Goal: Task Accomplishment & Management: Use online tool/utility

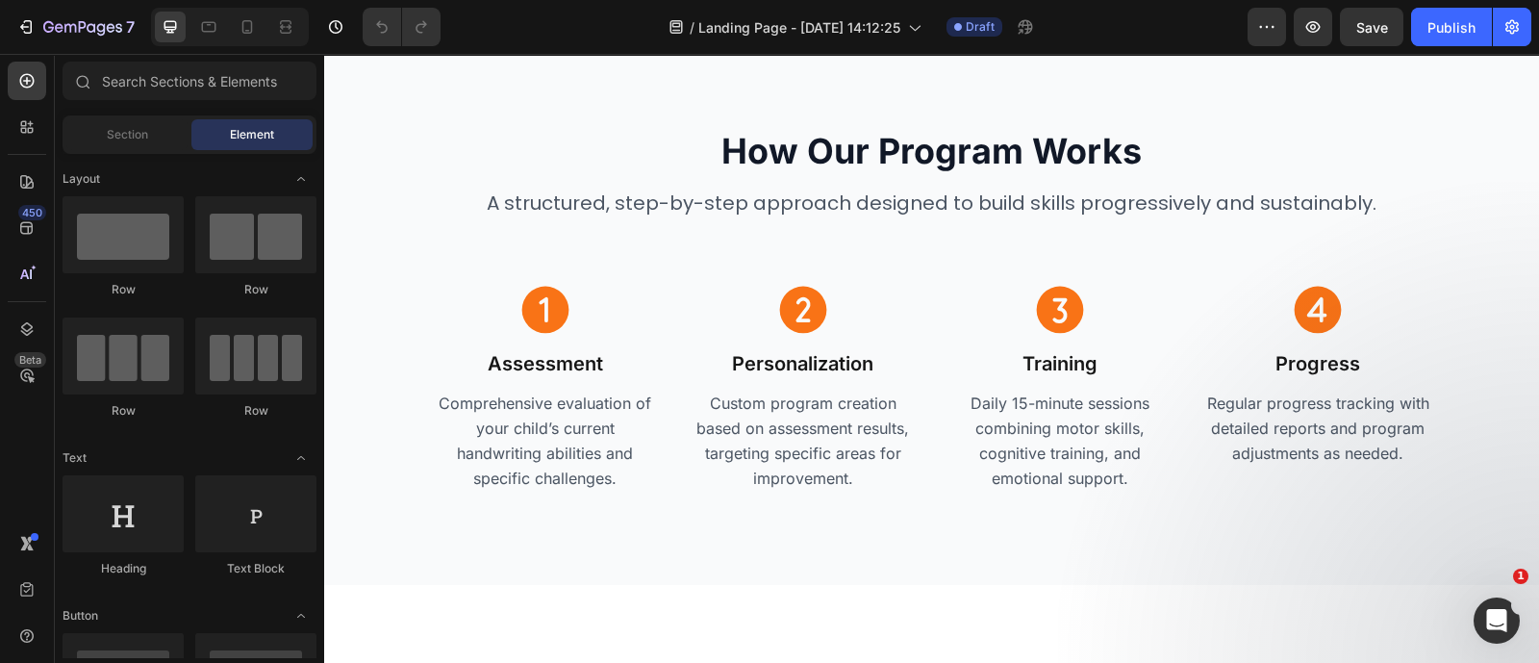
scroll to position [4713, 0]
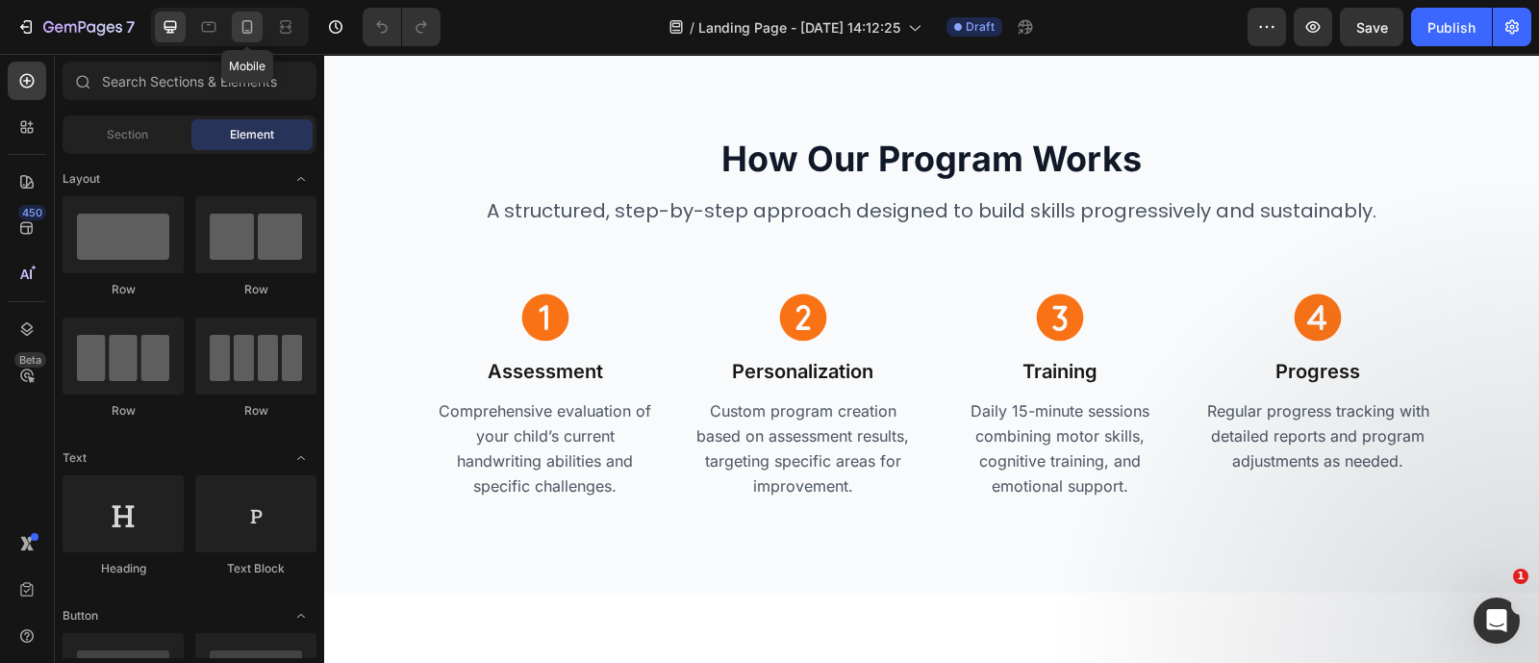
click at [248, 24] on icon at bounding box center [247, 26] width 19 height 19
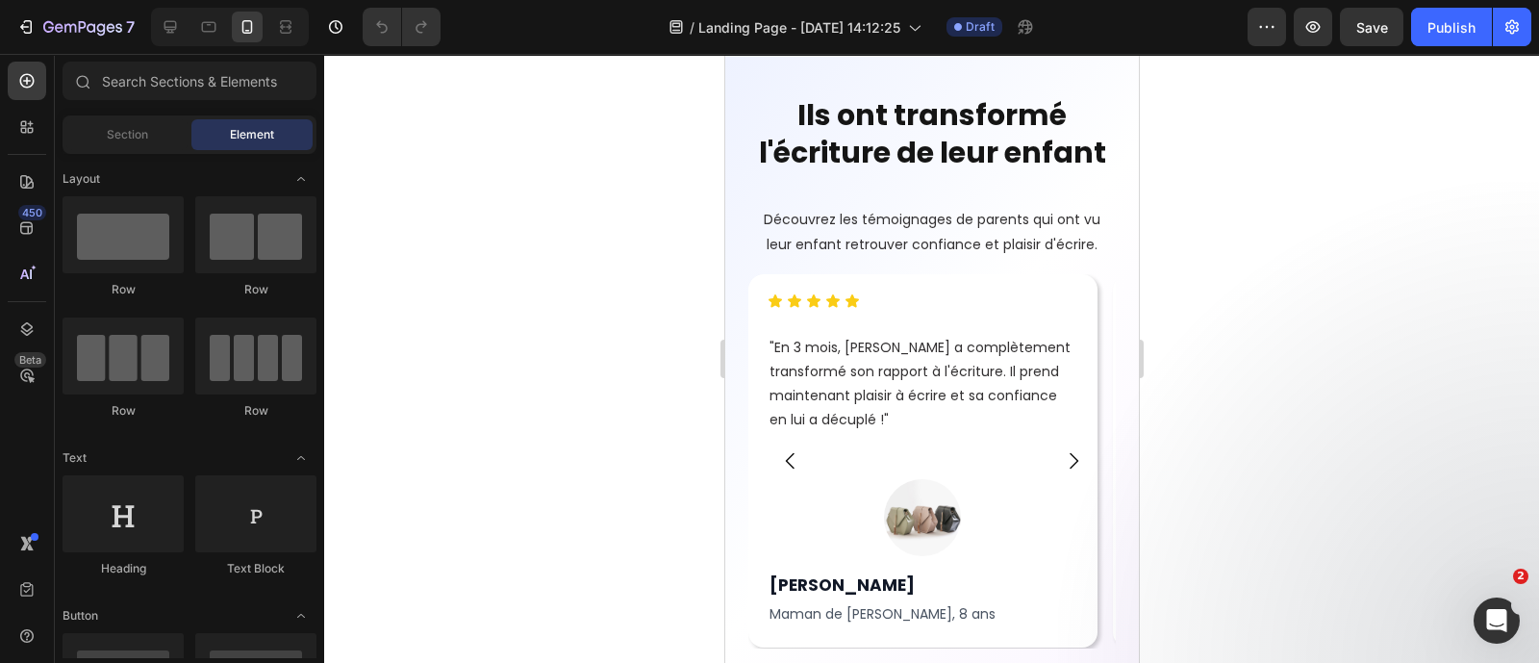
scroll to position [8077, 0]
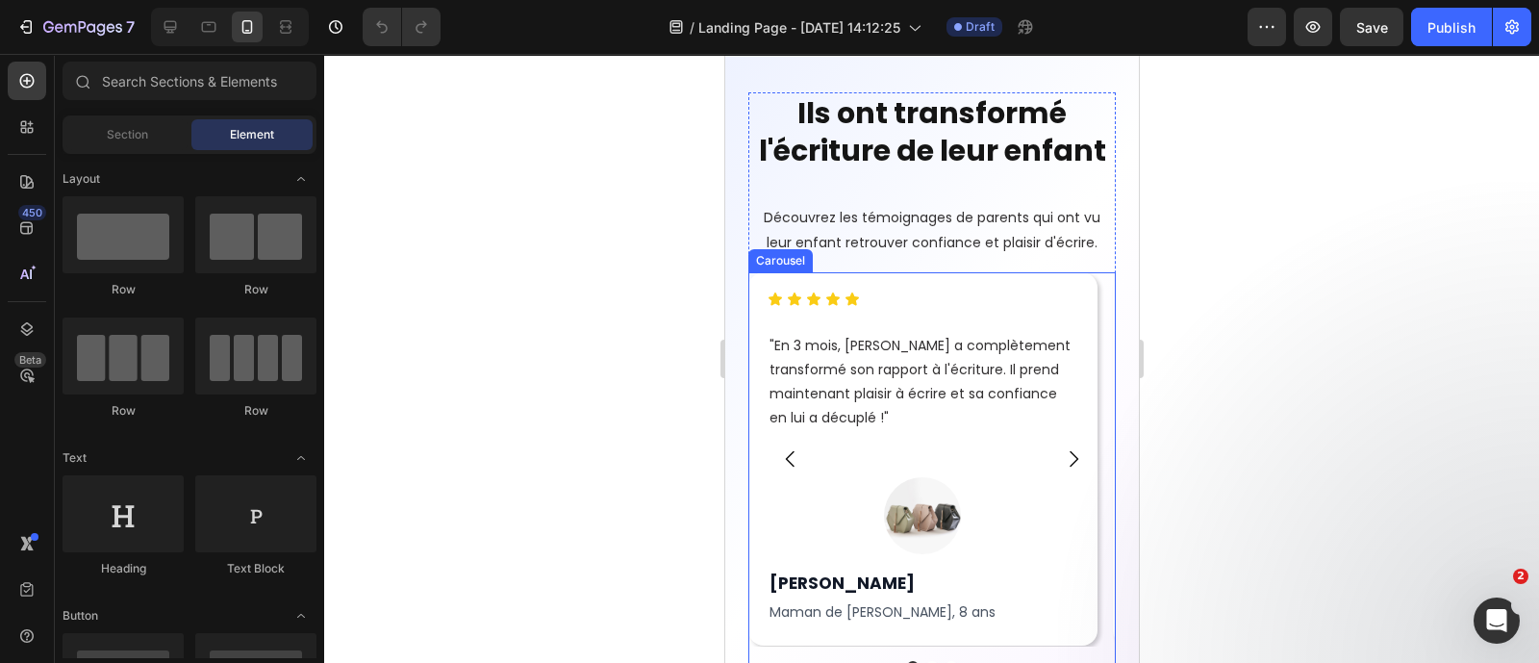
click at [1069, 459] on icon "Carousel Next Arrow" at bounding box center [1073, 459] width 9 height 16
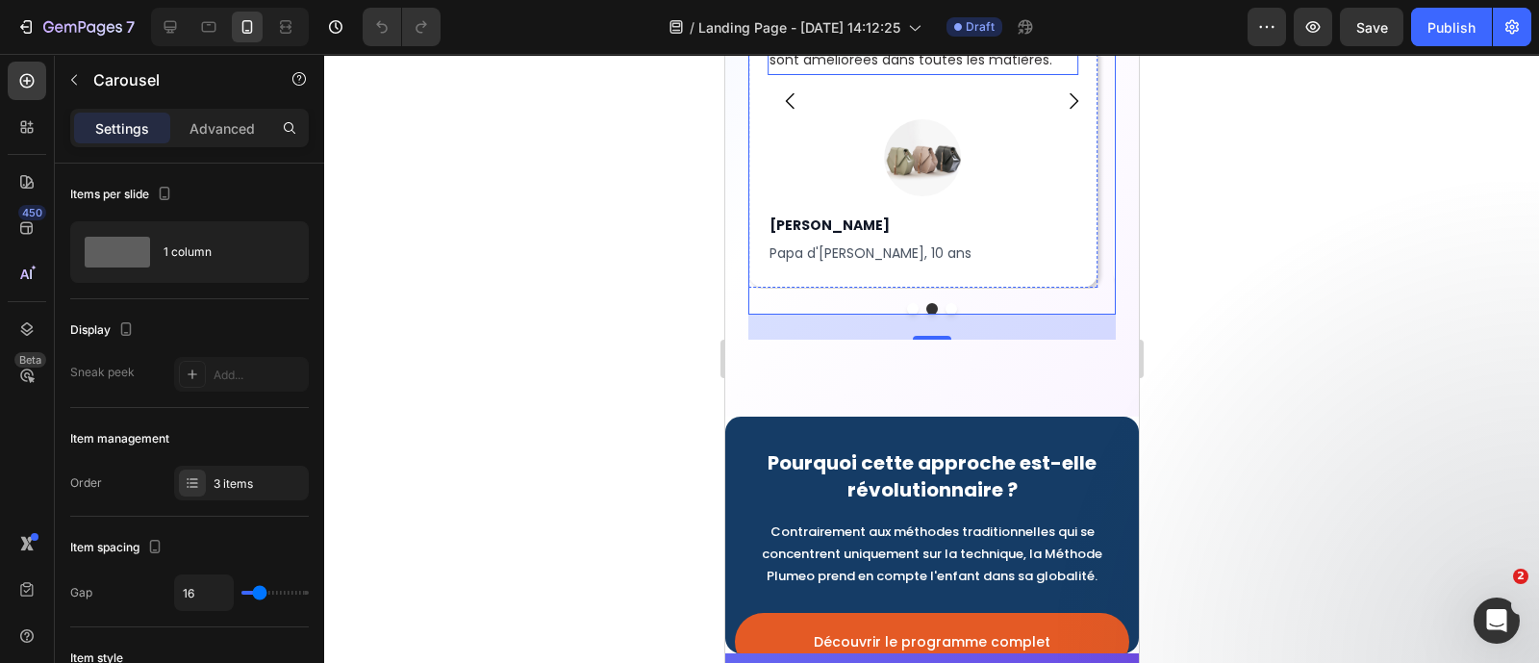
scroll to position [8411, 0]
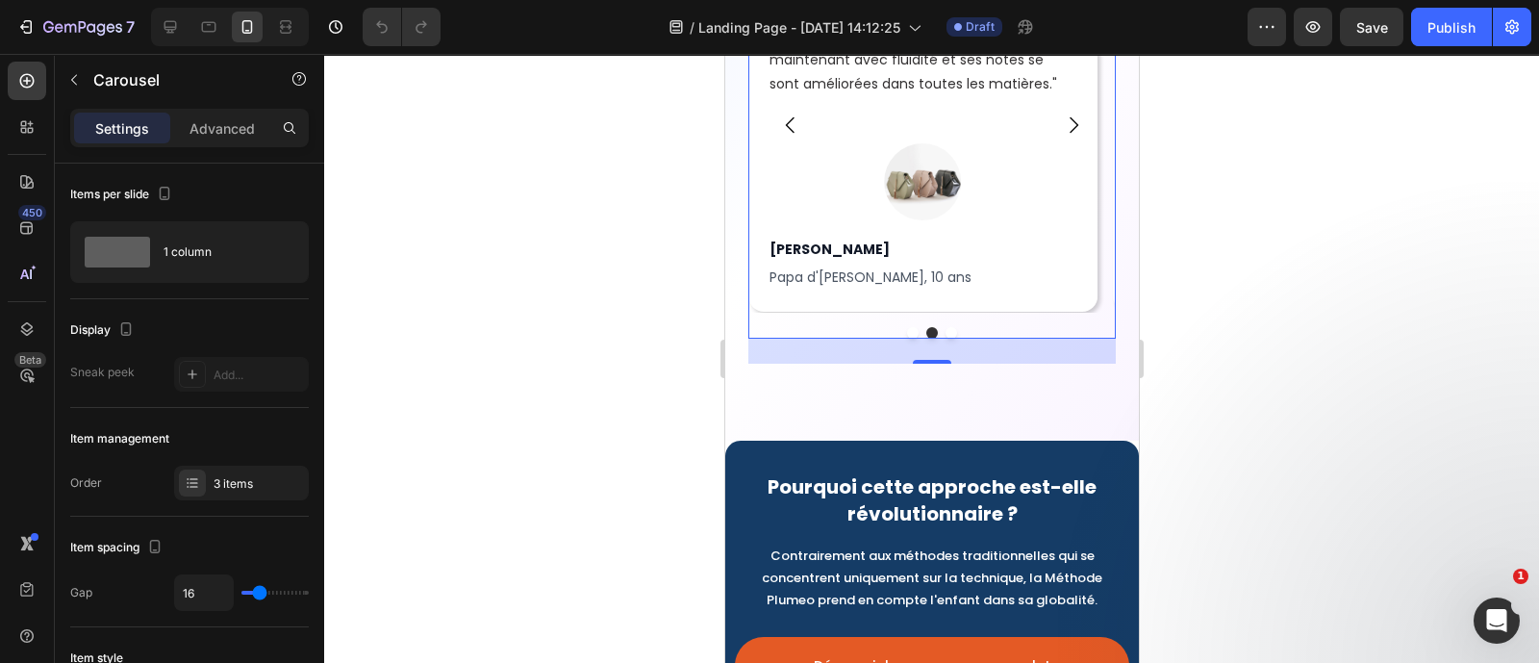
click at [1224, 354] on div at bounding box center [931, 358] width 1215 height 609
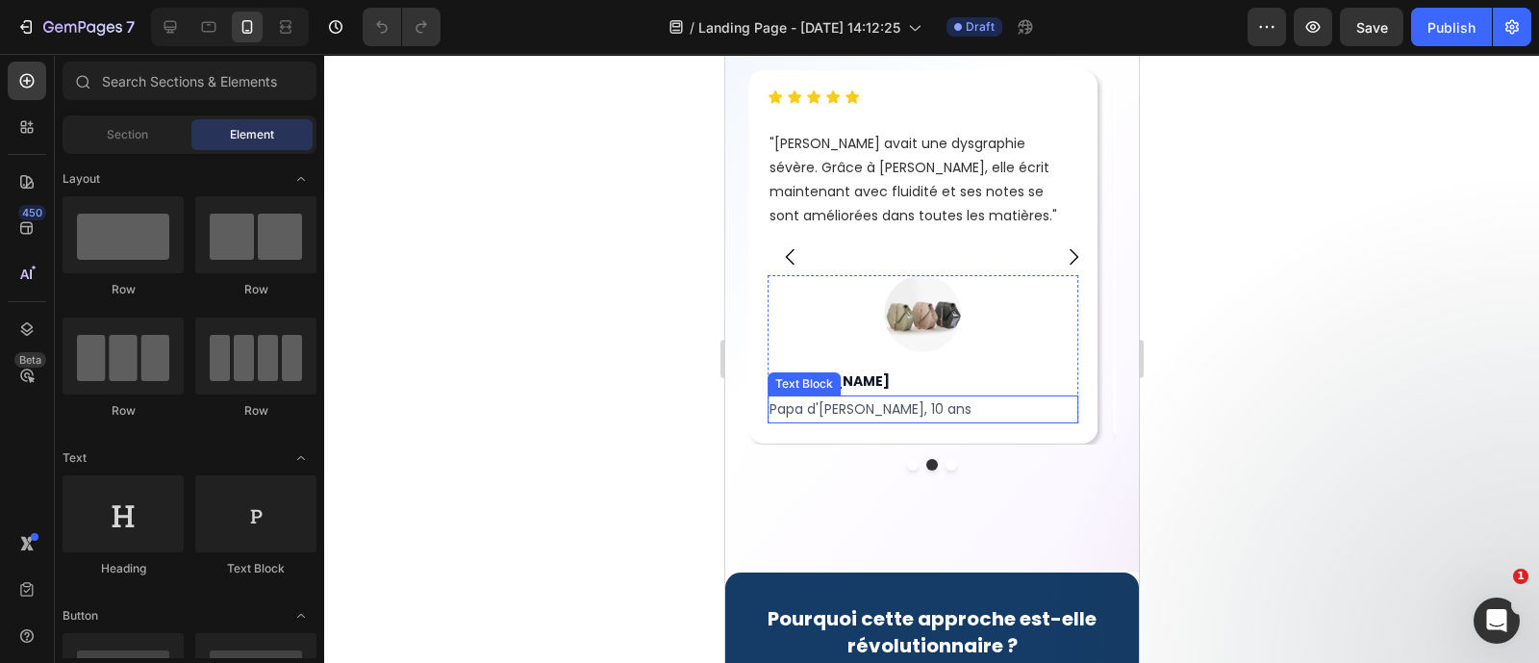
scroll to position [8278, 0]
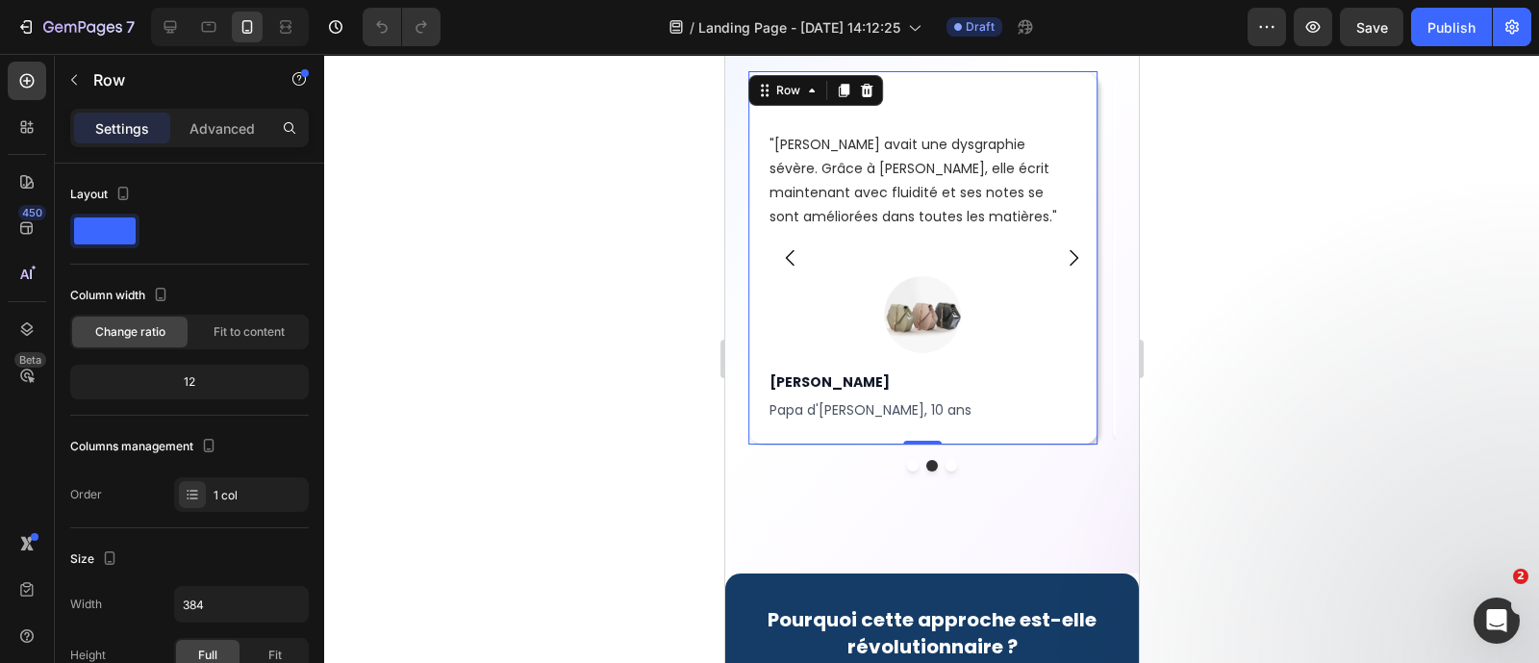
click at [1039, 436] on div "Icon Icon Icon Icon Icon Icon List "En 3 mois, [PERSON_NAME] a complètement tra…" at bounding box center [930, 257] width 367 height 373
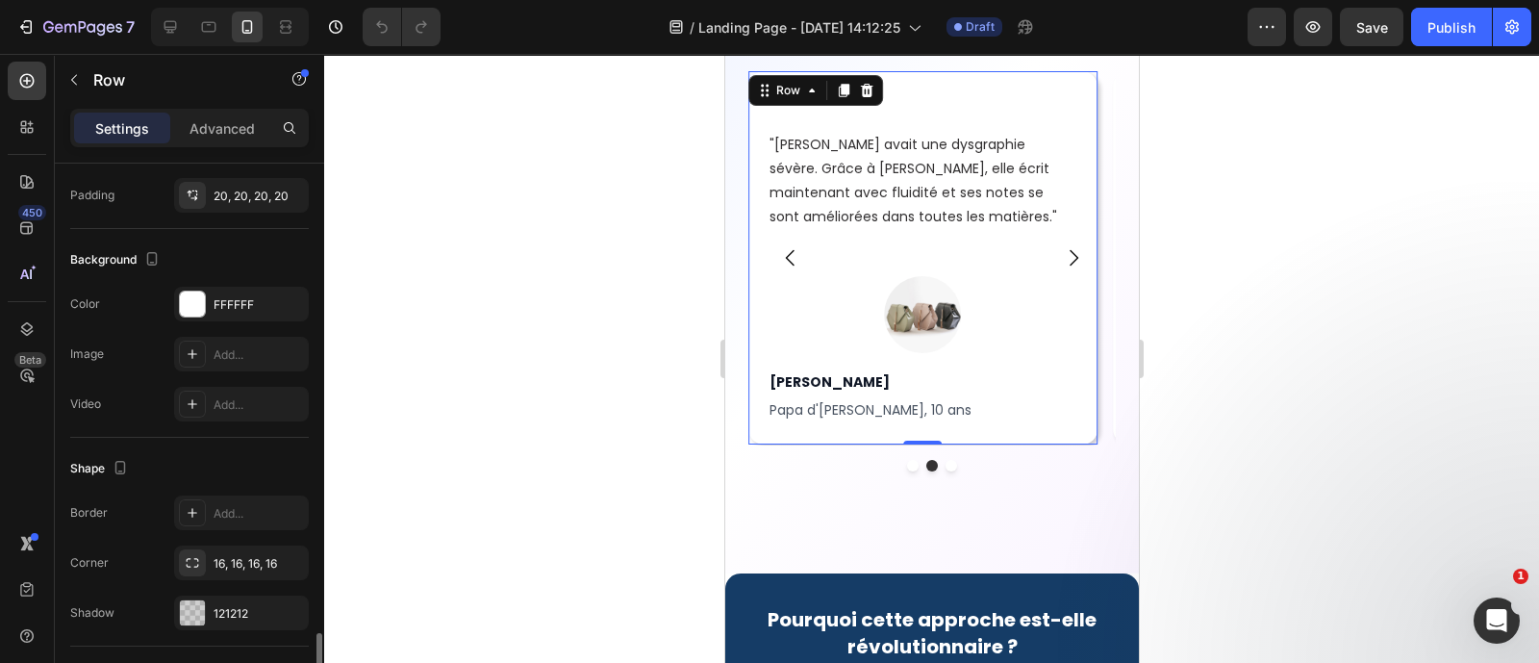
scroll to position [675, 0]
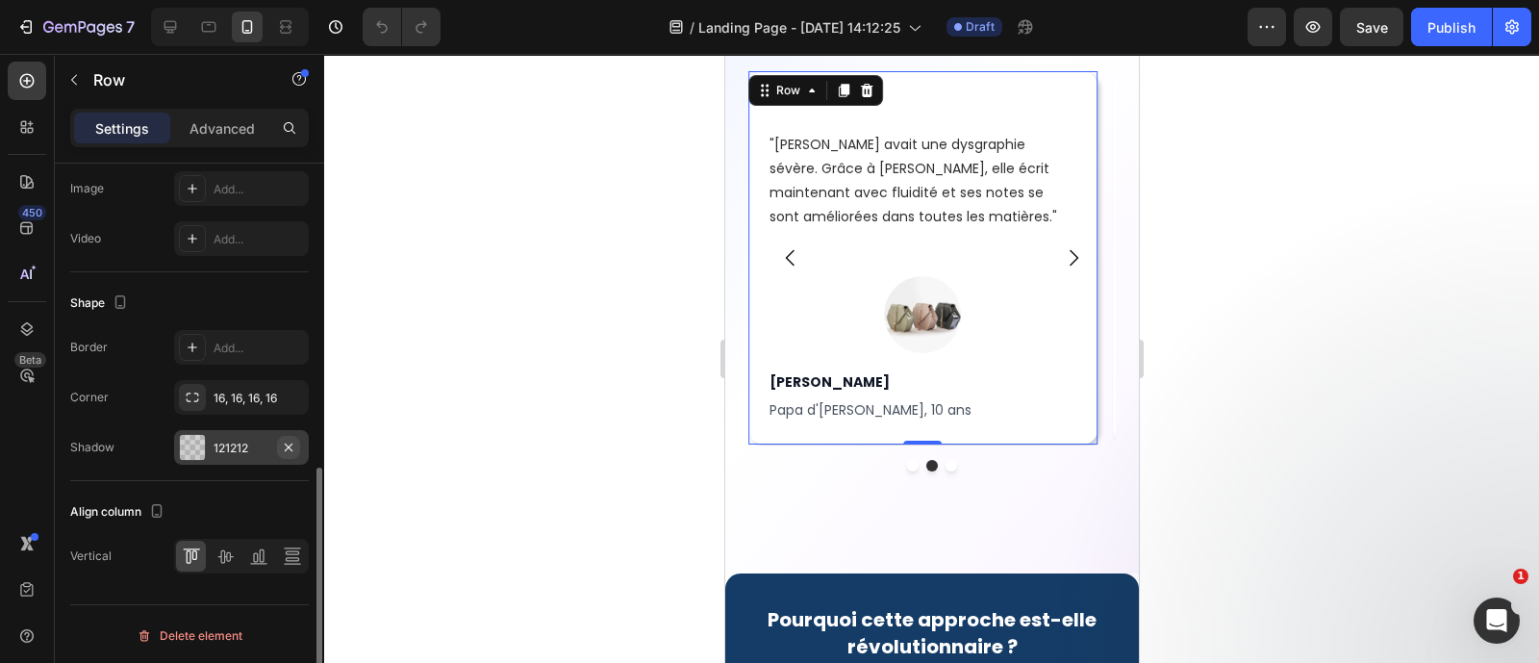
click at [291, 442] on icon "button" at bounding box center [288, 447] width 15 height 15
click at [583, 463] on div at bounding box center [931, 358] width 1215 height 609
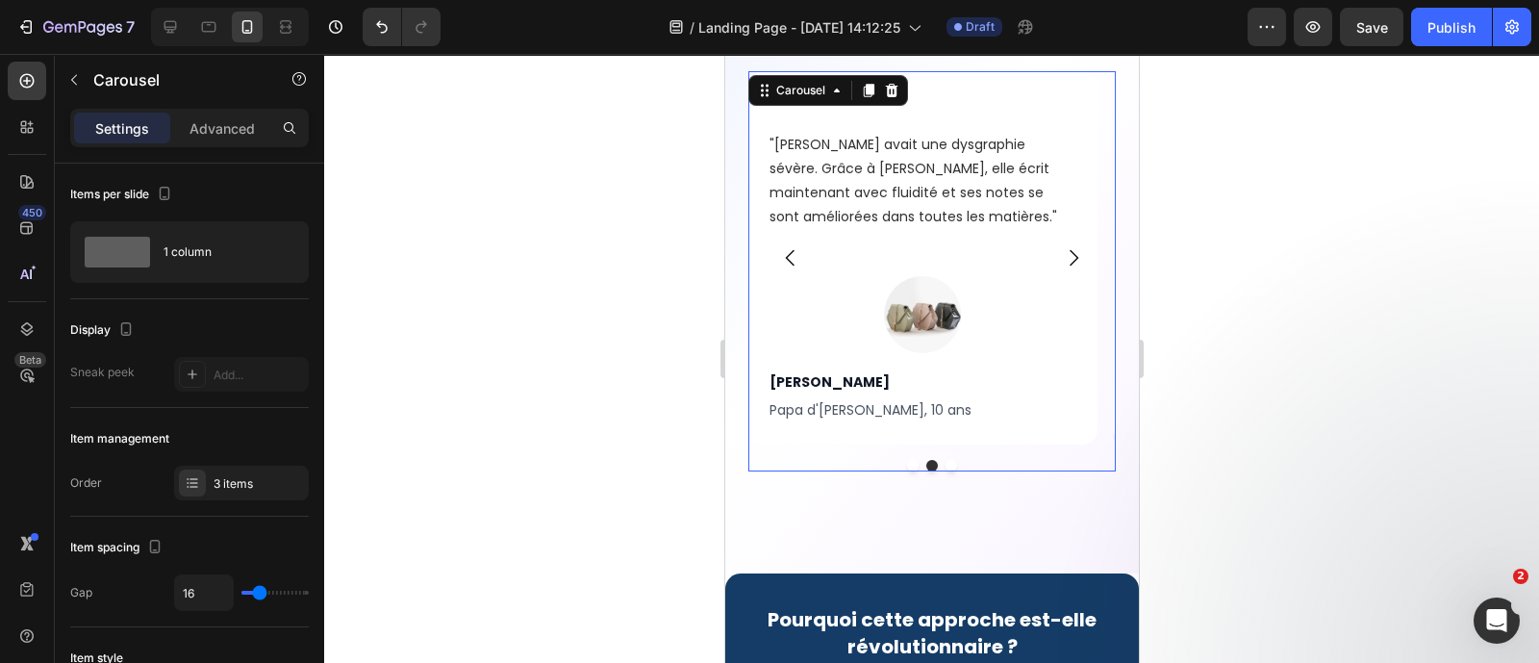
click at [1046, 260] on button "Carousel Next Arrow" at bounding box center [1073, 258] width 54 height 54
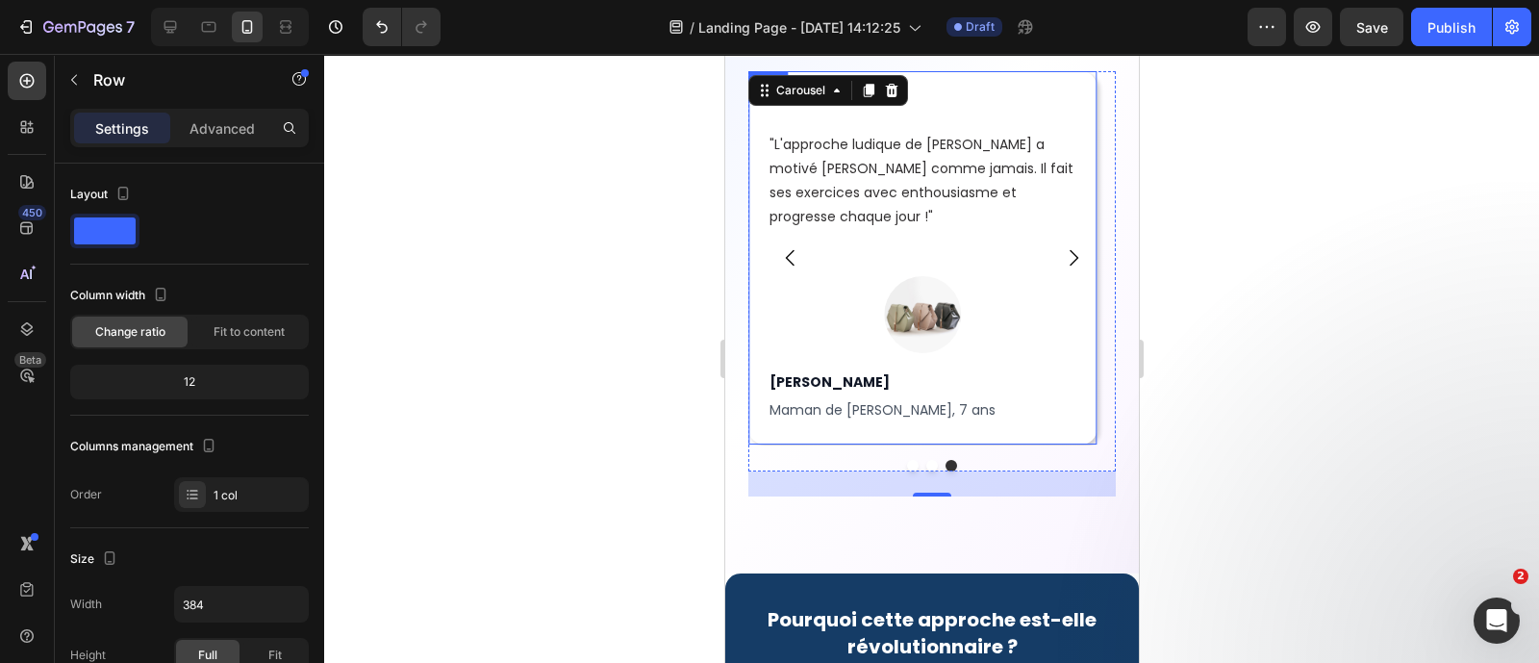
click at [1044, 432] on div "Icon Icon Icon Icon Icon Icon List "En 3 mois, [PERSON_NAME] a complètement tra…" at bounding box center [930, 257] width 367 height 373
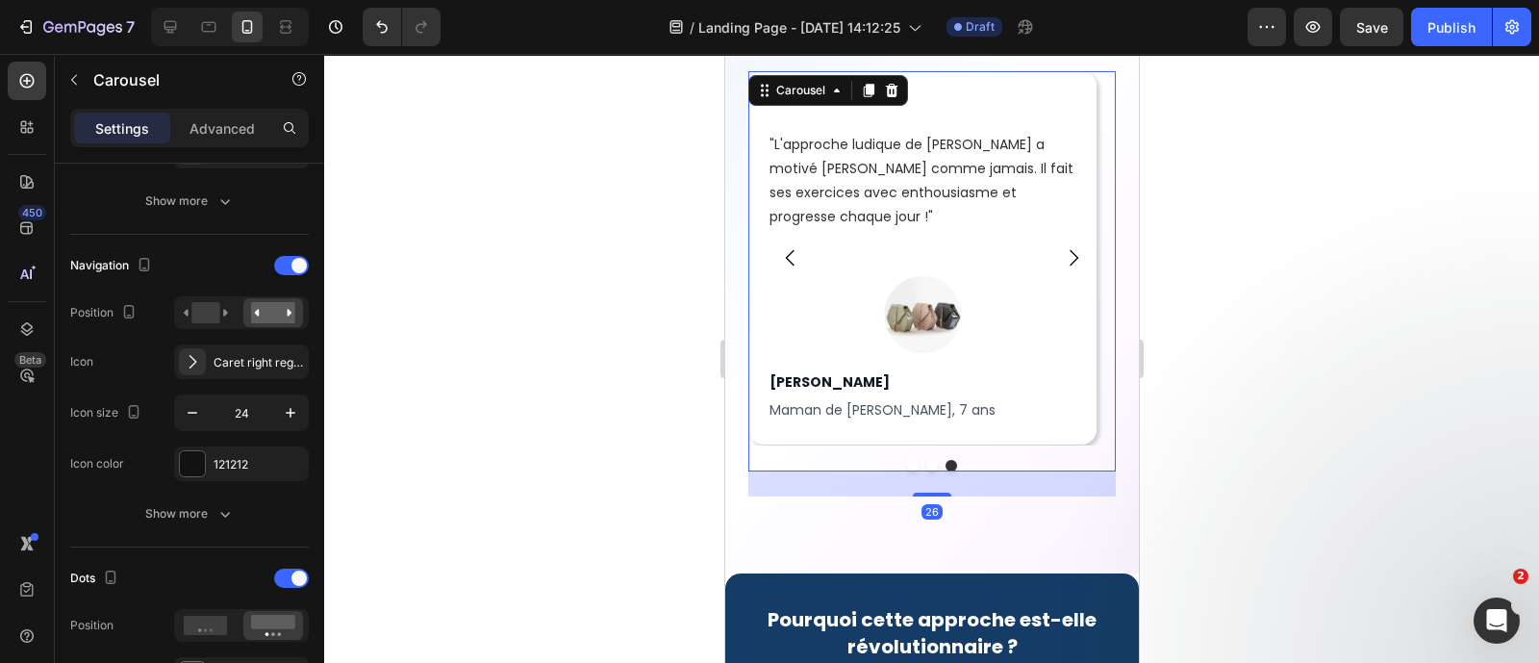
scroll to position [0, 0]
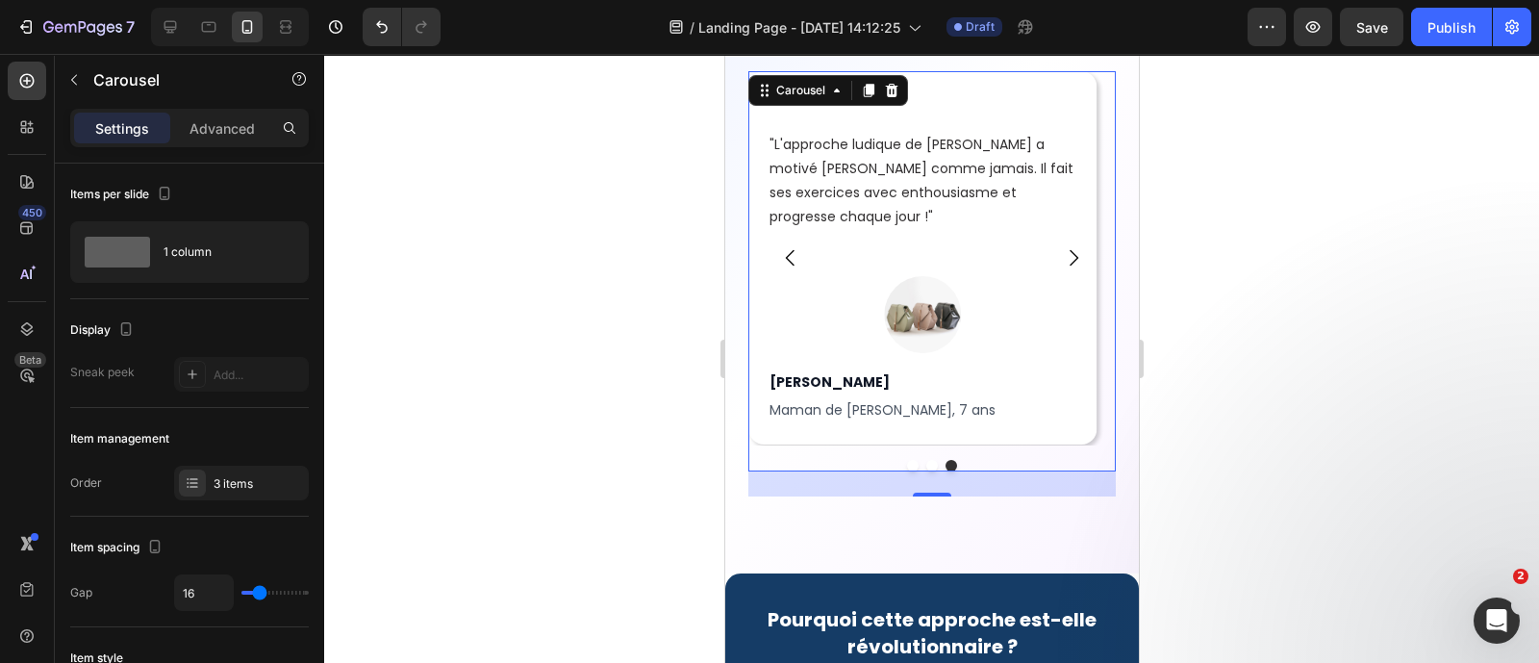
click at [906, 462] on button "Dot" at bounding box center [912, 466] width 12 height 12
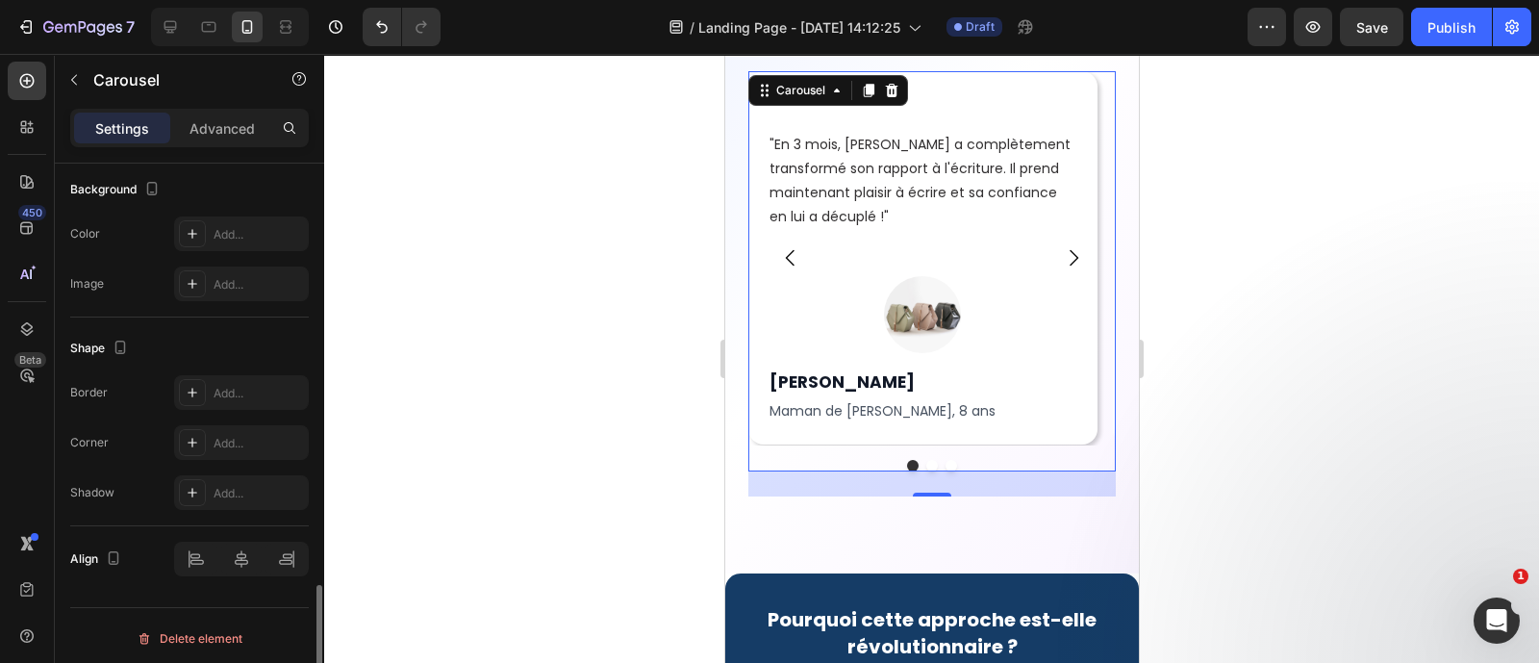
scroll to position [1771, 0]
click at [196, 480] on div at bounding box center [192, 493] width 27 height 27
click at [582, 255] on div at bounding box center [931, 358] width 1215 height 609
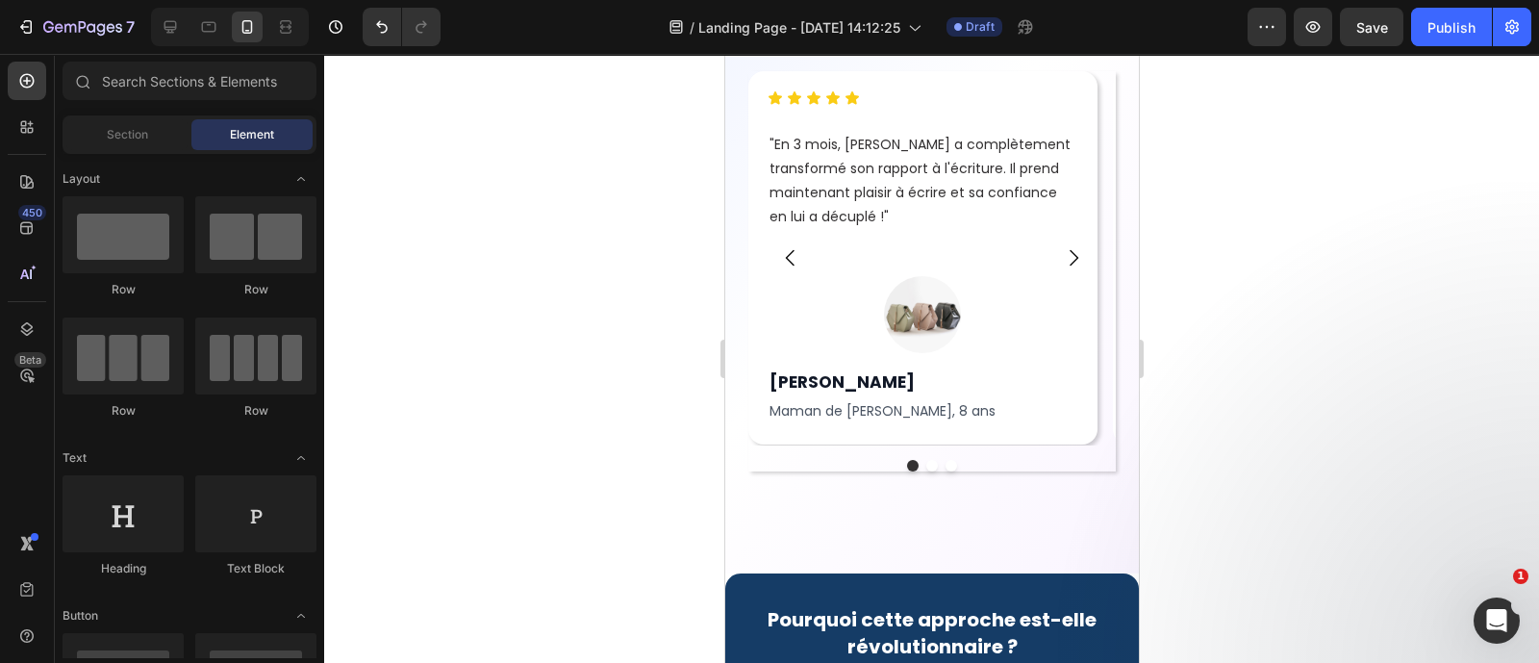
click at [1246, 445] on div at bounding box center [931, 358] width 1215 height 609
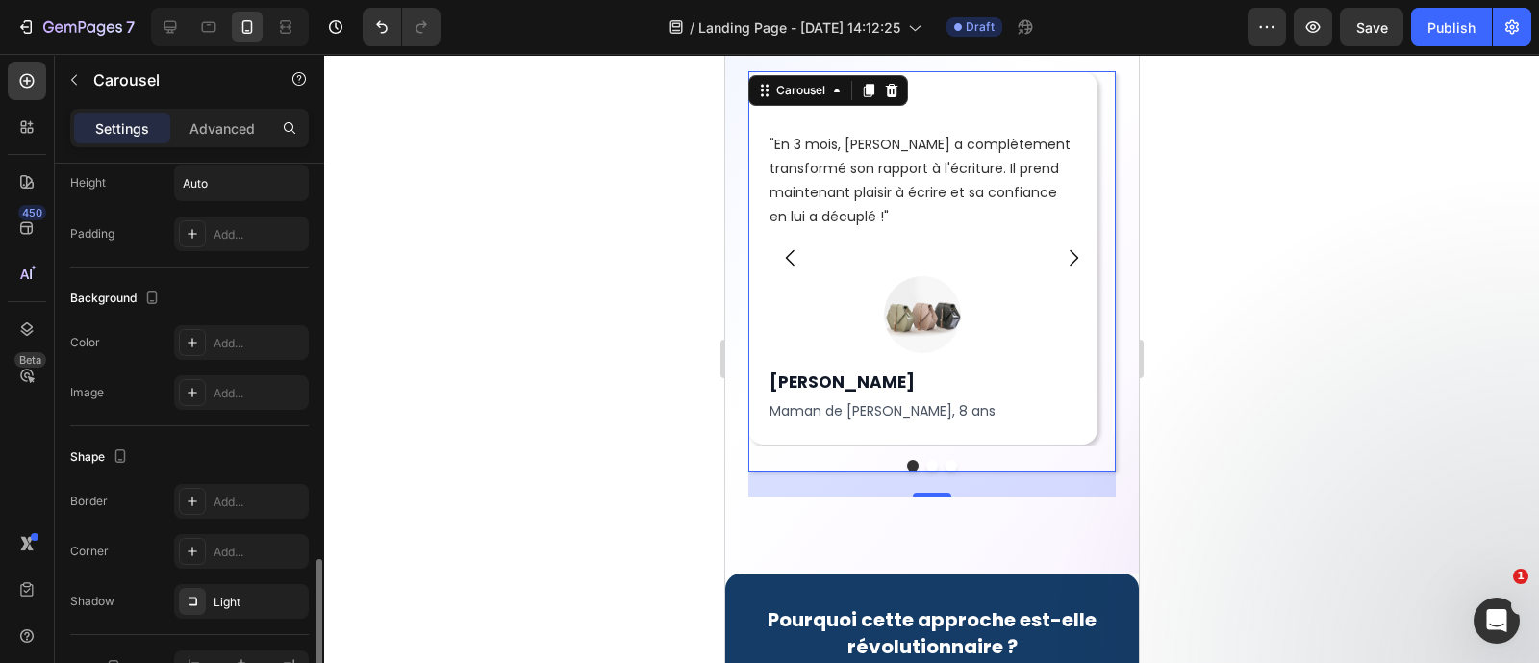
scroll to position [1773, 0]
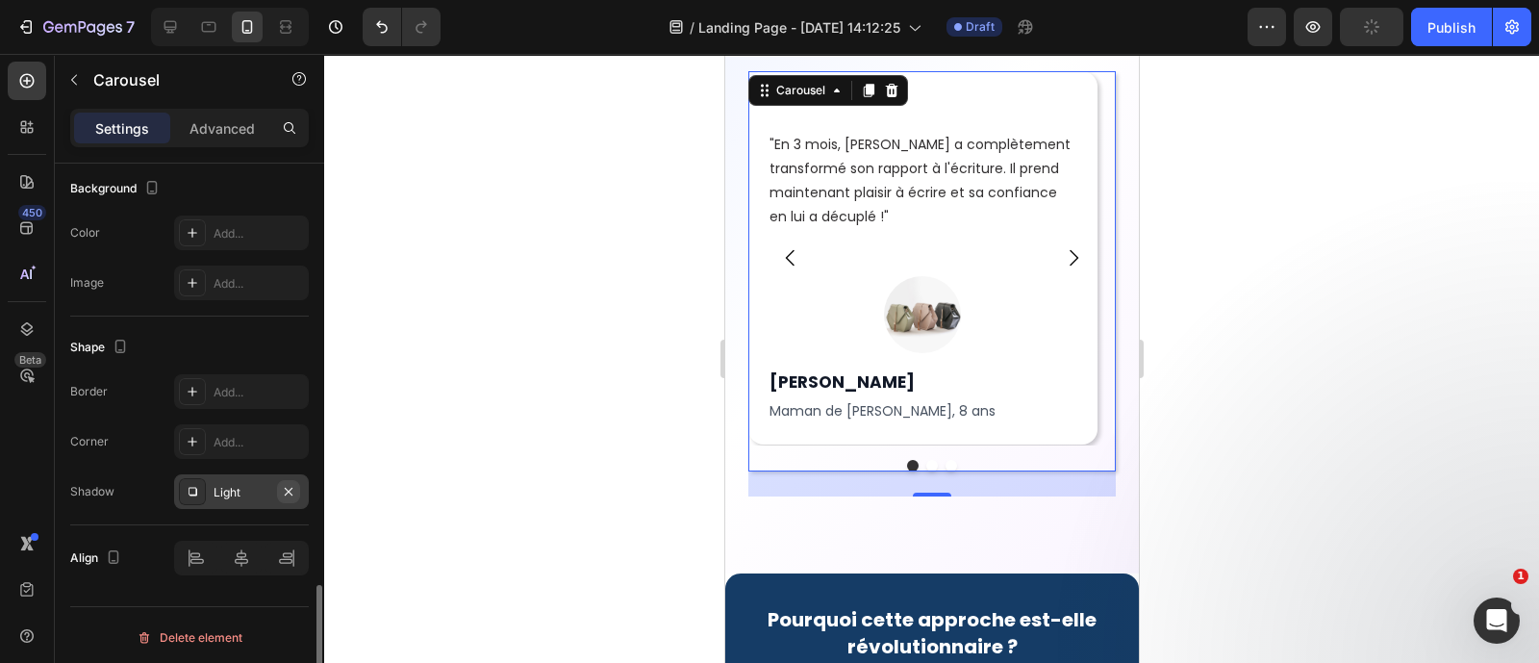
drag, startPoint x: 290, startPoint y: 485, endPoint x: 78, endPoint y: 377, distance: 237.5
click at [290, 487] on icon "button" at bounding box center [289, 491] width 8 height 8
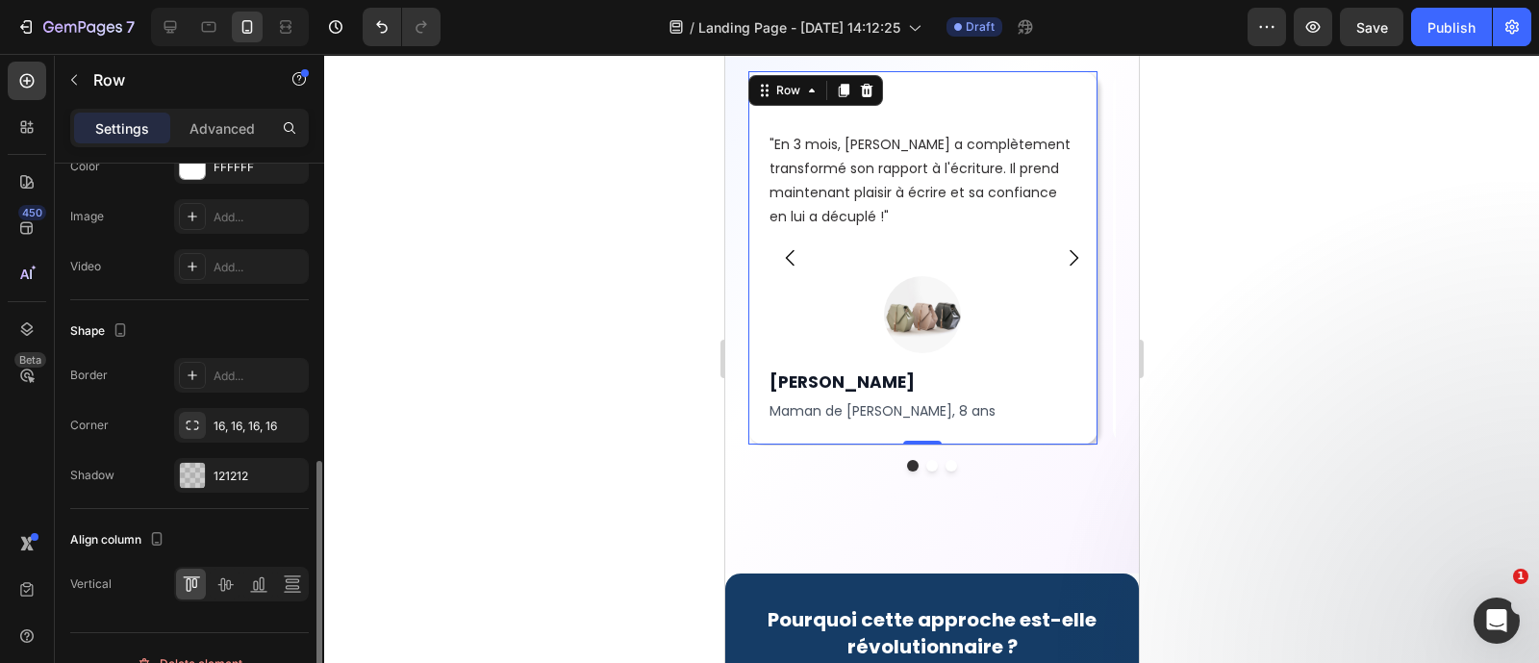
scroll to position [675, 0]
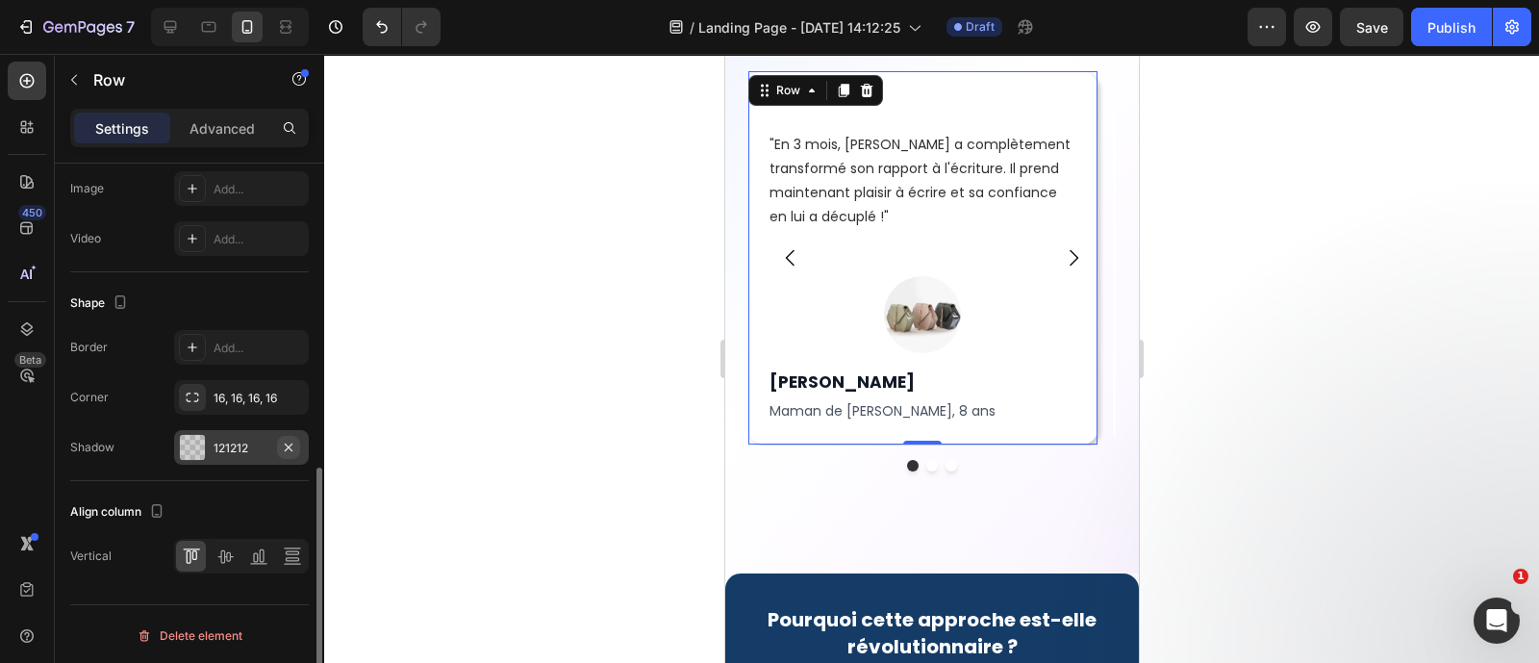
click at [295, 448] on icon "button" at bounding box center [288, 447] width 15 height 15
click at [221, 443] on div "Add..." at bounding box center [259, 448] width 90 height 17
click at [571, 313] on div at bounding box center [931, 358] width 1215 height 609
click at [295, 445] on icon "button" at bounding box center [288, 447] width 15 height 15
click at [220, 442] on div "Add..." at bounding box center [259, 448] width 90 height 17
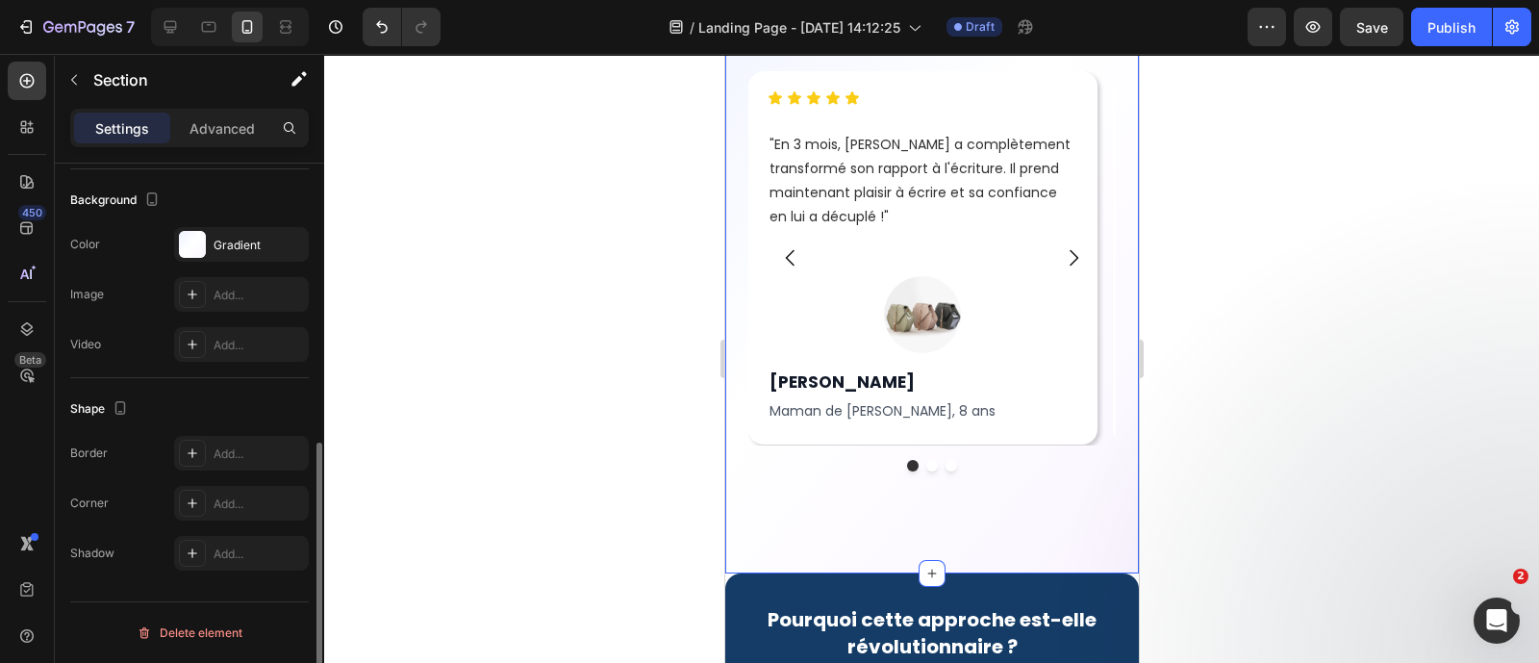
scroll to position [0, 0]
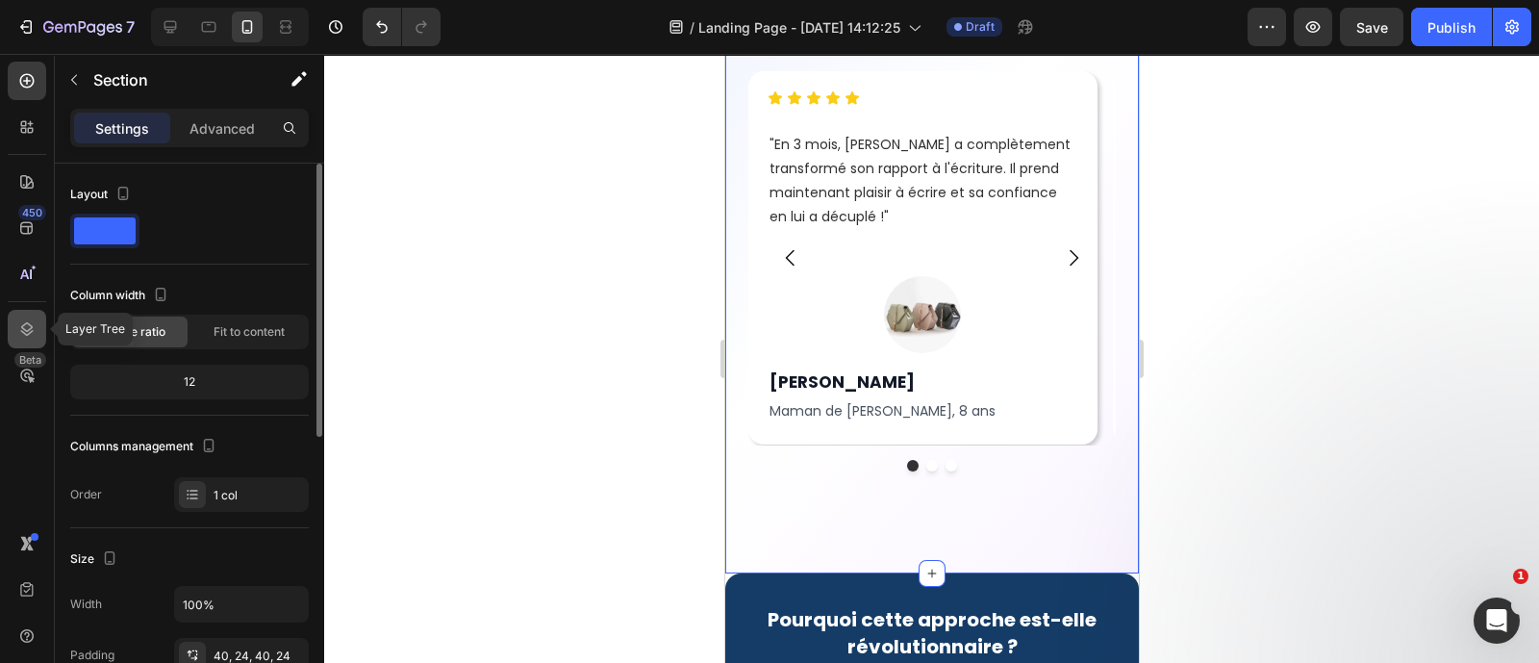
click at [16, 340] on div at bounding box center [27, 329] width 38 height 38
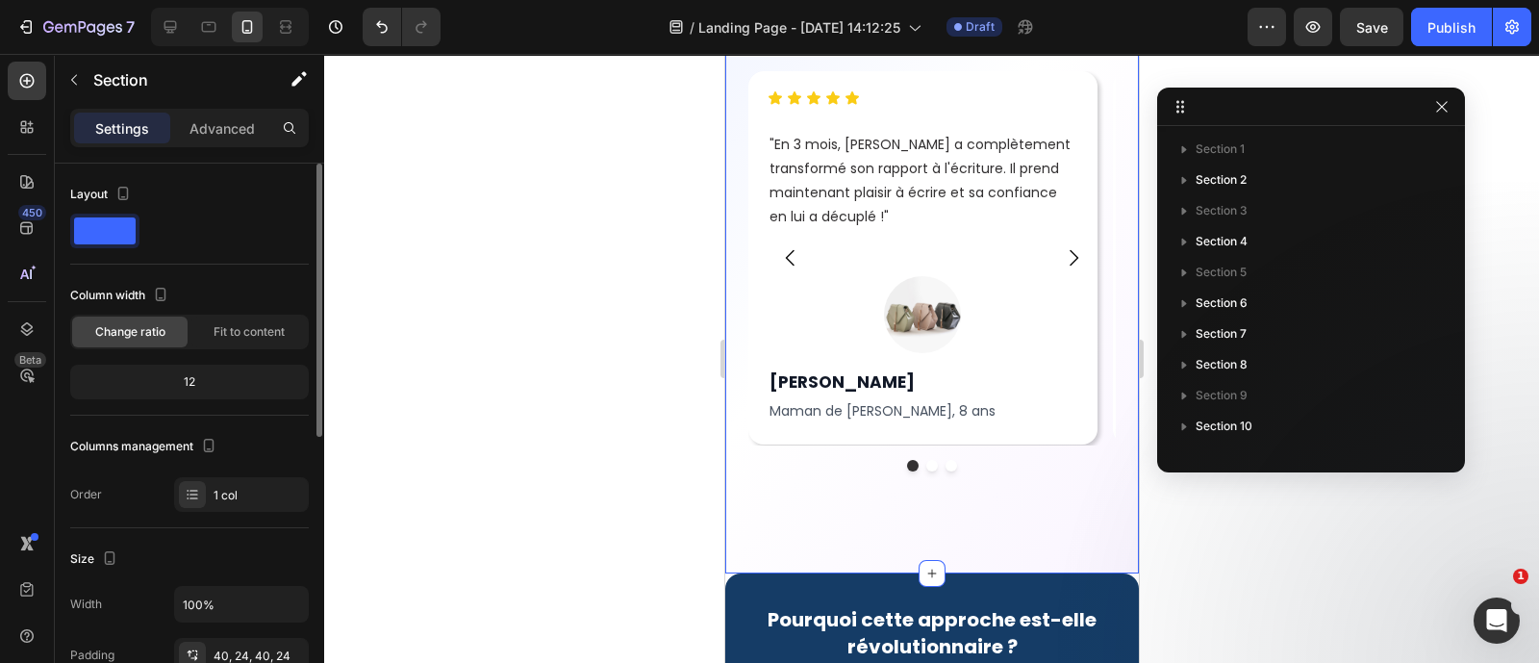
scroll to position [303, 0]
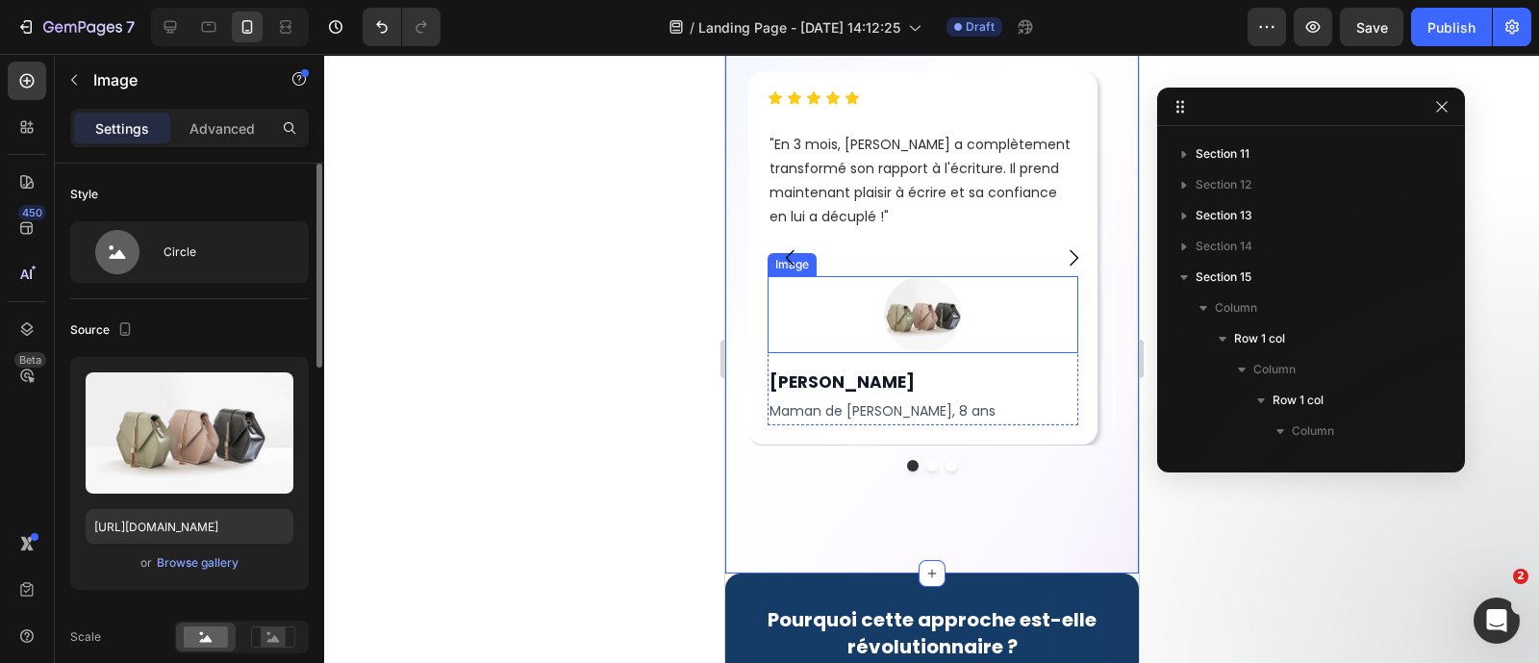
click at [1052, 330] on div at bounding box center [922, 314] width 311 height 77
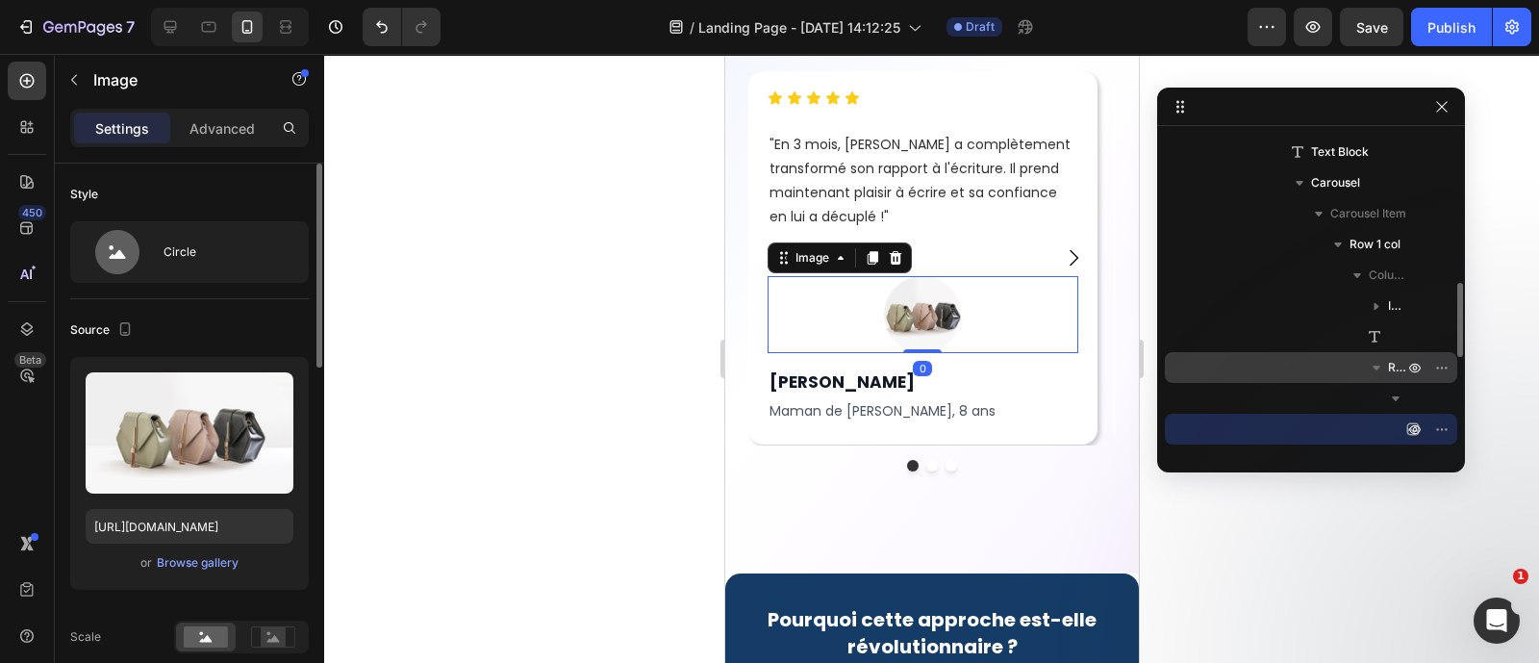
scroll to position [642, 0]
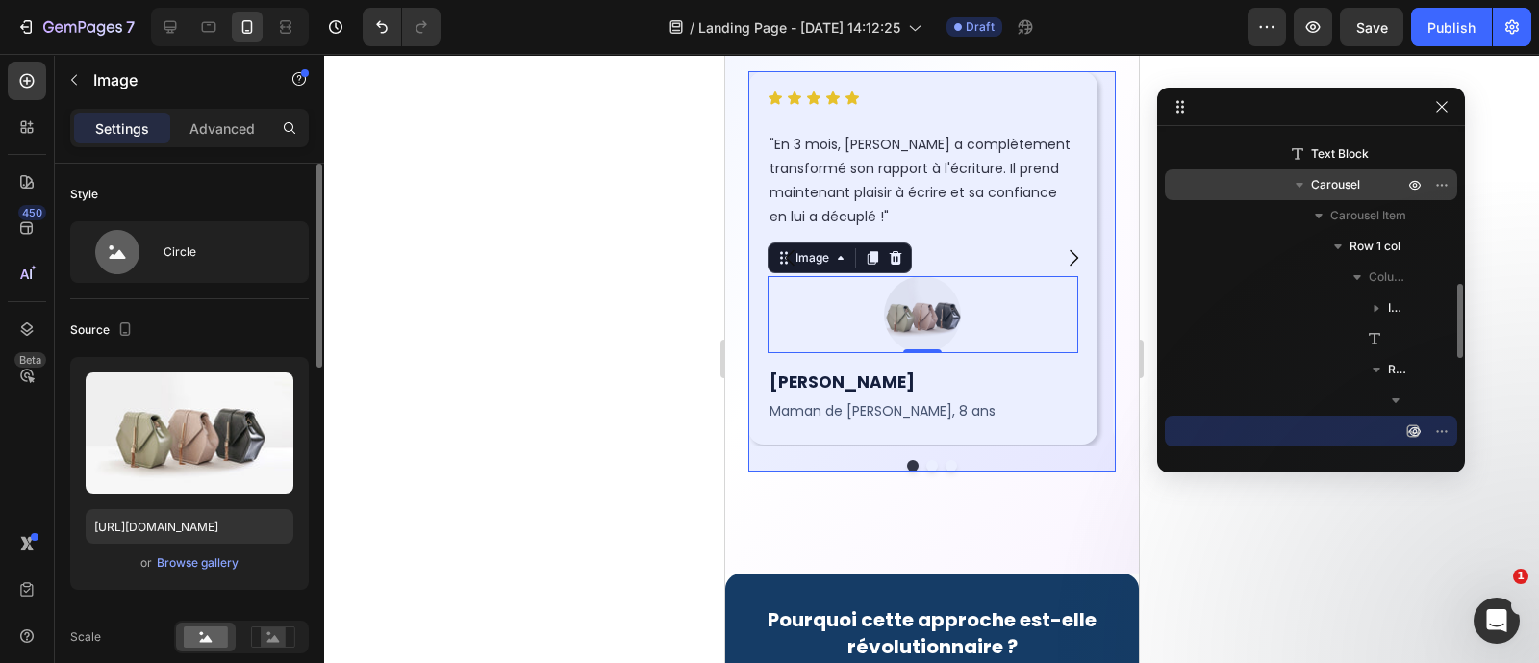
click at [1223, 198] on div "Carousel" at bounding box center [1311, 184] width 277 height 31
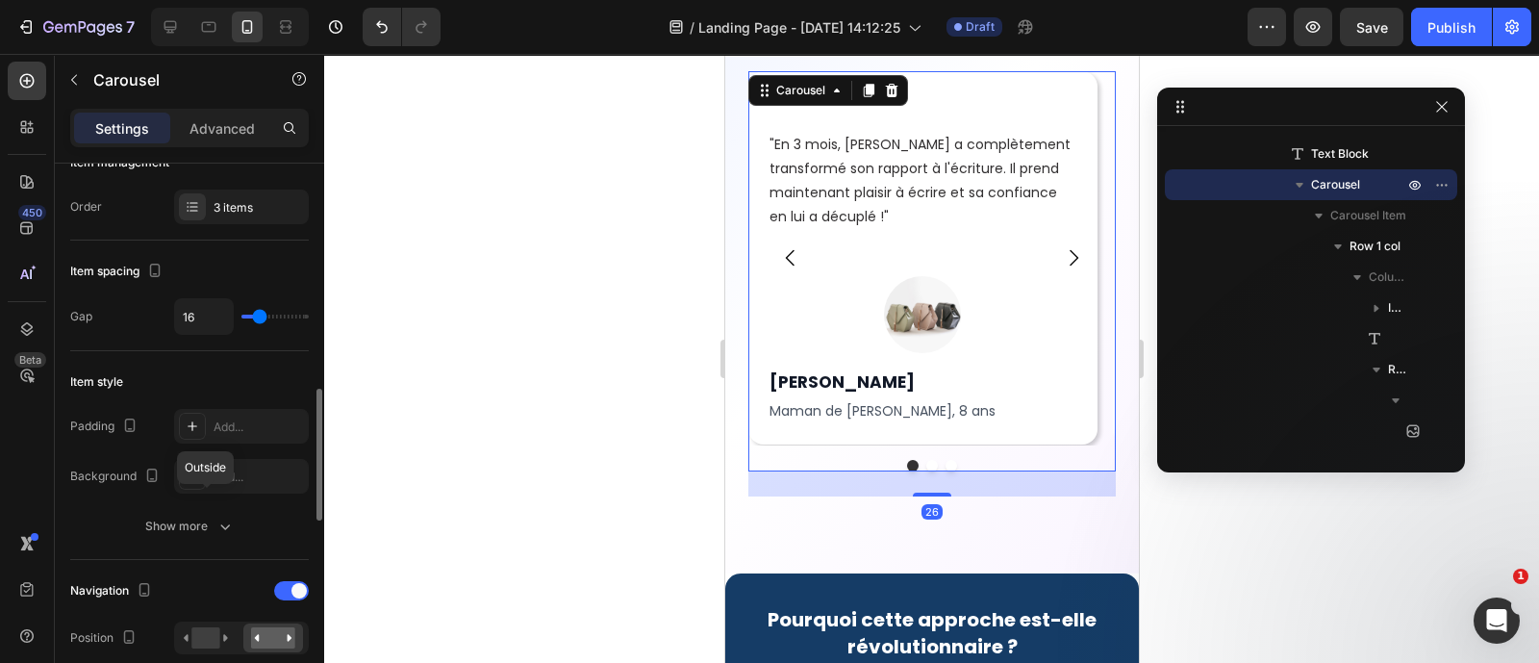
scroll to position [463, 0]
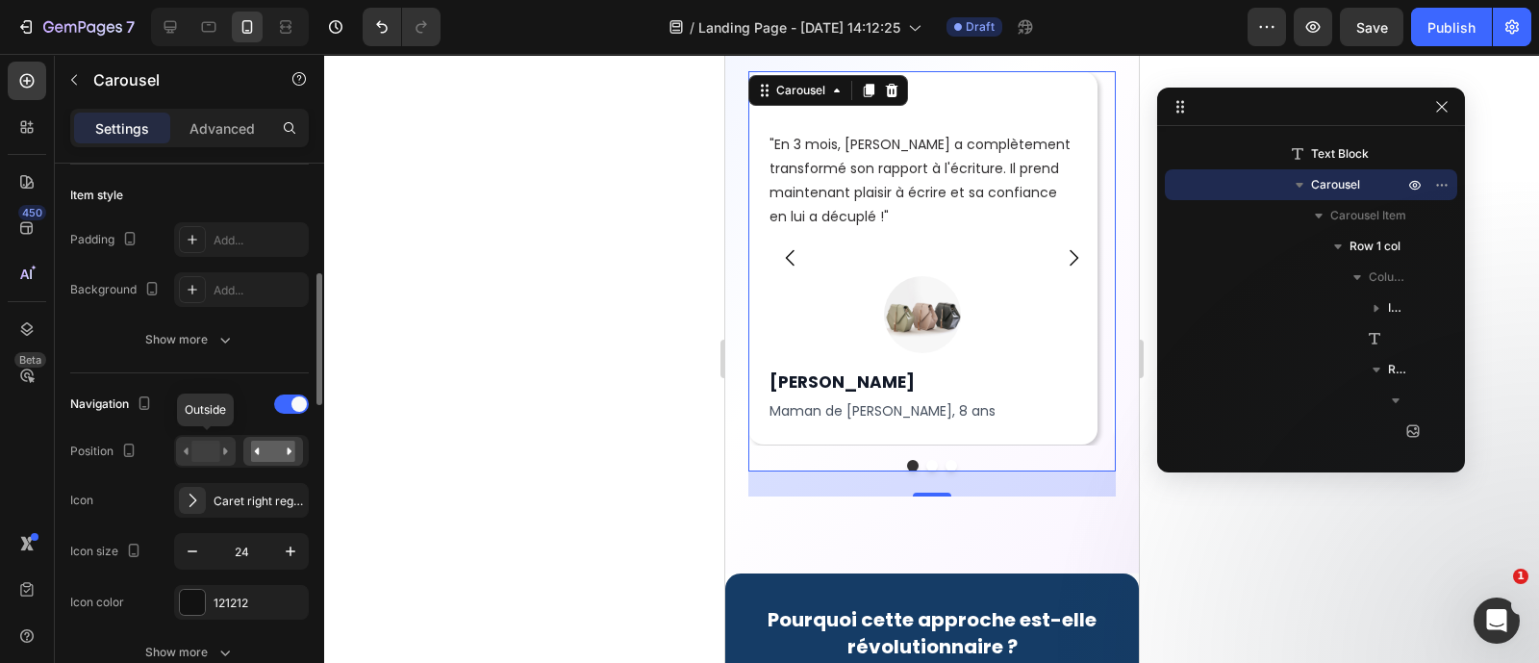
click at [211, 456] on rect at bounding box center [205, 451] width 28 height 21
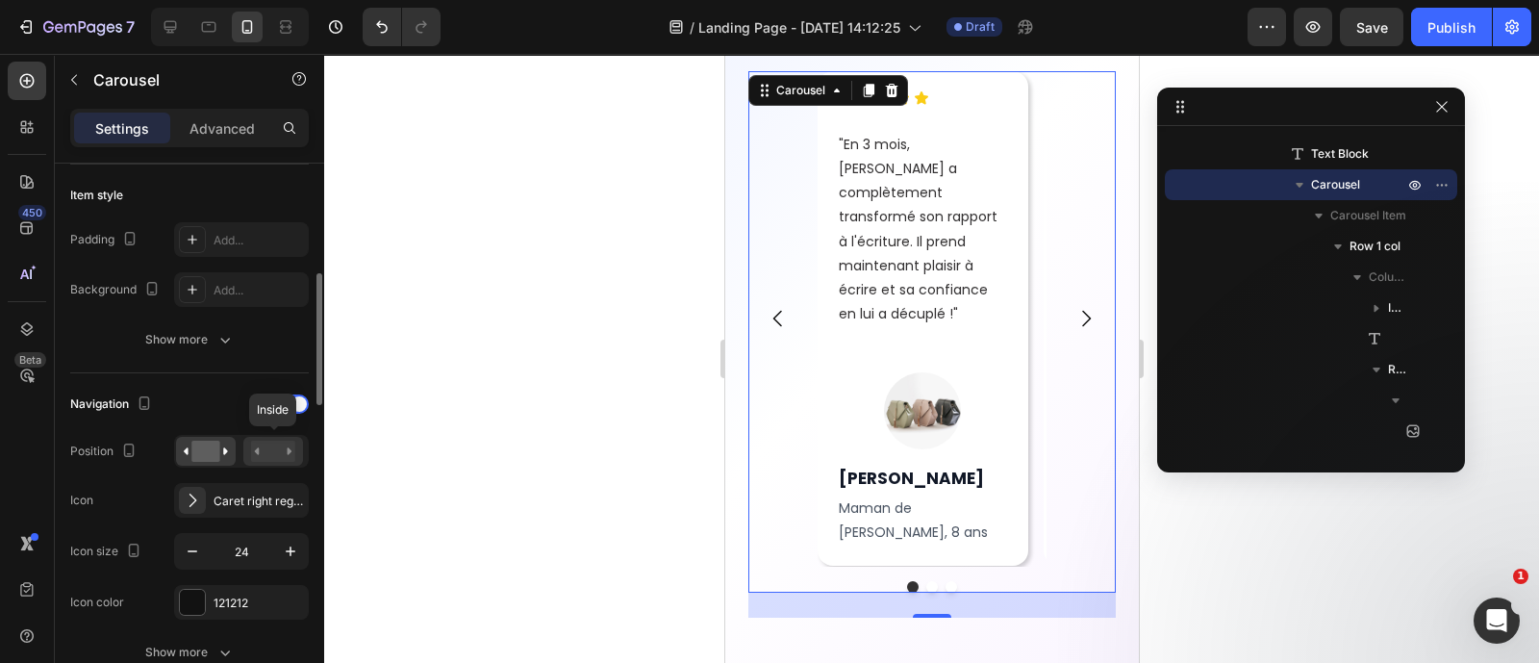
click at [279, 459] on div at bounding box center [273, 451] width 60 height 29
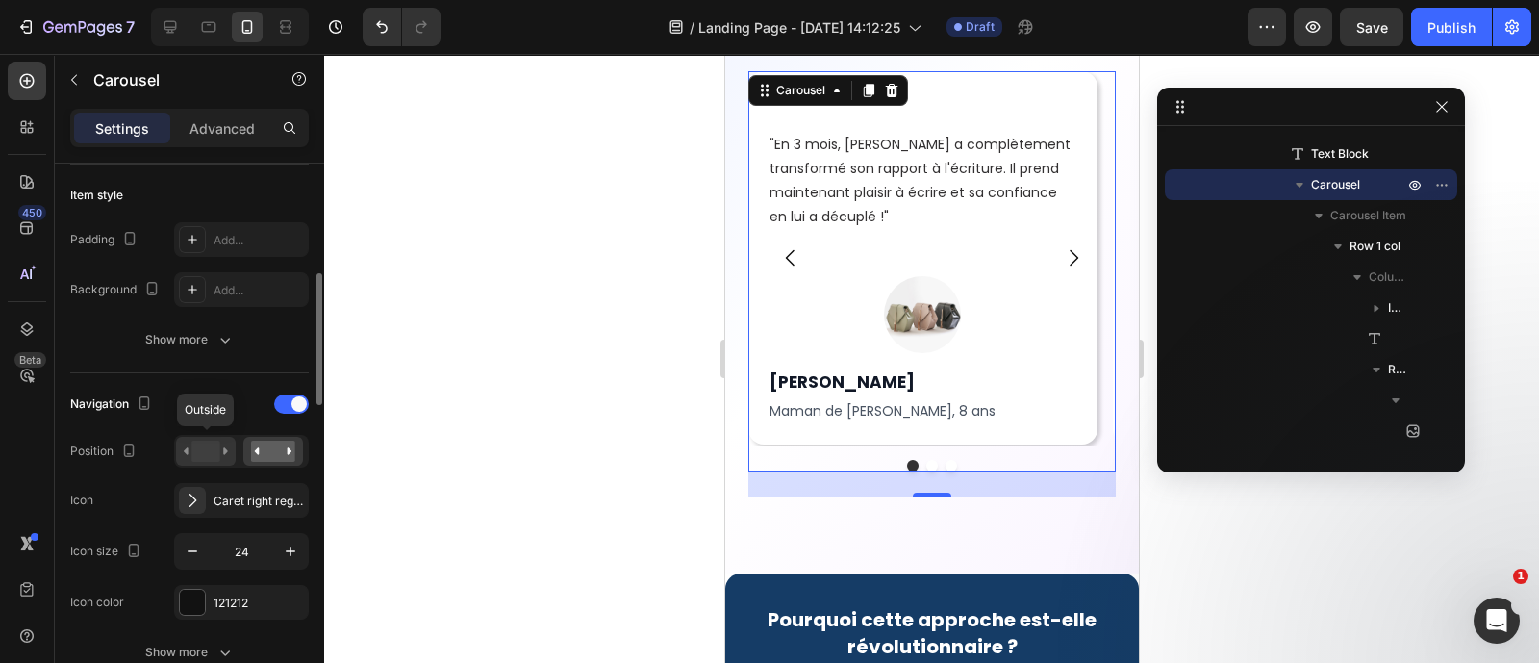
click at [190, 454] on icon at bounding box center [206, 451] width 44 height 21
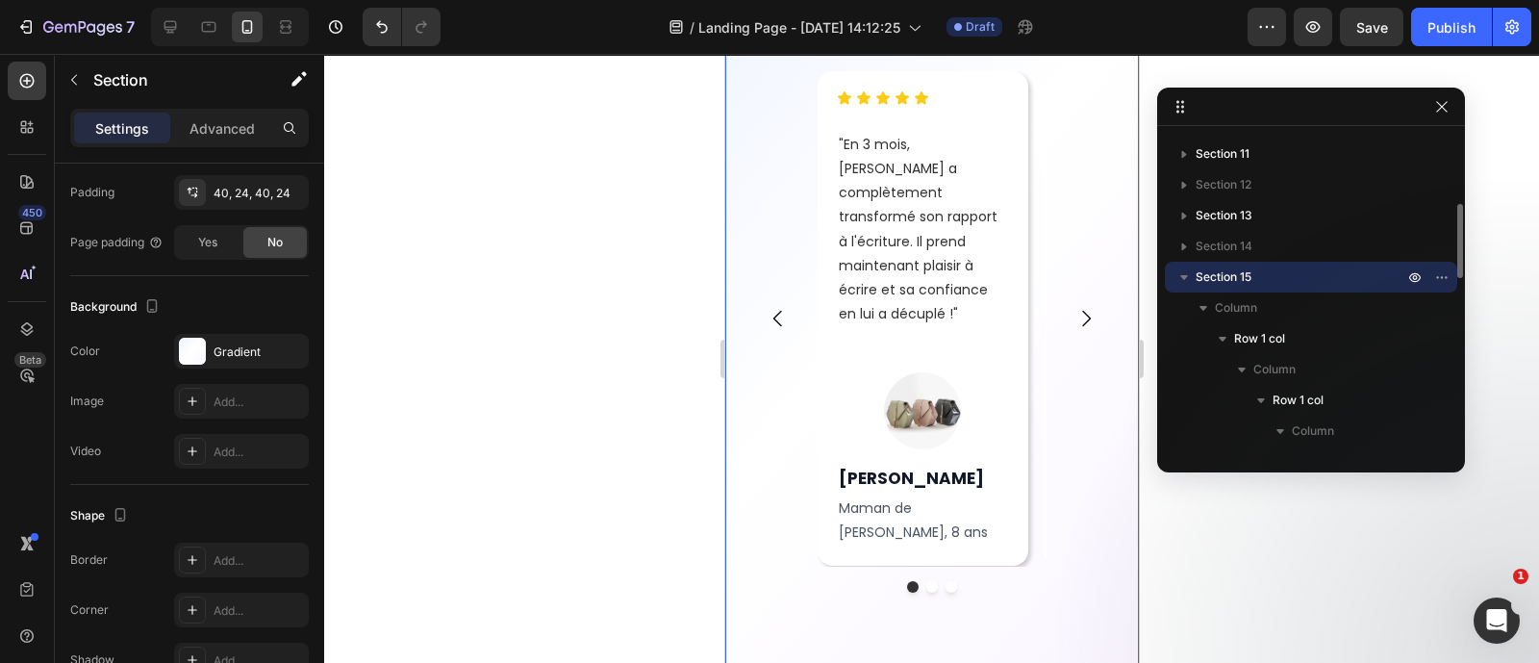
scroll to position [0, 0]
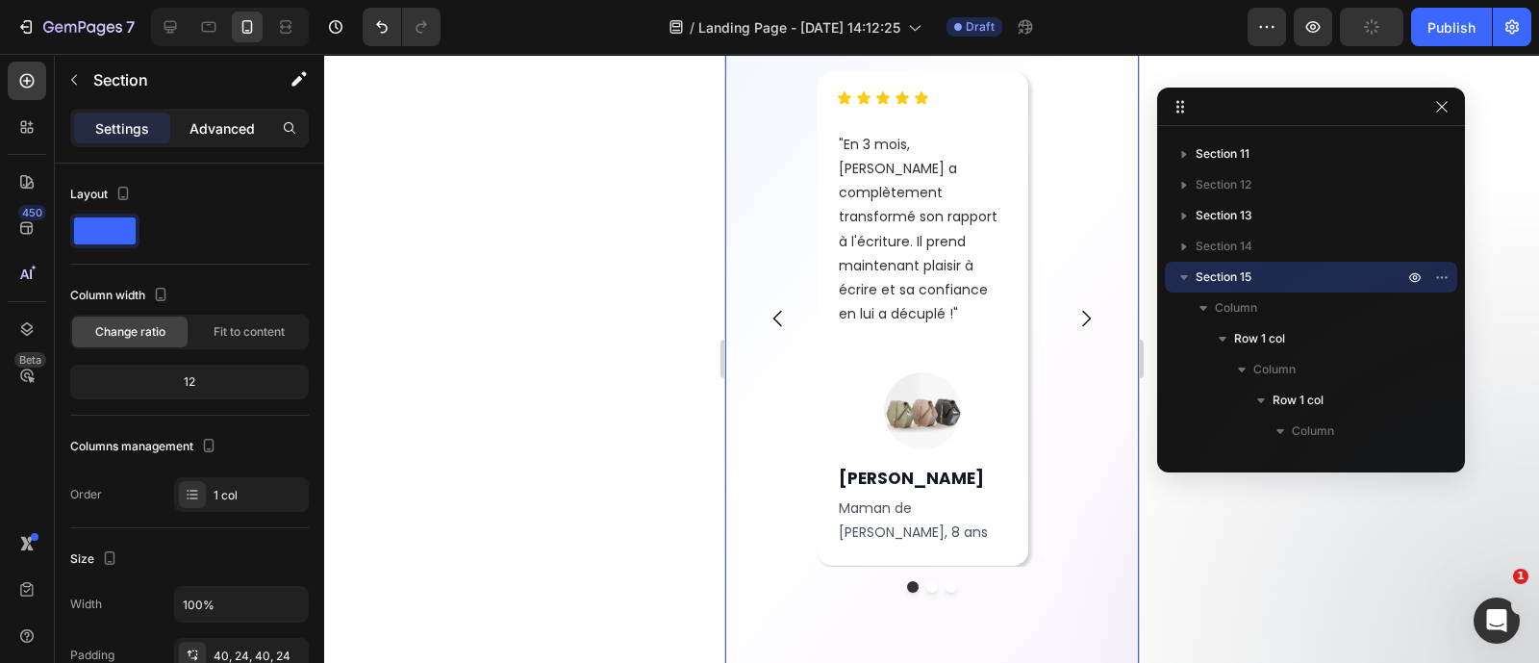
click at [230, 132] on p "Advanced" at bounding box center [222, 128] width 65 height 20
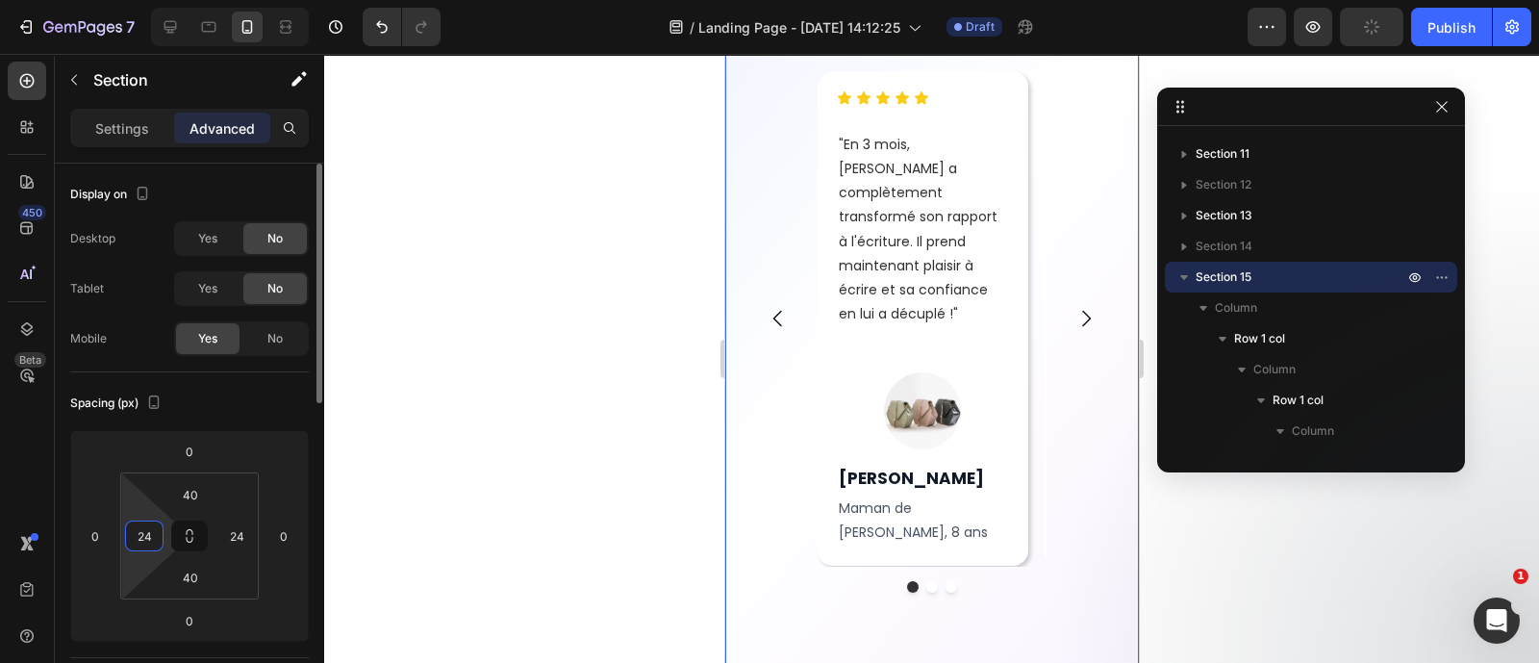
click at [149, 536] on input "24" at bounding box center [144, 535] width 29 height 29
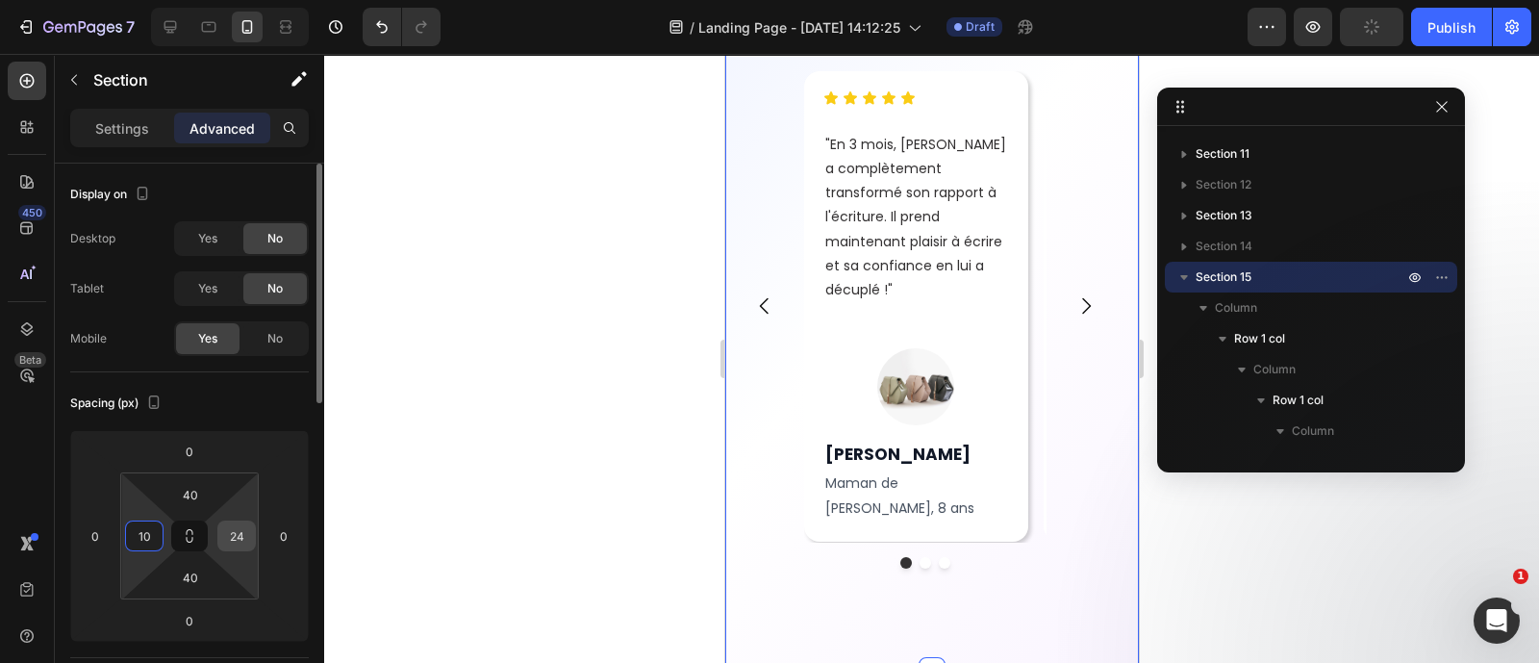
type input "10"
click at [250, 532] on input "24" at bounding box center [236, 535] width 29 height 29
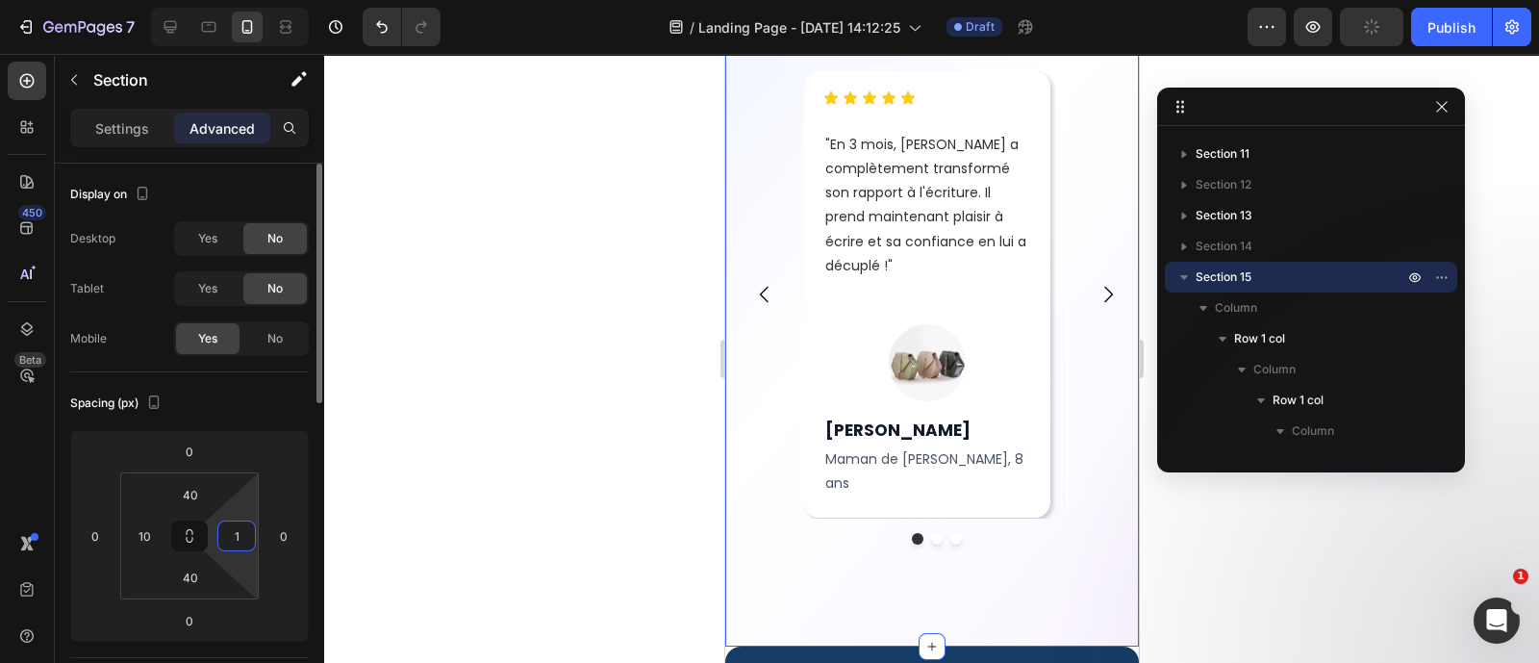
type input "10"
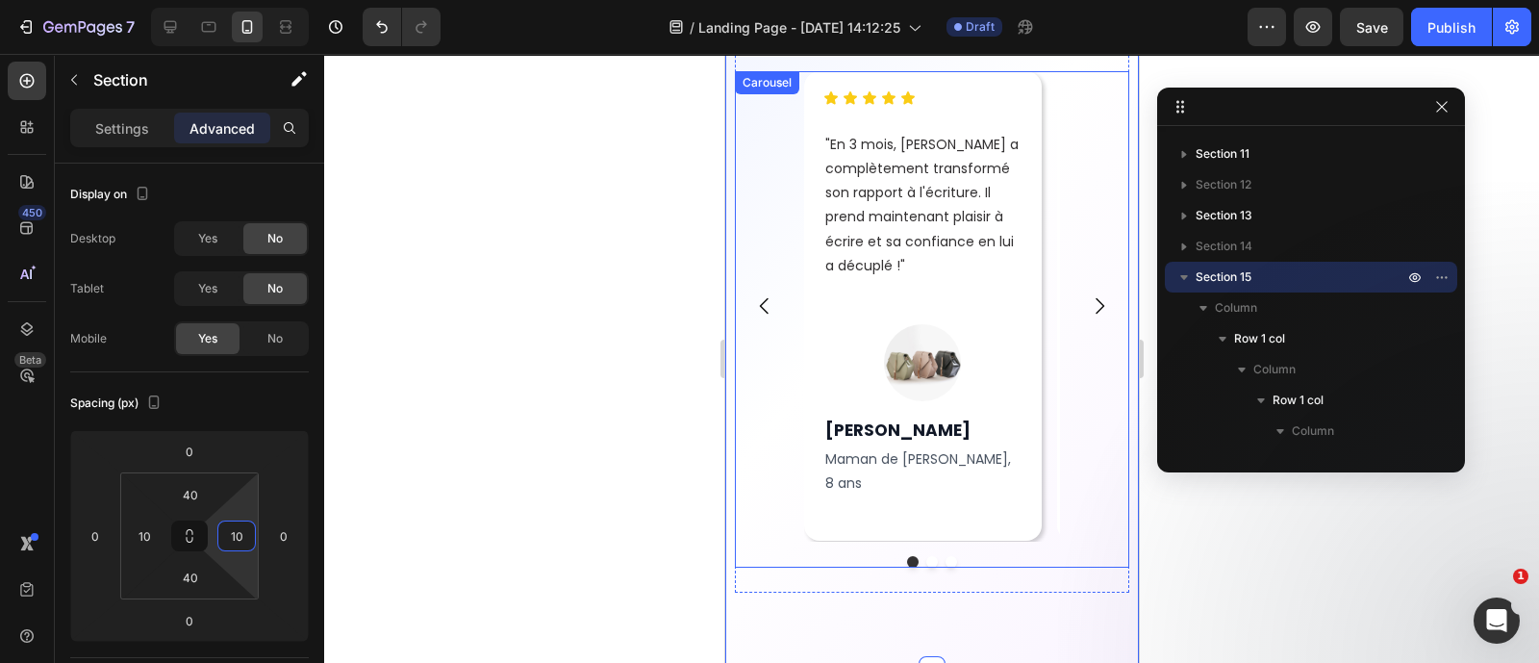
click at [787, 326] on div "Icon Icon Icon Icon Icon Icon List "En 3 mois, [PERSON_NAME] a complètement tra…" at bounding box center [931, 305] width 394 height 469
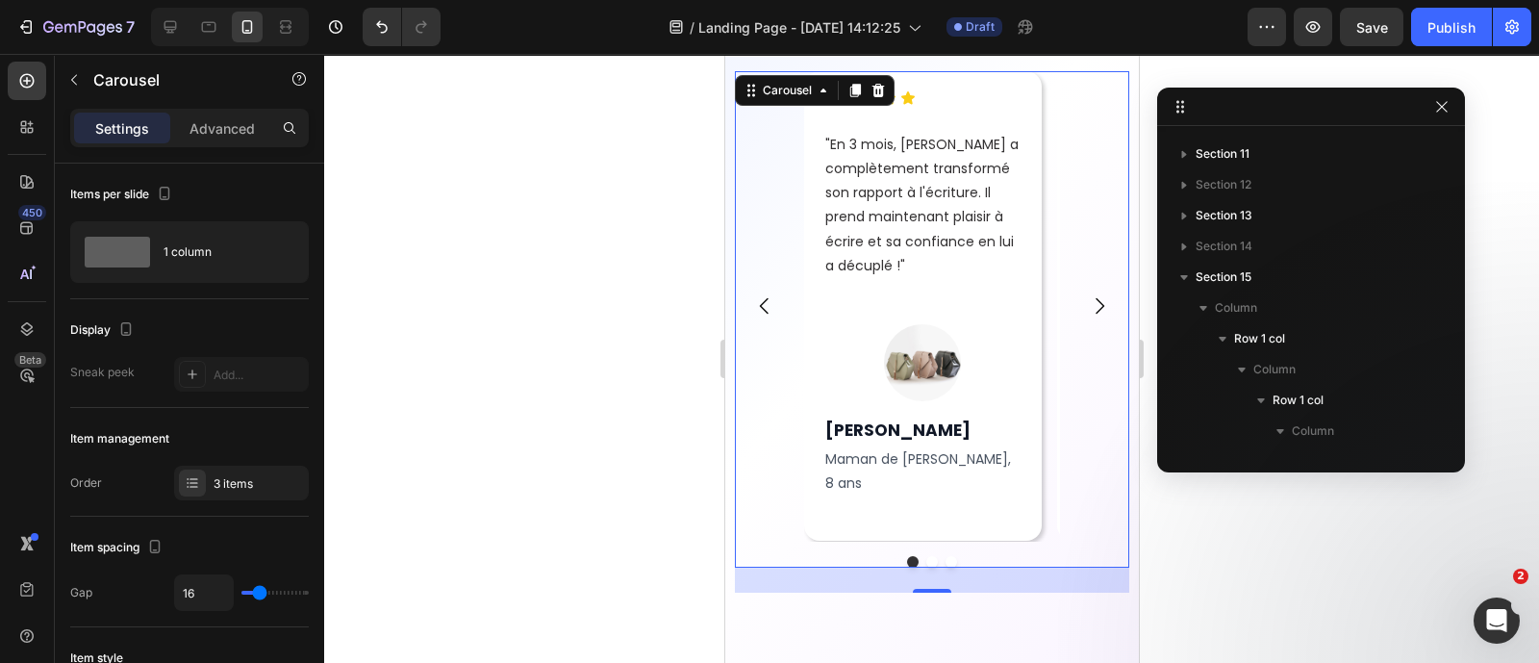
scroll to position [548, 0]
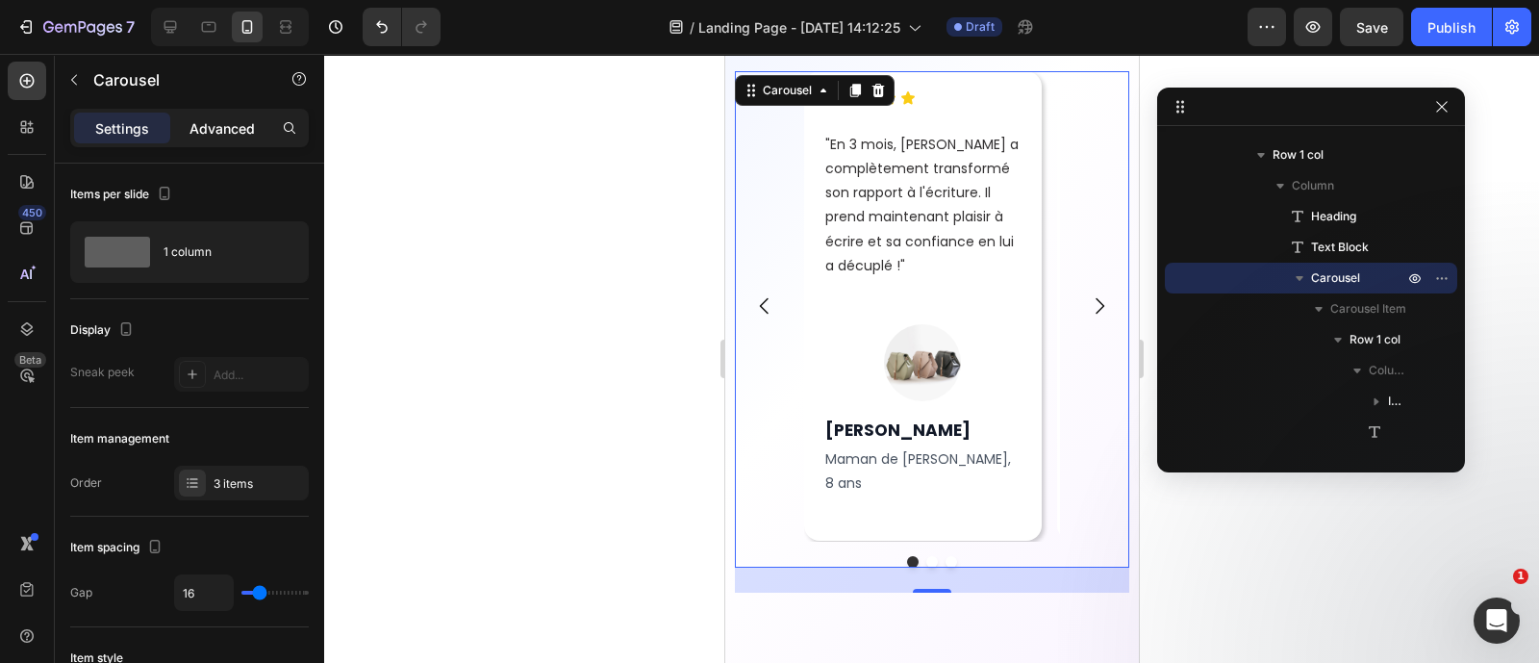
click at [218, 130] on p "Advanced" at bounding box center [222, 128] width 65 height 20
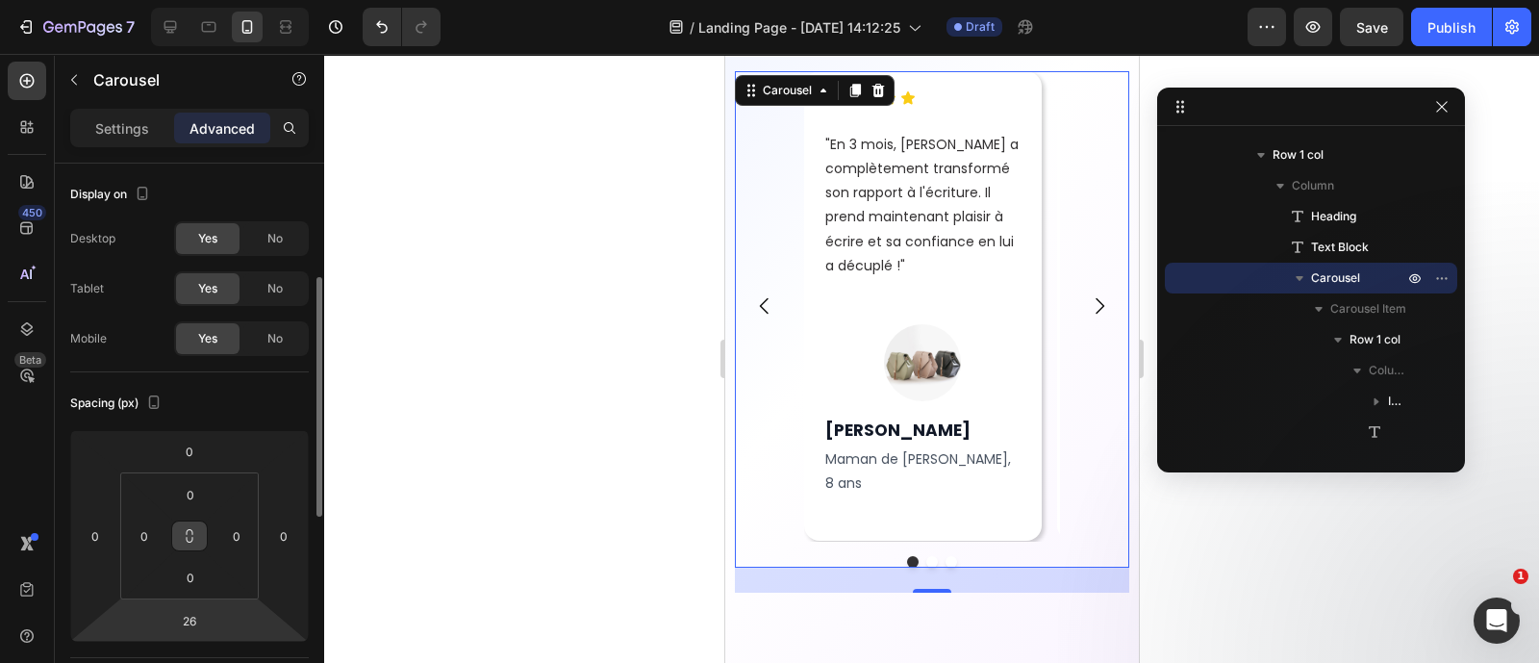
scroll to position [90, 0]
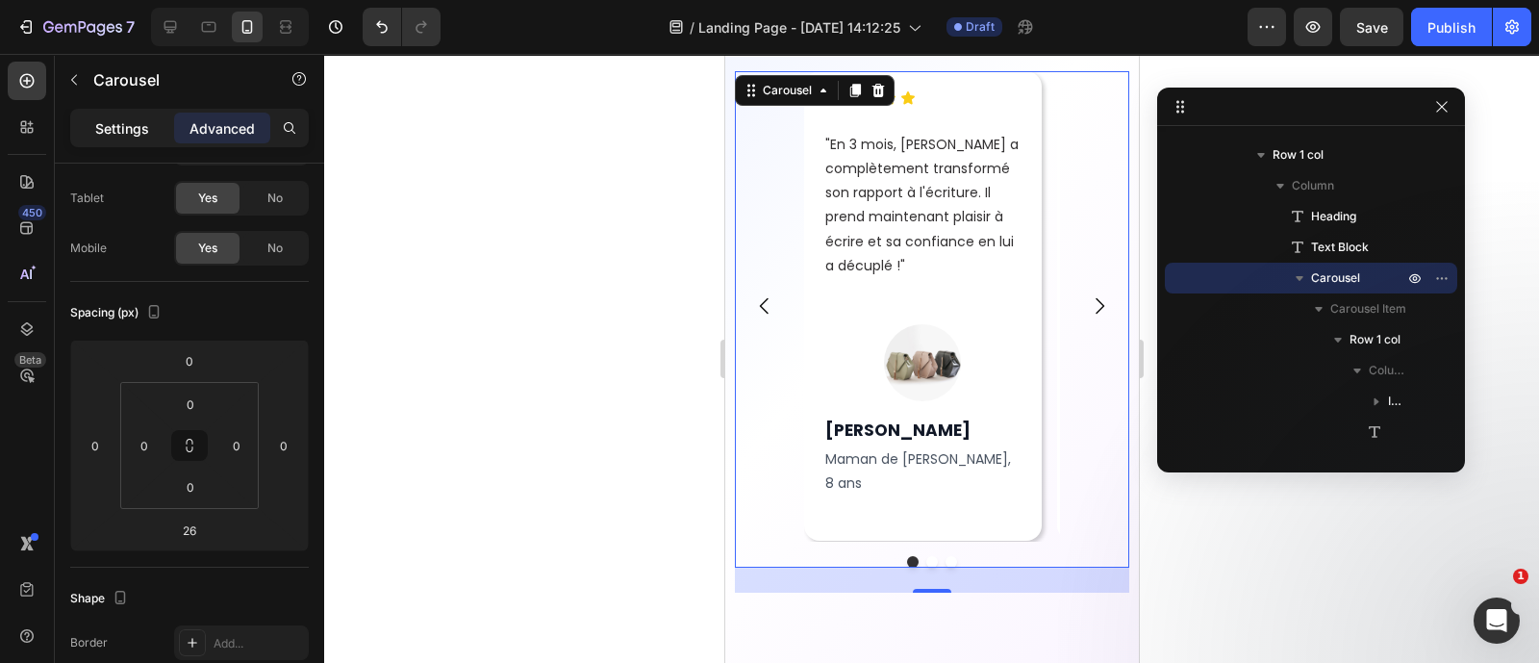
click at [127, 119] on p "Settings" at bounding box center [122, 128] width 54 height 20
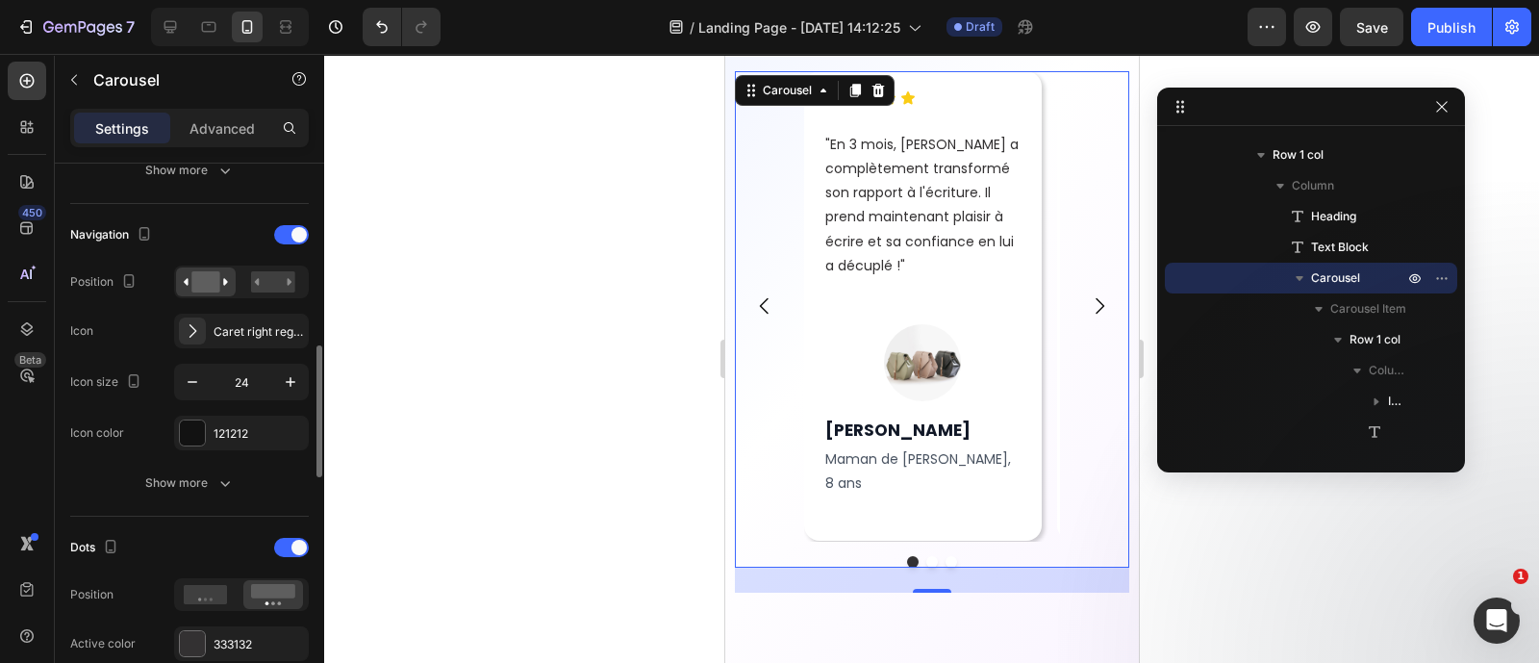
scroll to position [629, 0]
click at [296, 231] on span at bounding box center [298, 237] width 15 height 15
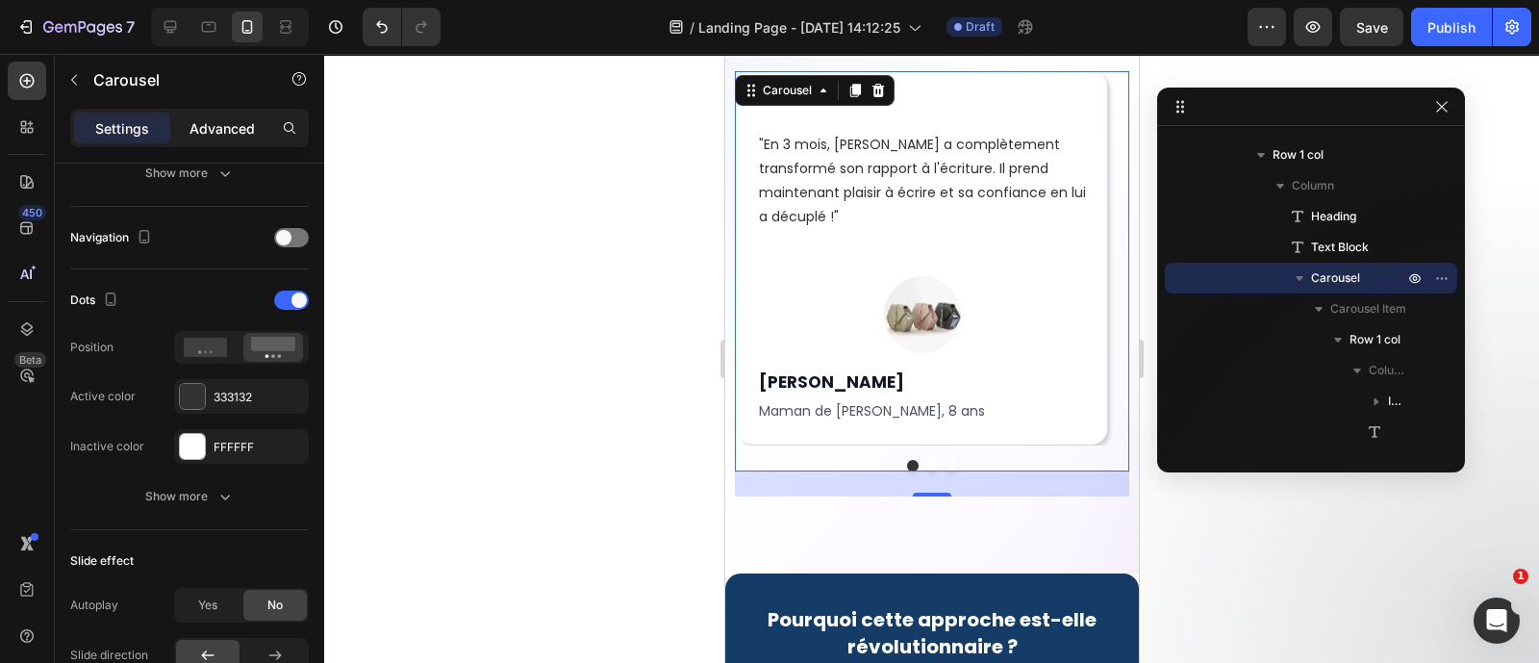
click at [237, 114] on div "Advanced" at bounding box center [222, 128] width 96 height 31
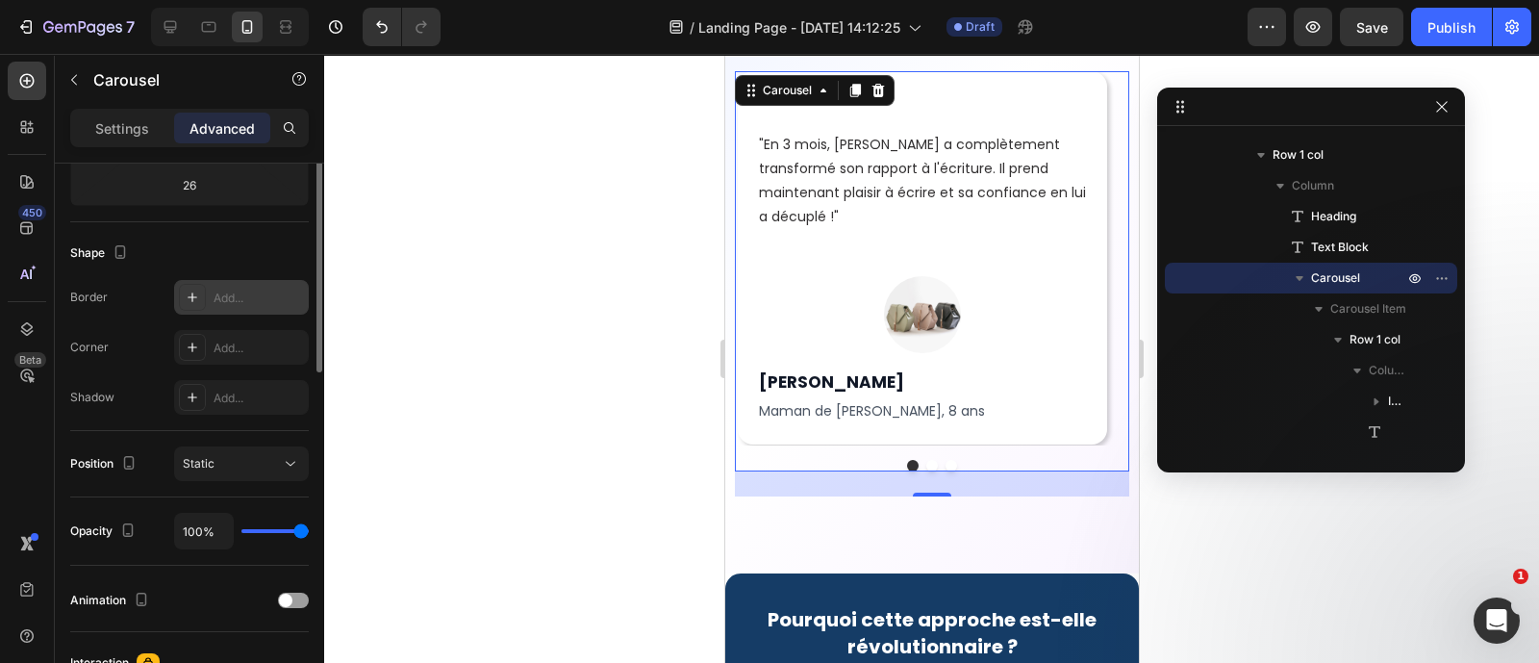
scroll to position [273, 0]
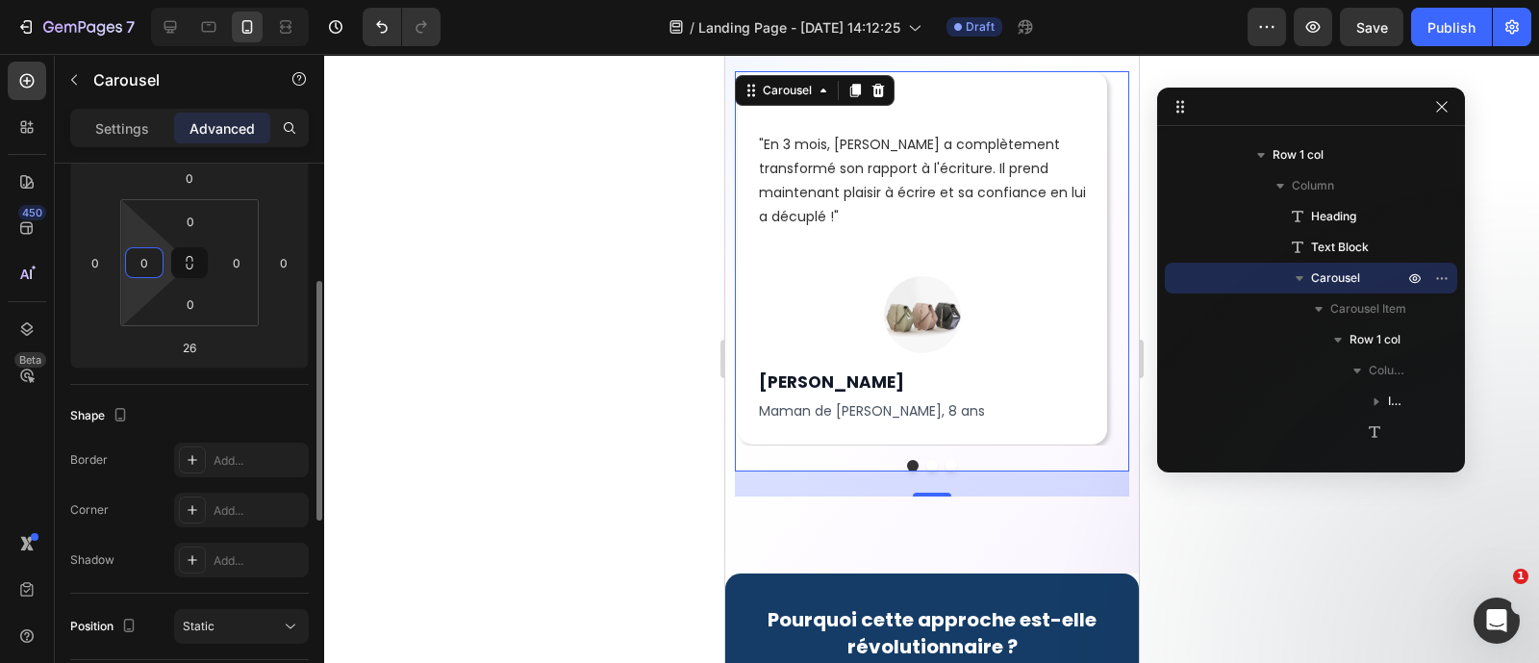
click at [156, 0] on html "7 Version history / Landing Page - [DATE] 14:12:25 Draft Preview Save Publish 4…" at bounding box center [769, 0] width 1539 height 0
click at [156, 260] on input "2" at bounding box center [144, 262] width 29 height 29
type input "10"
click at [236, 269] on input "0" at bounding box center [236, 262] width 29 height 29
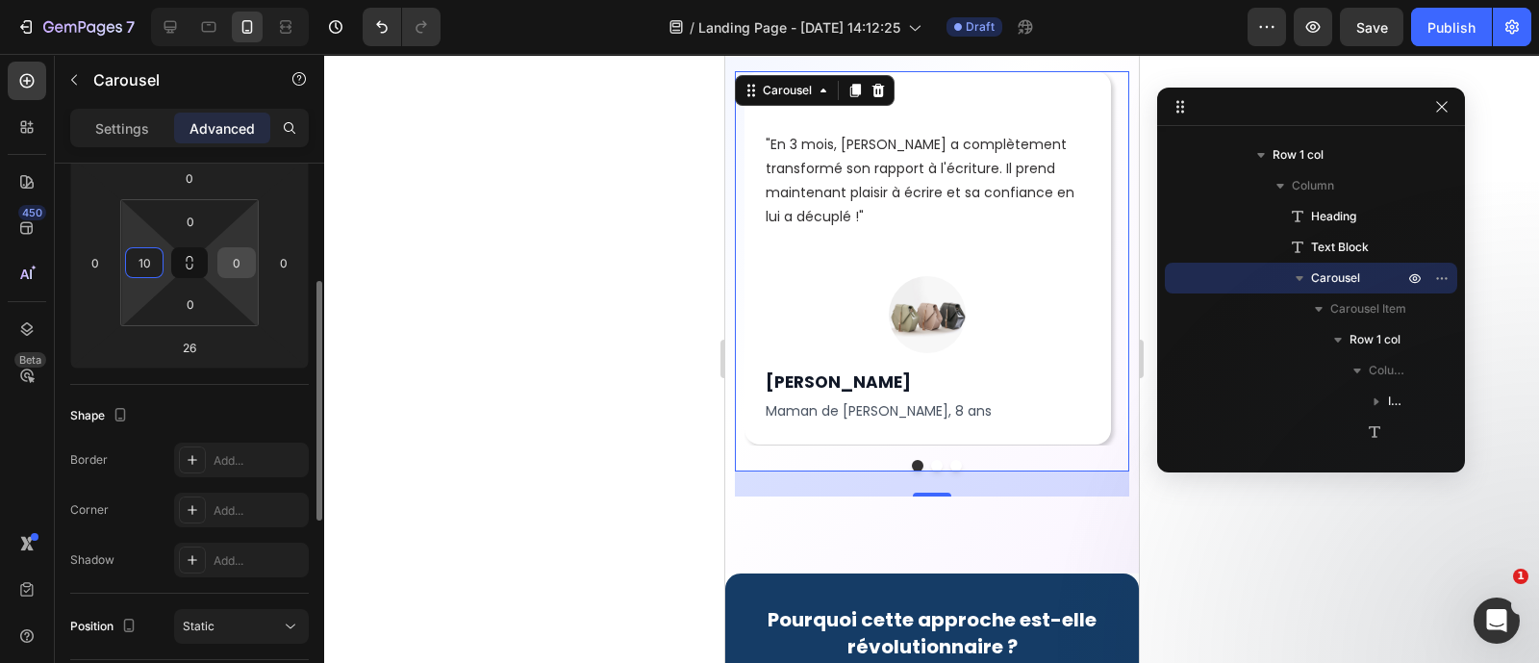
click at [236, 269] on input "0" at bounding box center [236, 262] width 29 height 29
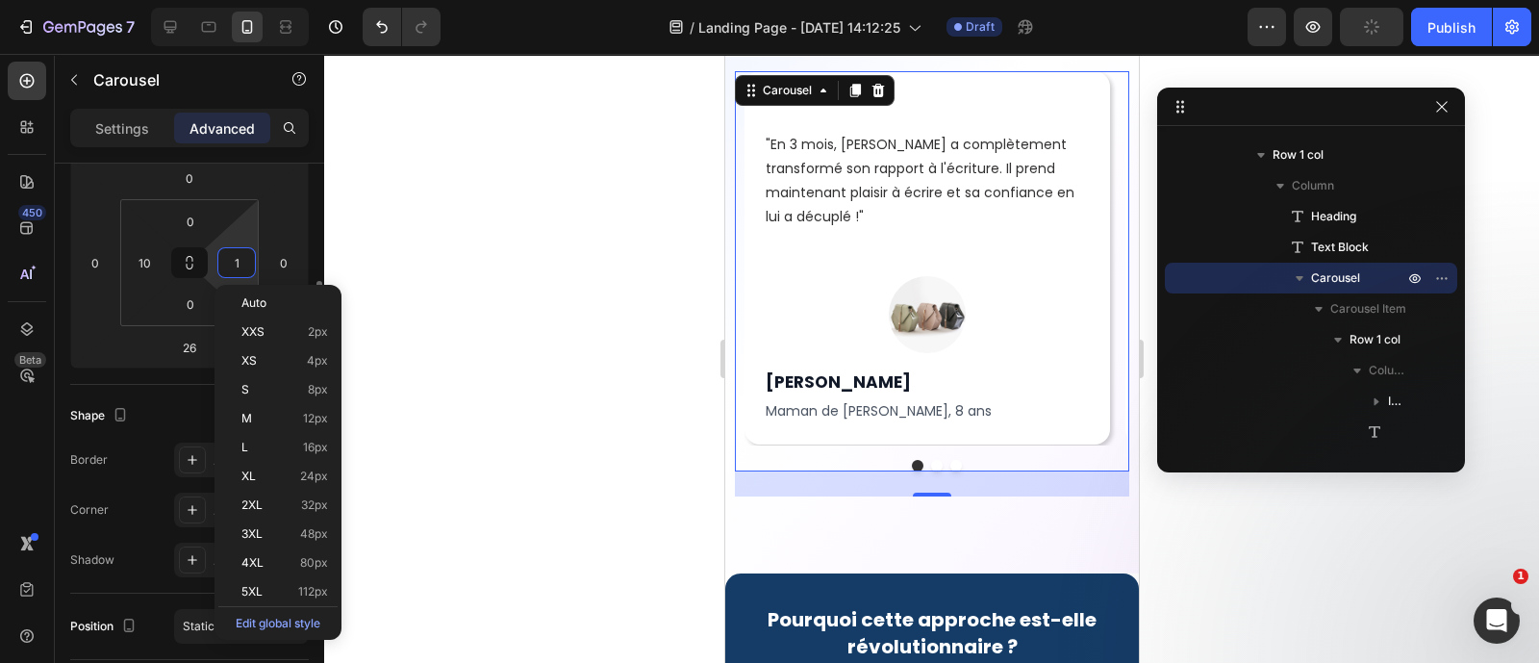
type input "0"
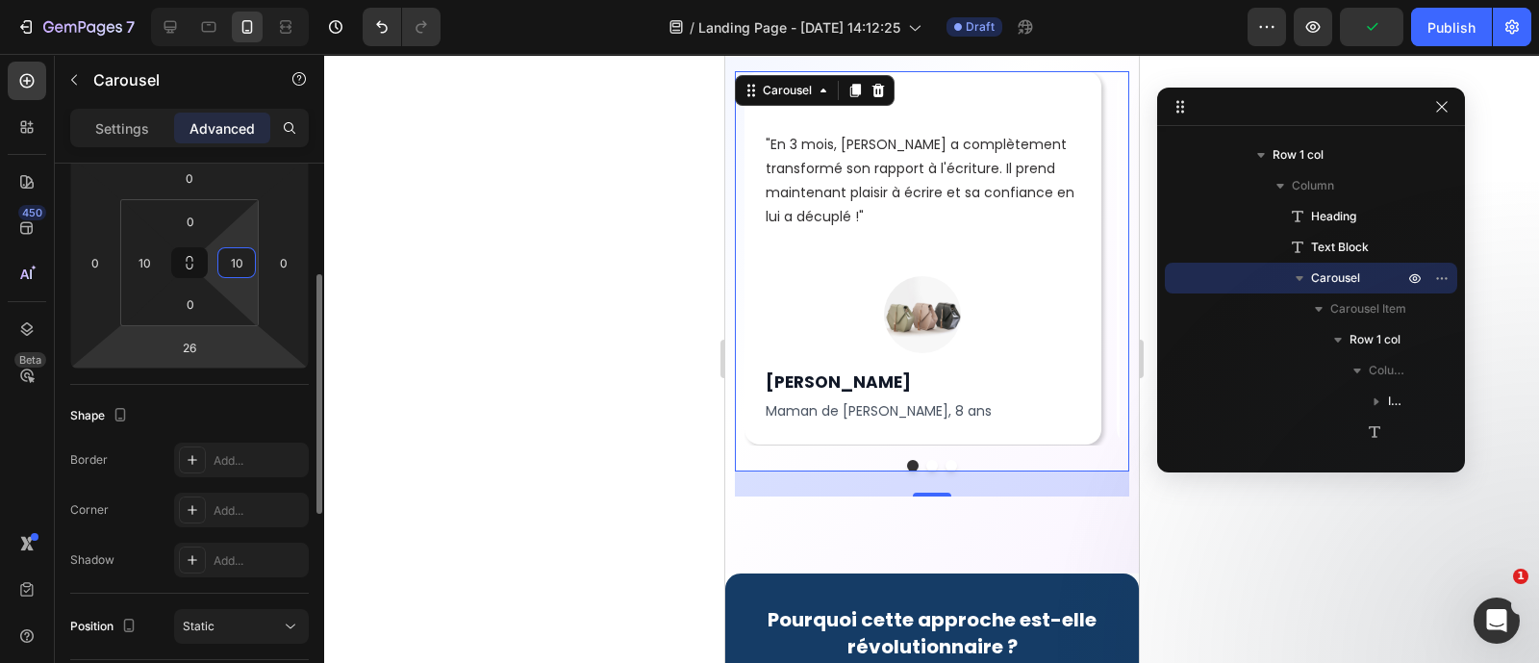
scroll to position [243, 0]
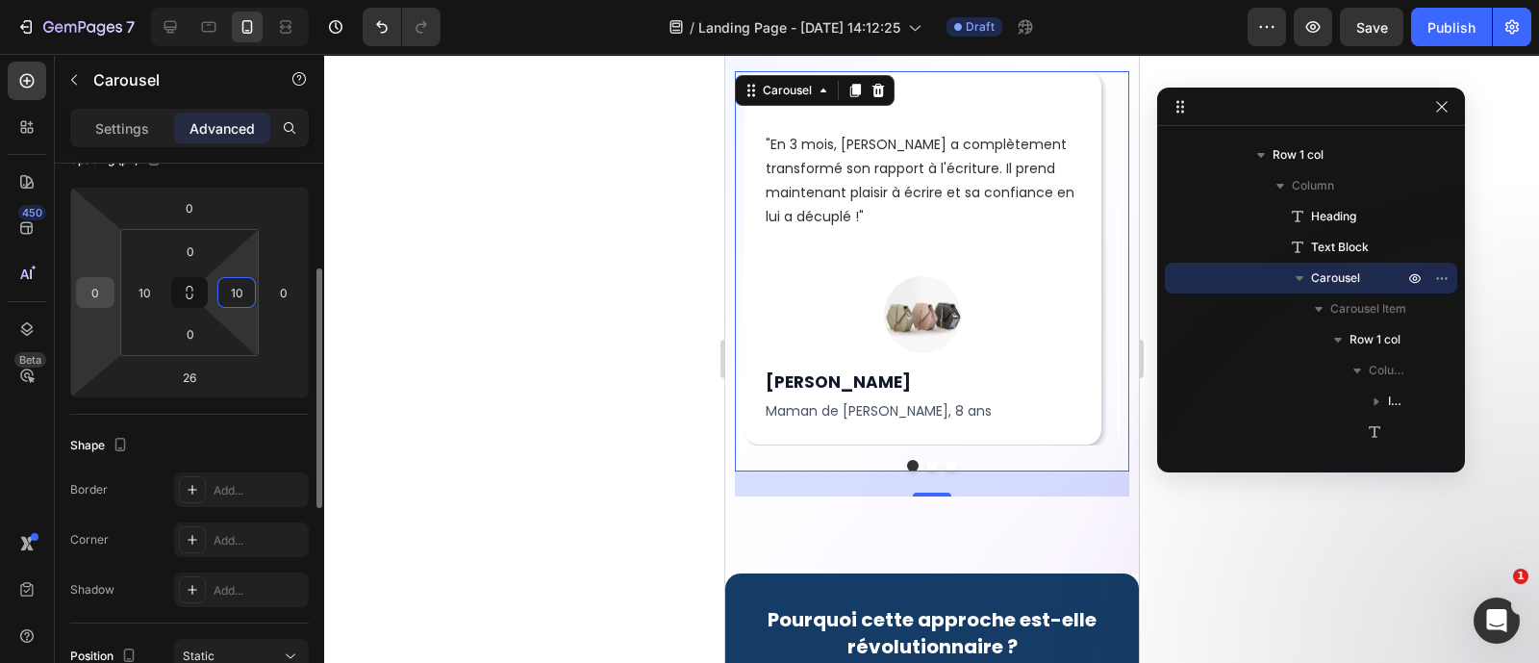
type input "10"
click at [103, 294] on input "0" at bounding box center [95, 292] width 29 height 29
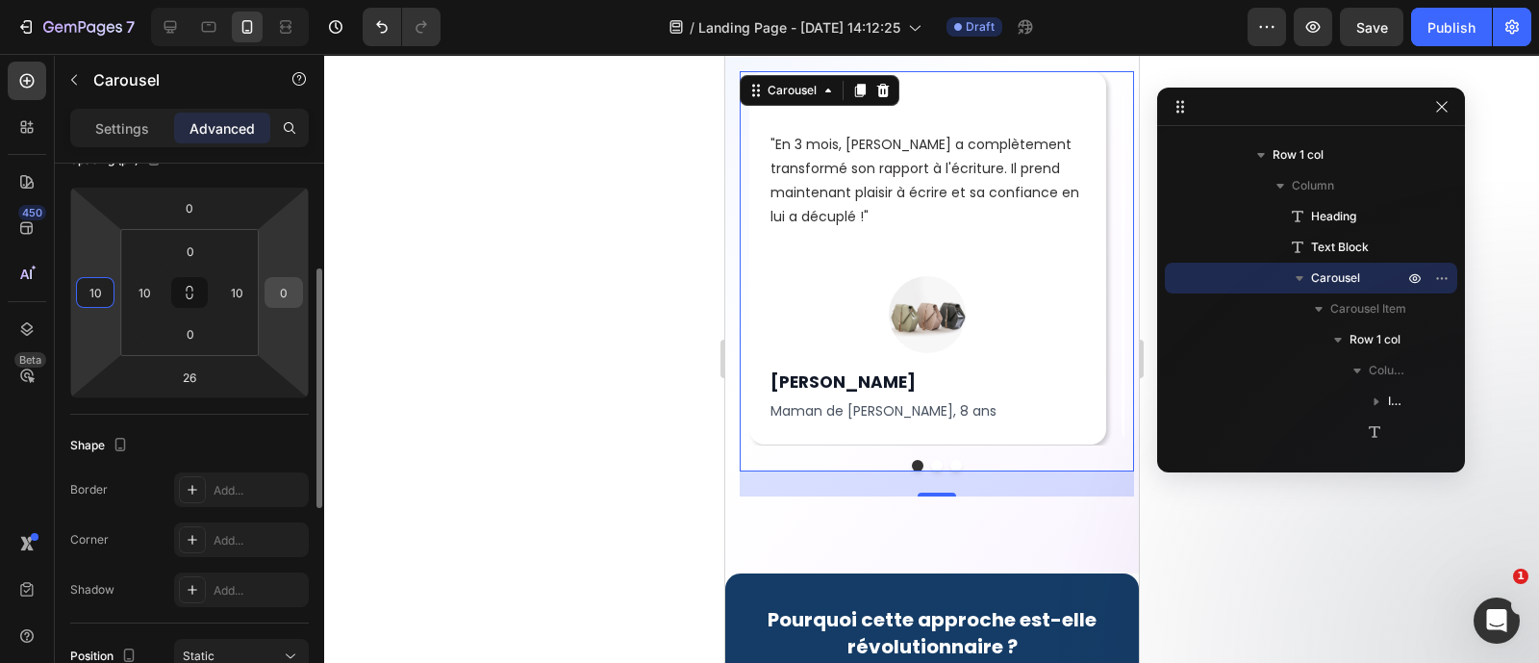
type input "10"
click at [291, 296] on input "0" at bounding box center [283, 292] width 29 height 29
click at [291, 296] on input "01" at bounding box center [283, 292] width 29 height 29
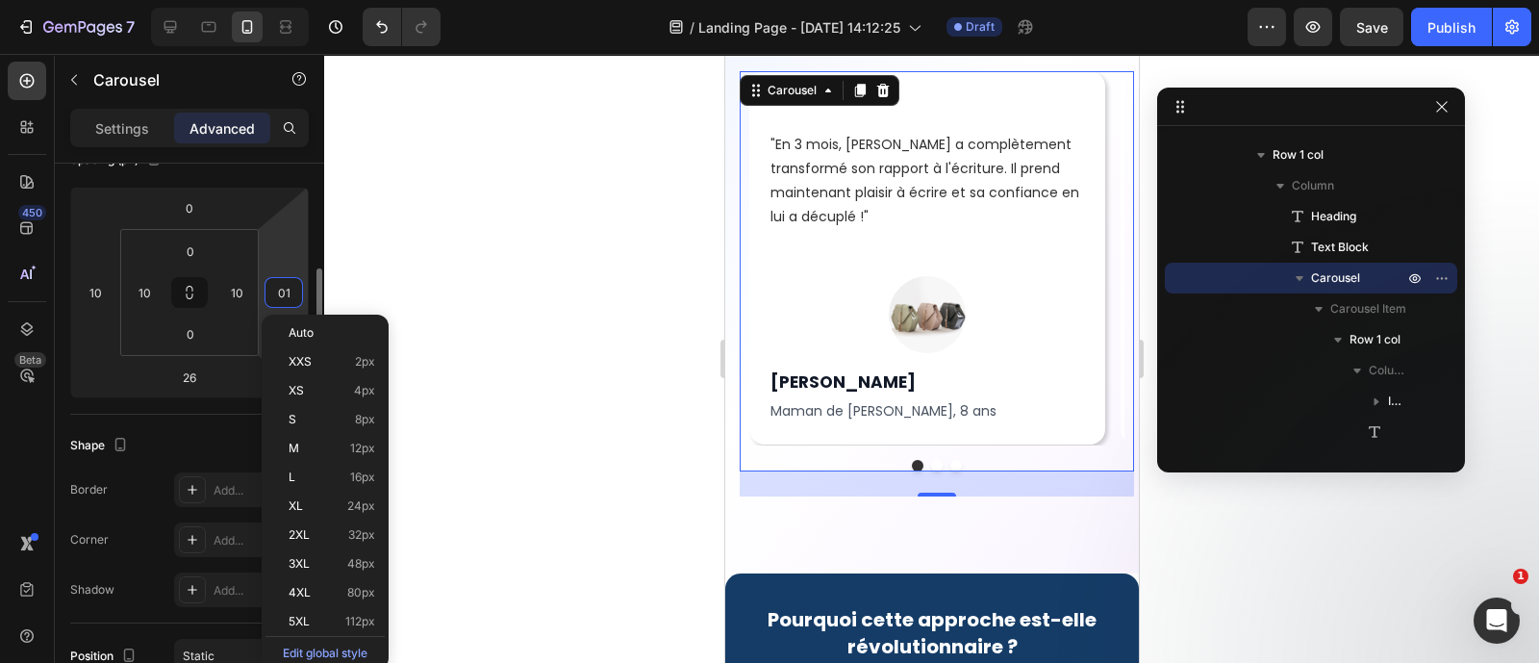
type input "0"
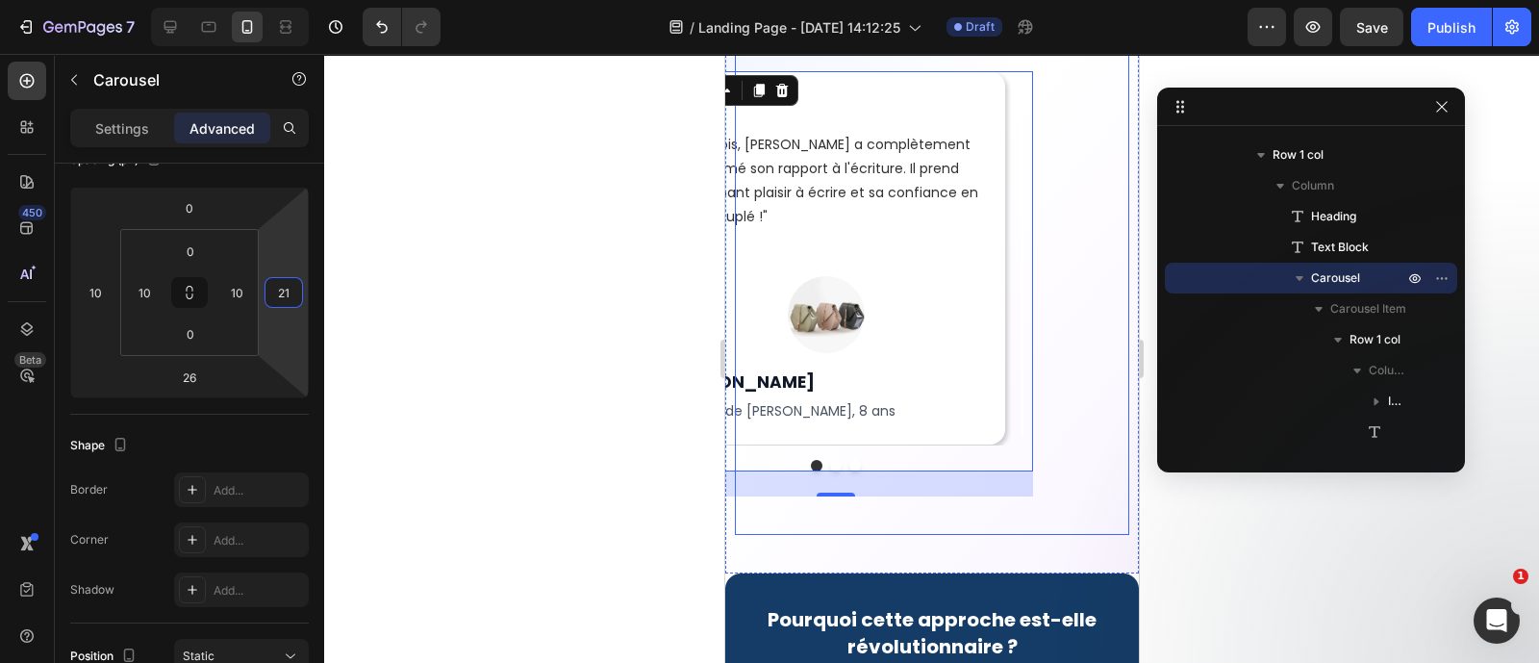
type input "2"
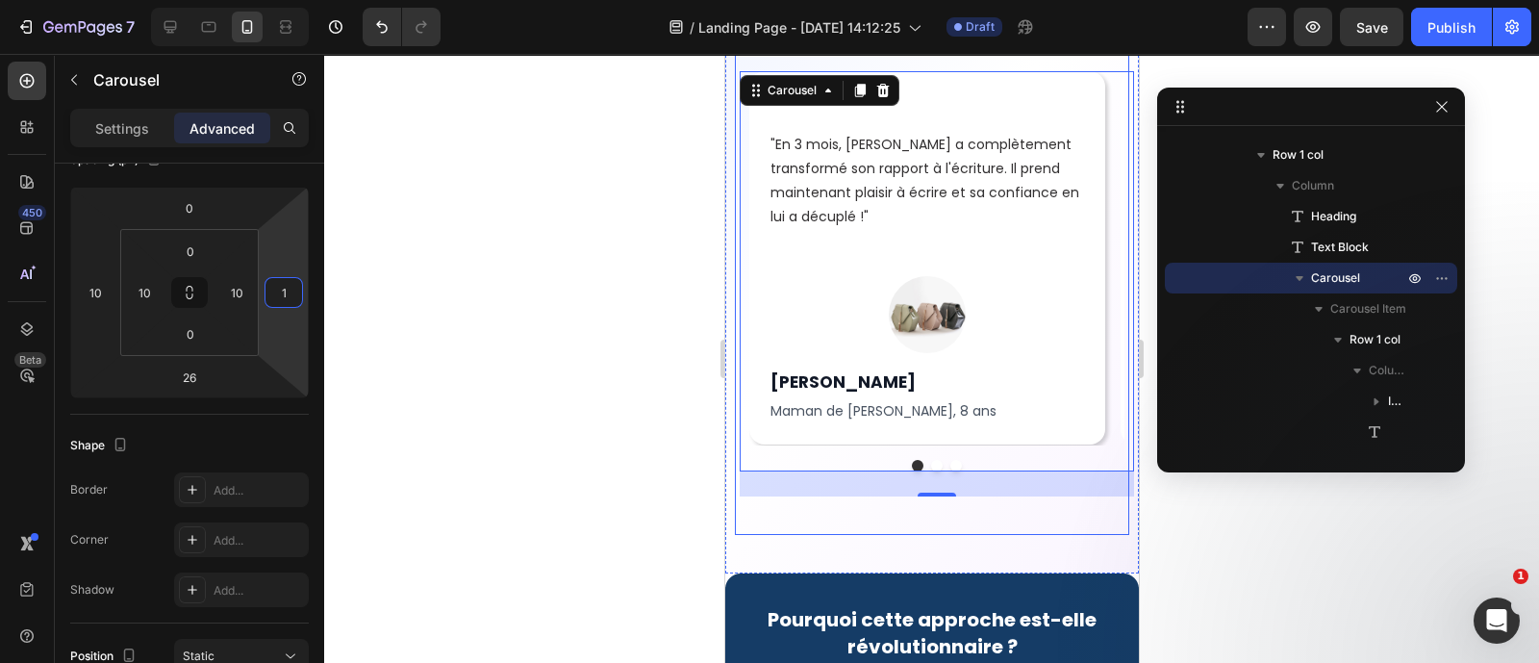
type input "10"
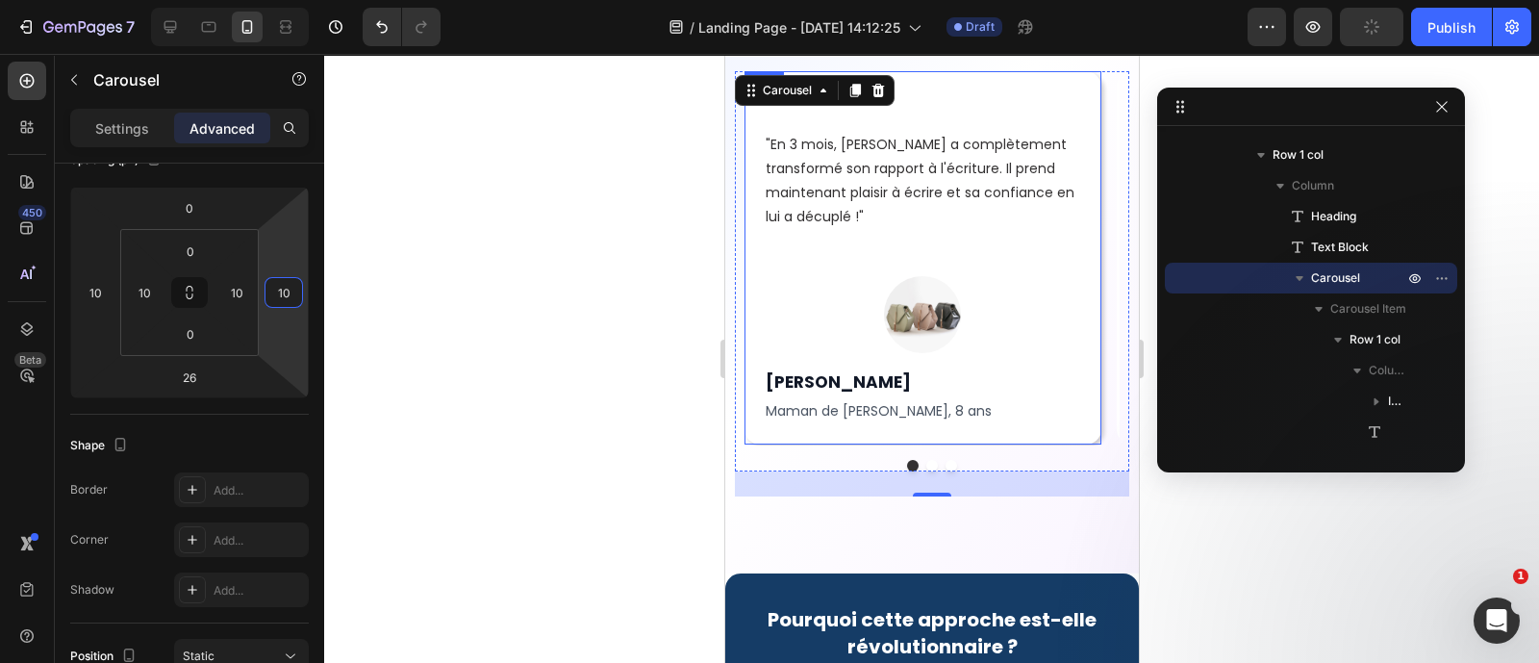
click at [1079, 440] on div "Icon Icon Icon Icon Icon Icon List "En 3 mois, [PERSON_NAME] a complètement tra…" at bounding box center [922, 257] width 357 height 373
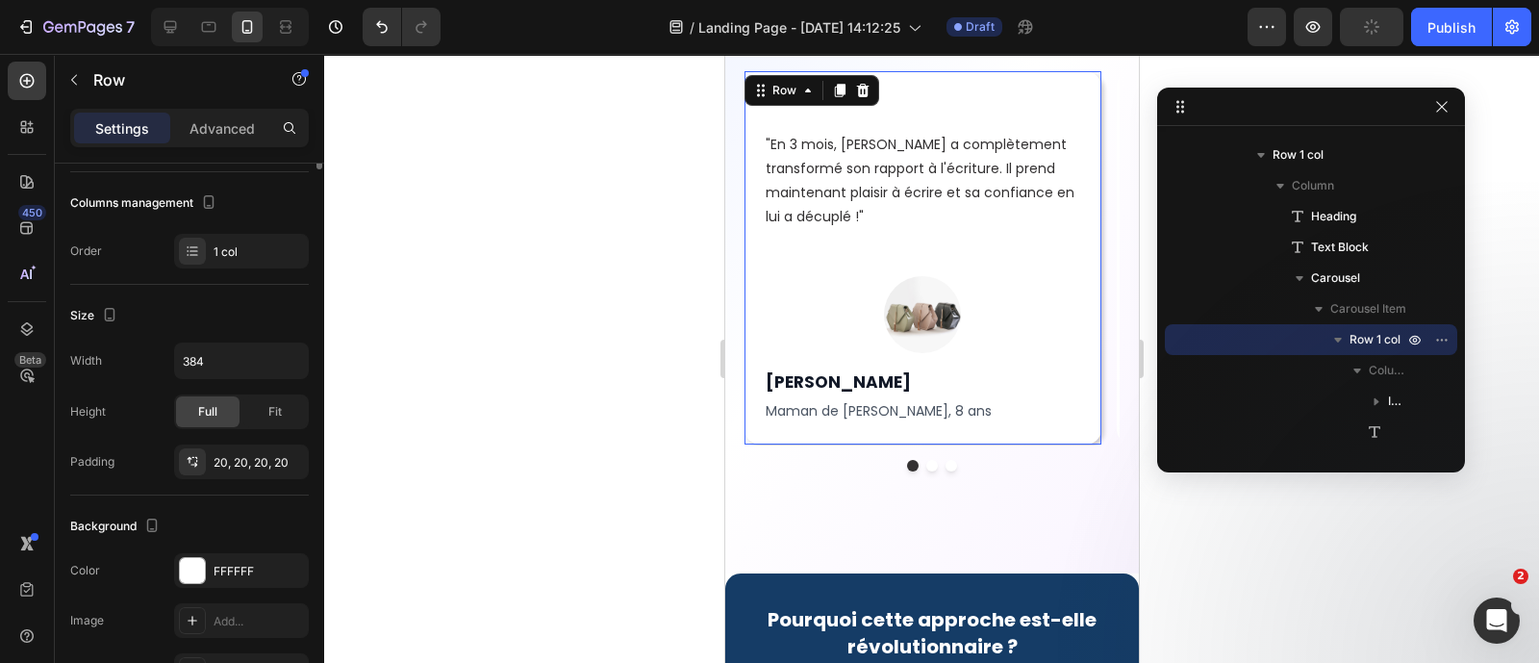
scroll to position [0, 0]
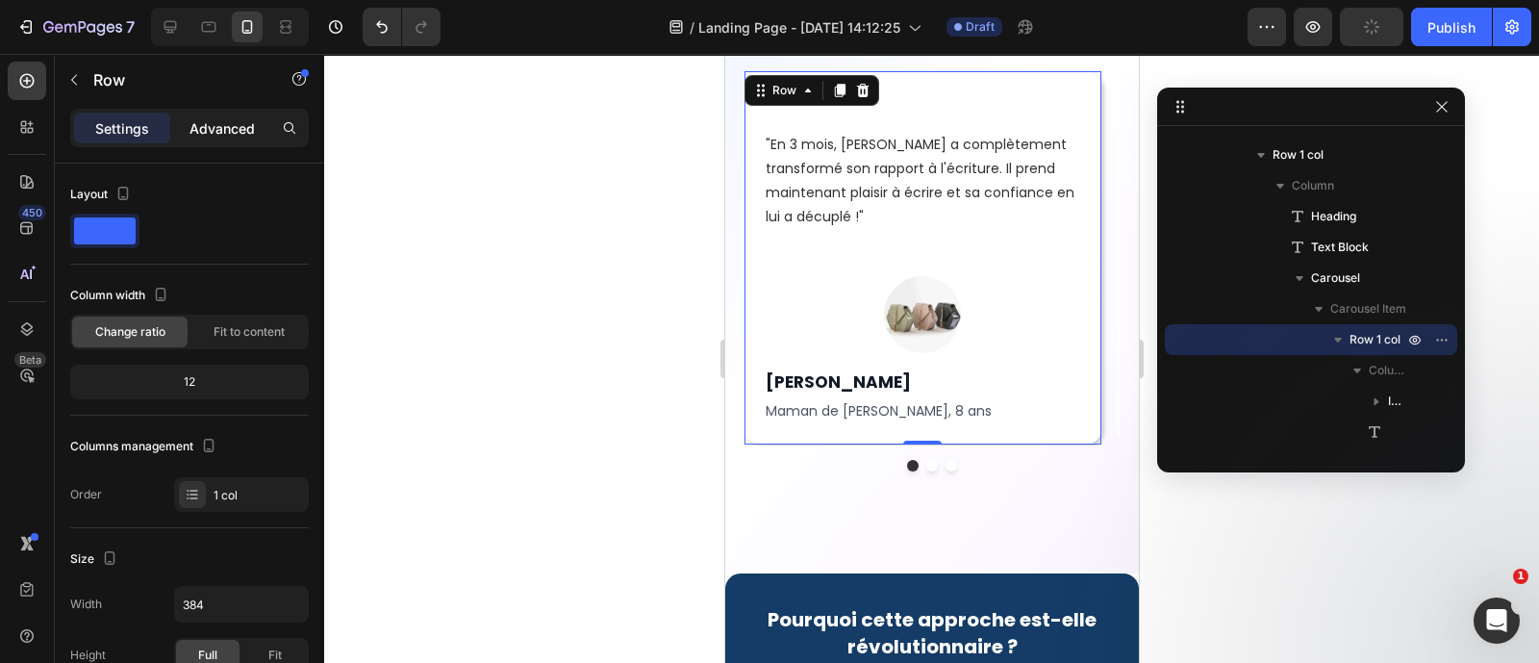
click at [217, 125] on p "Advanced" at bounding box center [222, 128] width 65 height 20
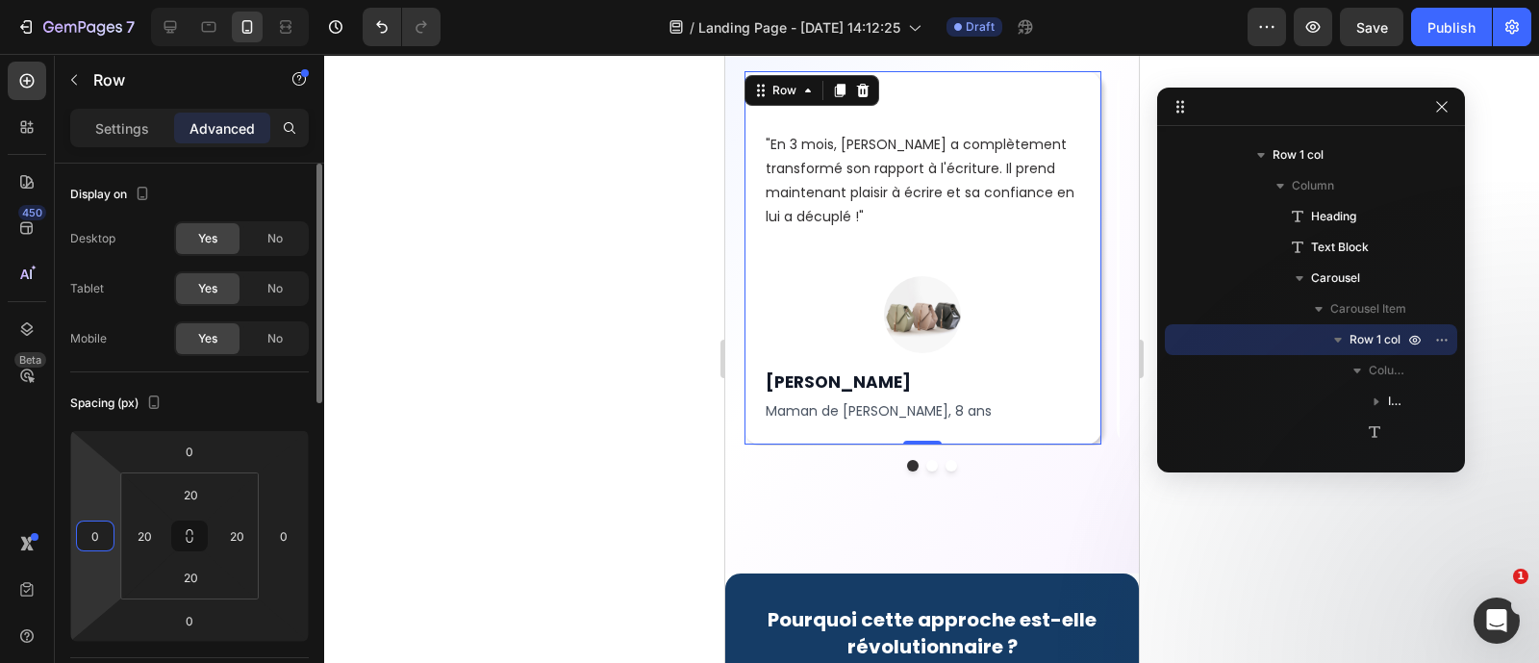
click at [106, 534] on input "0" at bounding box center [95, 535] width 29 height 29
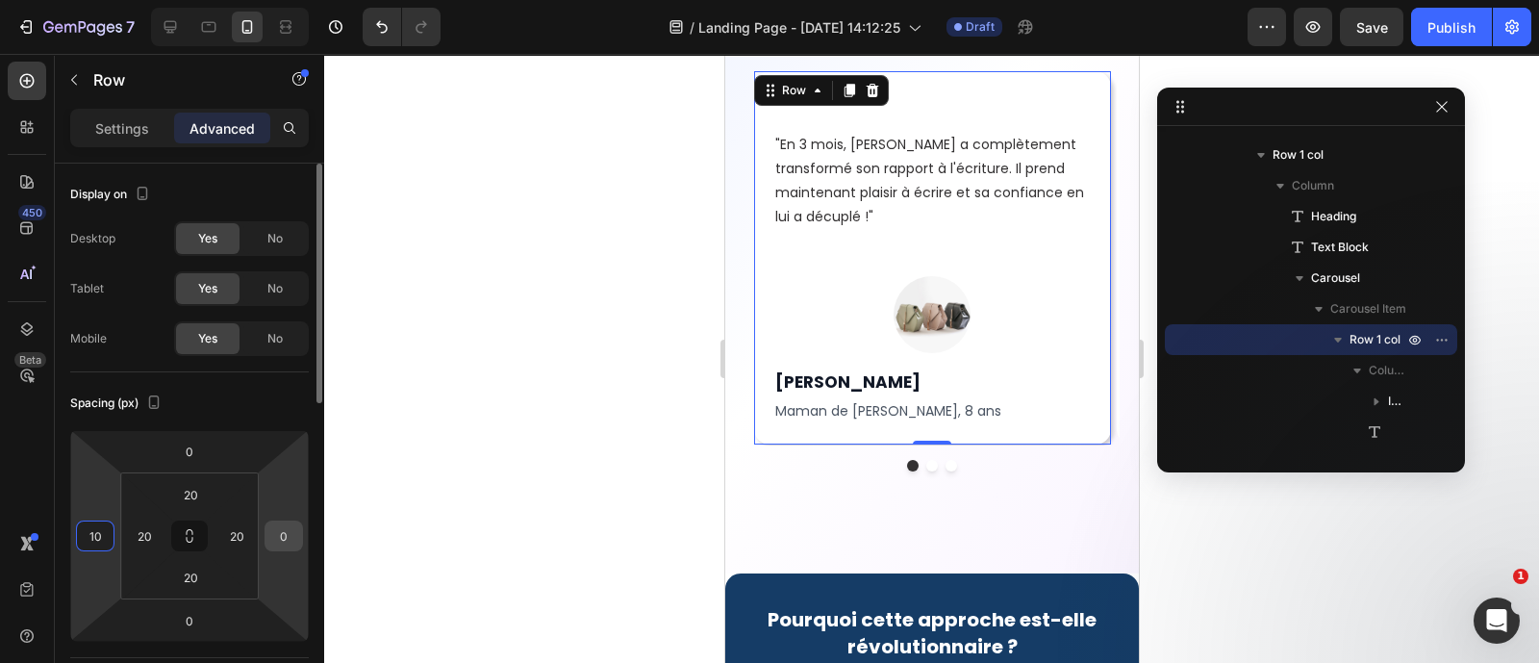
type input "10"
click at [295, 541] on input "0" at bounding box center [283, 535] width 29 height 29
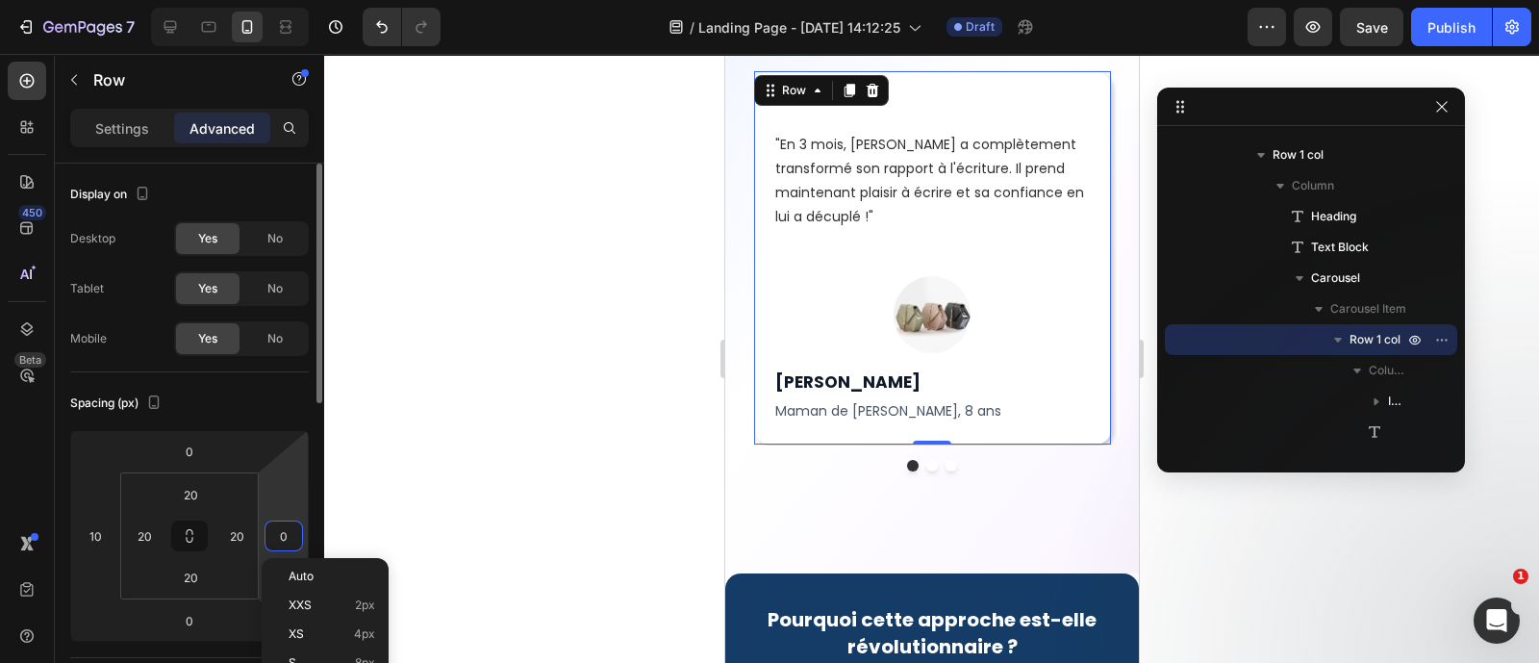
click at [295, 541] on input "0" at bounding box center [283, 535] width 29 height 29
type input "10"
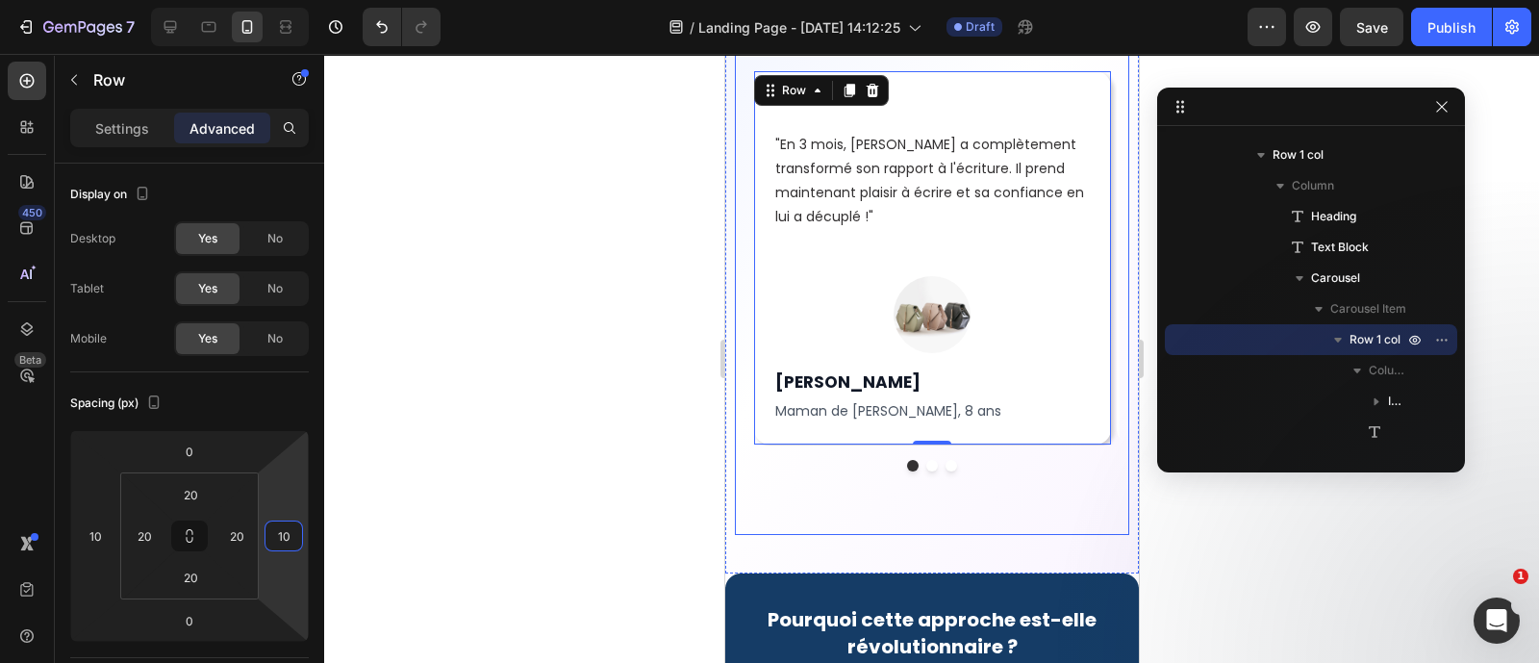
click at [1051, 514] on div "Ils ont transformé l'écriture de leur enfant Heading Découvrez les témoignages …" at bounding box center [931, 213] width 394 height 644
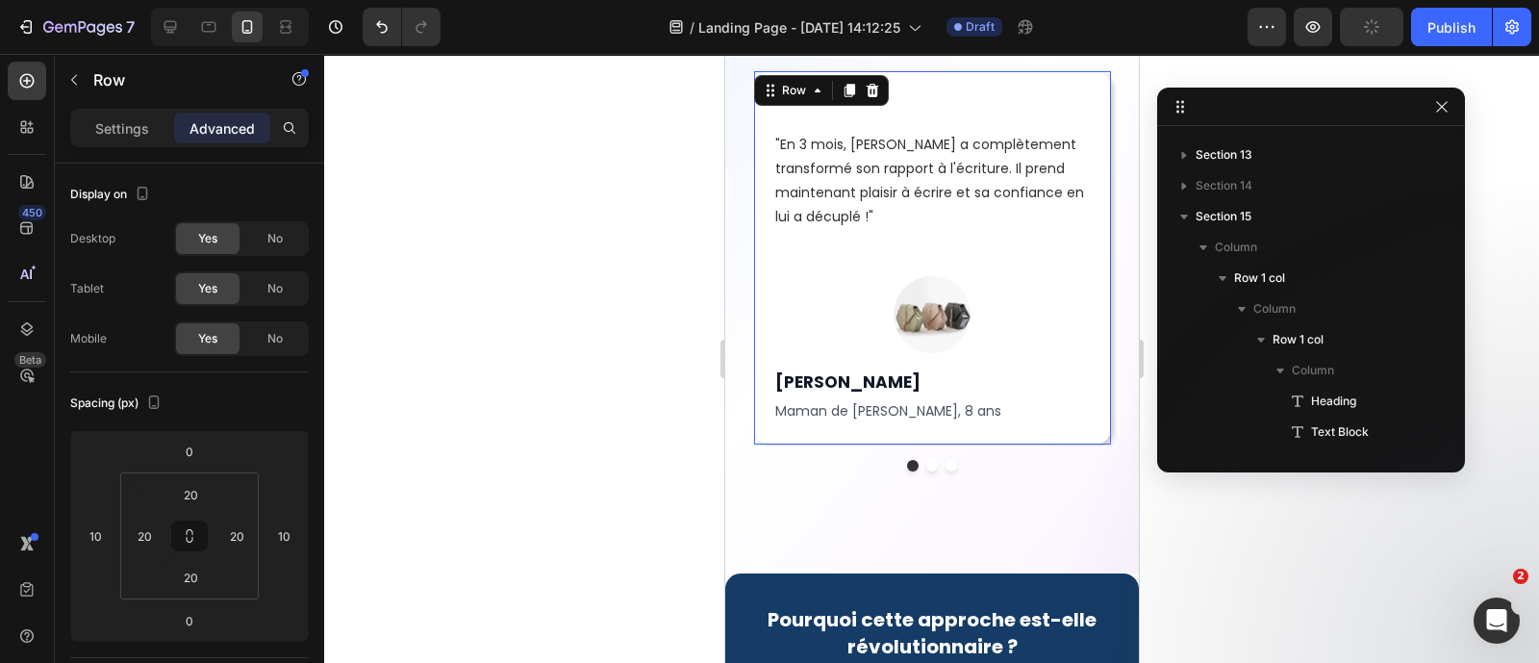
scroll to position [611, 0]
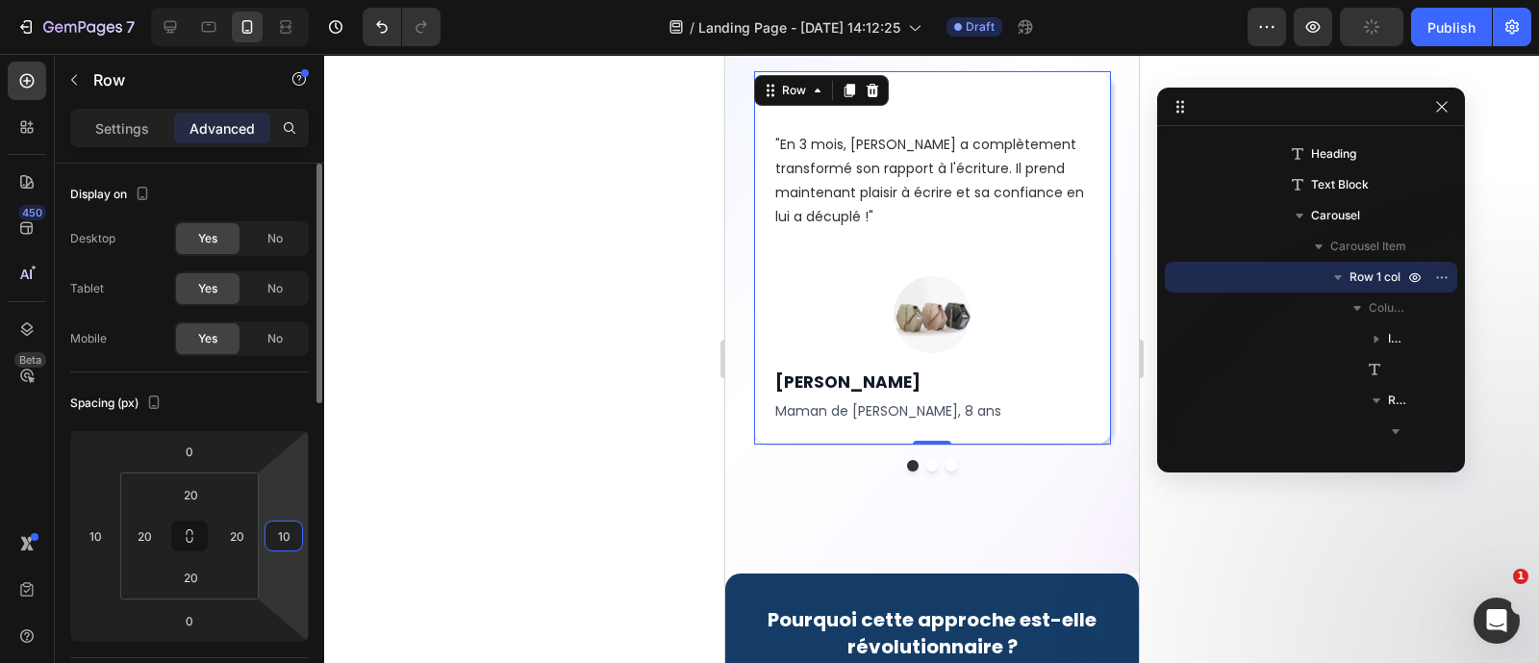
click at [295, 536] on input "10" at bounding box center [283, 535] width 29 height 29
type input "0"
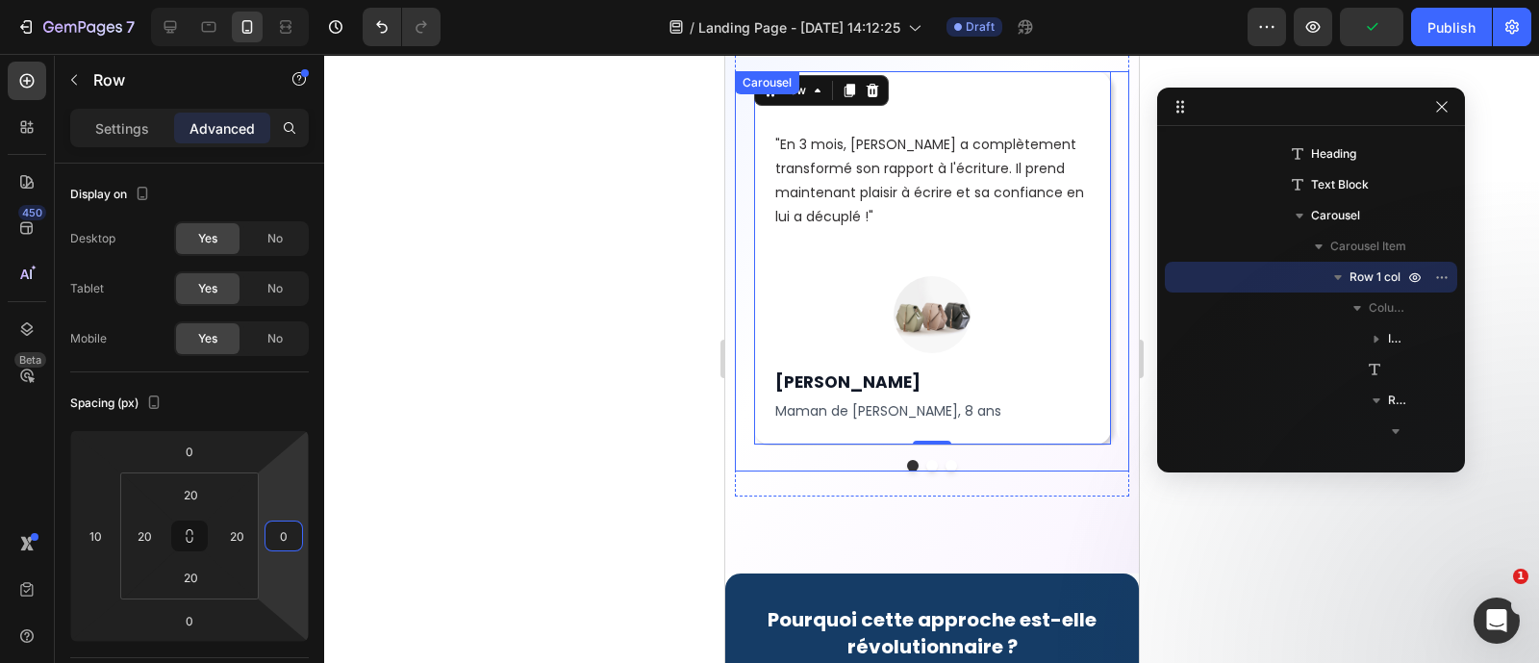
click at [1067, 460] on div at bounding box center [931, 466] width 375 height 12
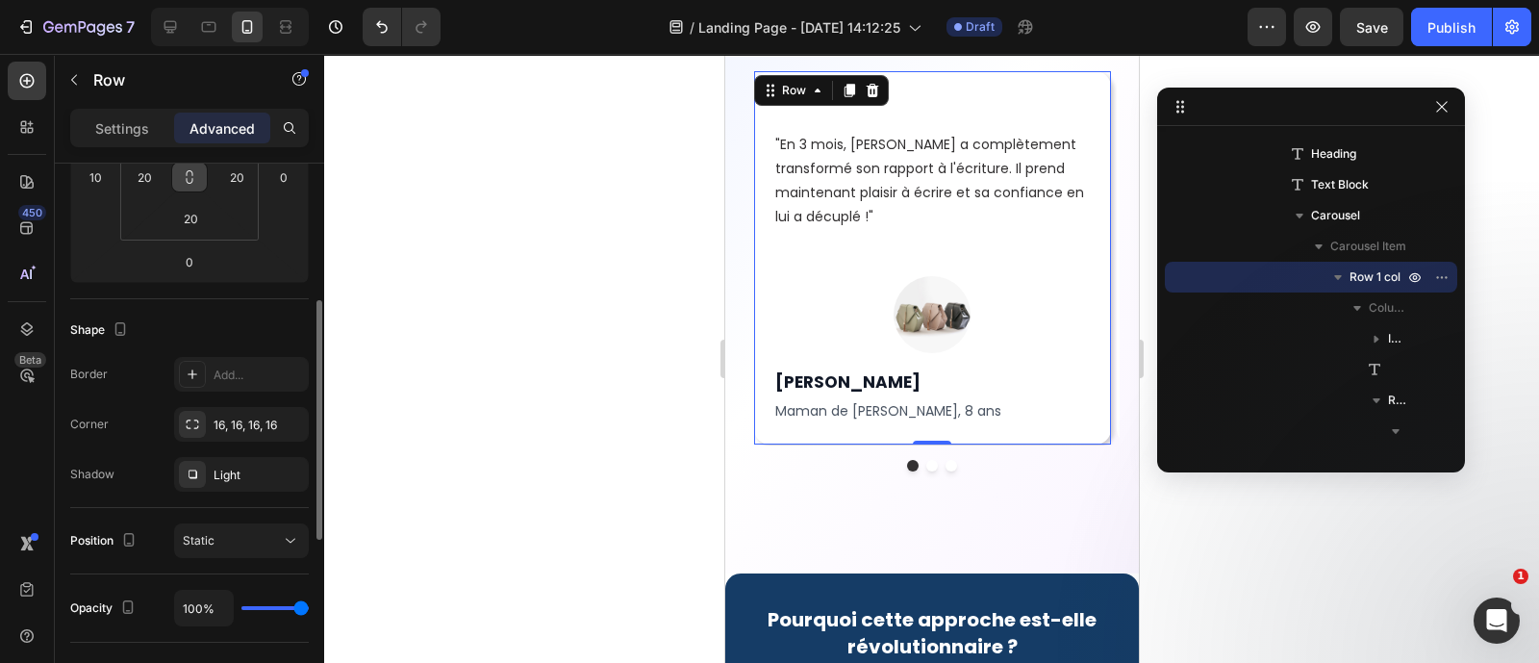
scroll to position [361, 0]
click at [268, 473] on div "Light" at bounding box center [242, 473] width 56 height 17
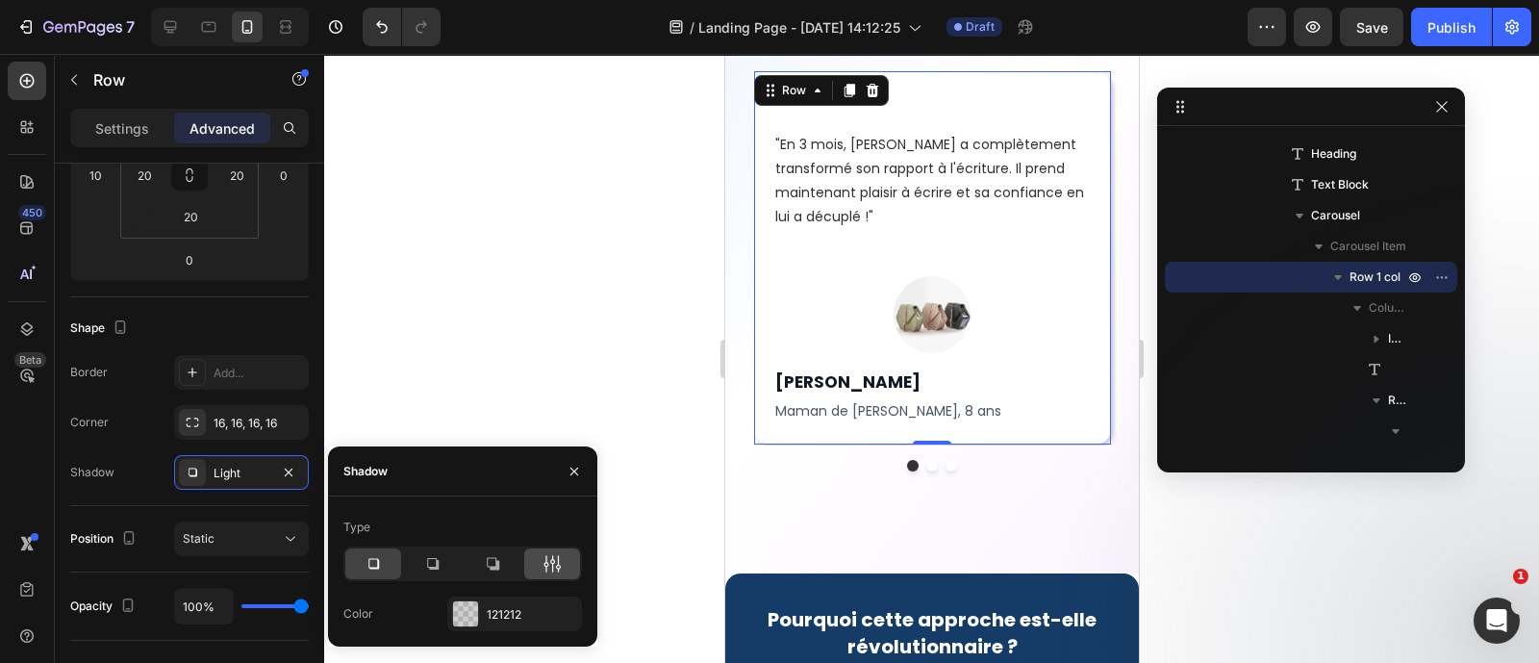
click at [553, 550] on div at bounding box center [552, 563] width 56 height 31
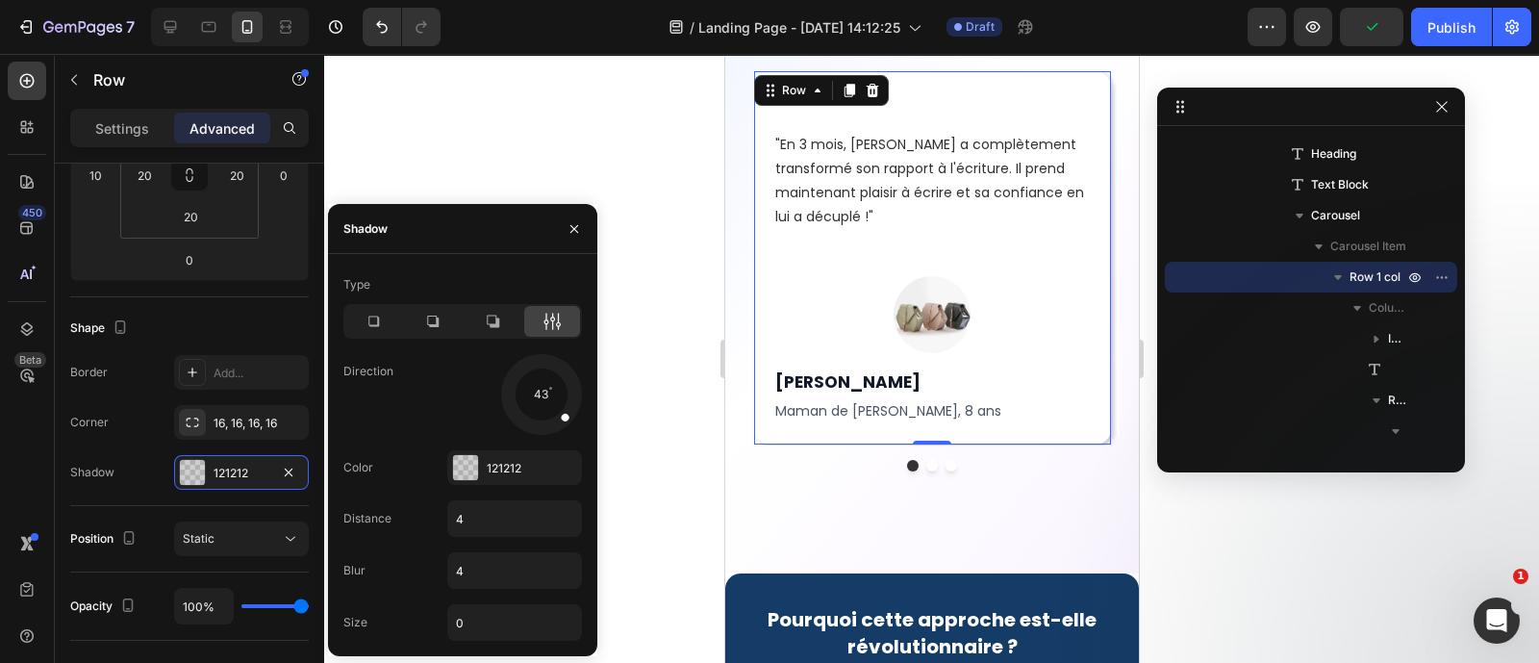
drag, startPoint x: 562, startPoint y: 419, endPoint x: 582, endPoint y: 430, distance: 22.8
click at [582, 430] on div at bounding box center [541, 394] width 87 height 87
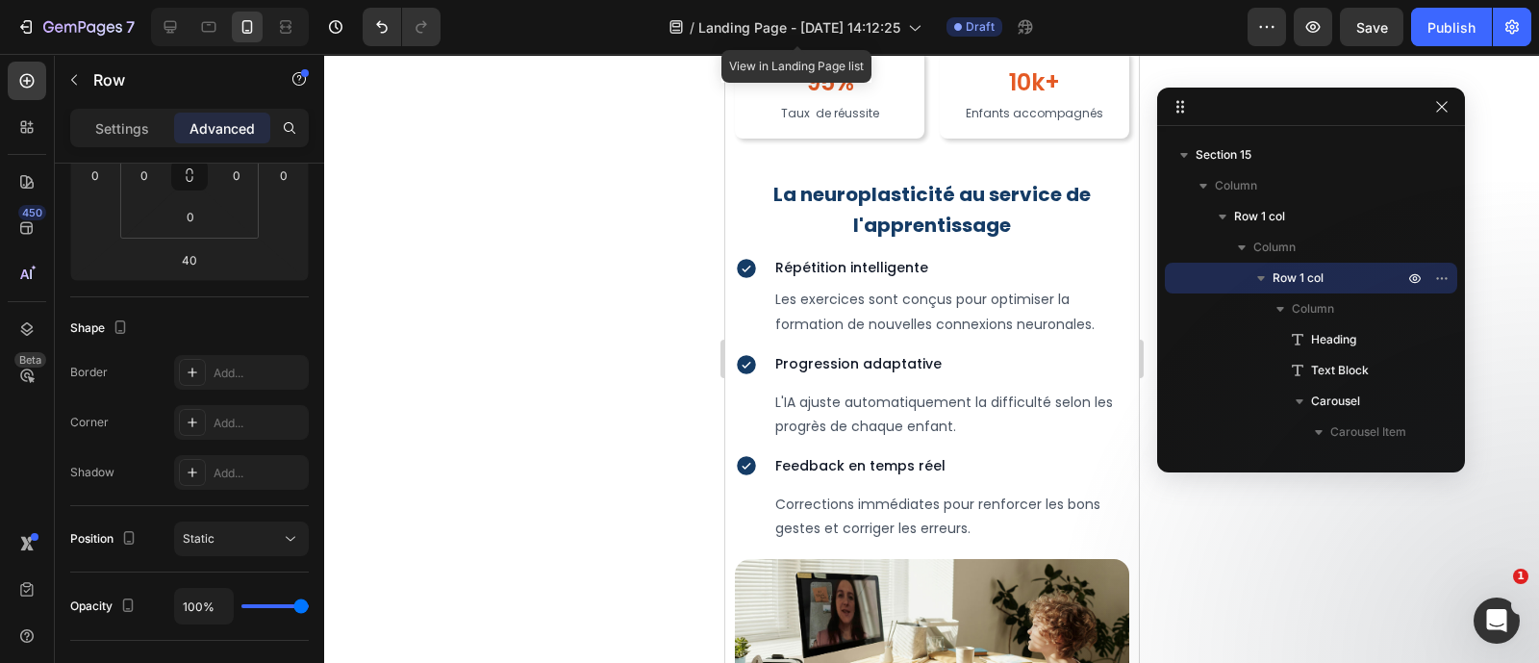
scroll to position [3861, 0]
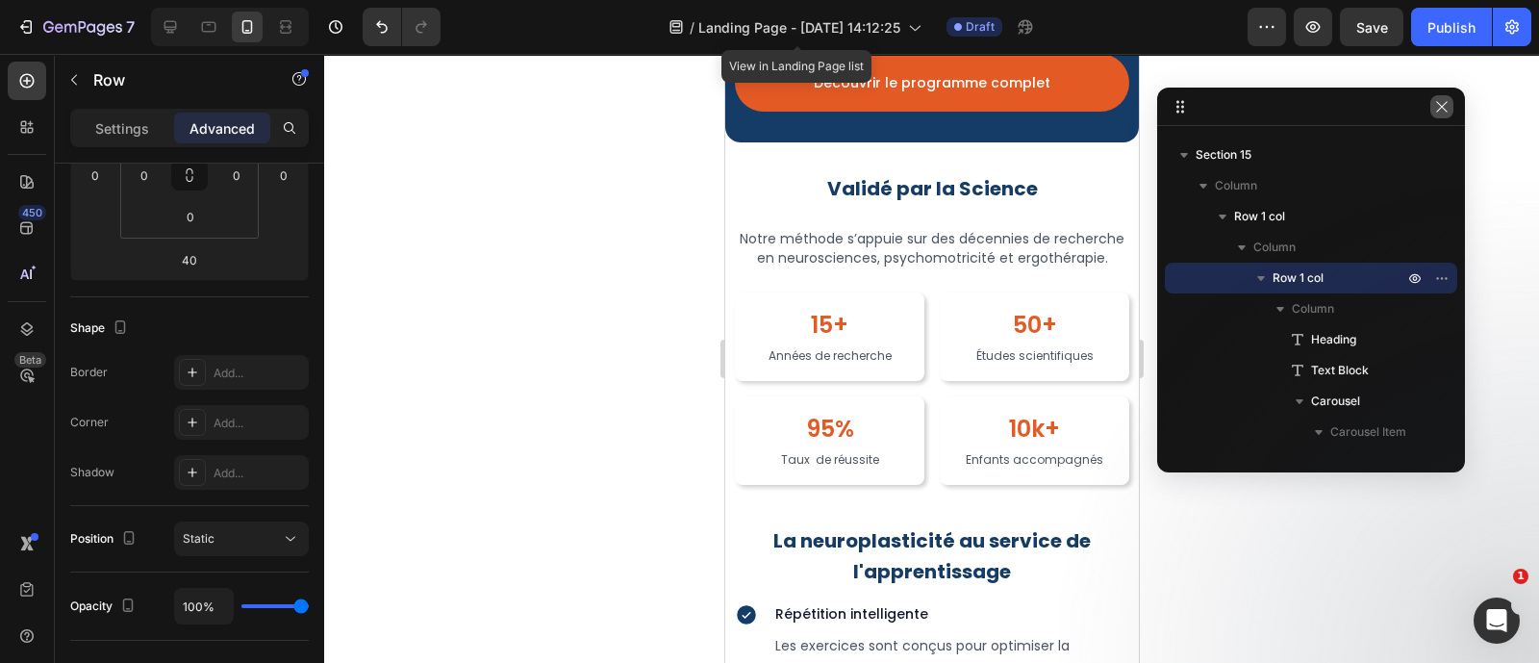
click at [1448, 114] on icon "button" at bounding box center [1441, 106] width 15 height 15
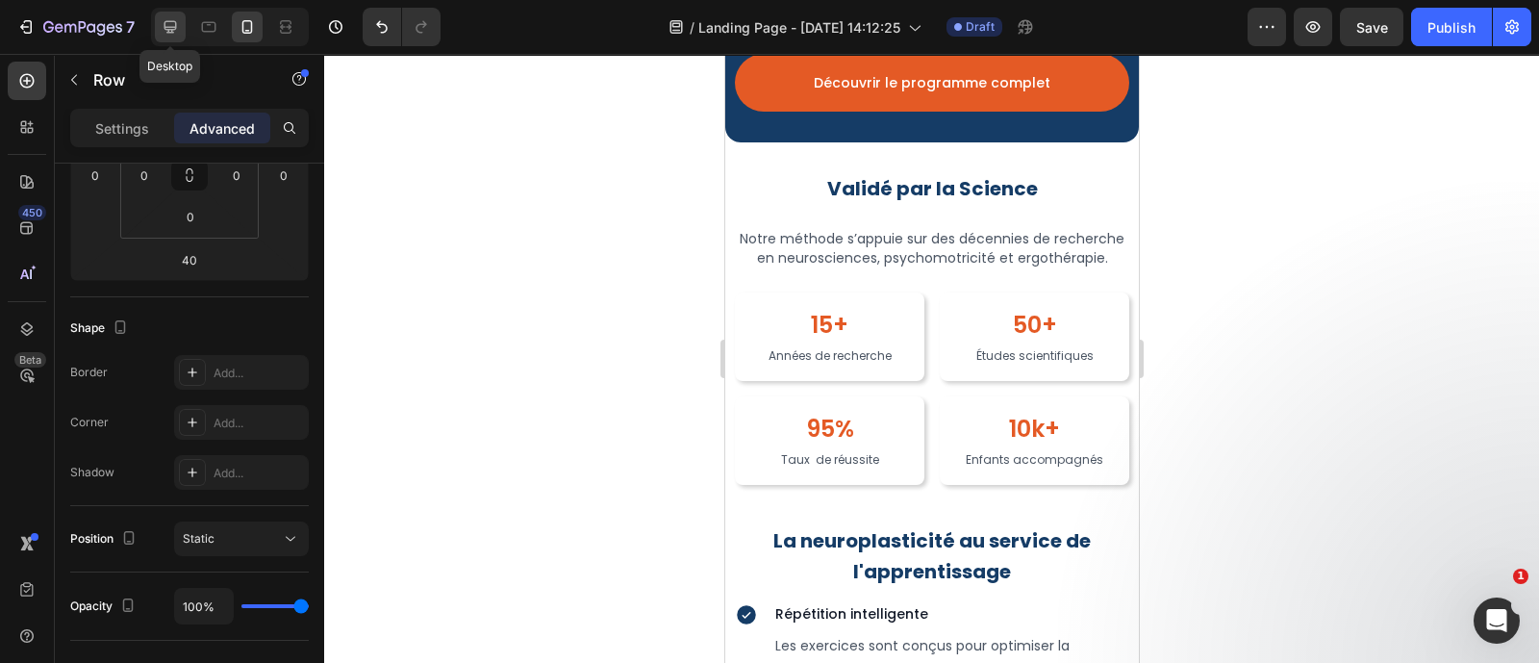
click at [167, 20] on icon at bounding box center [170, 26] width 19 height 19
type input "64"
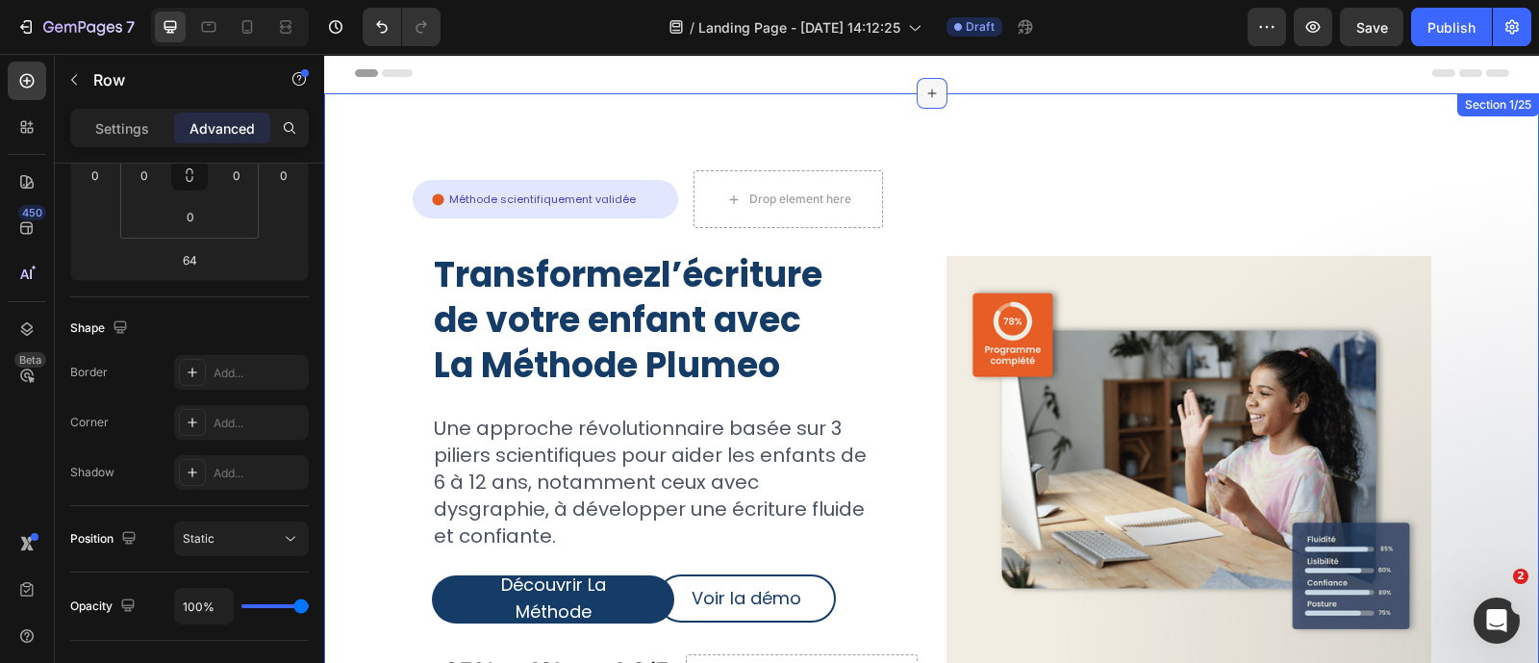
click at [924, 95] on icon at bounding box center [931, 93] width 15 height 15
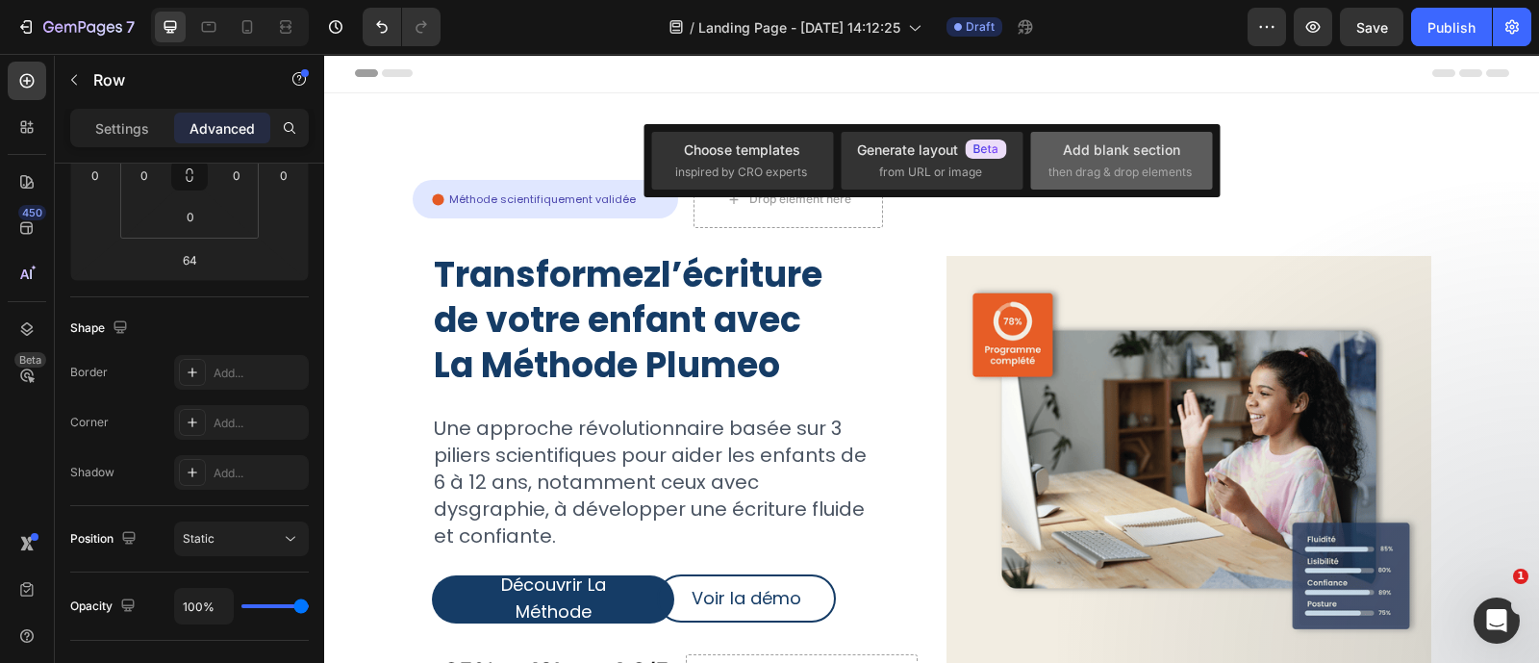
click at [1109, 148] on div "Add blank section" at bounding box center [1121, 149] width 117 height 20
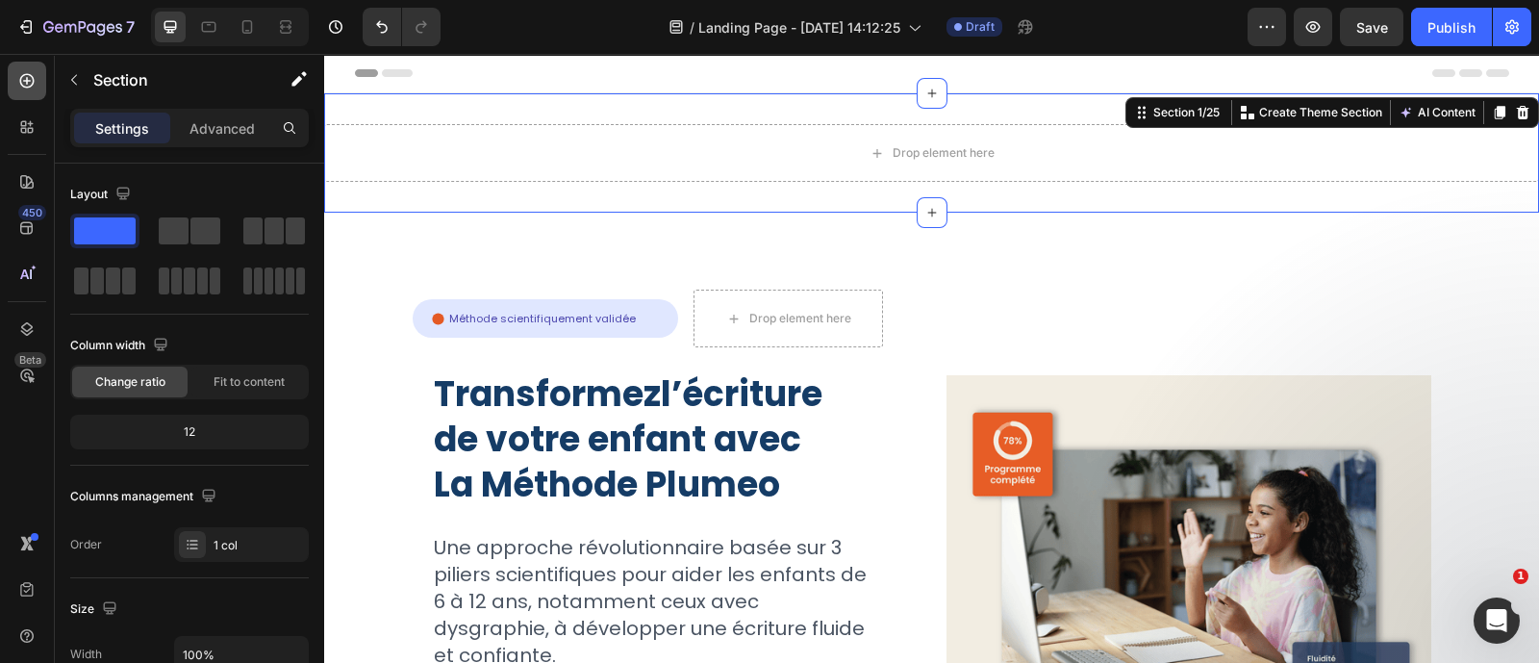
click at [10, 74] on div at bounding box center [27, 81] width 38 height 38
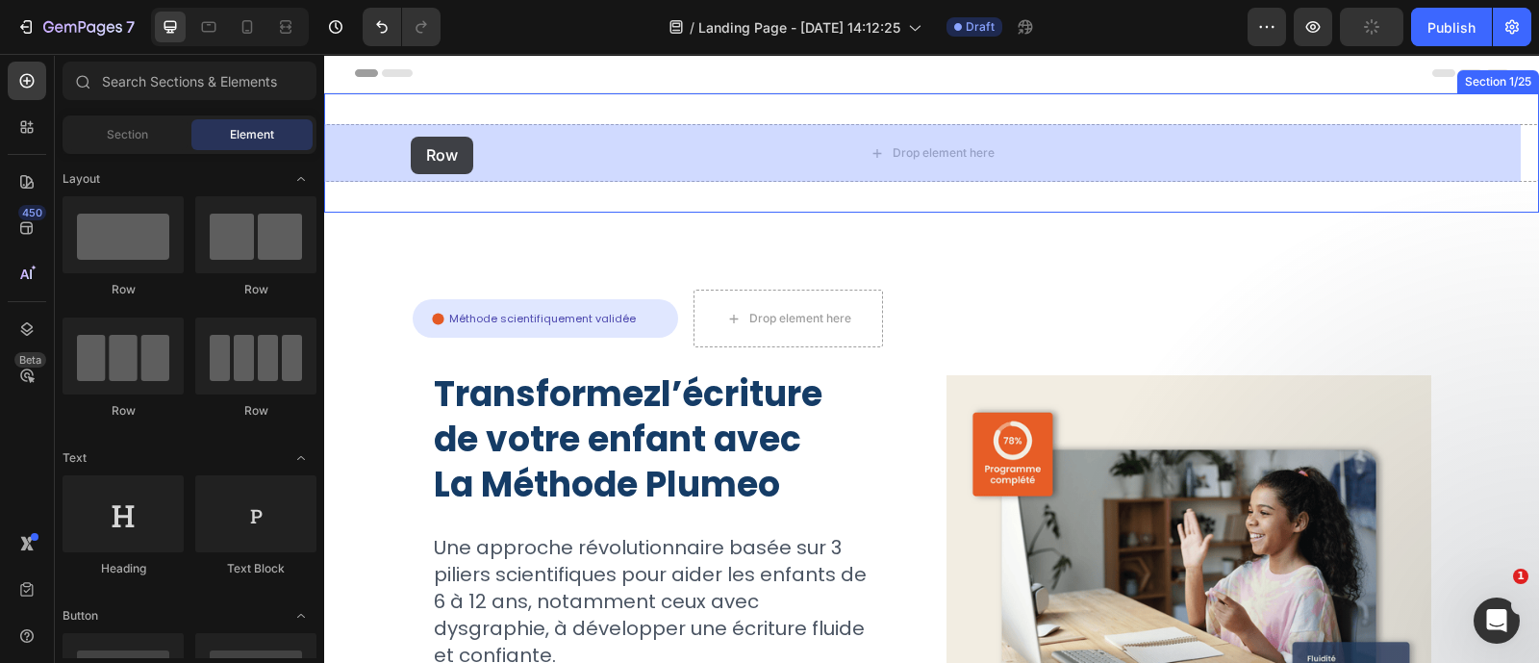
drag, startPoint x: 454, startPoint y: 290, endPoint x: 411, endPoint y: 137, distance: 159.0
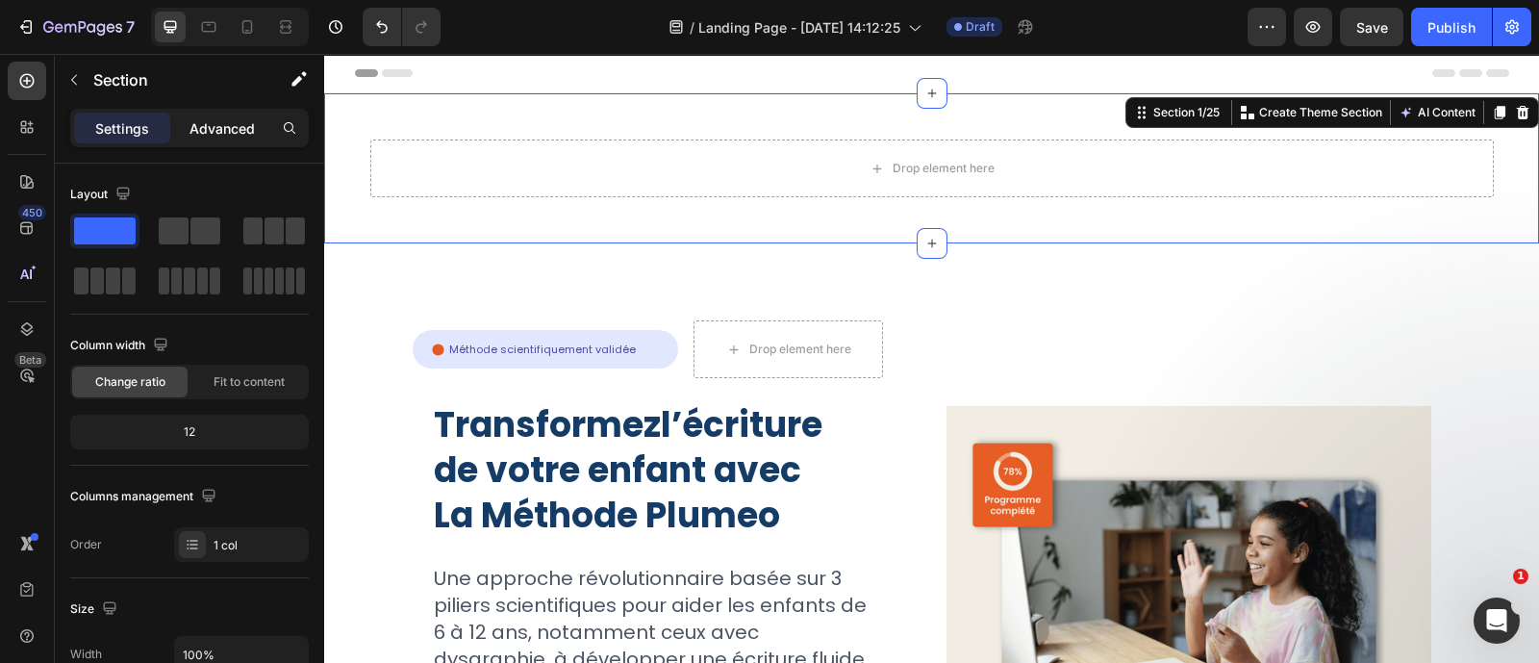
click at [225, 136] on p "Advanced" at bounding box center [222, 128] width 65 height 20
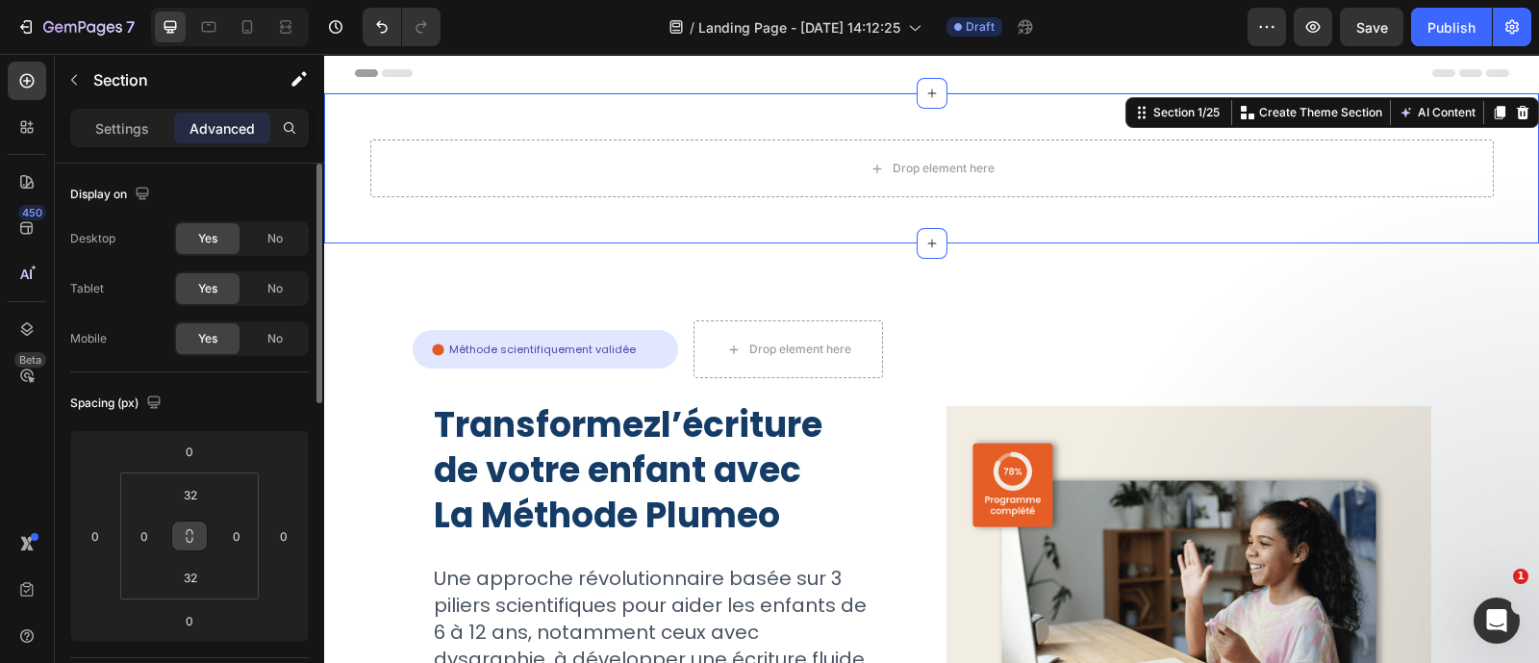
click at [183, 526] on button at bounding box center [189, 535] width 37 height 31
click at [182, 480] on input "32" at bounding box center [190, 494] width 38 height 29
type input "0"
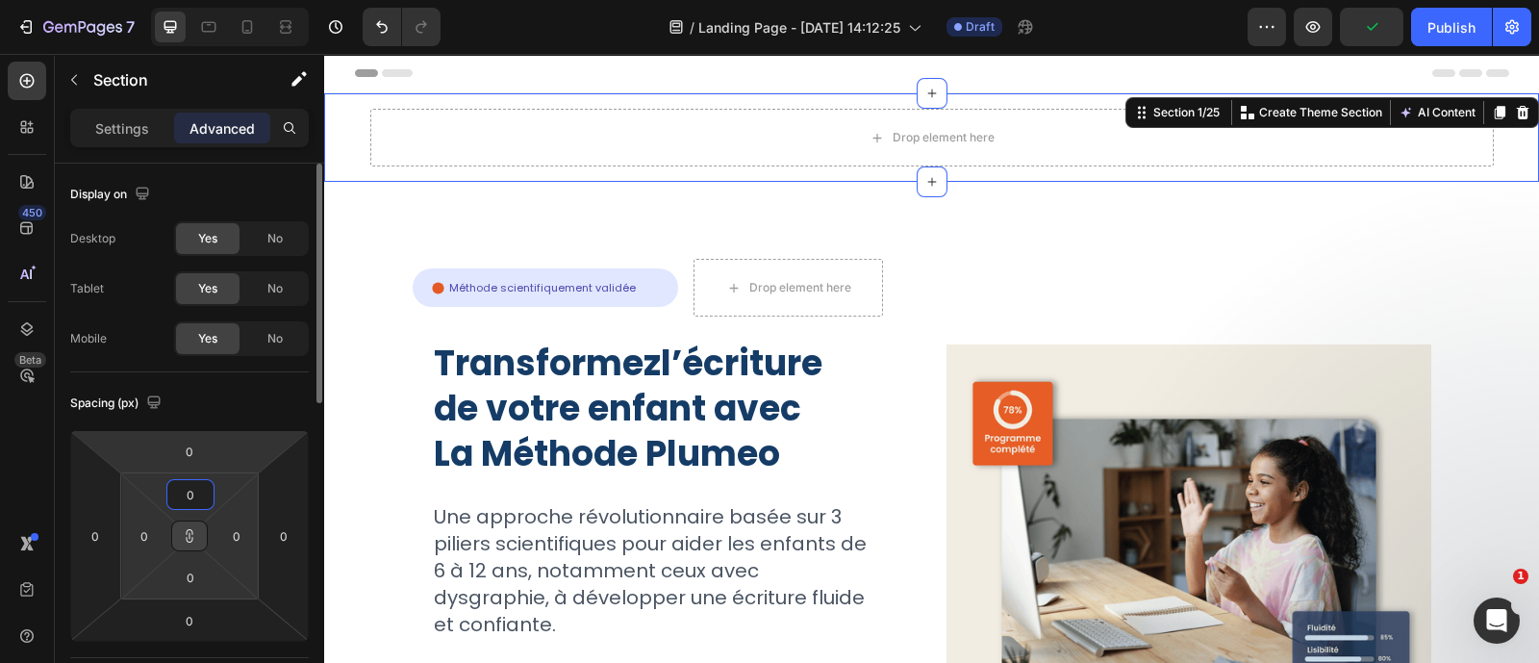
type input "0"
click at [180, 545] on button at bounding box center [189, 535] width 37 height 31
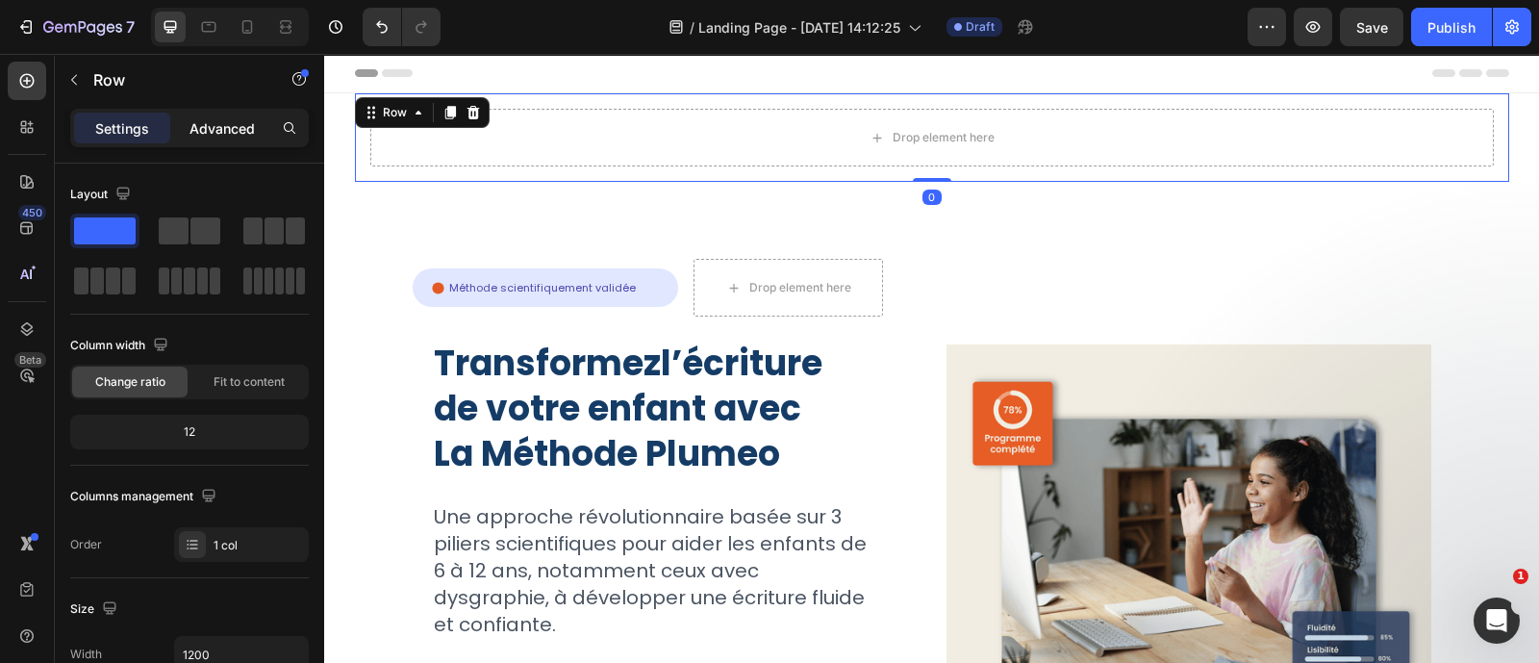
click at [231, 133] on p "Advanced" at bounding box center [222, 128] width 65 height 20
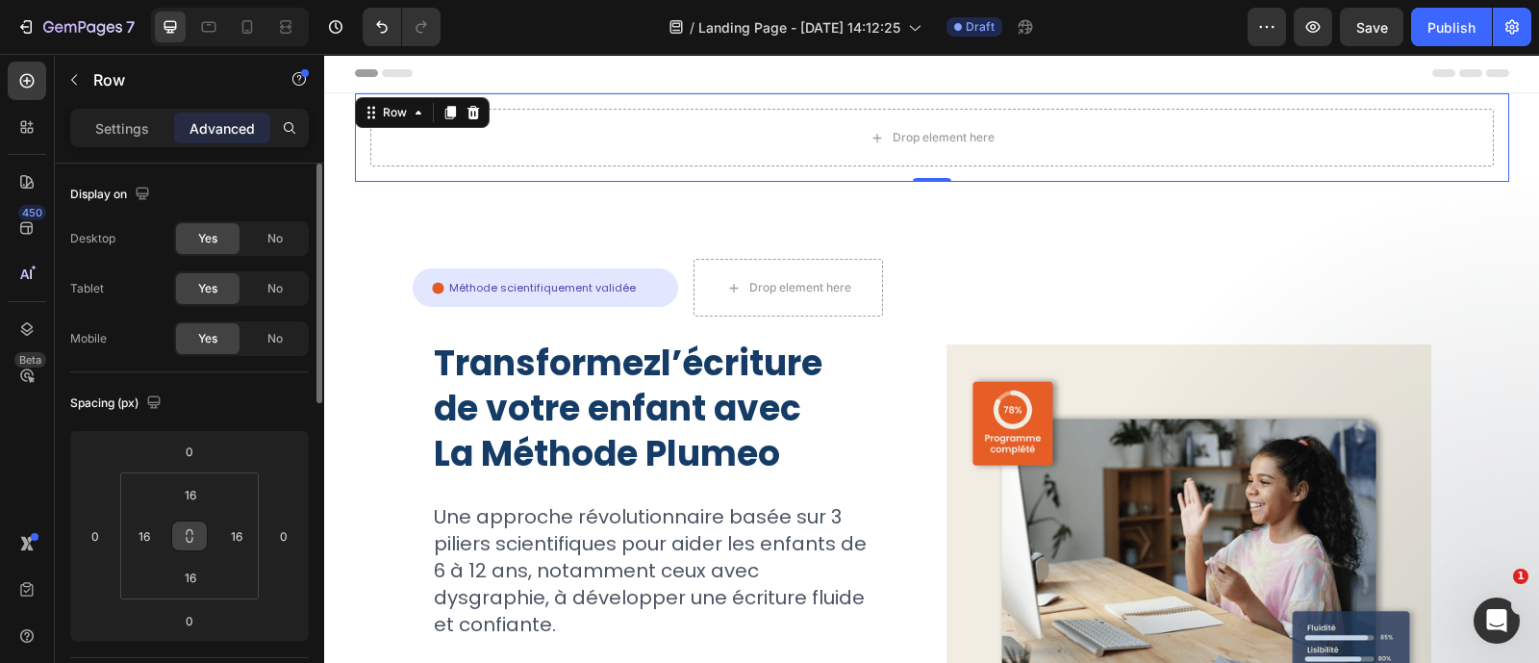
click at [188, 531] on icon at bounding box center [189, 535] width 15 height 15
click at [191, 503] on input "16" at bounding box center [190, 494] width 38 height 29
type input "0"
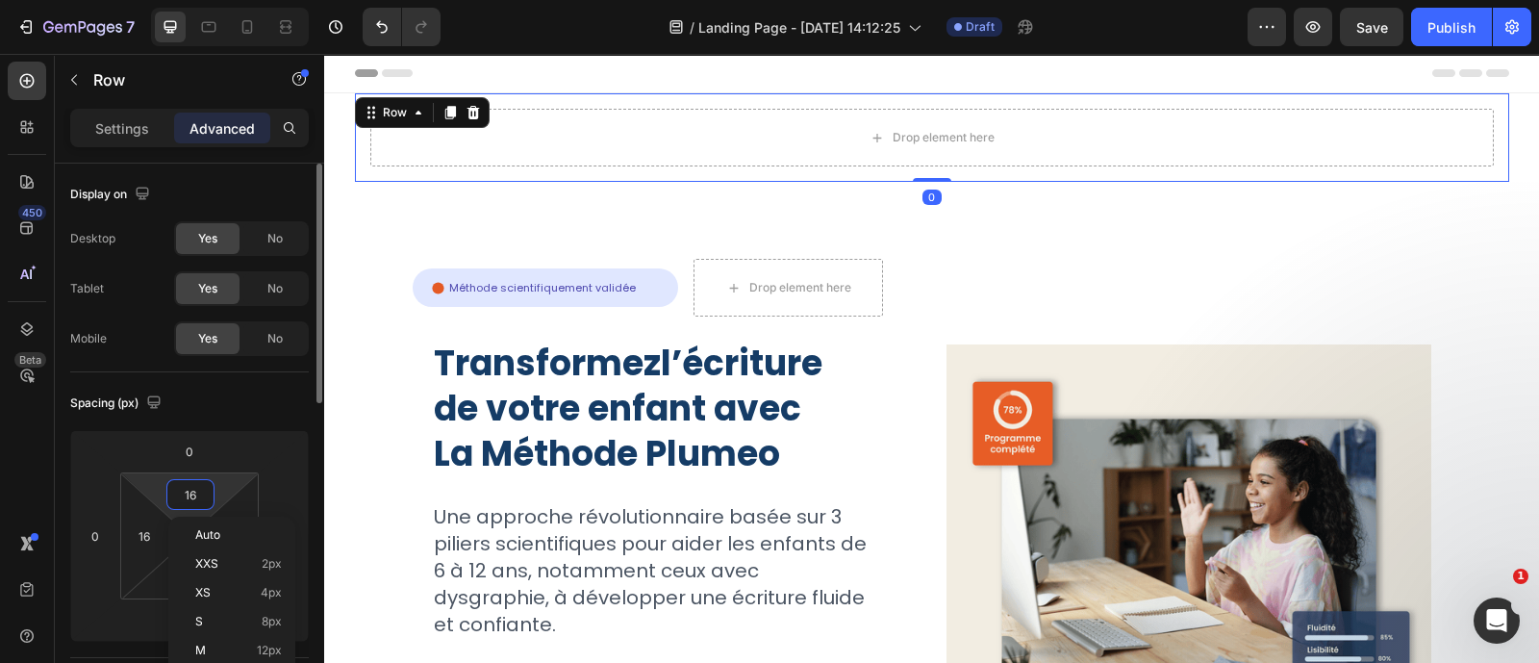
type input "0"
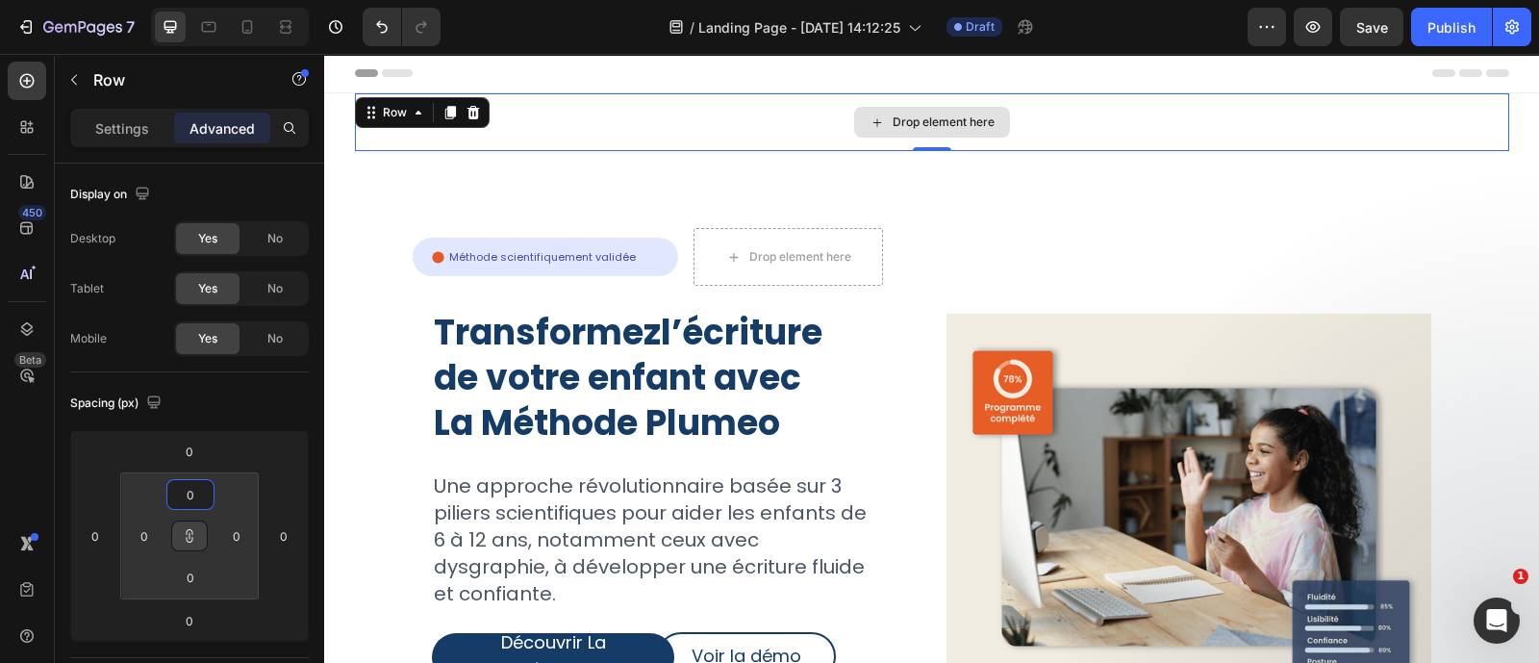
type input "0"
click at [664, 120] on div "Drop element here" at bounding box center [932, 122] width 1154 height 58
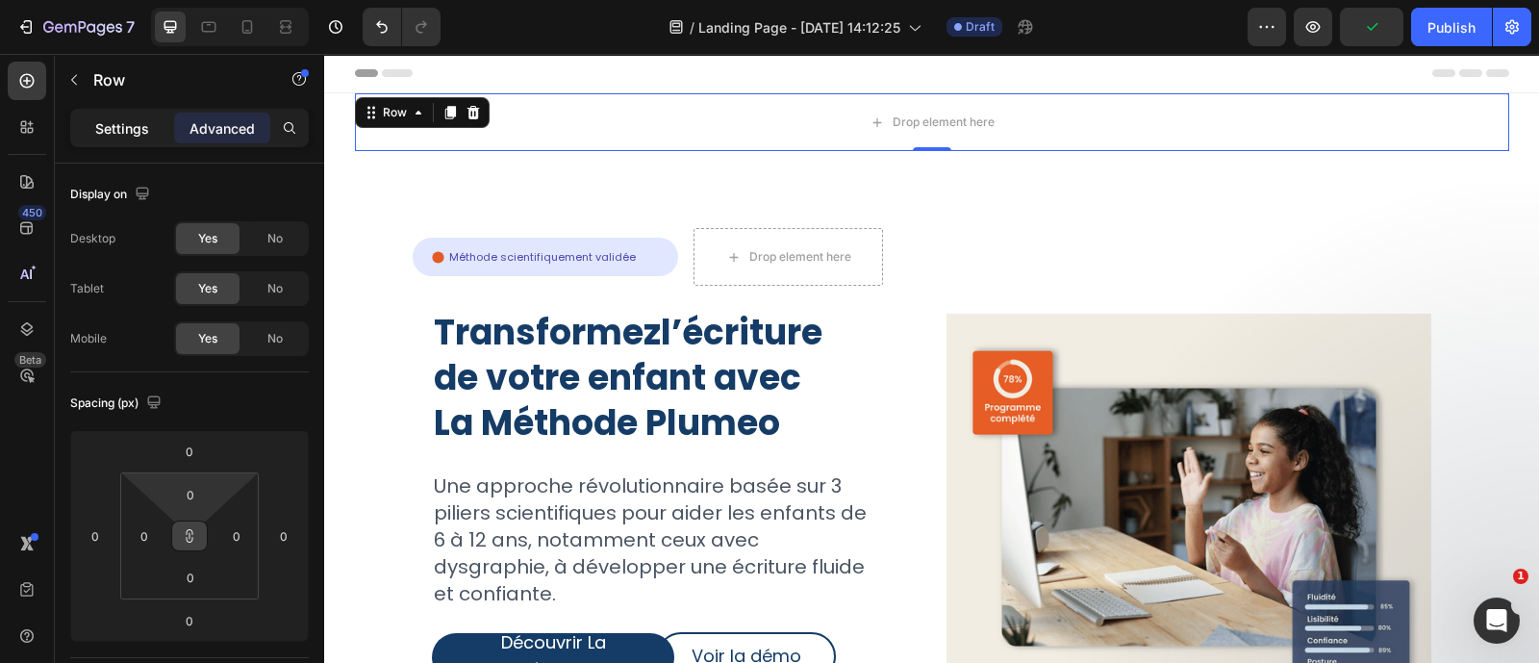
click at [135, 118] on p "Settings" at bounding box center [122, 128] width 54 height 20
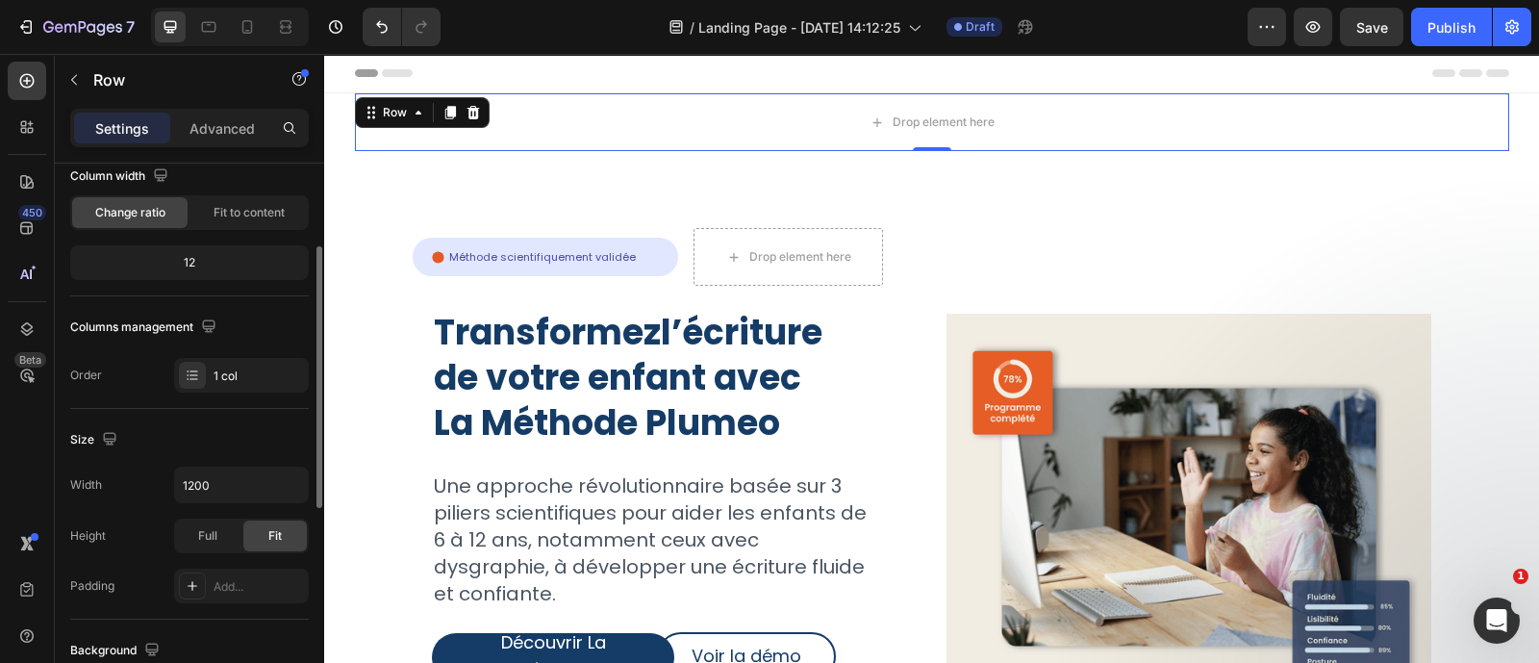
scroll to position [171, 0]
click at [279, 493] on button "button" at bounding box center [290, 483] width 35 height 35
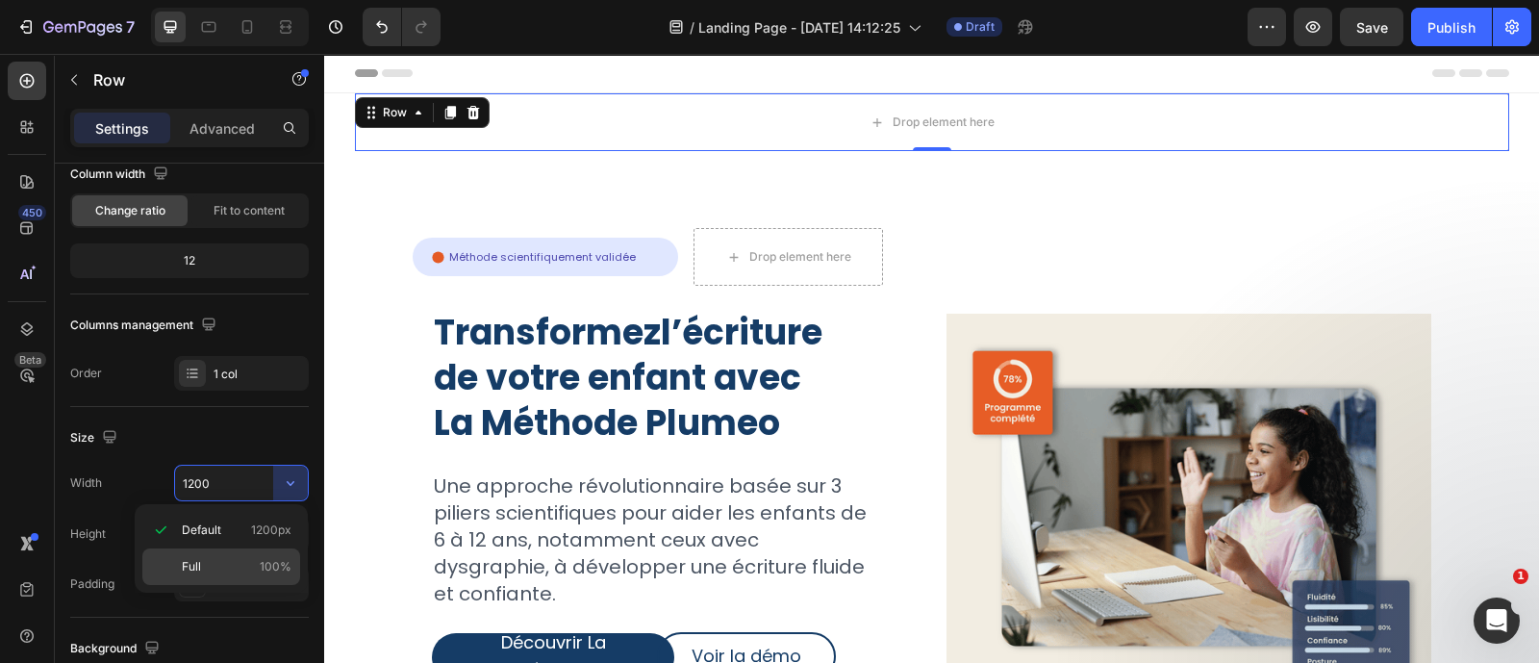
click at [251, 567] on p "Full 100%" at bounding box center [237, 566] width 110 height 17
type input "100%"
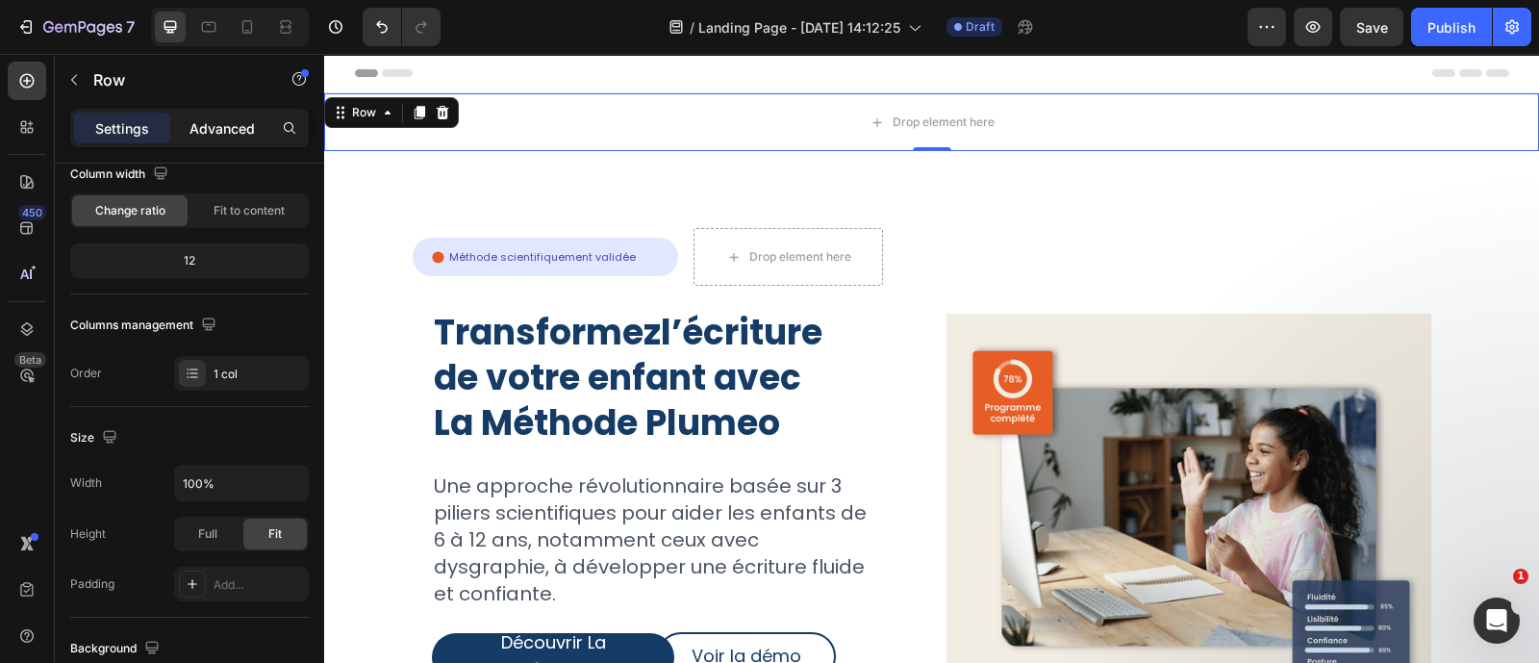
click at [240, 132] on p "Advanced" at bounding box center [222, 128] width 65 height 20
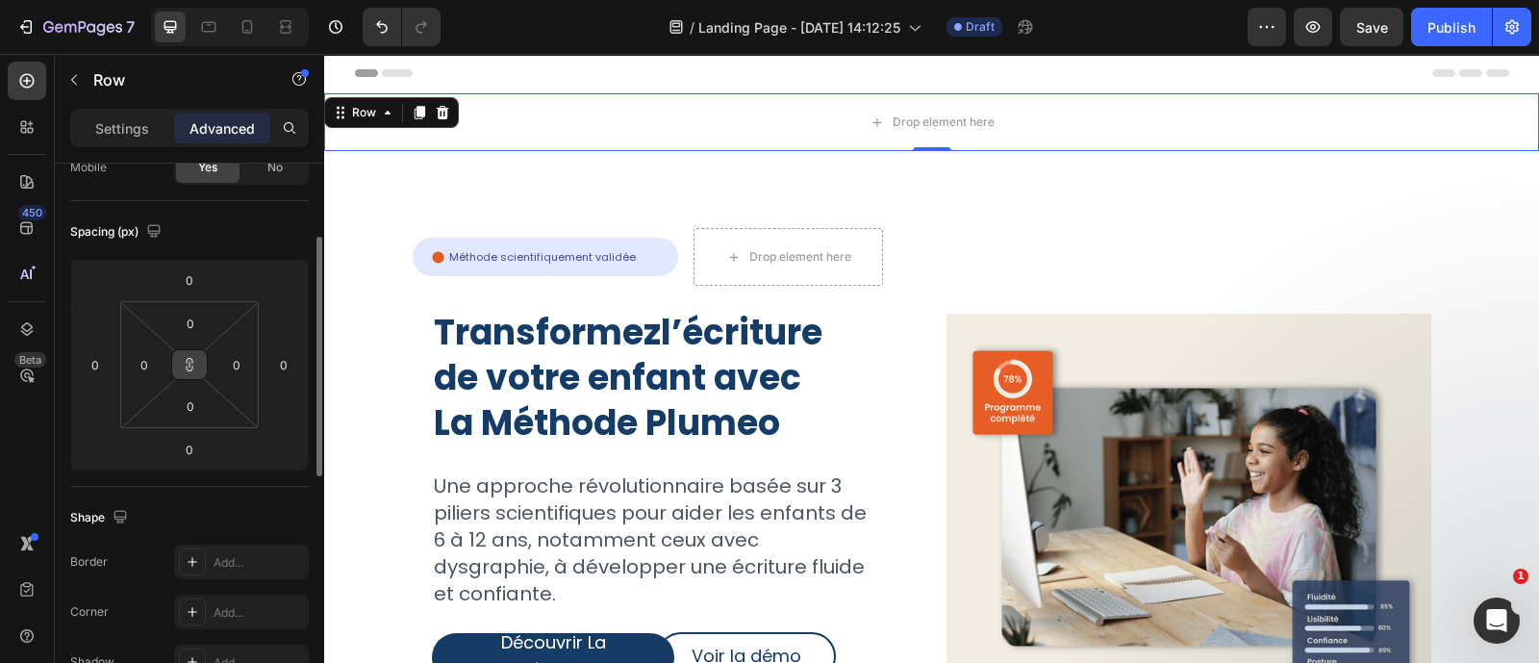
click at [192, 368] on icon at bounding box center [189, 364] width 15 height 15
click at [141, 369] on input "0" at bounding box center [144, 364] width 29 height 29
type input "112"
click at [234, 370] on input "0" at bounding box center [236, 364] width 29 height 29
type input "112"
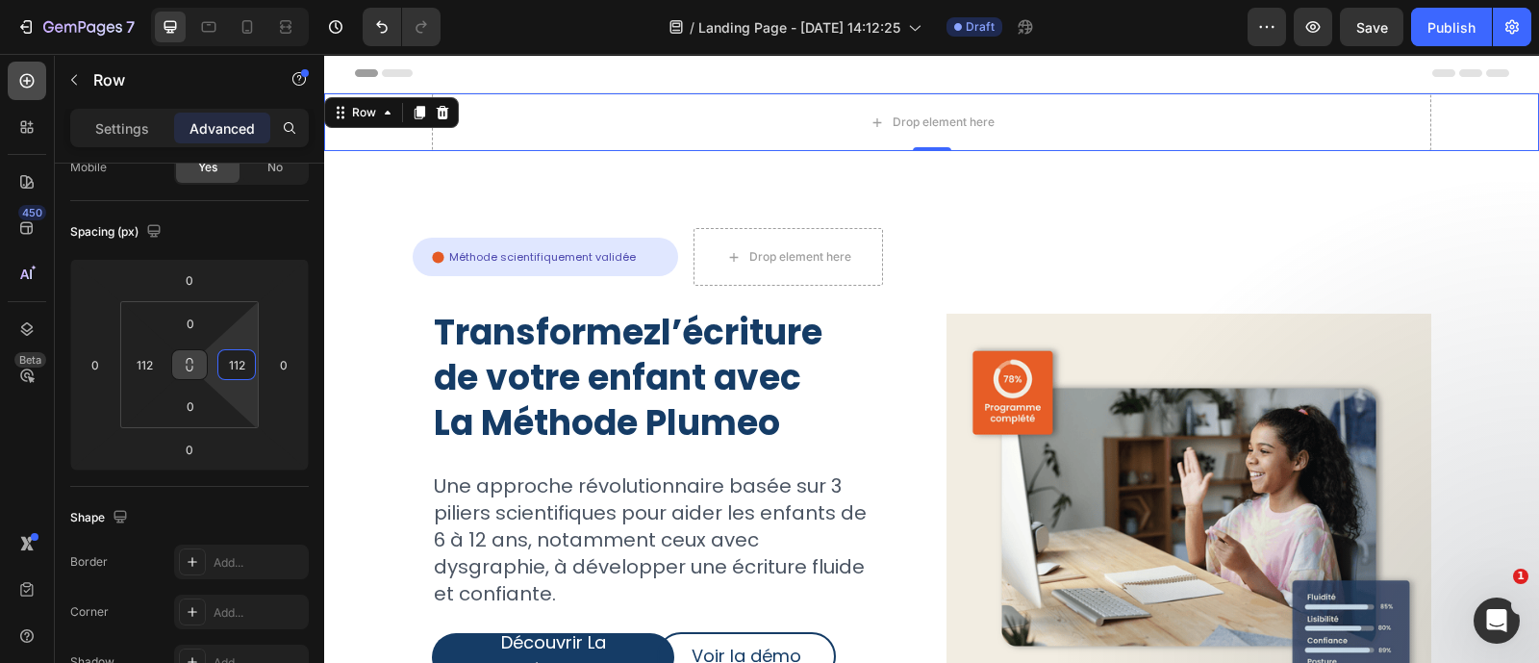
click at [32, 67] on div at bounding box center [27, 81] width 38 height 38
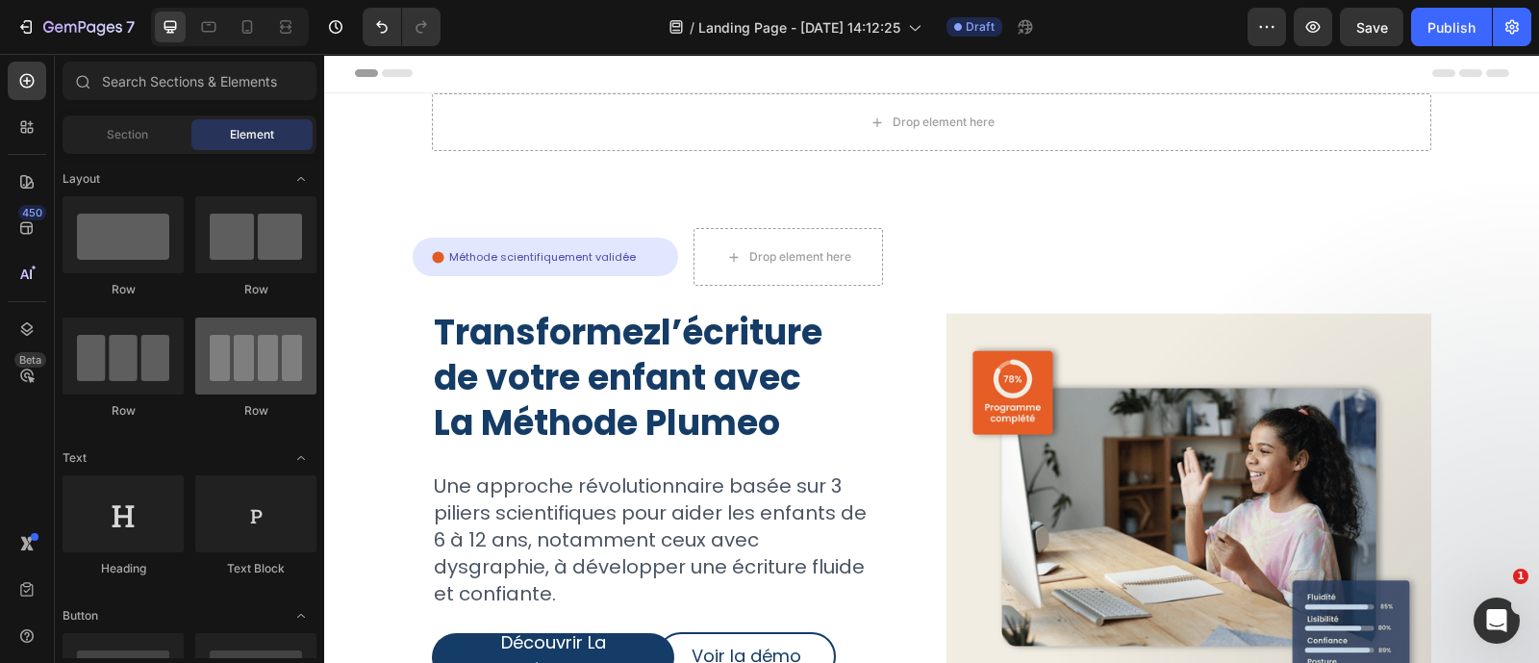
click at [248, 343] on div at bounding box center [255, 355] width 121 height 77
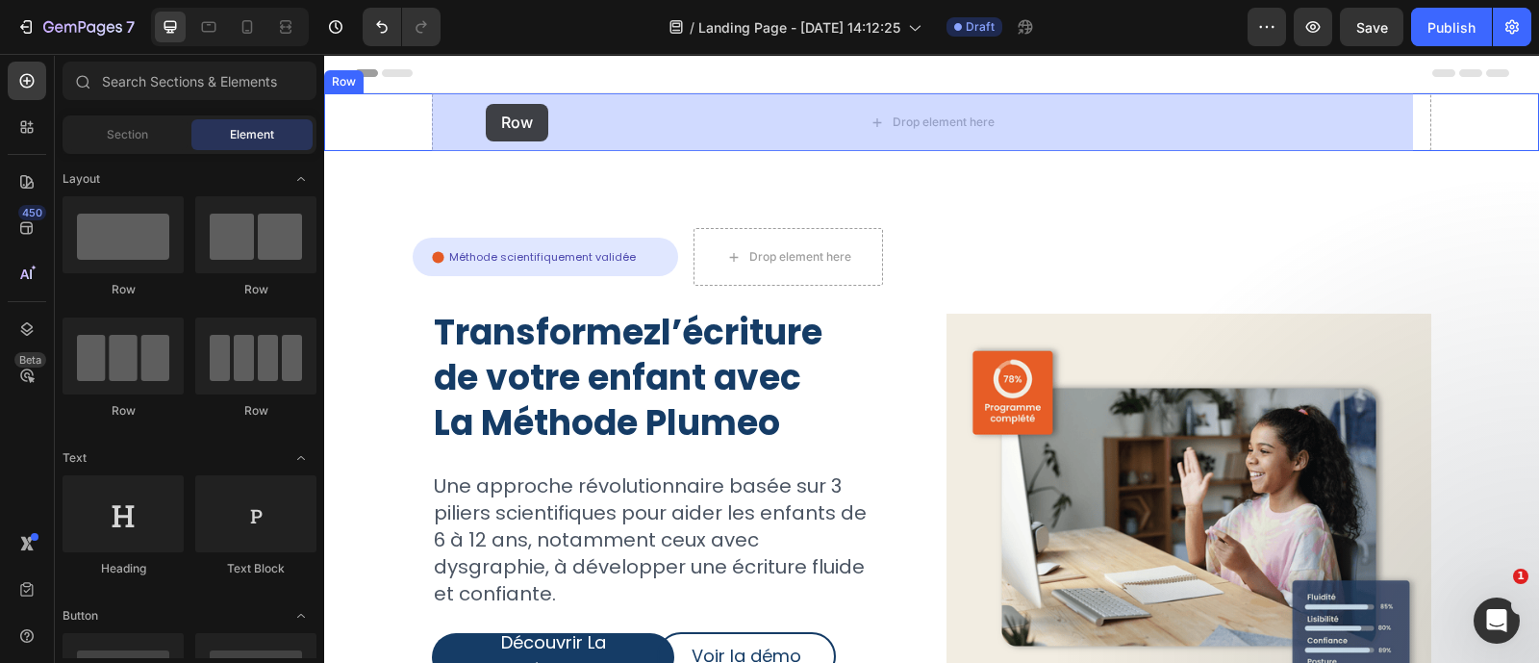
drag, startPoint x: 572, startPoint y: 404, endPoint x: 486, endPoint y: 104, distance: 312.4
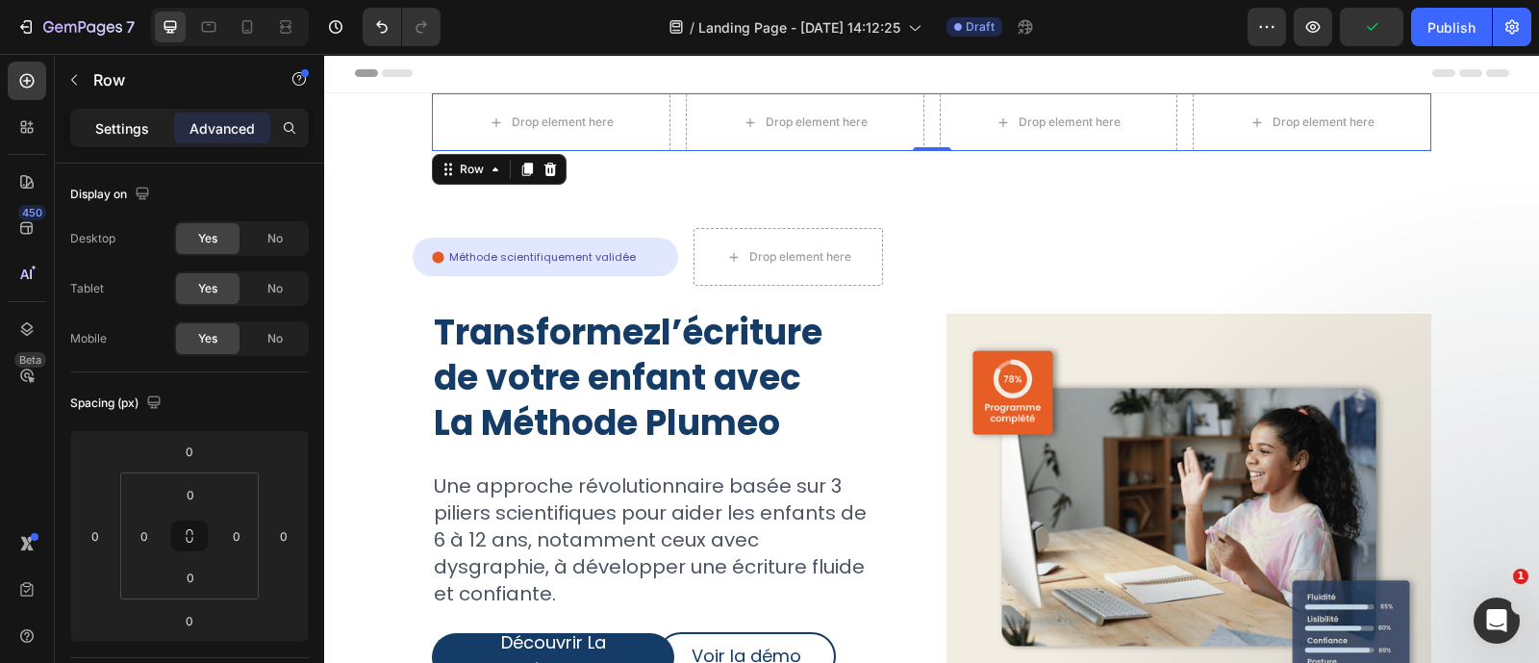
click at [139, 141] on div "Settings" at bounding box center [122, 128] width 96 height 31
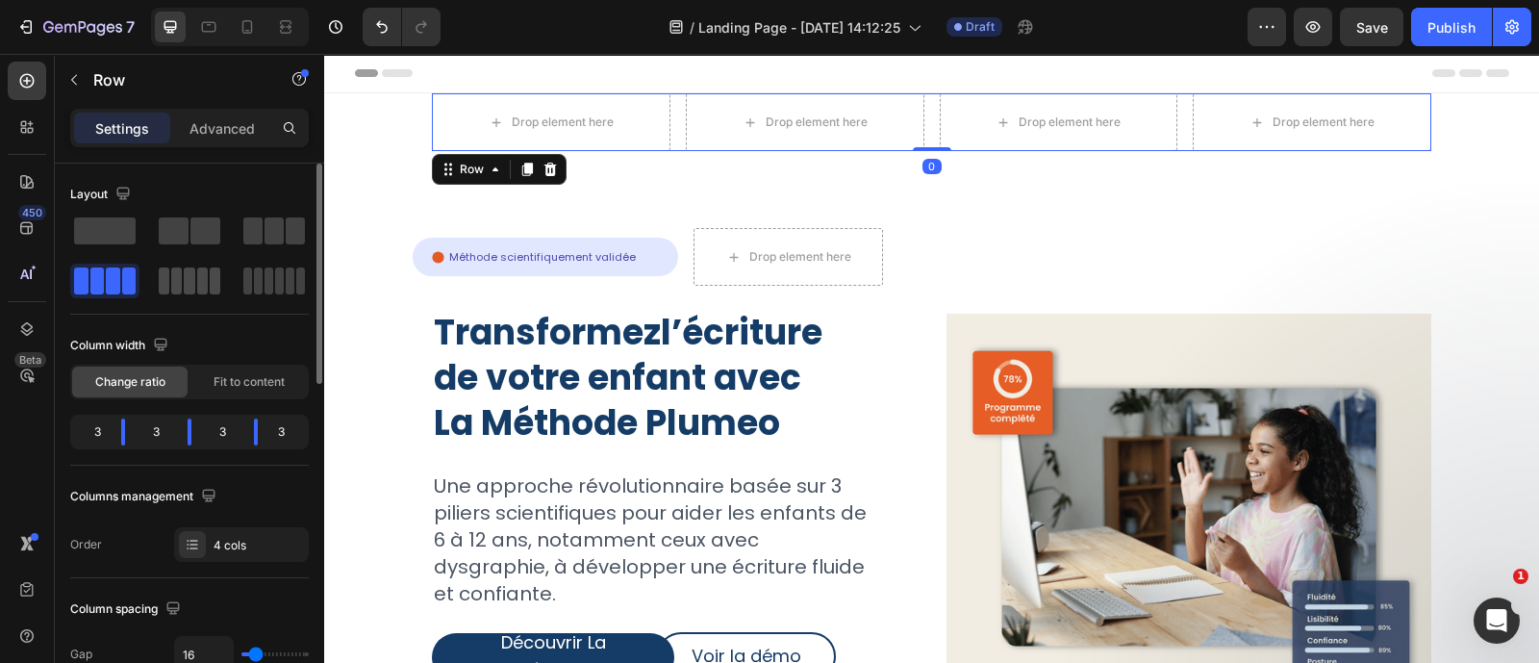
click at [206, 271] on span at bounding box center [202, 280] width 11 height 27
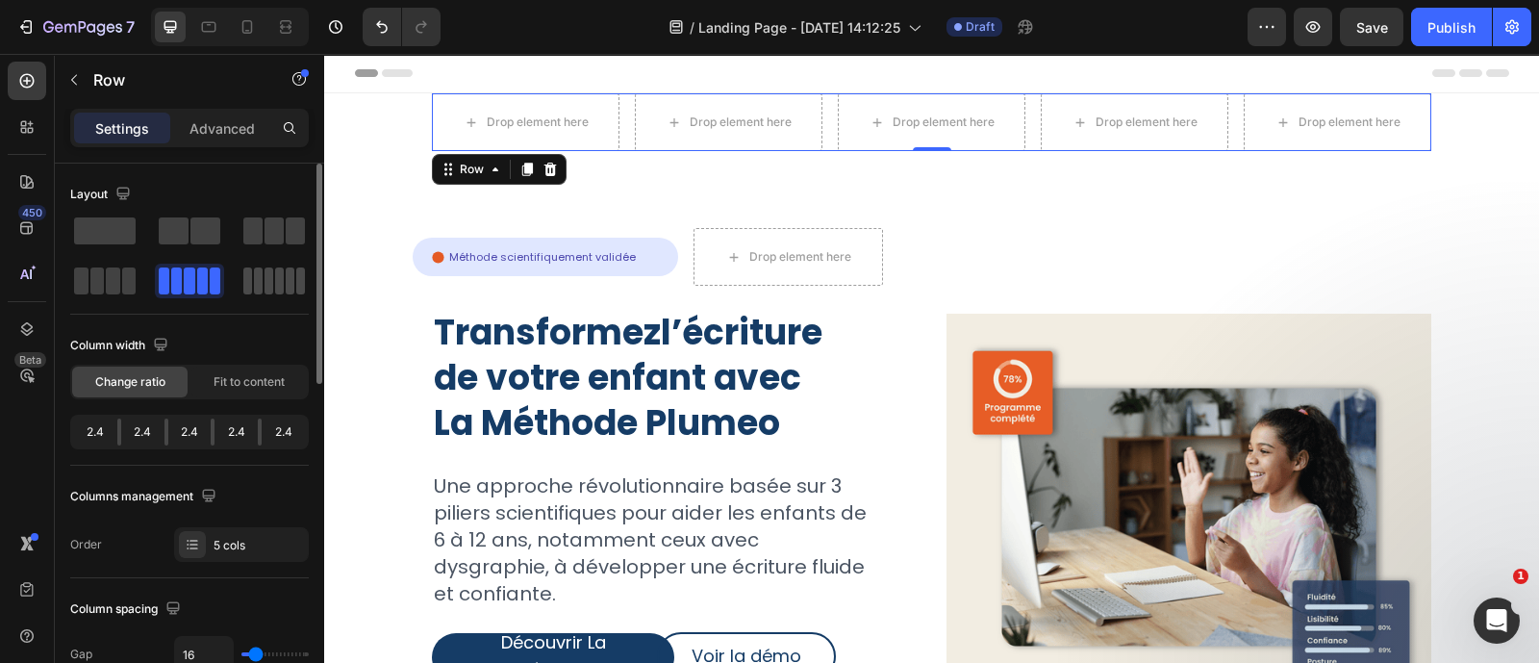
click at [286, 288] on span at bounding box center [290, 280] width 9 height 27
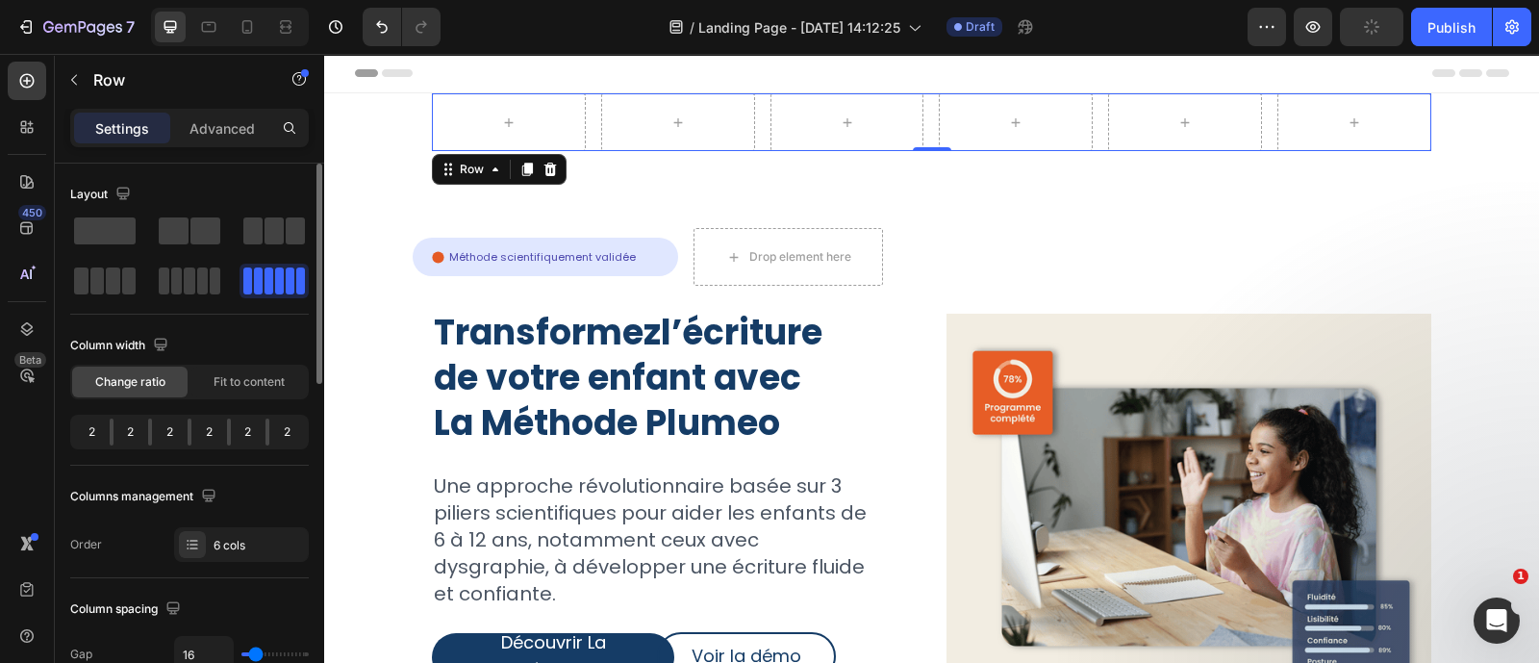
click at [286, 288] on span at bounding box center [290, 280] width 9 height 27
click at [28, 91] on div at bounding box center [27, 81] width 38 height 38
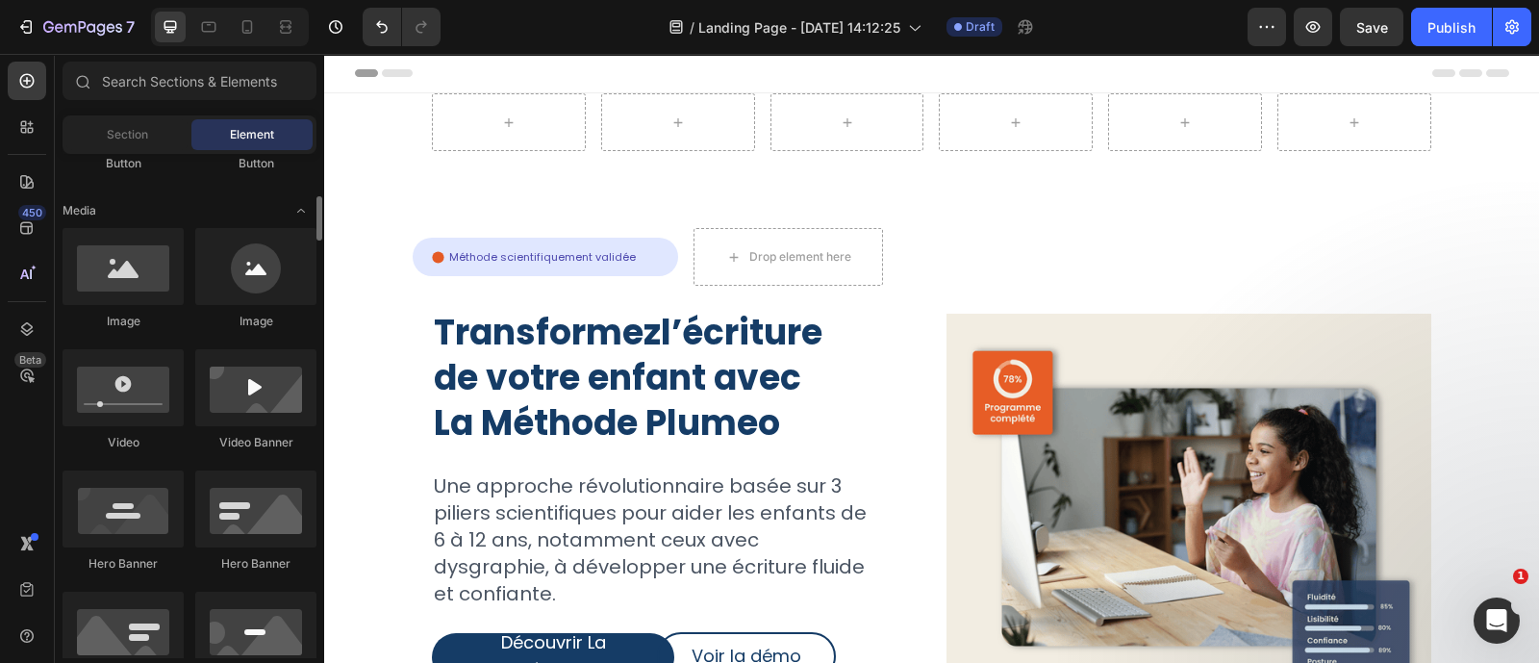
scroll to position [552, 0]
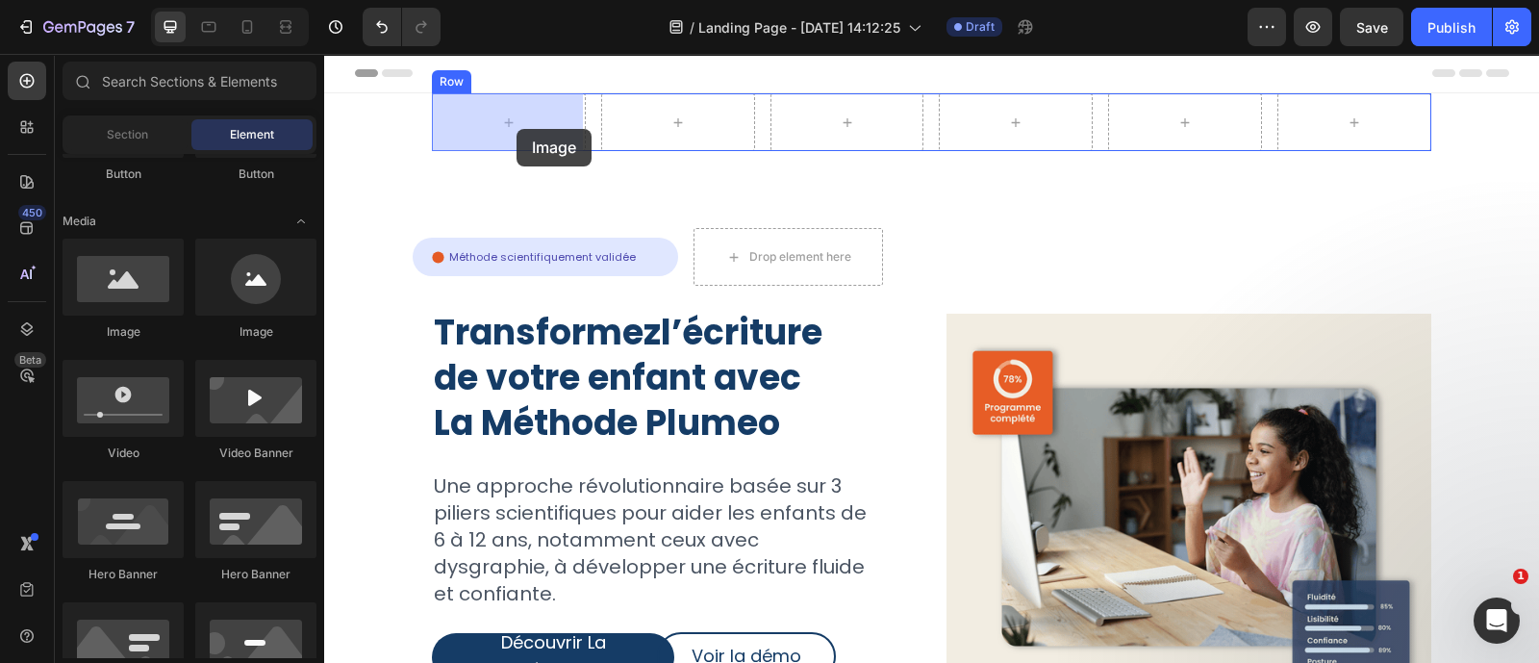
drag, startPoint x: 452, startPoint y: 351, endPoint x: 510, endPoint y: 122, distance: 236.1
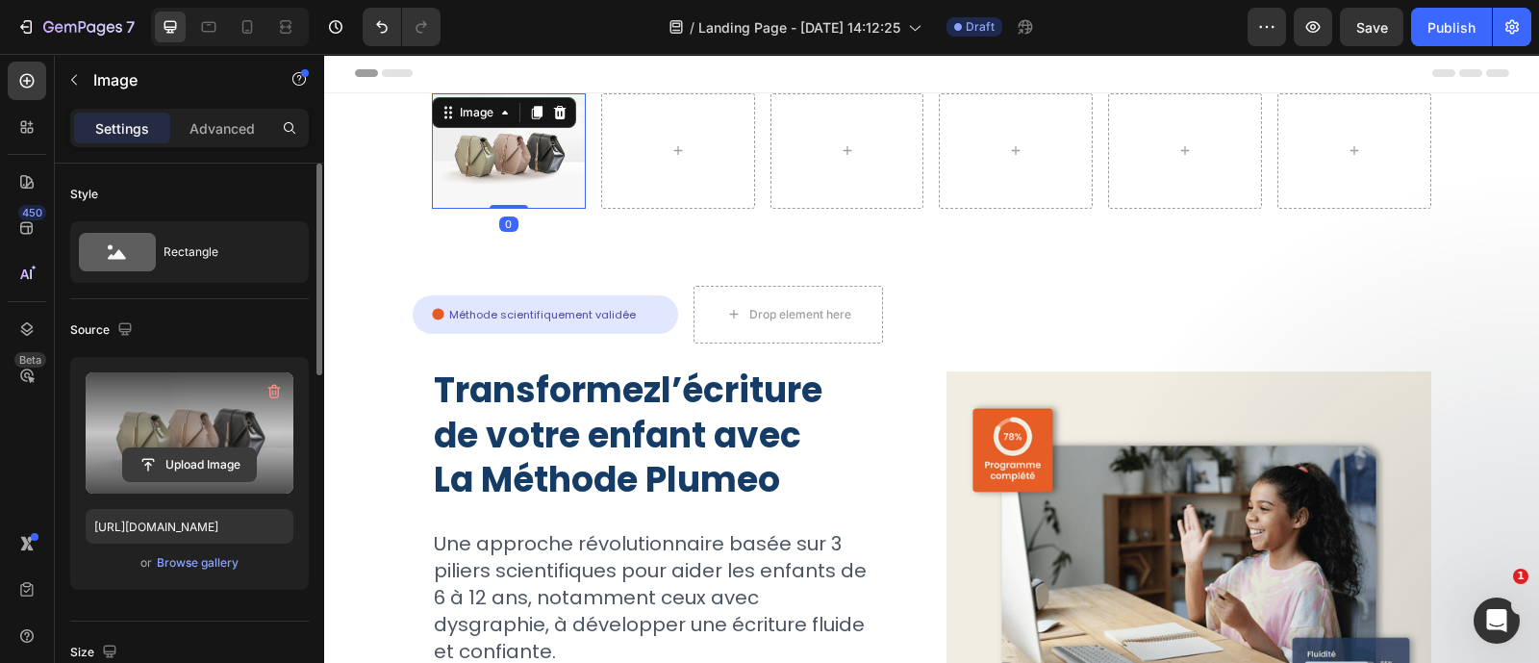
click at [185, 462] on input "file" at bounding box center [189, 464] width 133 height 33
click at [209, 462] on input "file" at bounding box center [189, 464] width 133 height 33
click at [193, 470] on input "file" at bounding box center [189, 464] width 133 height 33
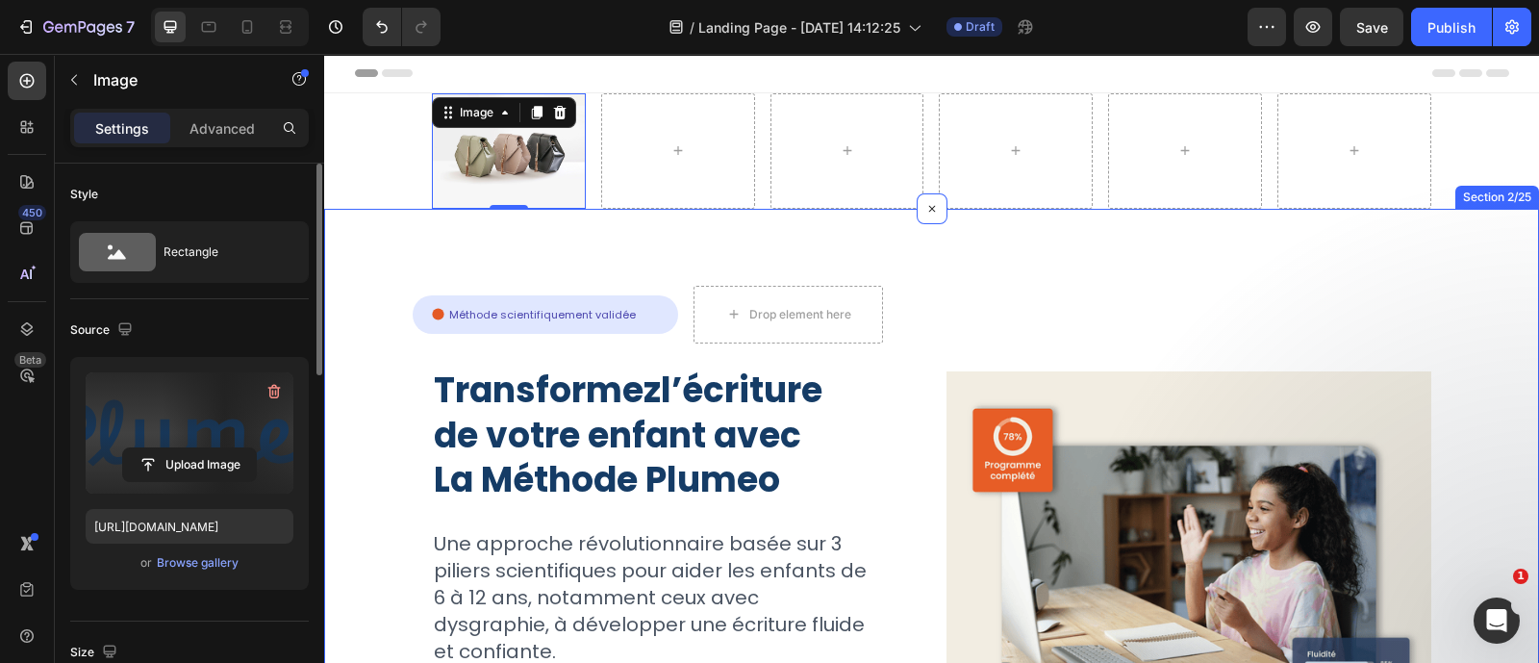
type input "[URL][DOMAIN_NAME]"
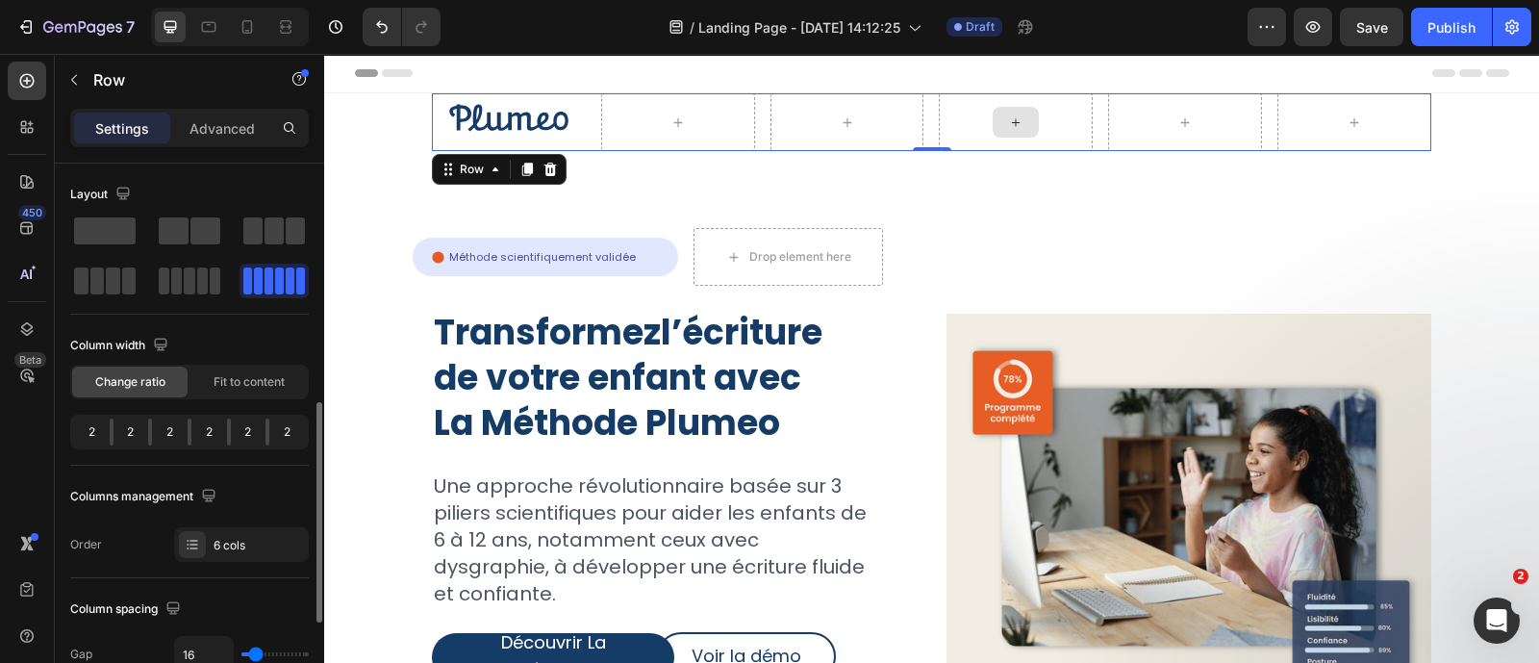
scroll to position [171, 0]
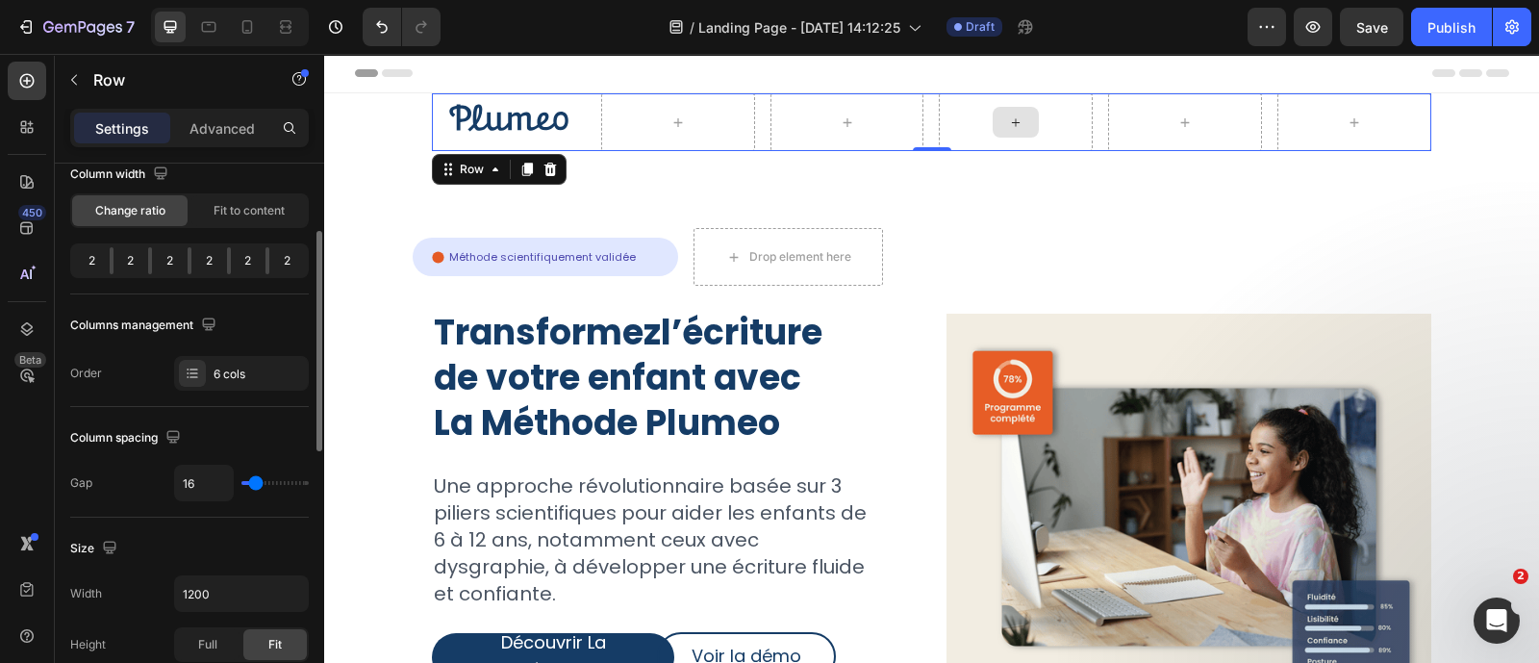
click at [939, 116] on div at bounding box center [1016, 122] width 154 height 58
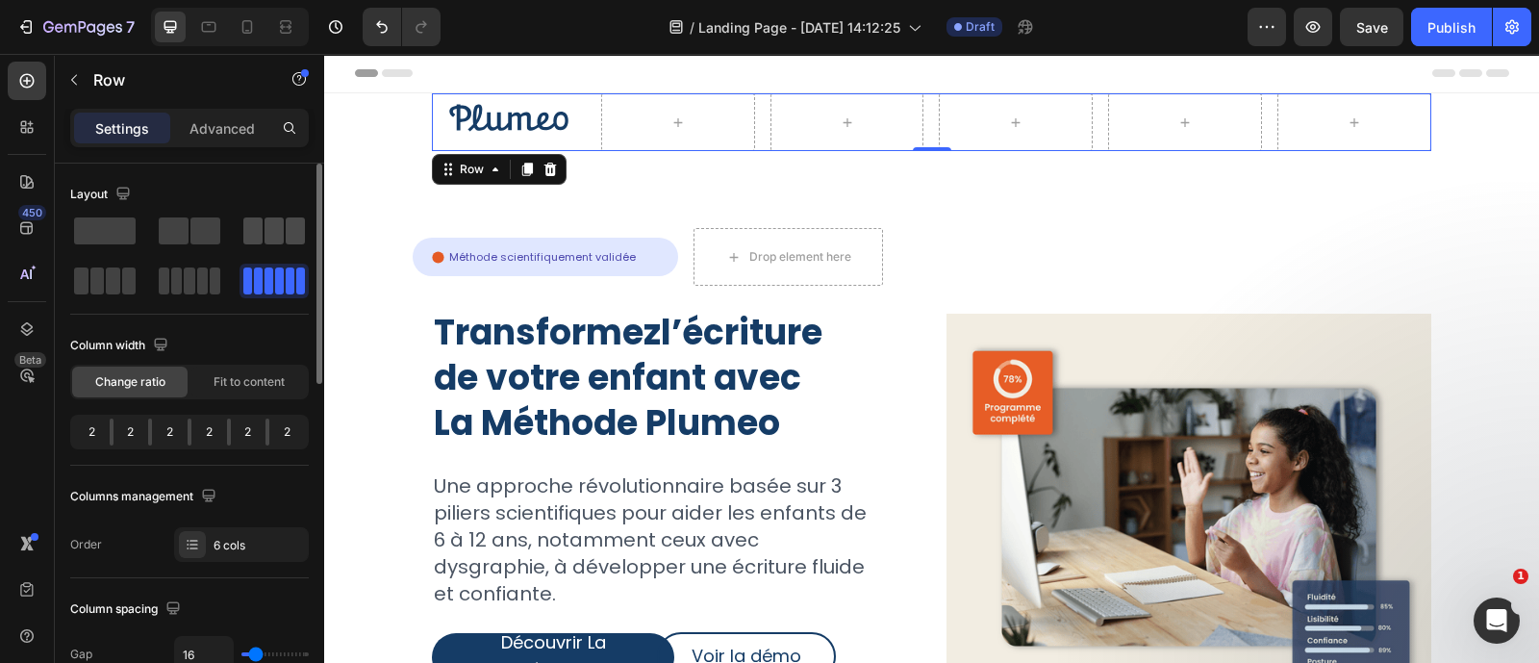
click at [254, 228] on span at bounding box center [252, 230] width 19 height 27
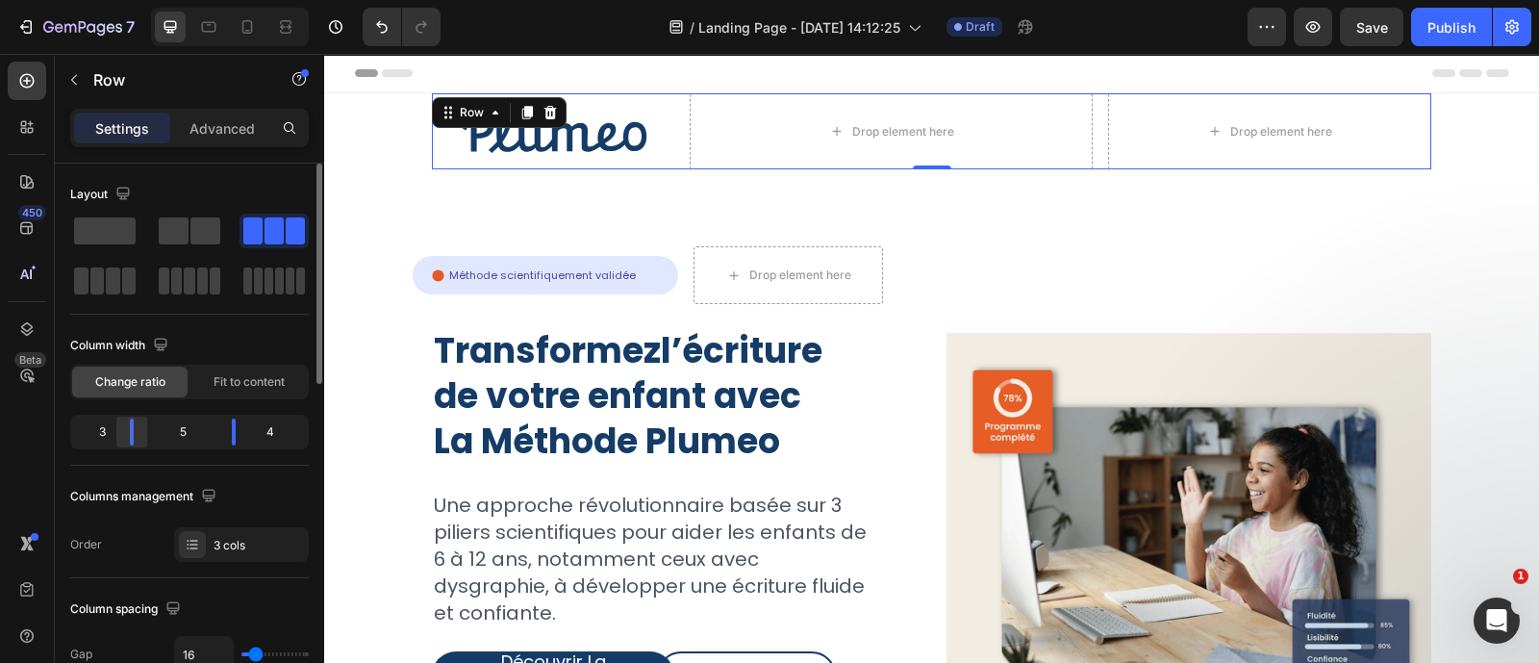
drag, startPoint x: 149, startPoint y: 430, endPoint x: 130, endPoint y: 435, distance: 19.8
click at [130, 435] on div at bounding box center [131, 431] width 35 height 27
drag, startPoint x: 231, startPoint y: 430, endPoint x: 157, endPoint y: 437, distance: 74.4
click at [157, 437] on div "3 1 8" at bounding box center [189, 432] width 239 height 35
click at [20, 94] on div at bounding box center [27, 81] width 38 height 38
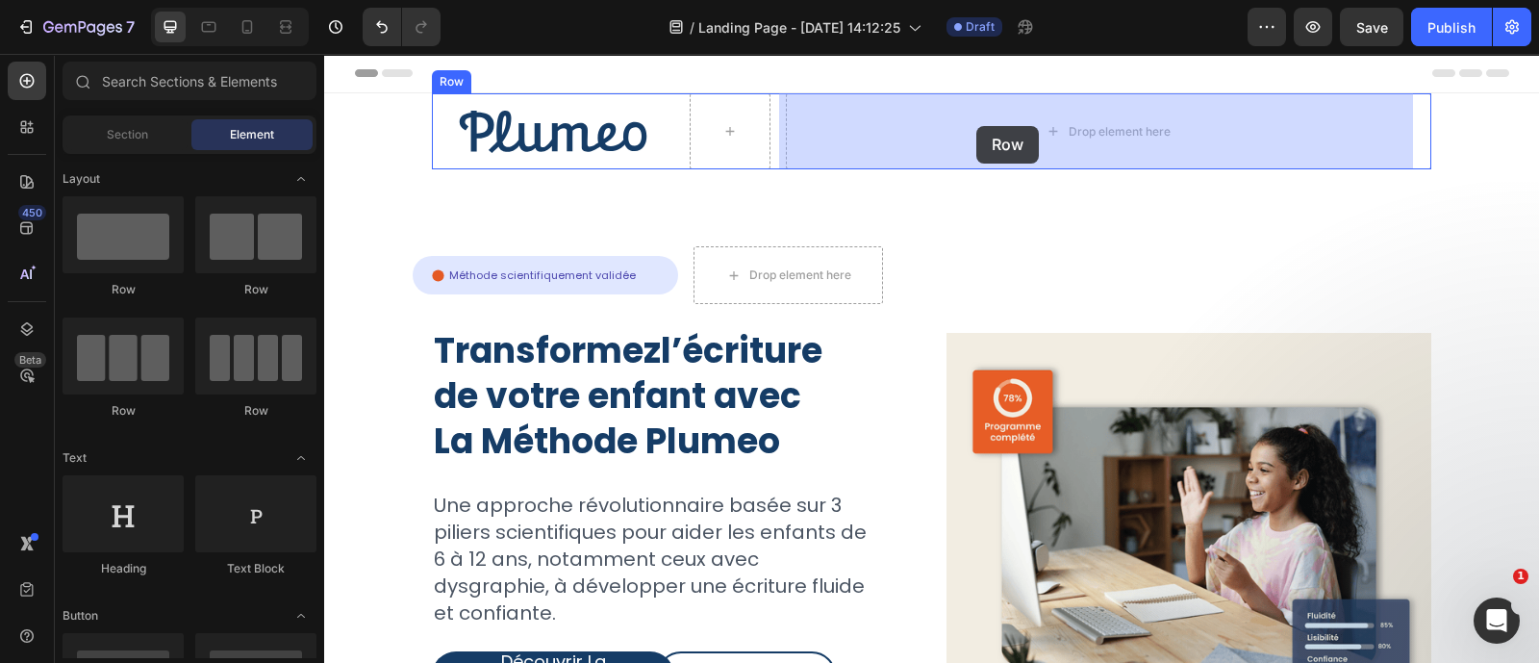
drag, startPoint x: 579, startPoint y: 405, endPoint x: 974, endPoint y: 124, distance: 485.0
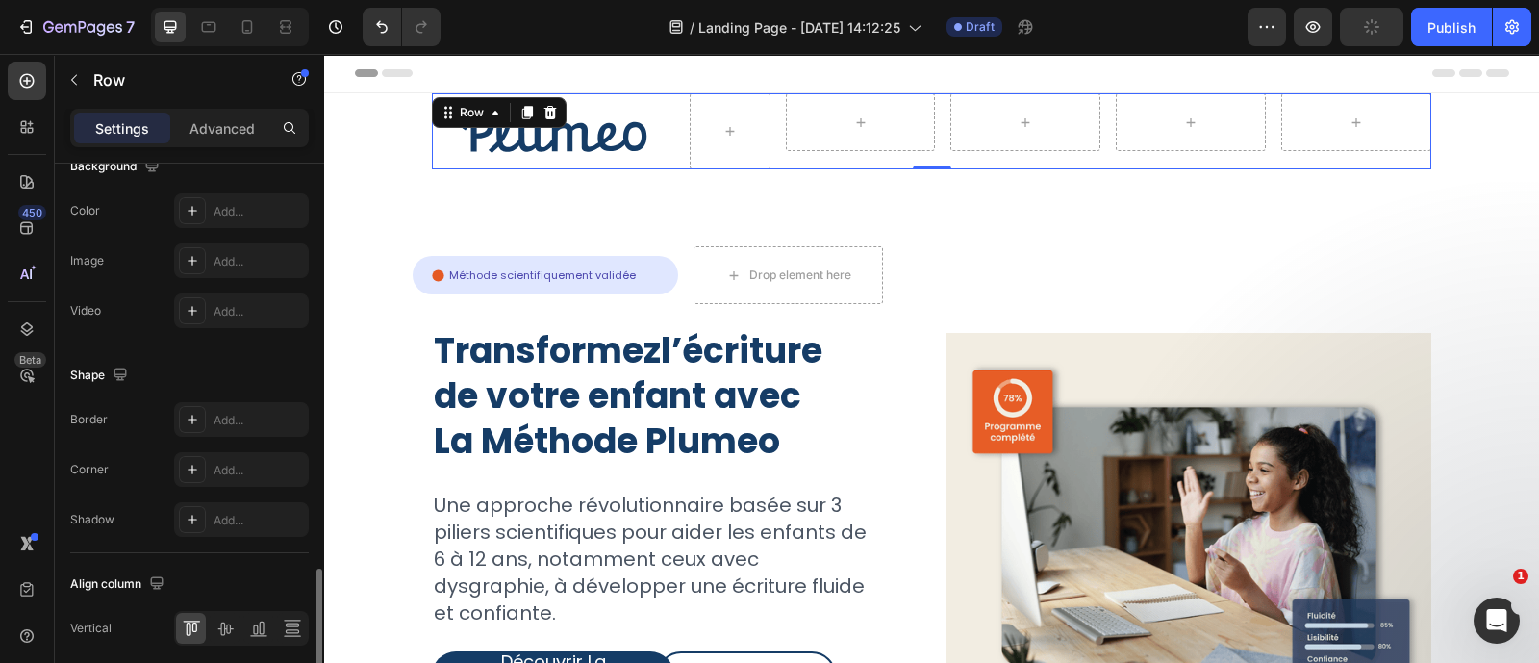
scroll to position [836, 0]
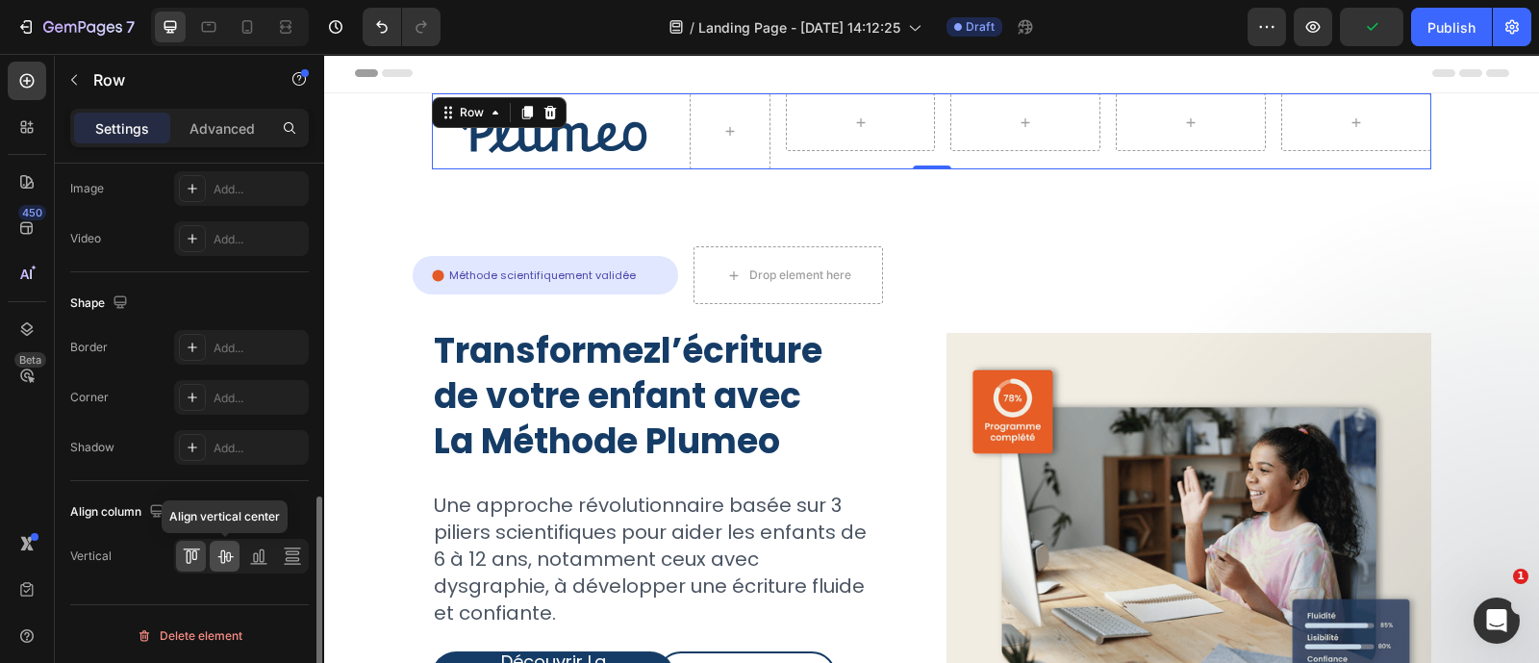
click at [225, 546] on icon at bounding box center [224, 555] width 19 height 19
click at [29, 80] on icon at bounding box center [27, 81] width 8 height 8
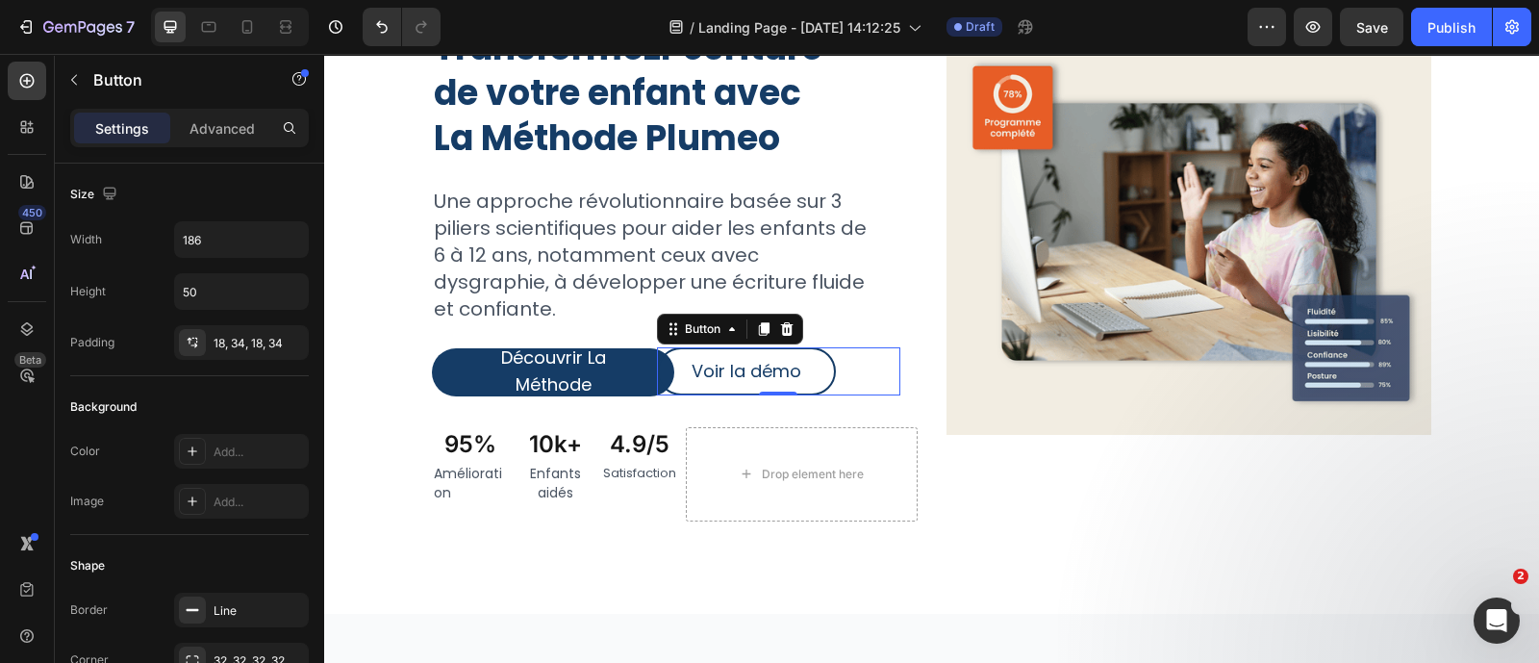
scroll to position [292, 0]
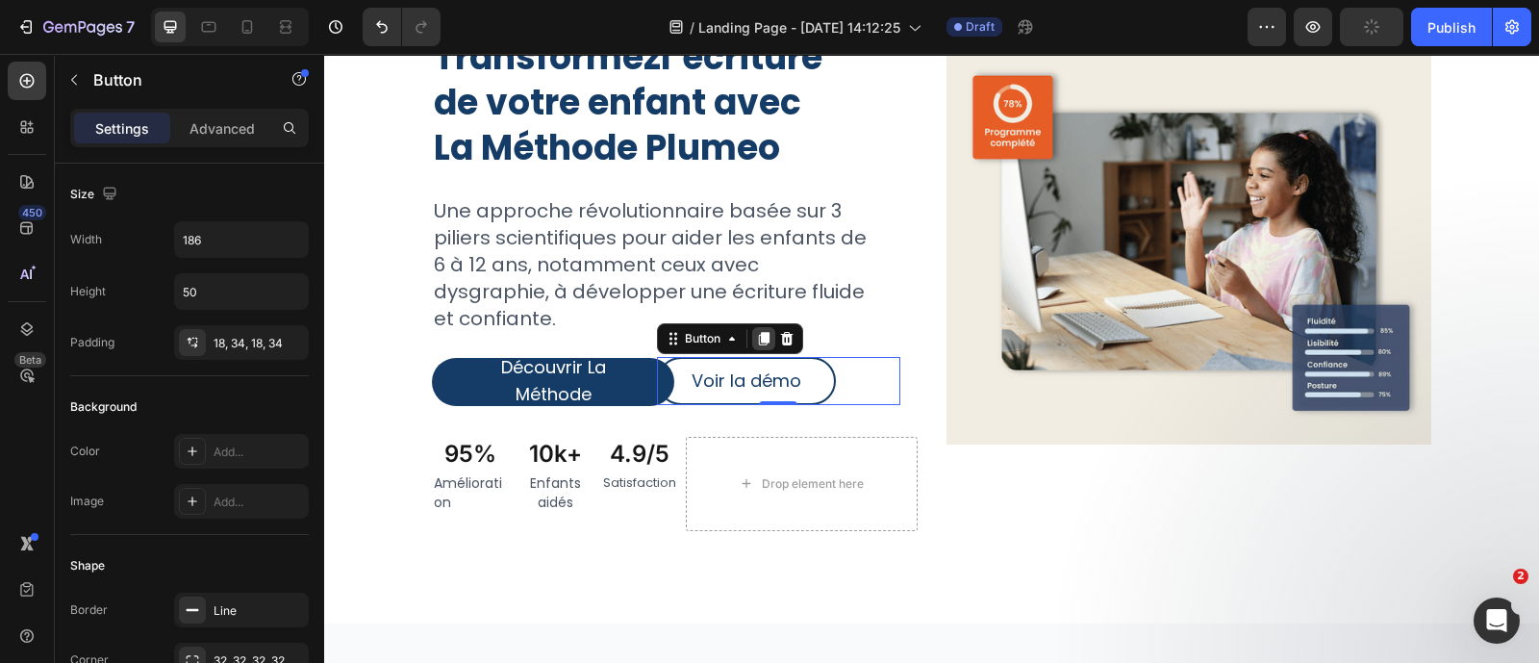
click at [765, 334] on icon at bounding box center [764, 339] width 11 height 13
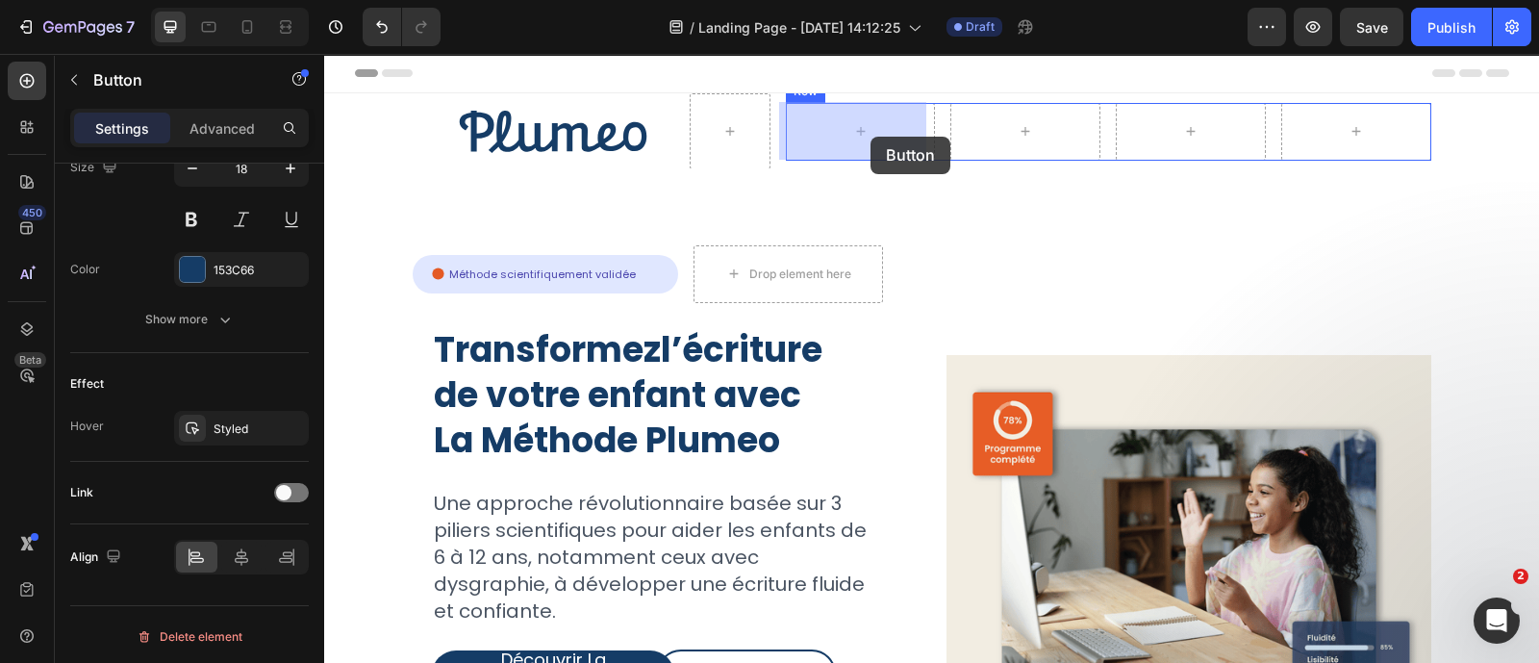
scroll to position [0, 0]
drag, startPoint x: 702, startPoint y: 392, endPoint x: 836, endPoint y: 133, distance: 291.3
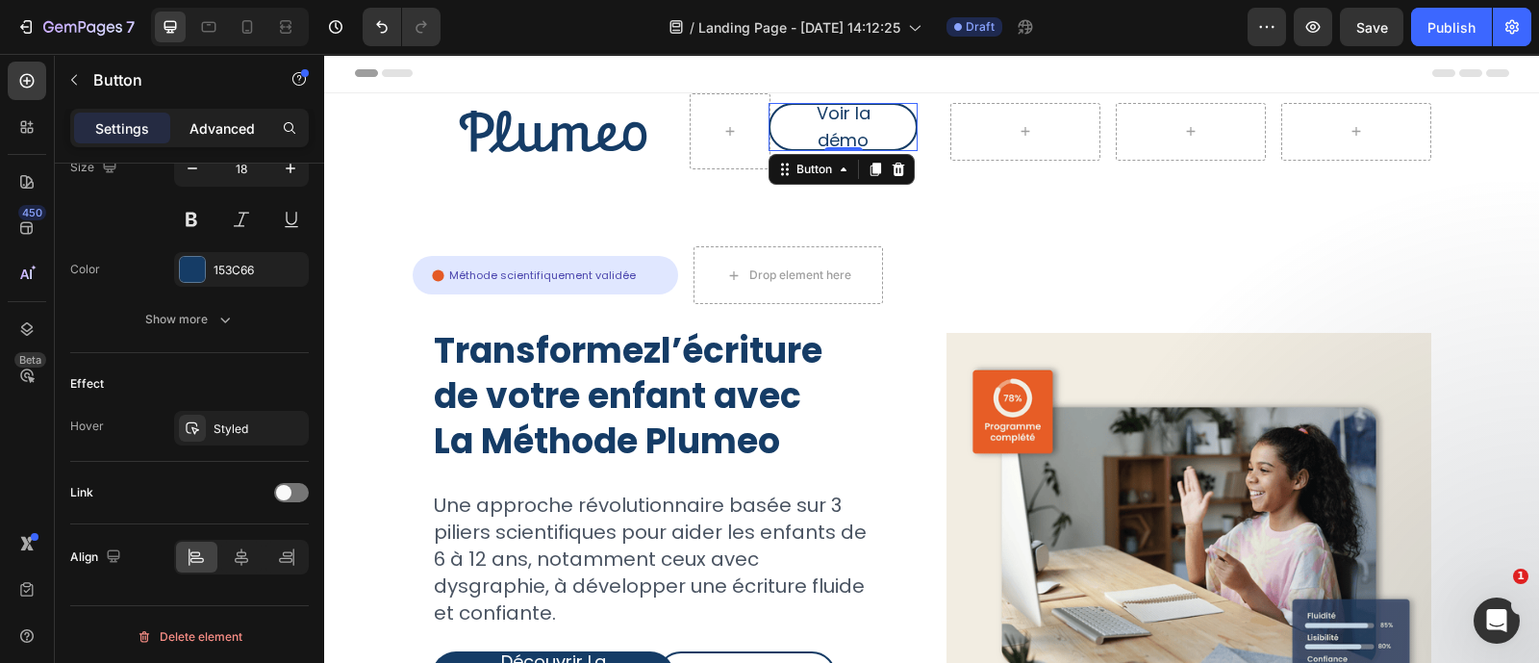
click at [215, 127] on p "Advanced" at bounding box center [222, 128] width 65 height 20
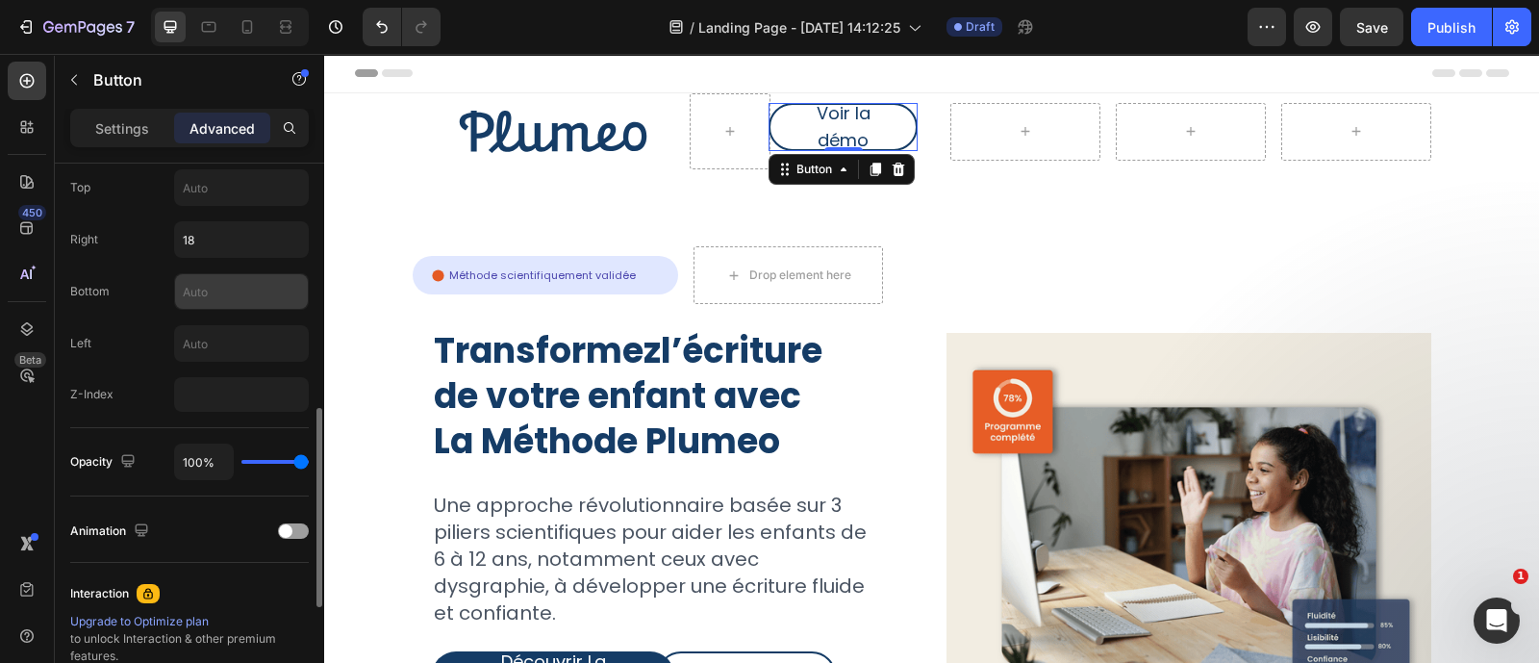
scroll to position [739, 0]
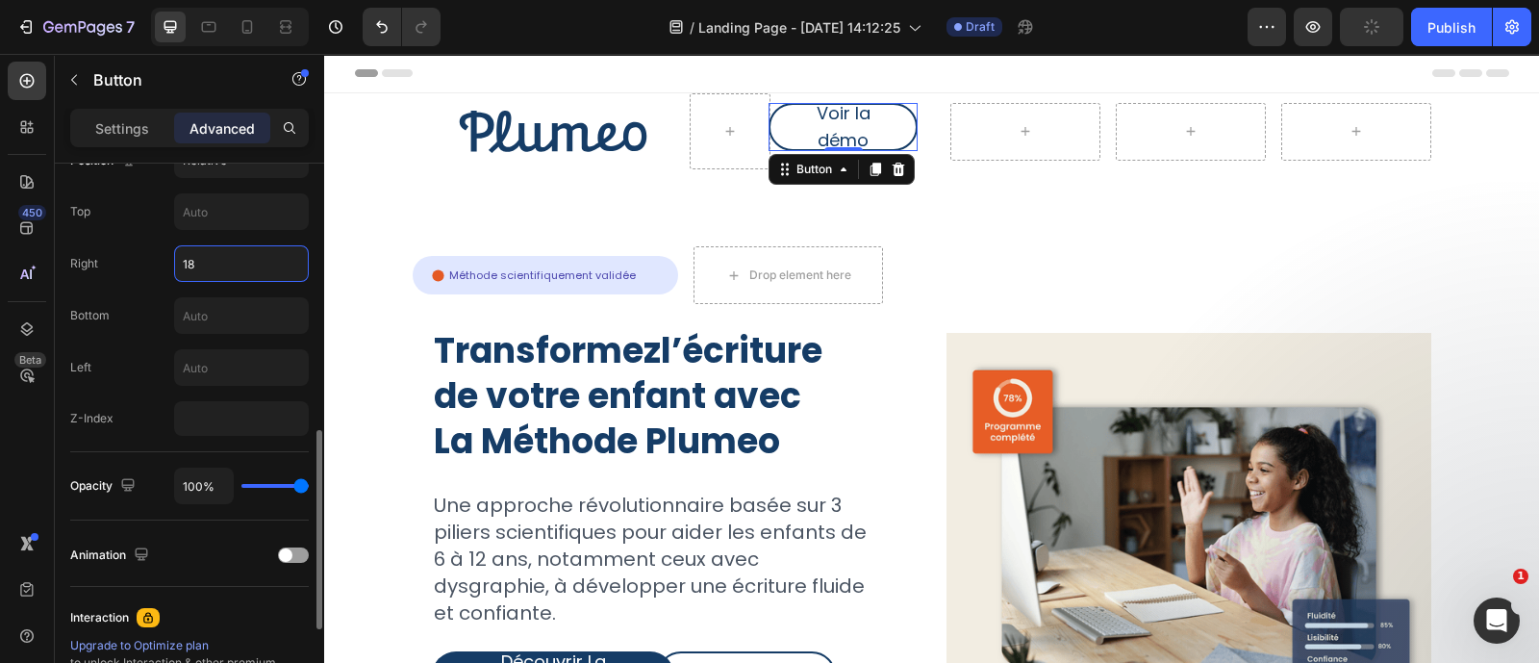
click at [237, 263] on input "18" at bounding box center [241, 263] width 133 height 35
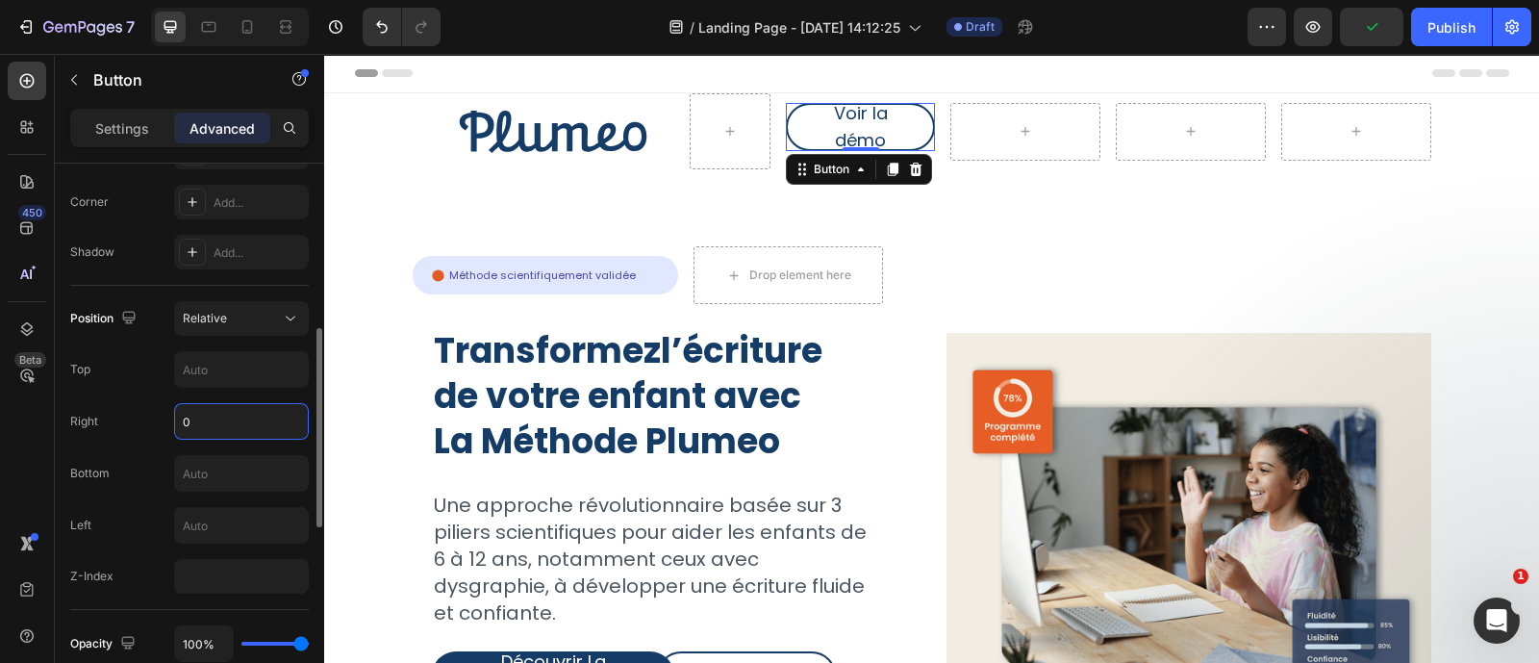
scroll to position [543, 0]
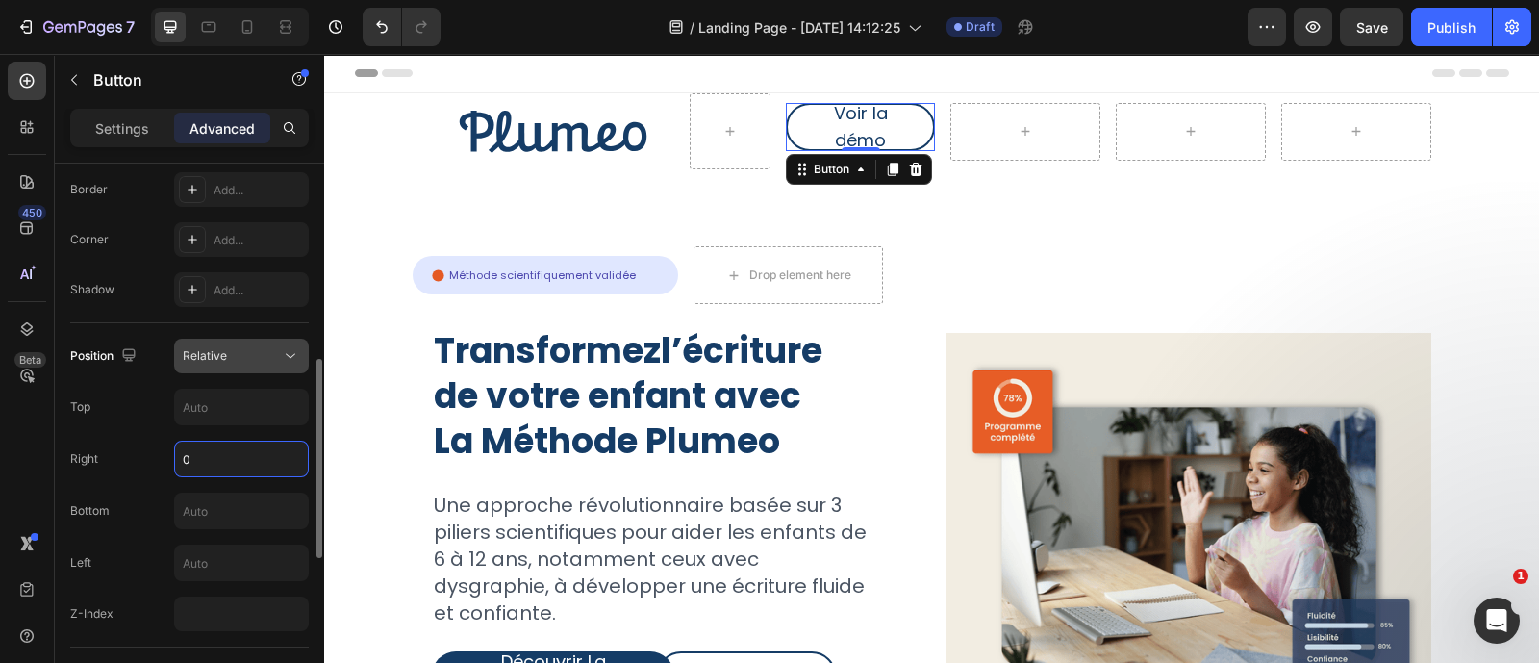
type input "0"
click at [240, 355] on div "Relative" at bounding box center [232, 355] width 98 height 17
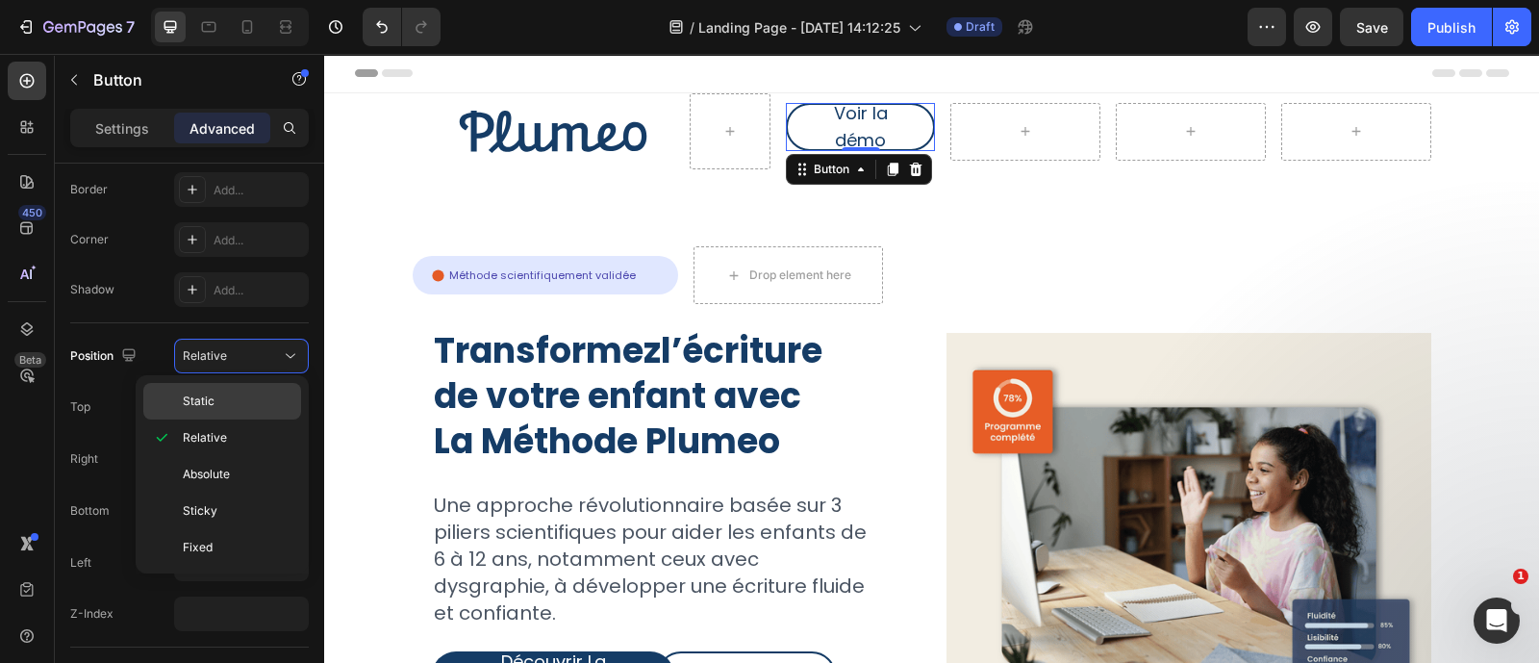
click at [232, 392] on p "Static" at bounding box center [238, 400] width 110 height 17
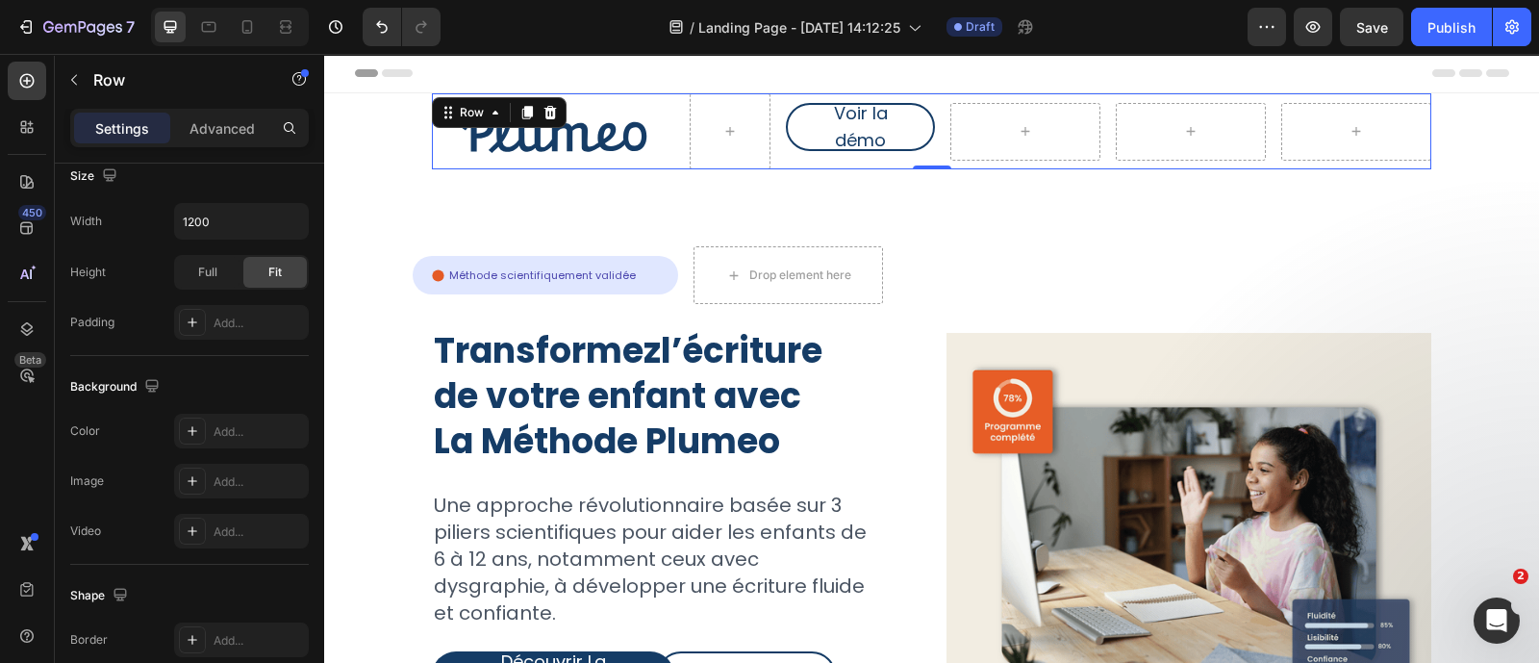
scroll to position [0, 0]
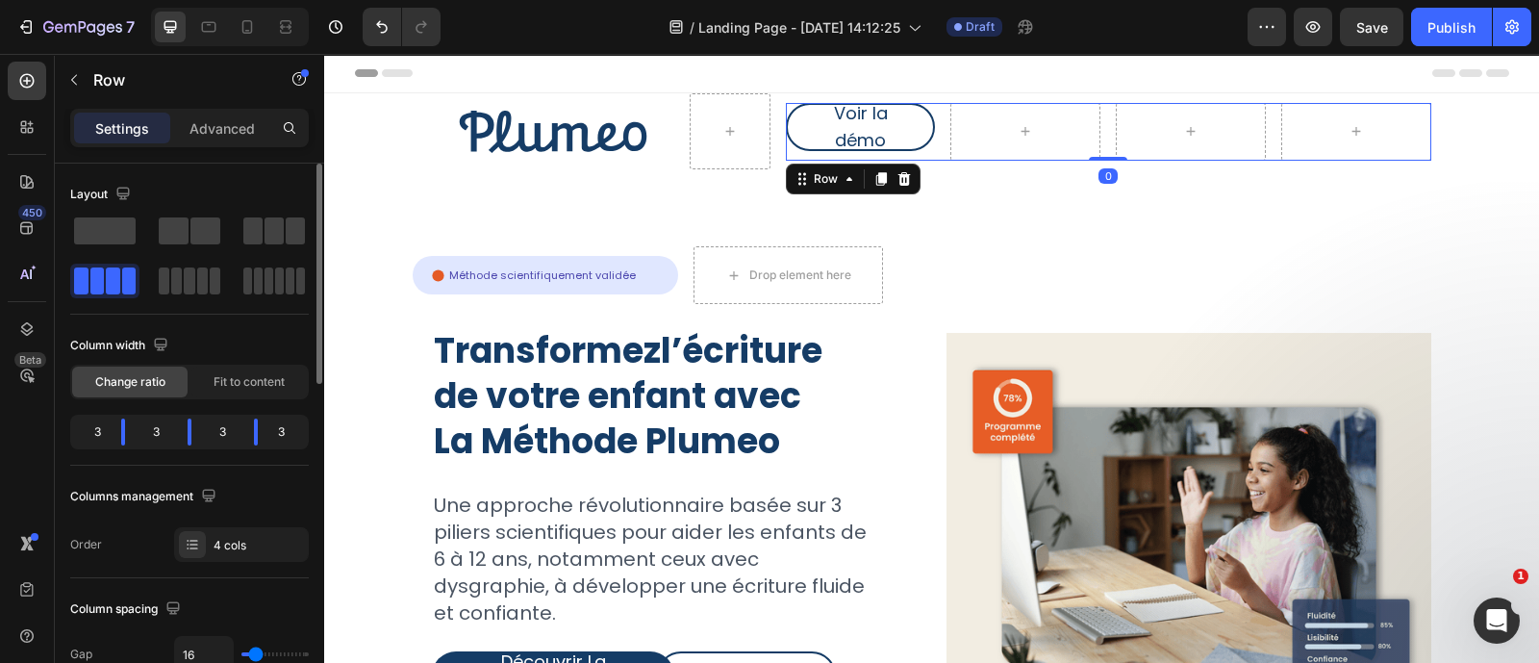
click at [153, 366] on div "Change ratio" at bounding box center [129, 381] width 115 height 31
click at [912, 122] on button "Voir la démo" at bounding box center [861, 127] width 150 height 48
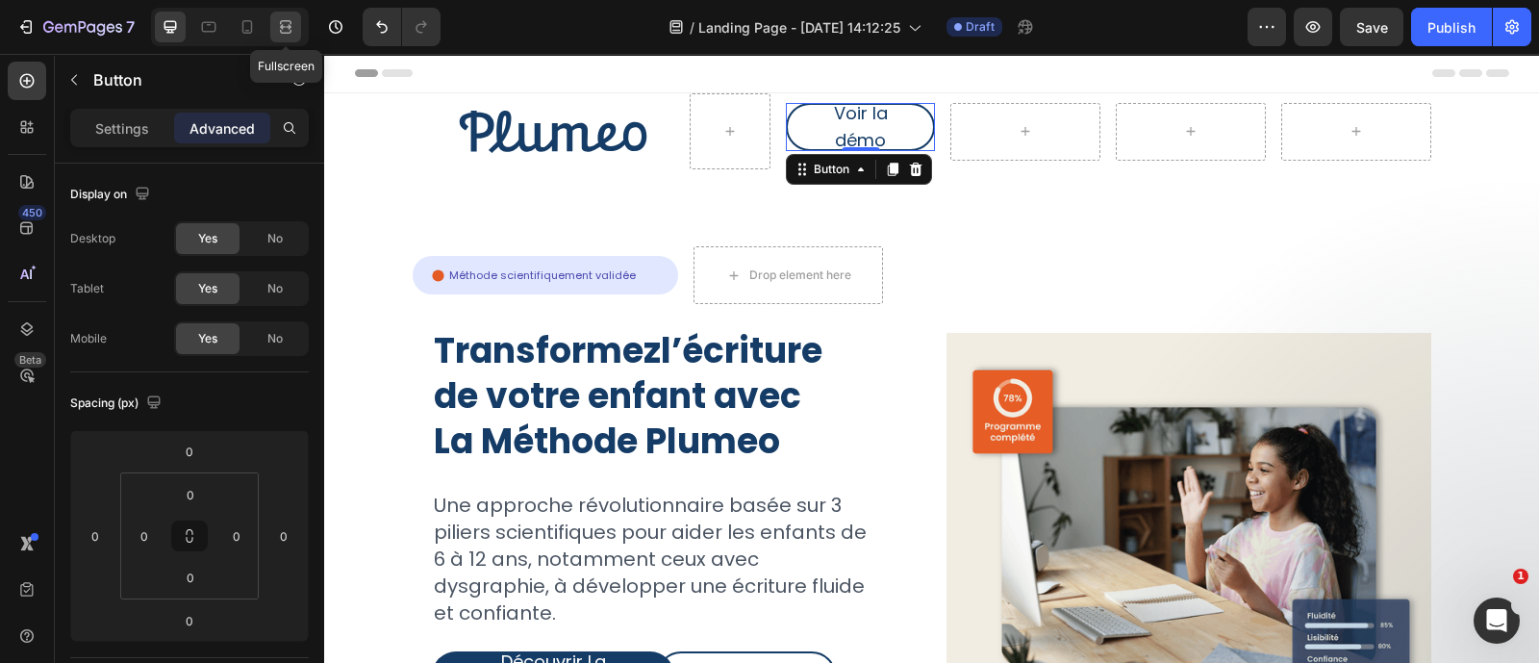
click at [282, 20] on icon at bounding box center [286, 22] width 12 height 4
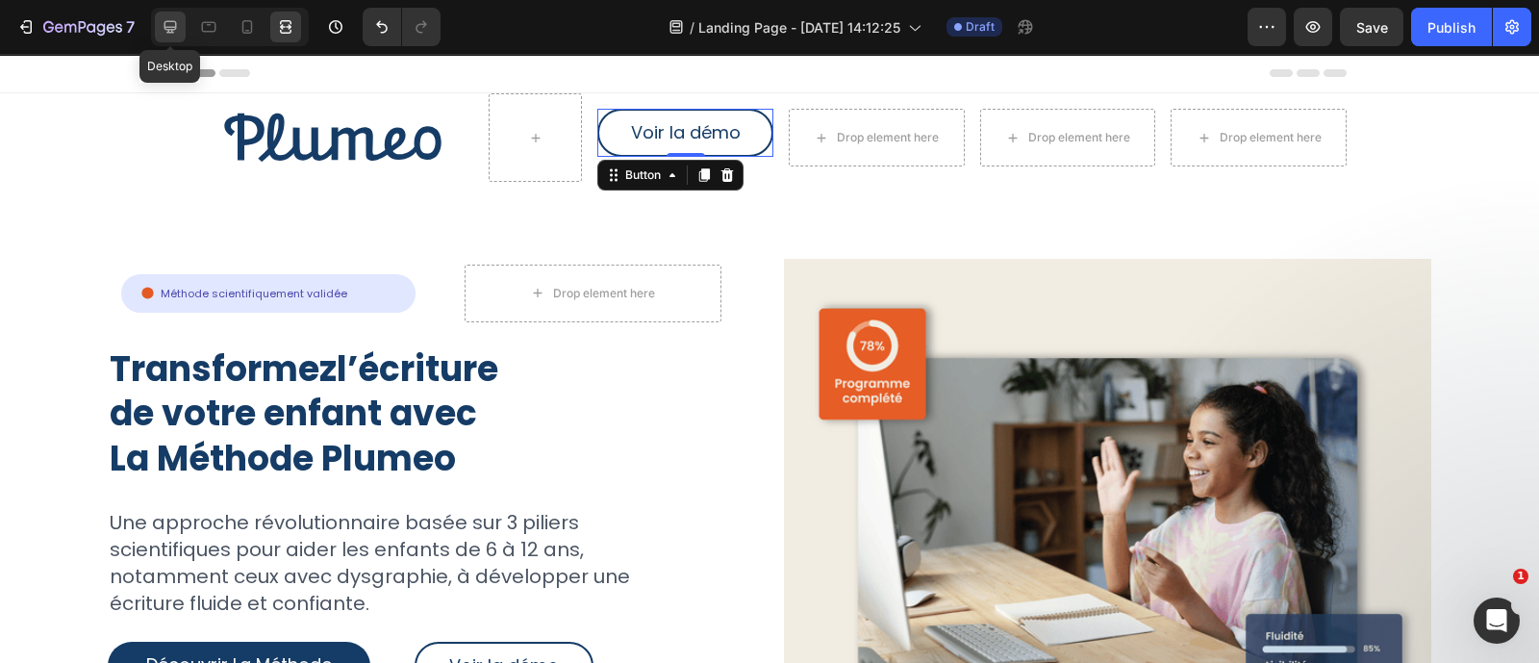
click at [164, 40] on div at bounding box center [170, 27] width 31 height 31
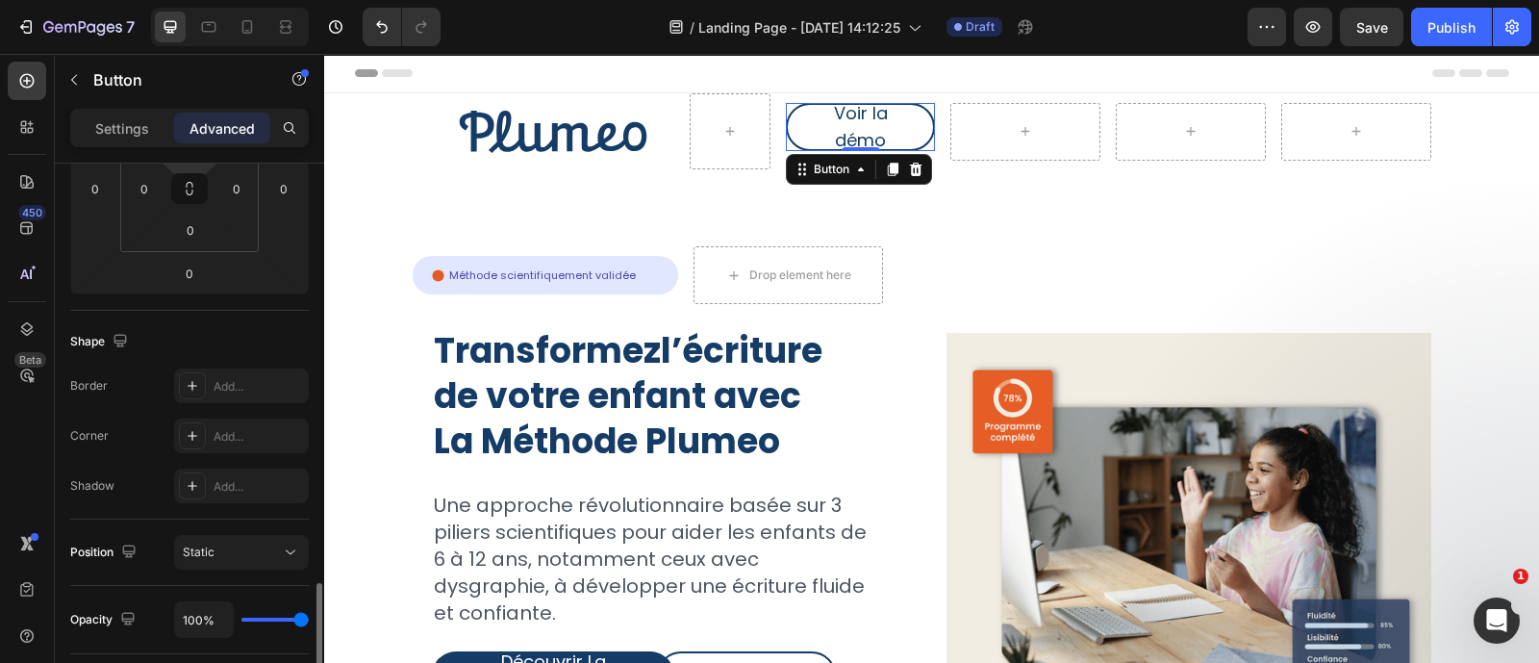
scroll to position [623, 0]
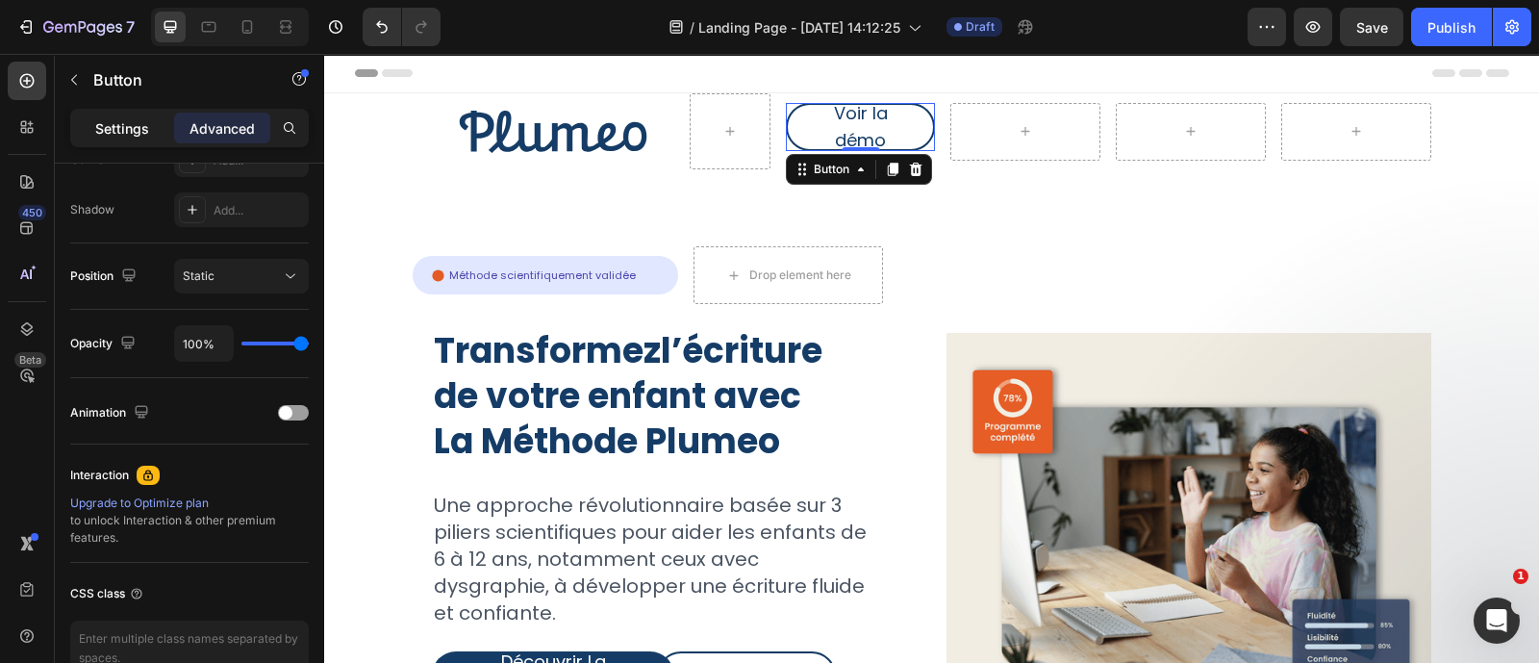
click at [135, 134] on p "Settings" at bounding box center [122, 128] width 54 height 20
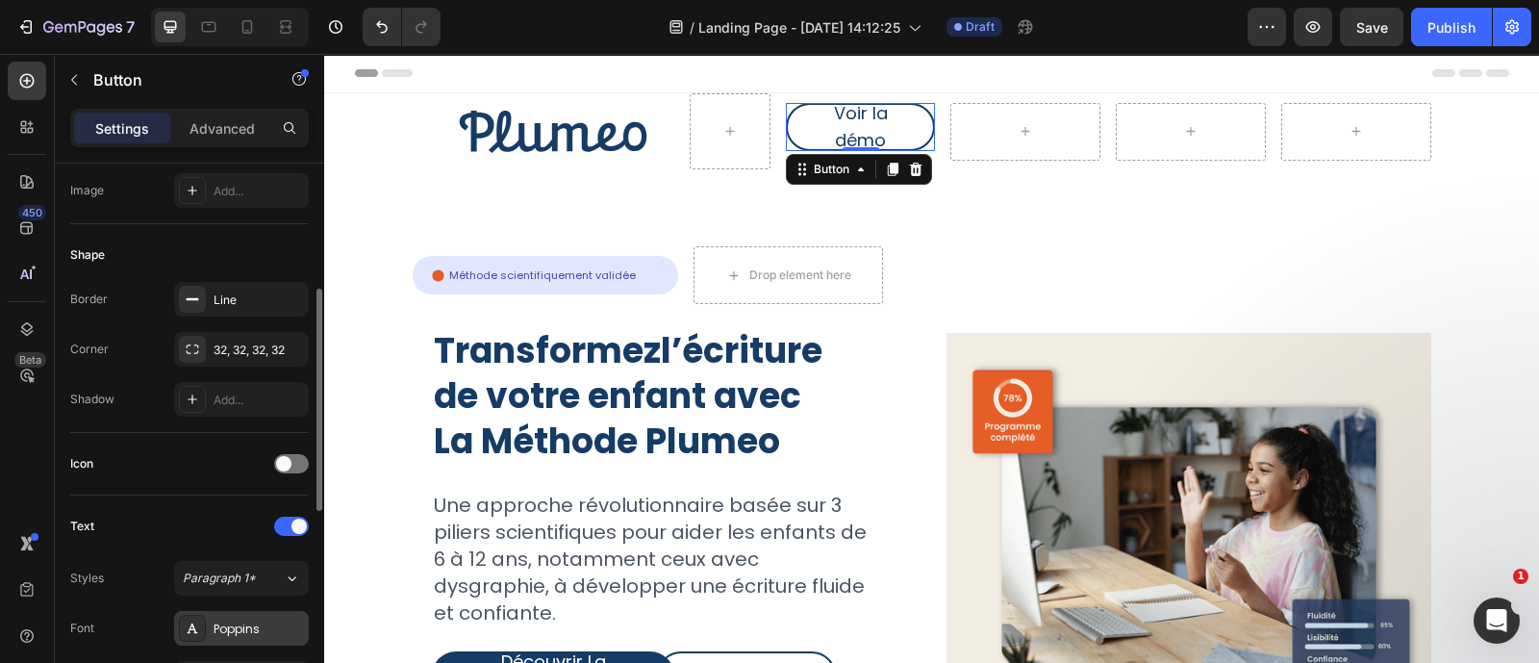
scroll to position [308, 0]
click at [288, 300] on icon "button" at bounding box center [289, 301] width 8 height 8
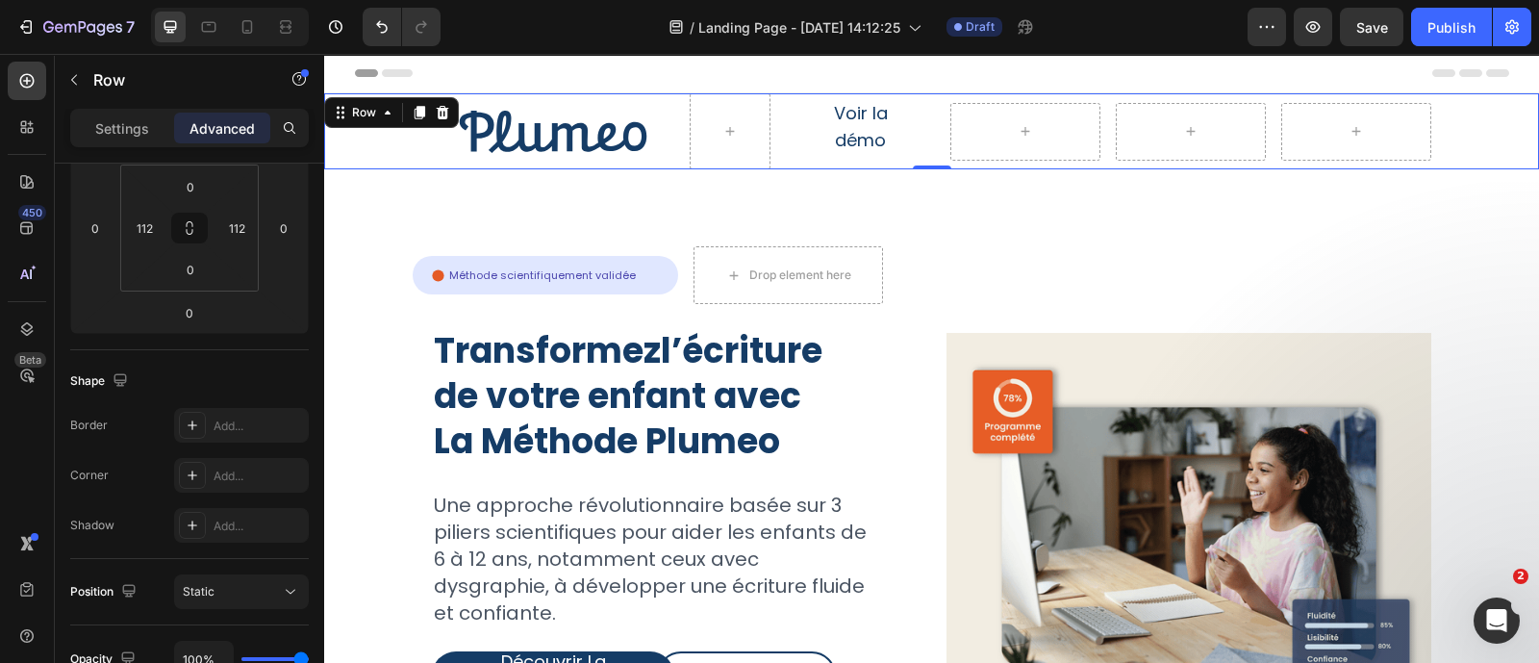
scroll to position [0, 0]
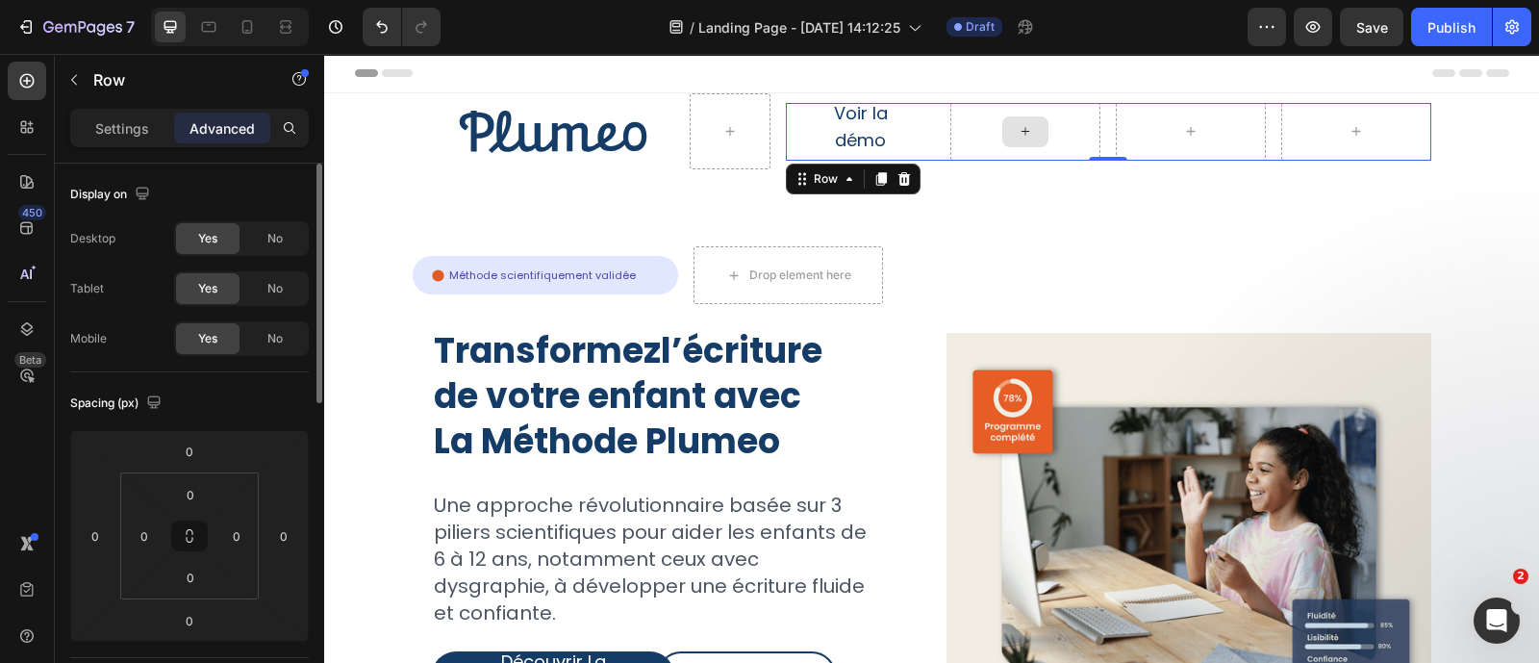
click at [953, 120] on div at bounding box center [1025, 132] width 150 height 58
click at [108, 133] on p "Settings" at bounding box center [122, 128] width 54 height 20
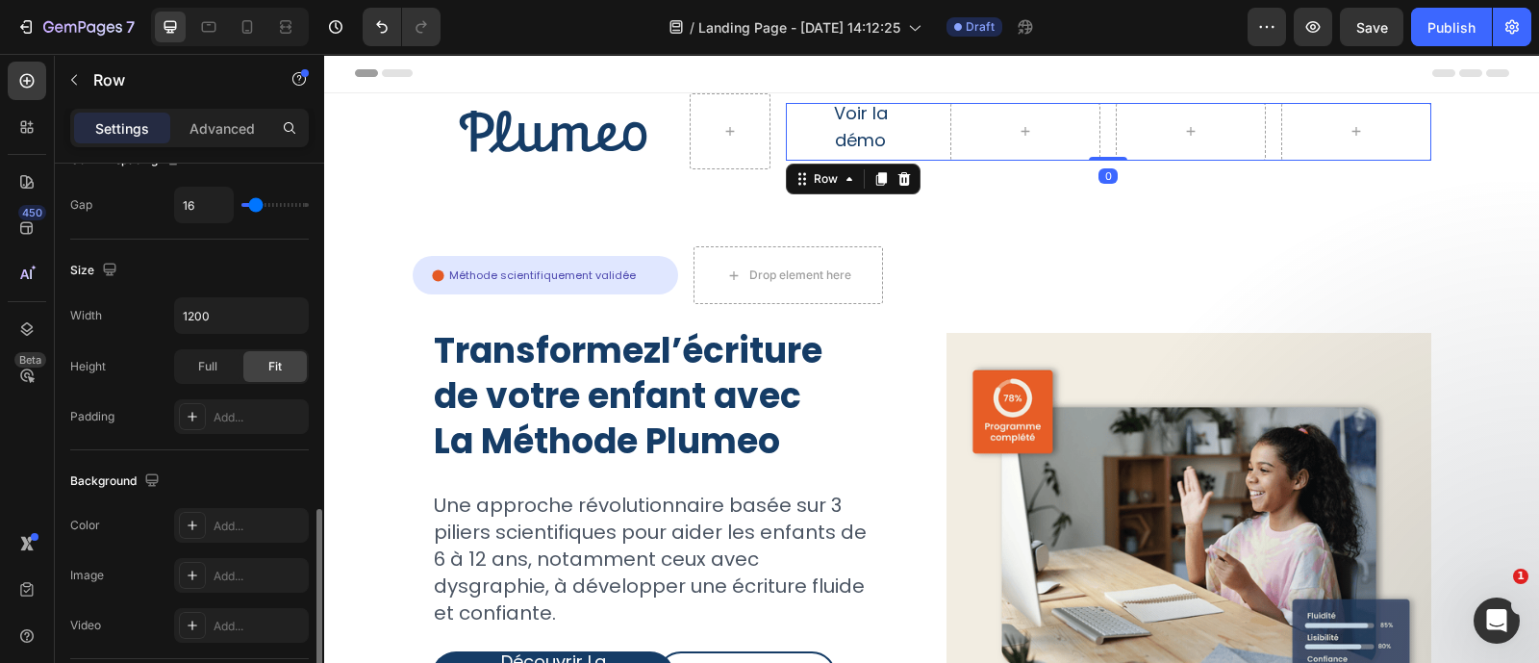
scroll to position [836, 0]
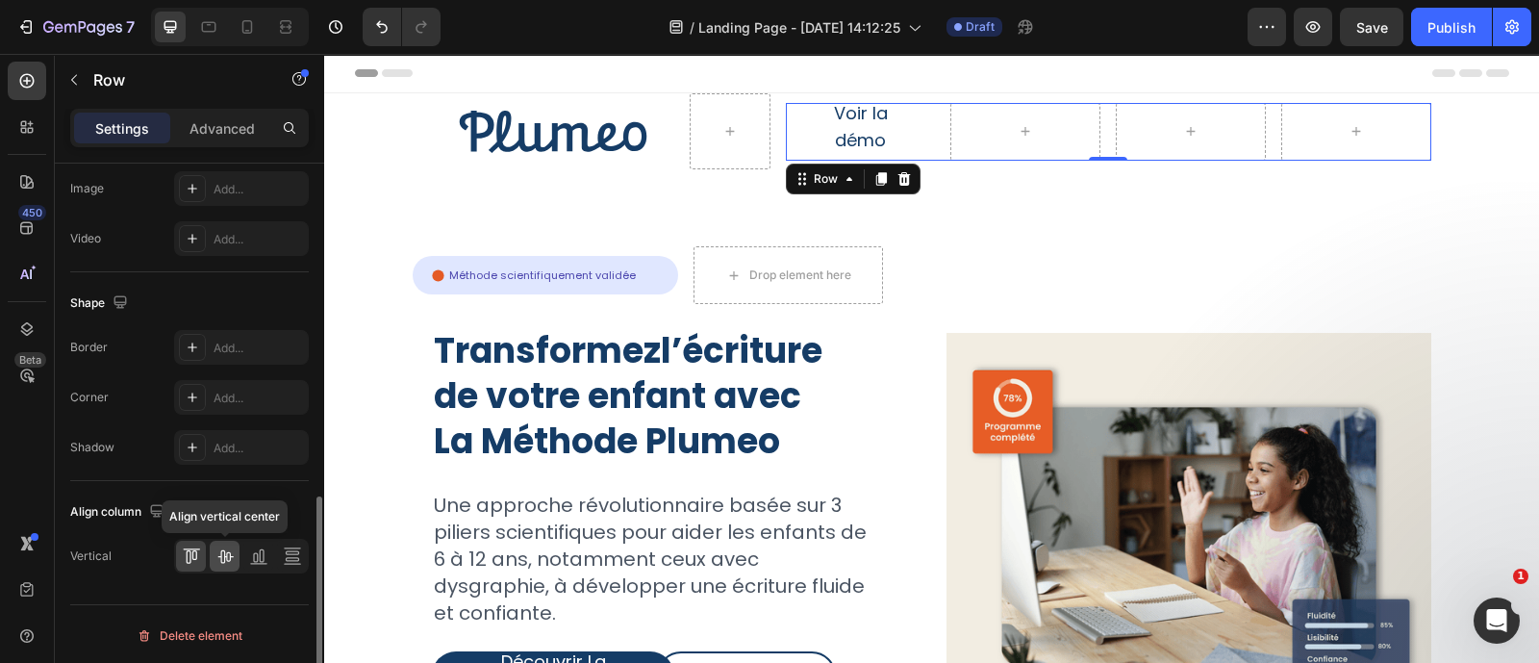
click at [231, 554] on icon at bounding box center [224, 556] width 15 height 13
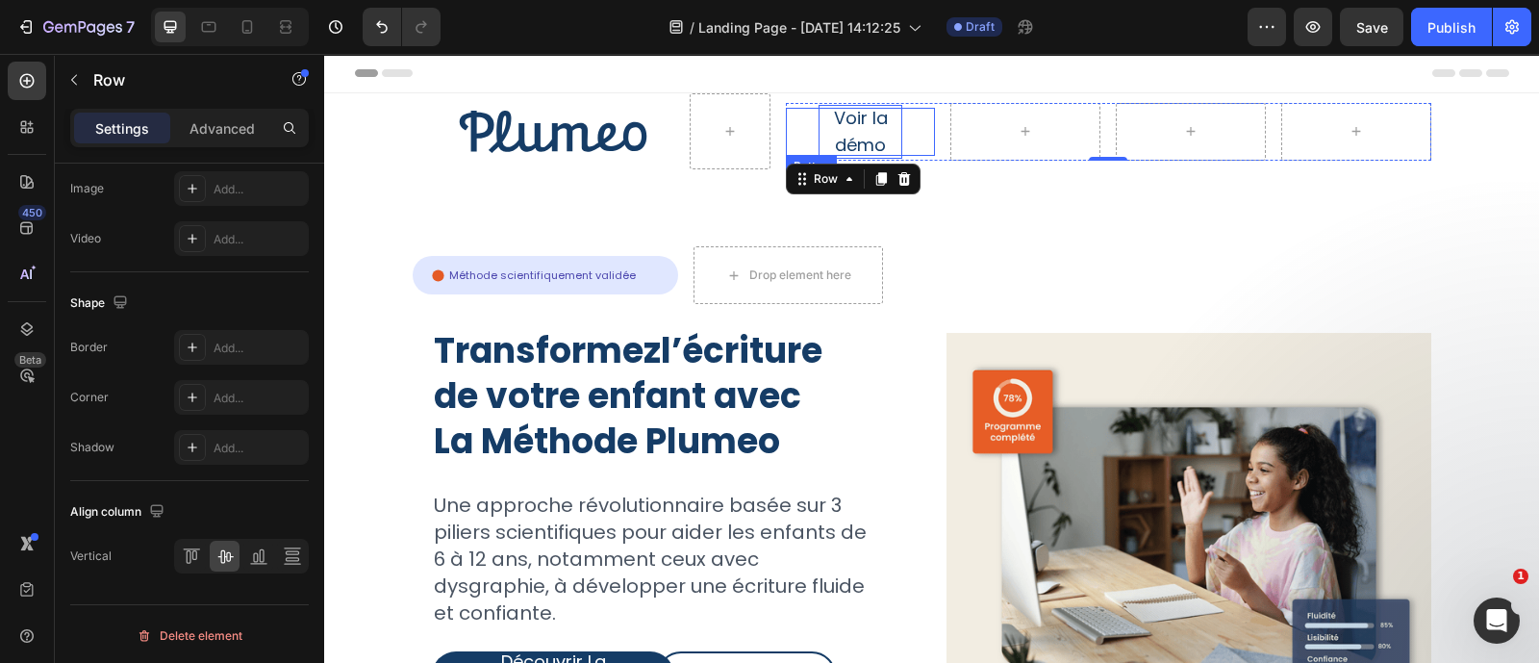
scroll to position [0, 0]
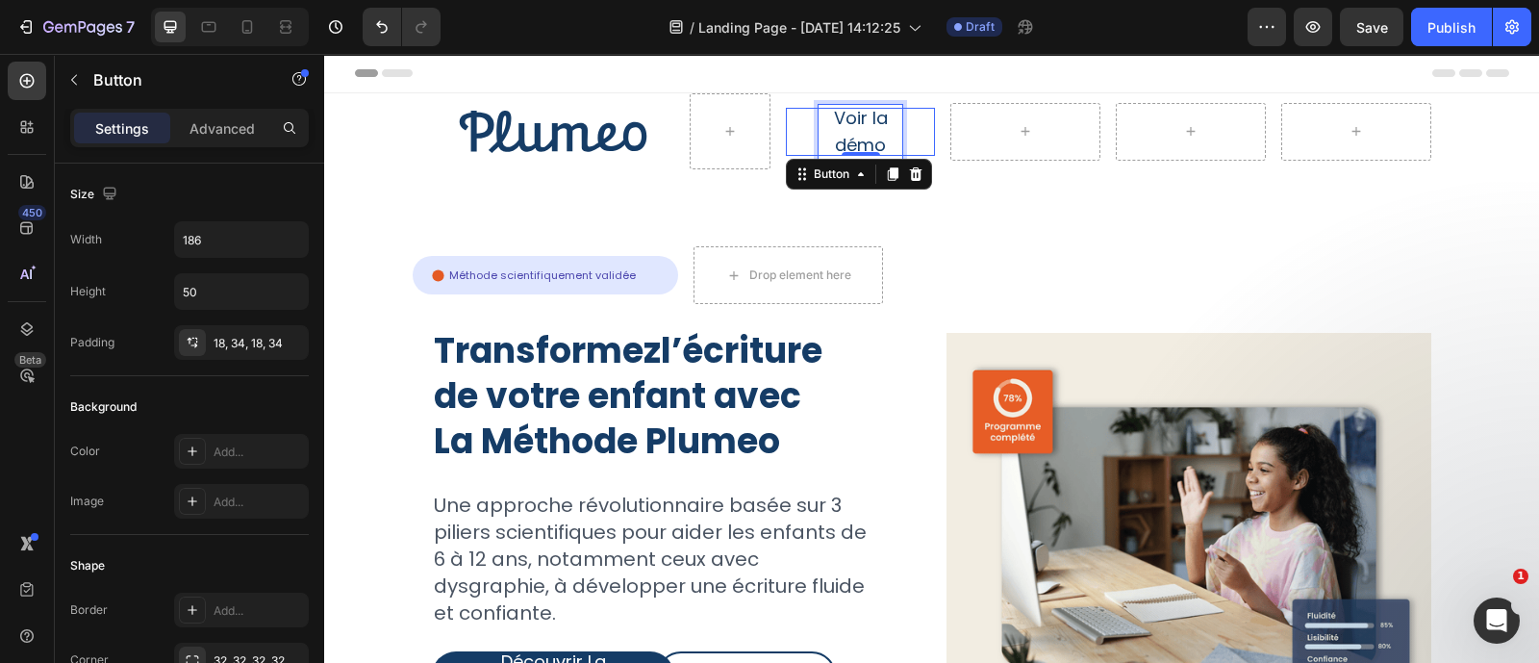
click at [848, 128] on p "Voir la démo" at bounding box center [861, 132] width 85 height 54
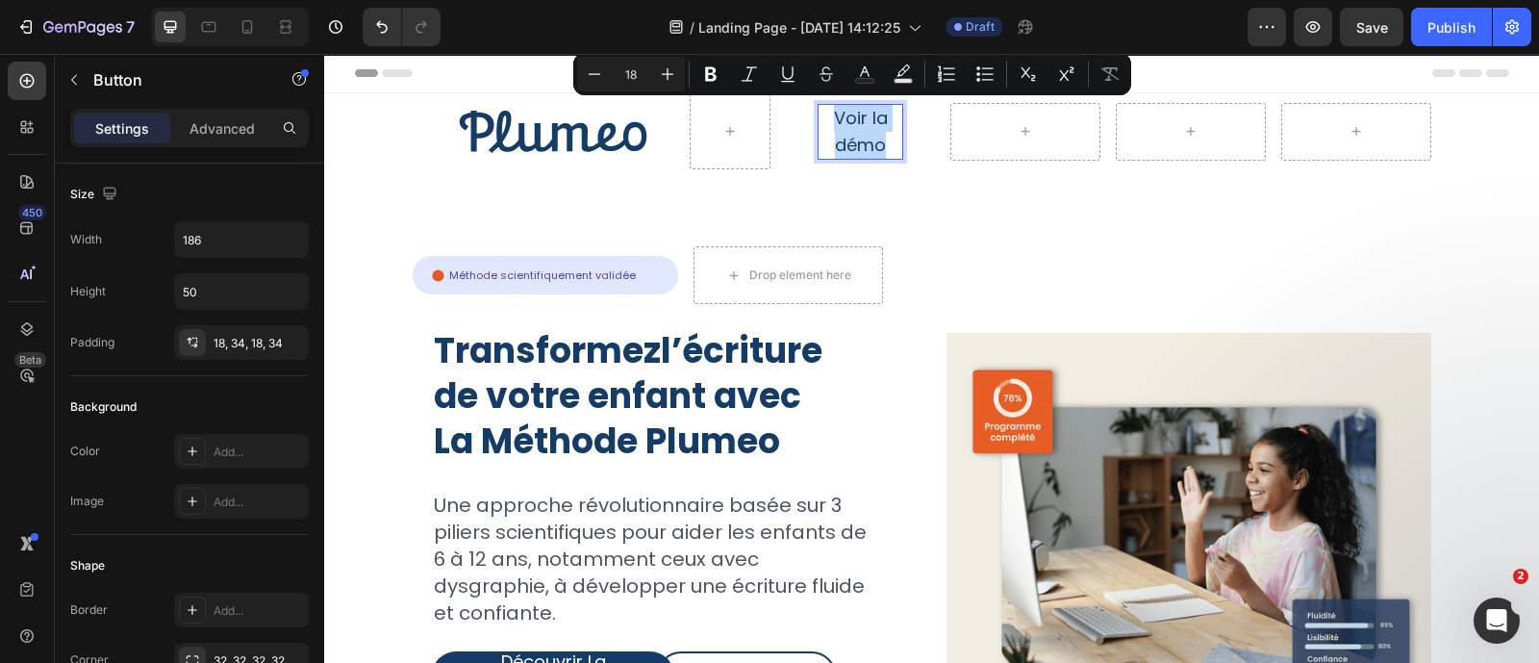
click at [848, 128] on p "Voir la démo" at bounding box center [861, 132] width 85 height 54
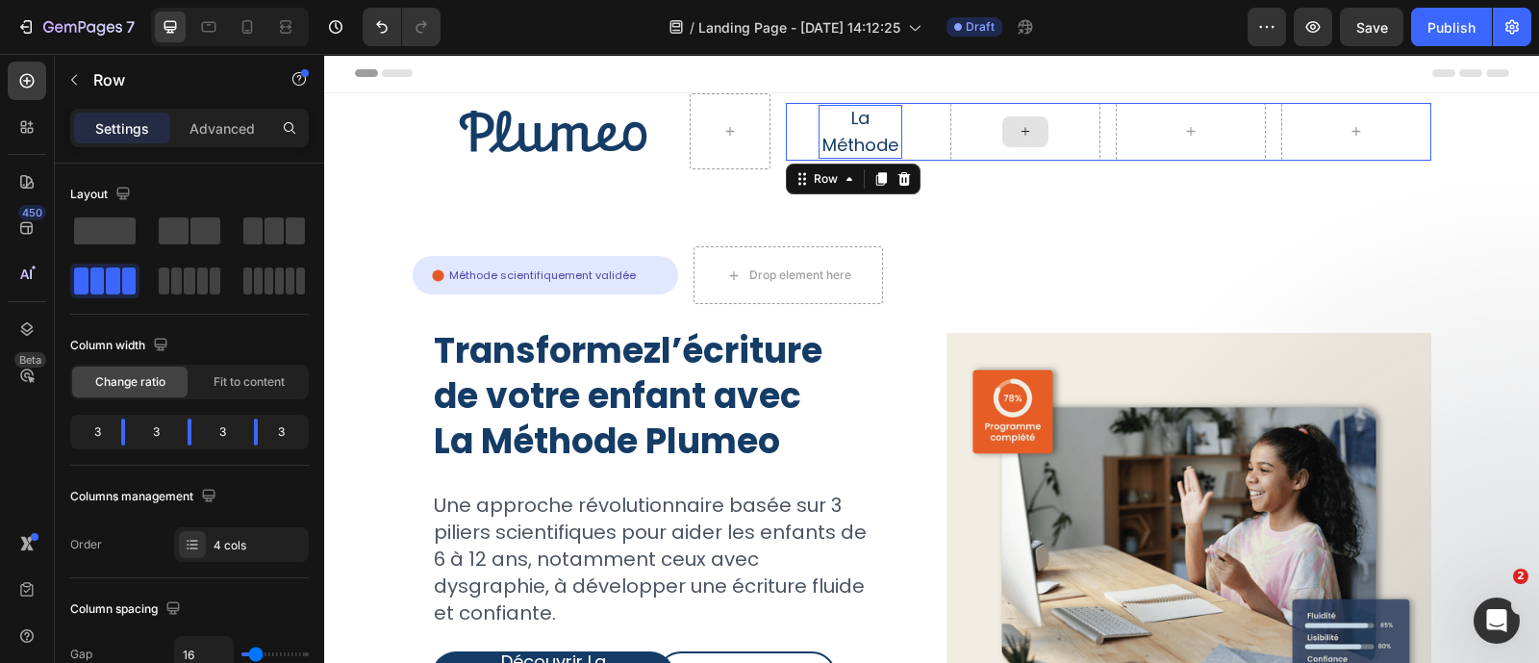
click at [950, 136] on div at bounding box center [1025, 132] width 150 height 58
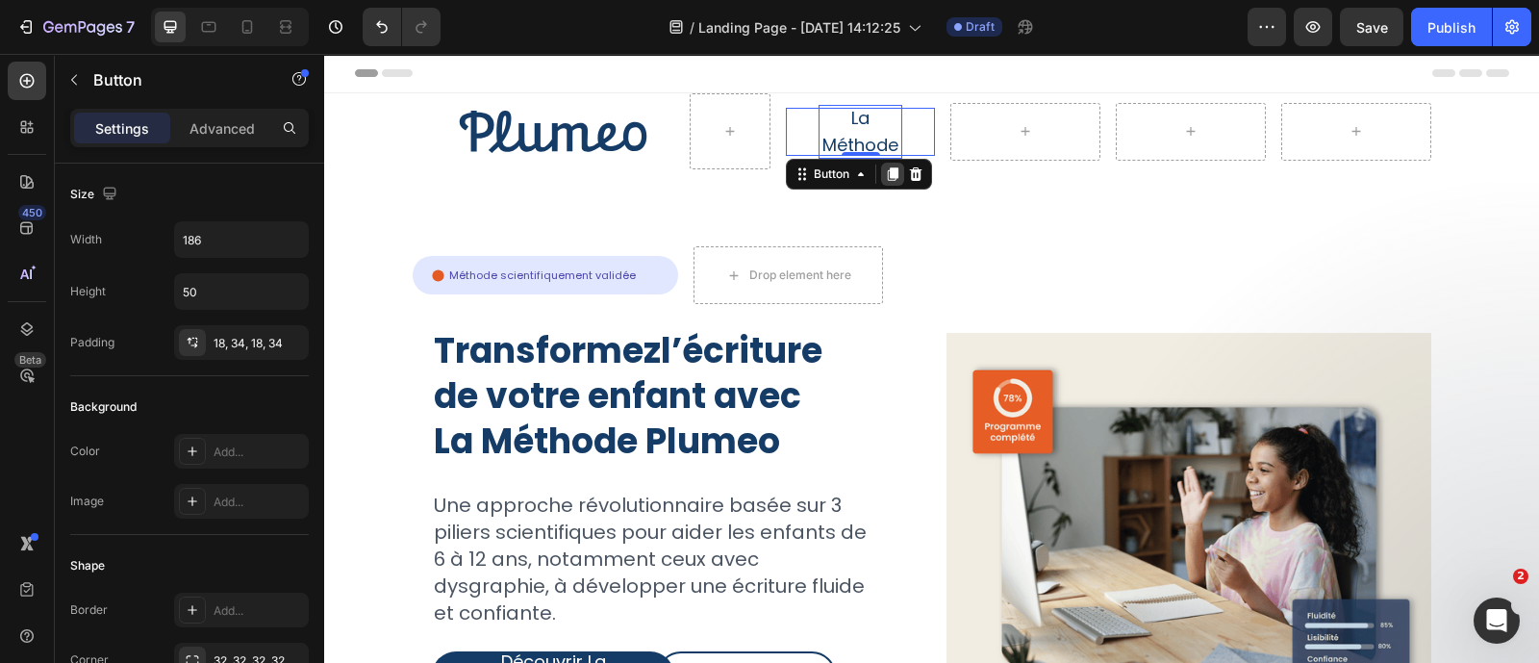
click at [889, 166] on icon at bounding box center [892, 173] width 15 height 15
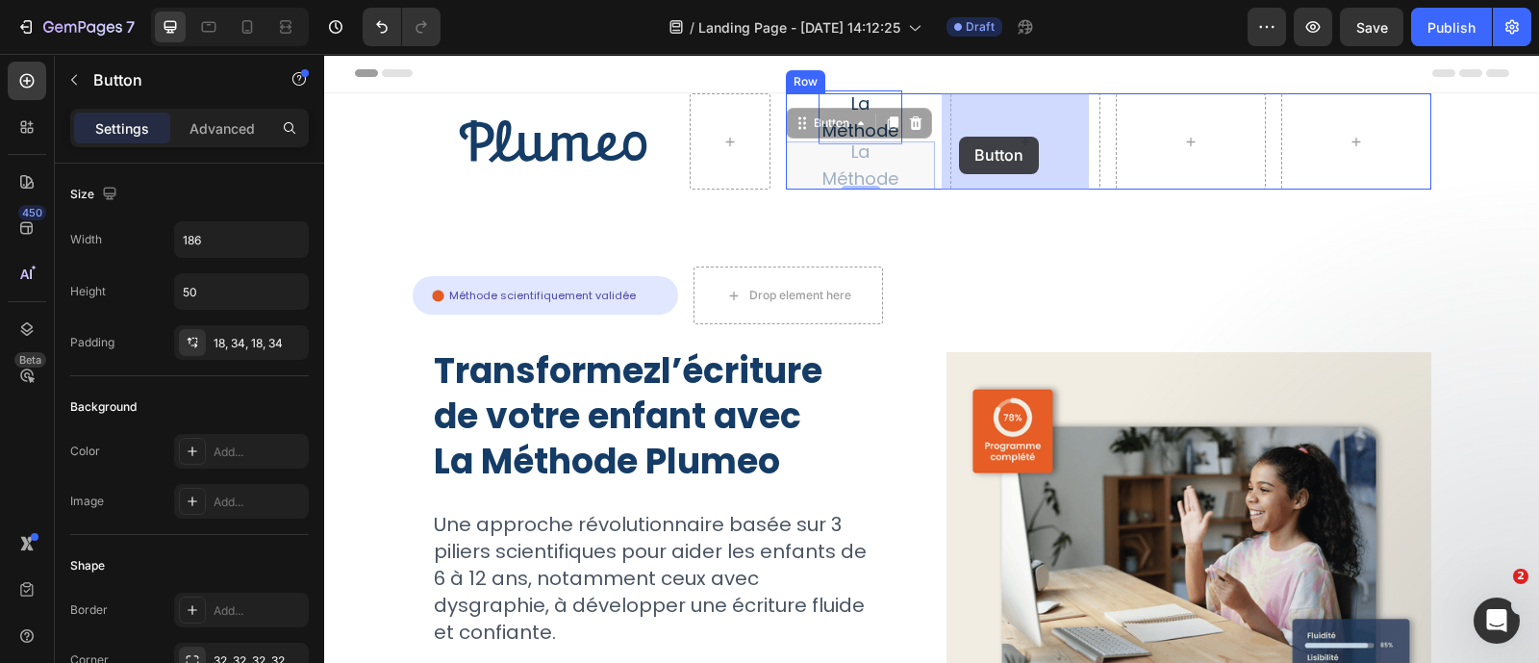
drag, startPoint x: 829, startPoint y: 131, endPoint x: 960, endPoint y: 137, distance: 131.0
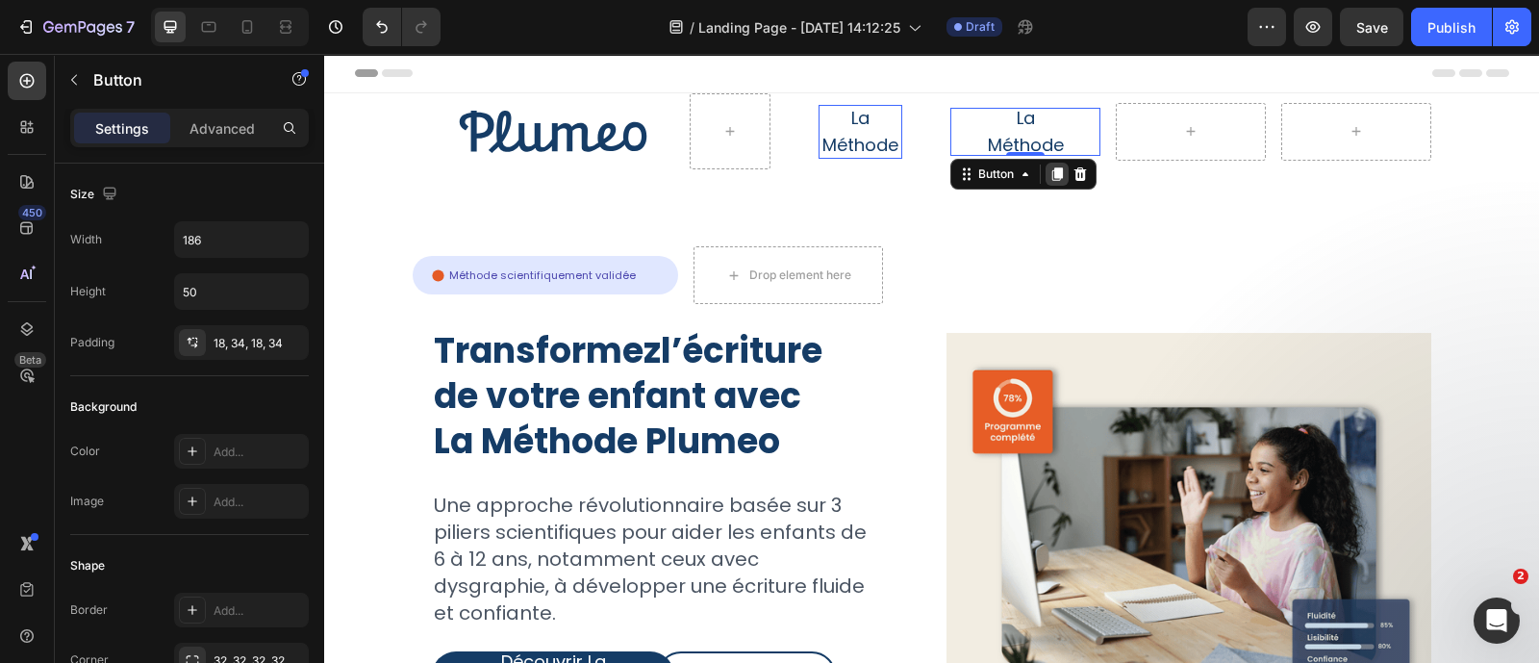
click at [1052, 170] on icon at bounding box center [1057, 173] width 11 height 13
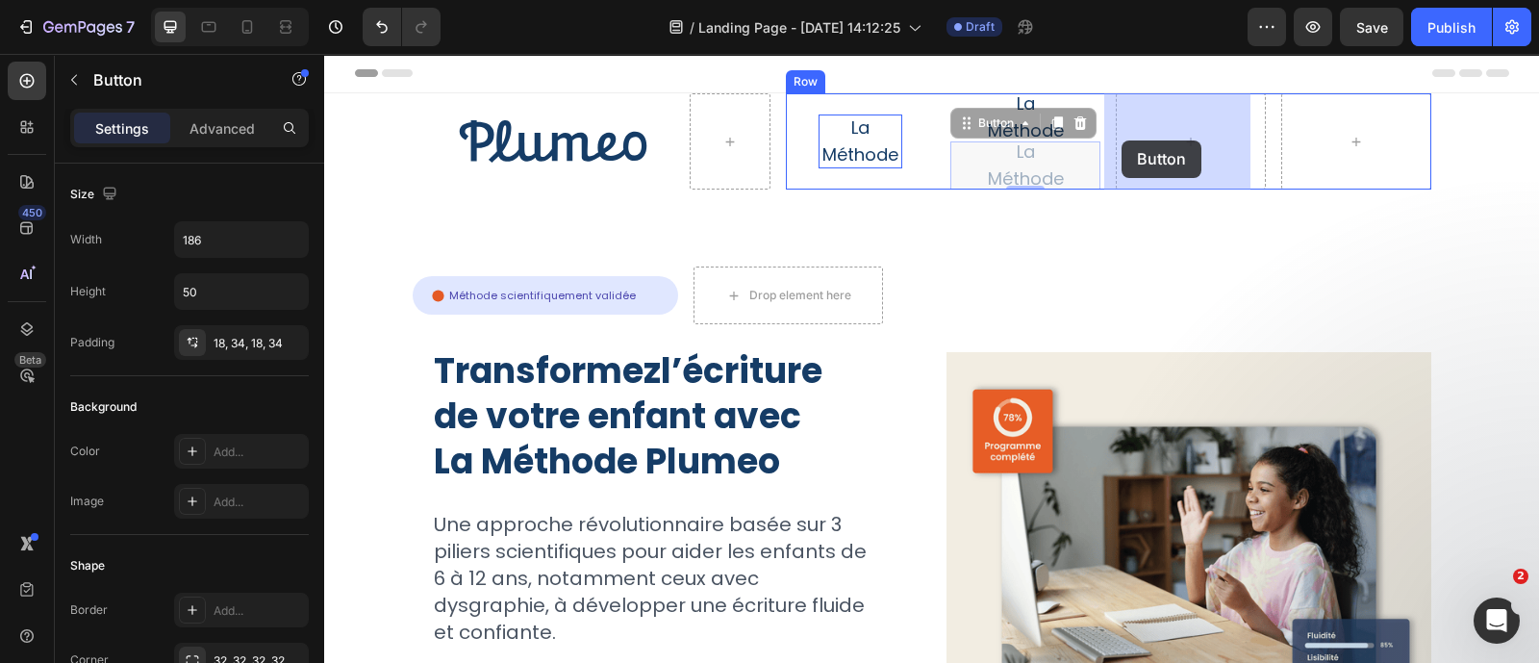
drag, startPoint x: 990, startPoint y: 130, endPoint x: 1123, endPoint y: 140, distance: 133.2
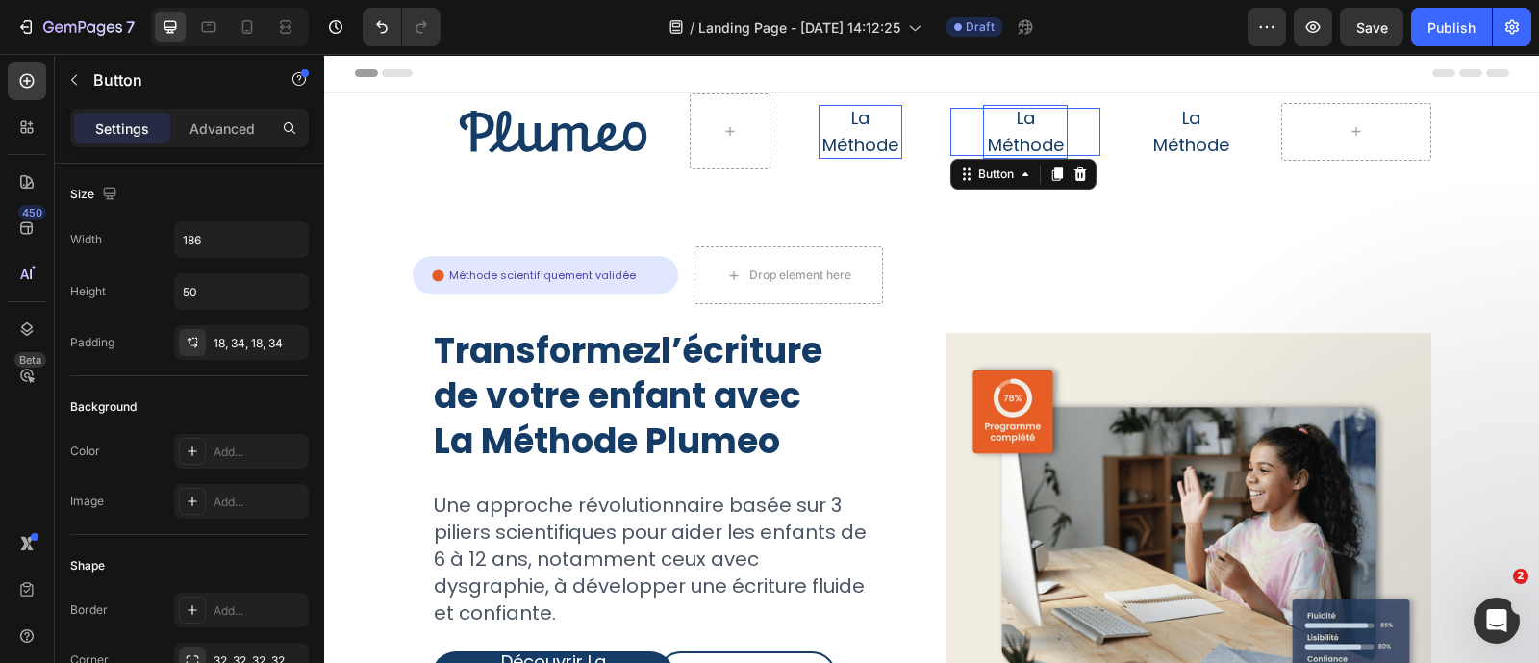
click at [1003, 130] on p "La Méthode" at bounding box center [1025, 132] width 85 height 54
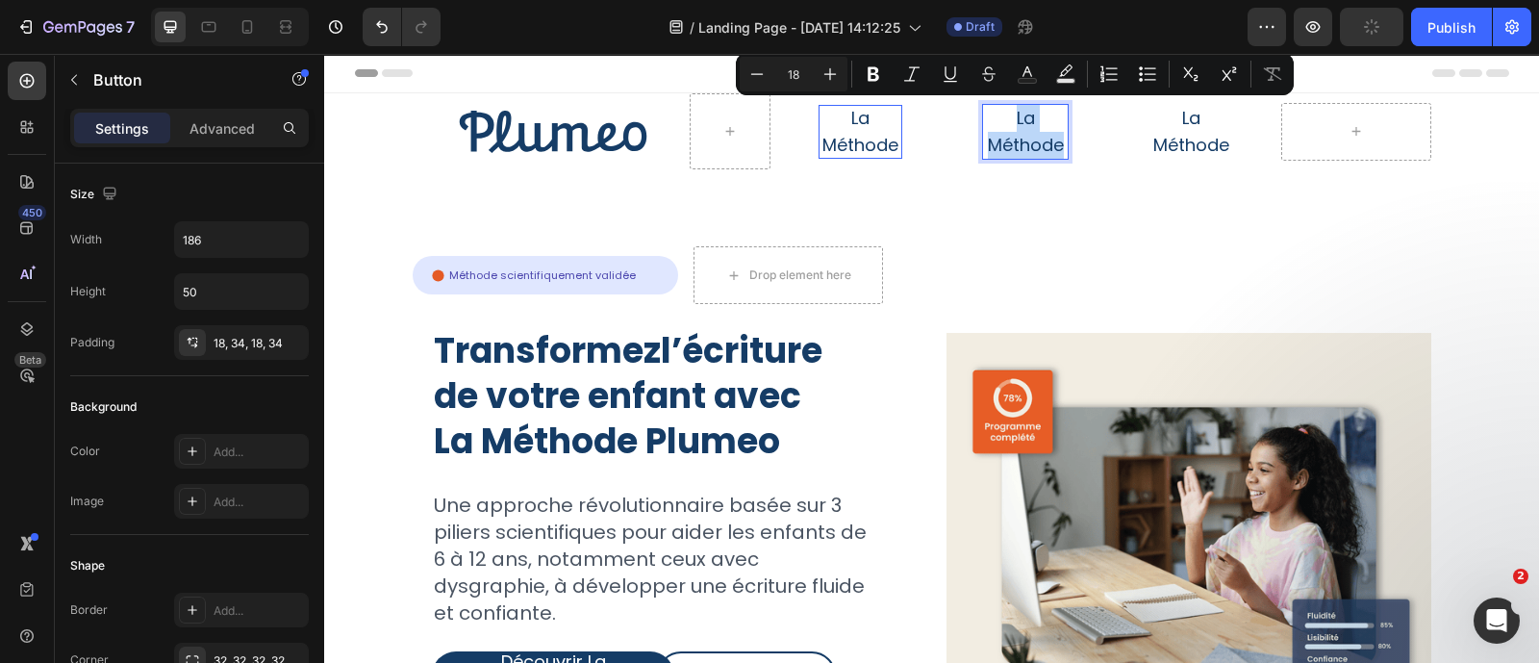
scroll to position [13, 0]
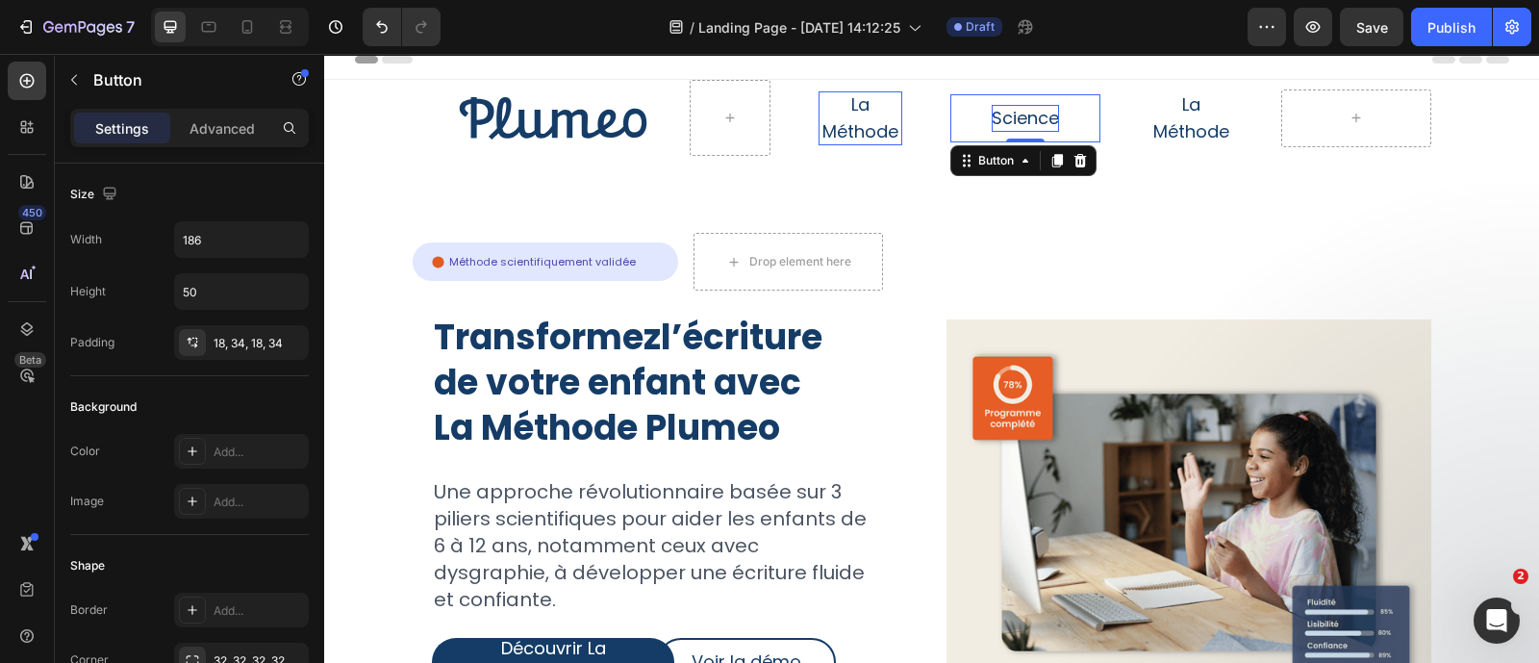
click at [1078, 122] on button "Science" at bounding box center [1025, 118] width 150 height 48
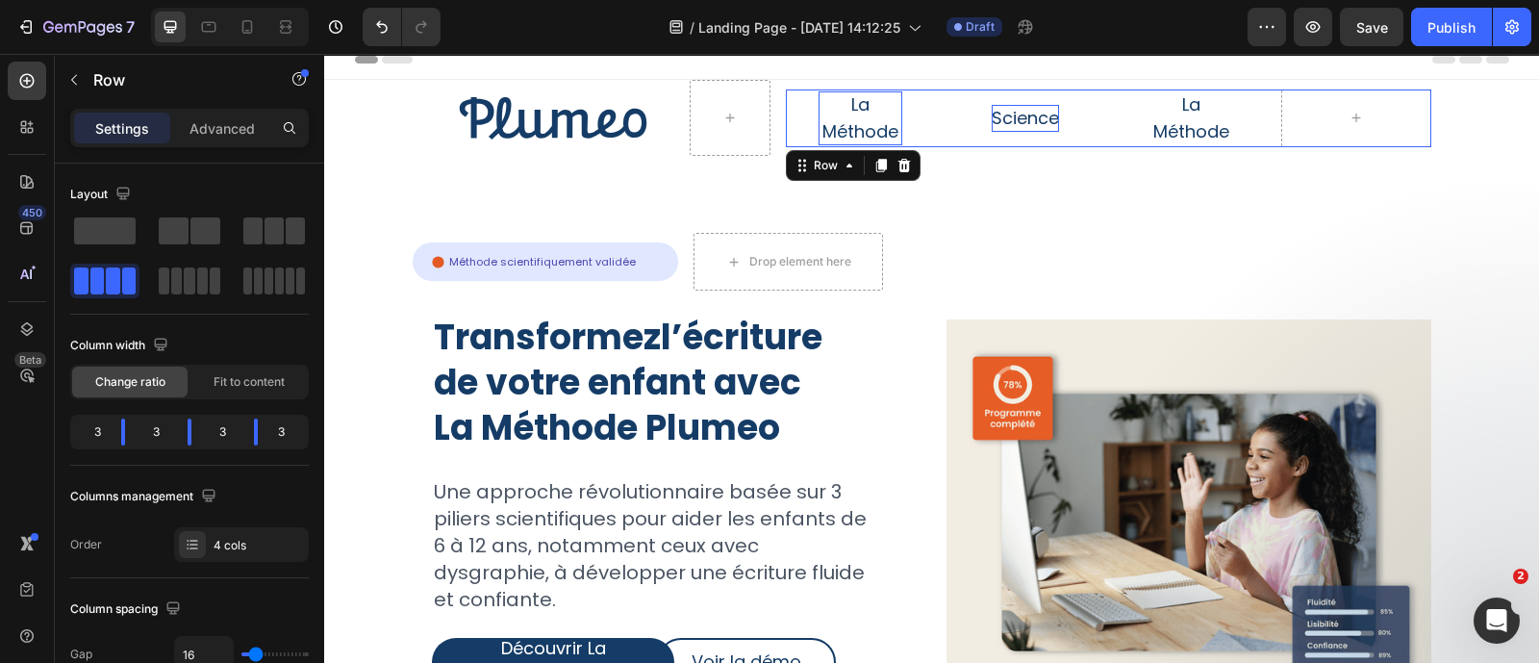
click at [1258, 108] on div "La Méthode Button Science Button La Méthode Button Row 0" at bounding box center [1108, 118] width 645 height 58
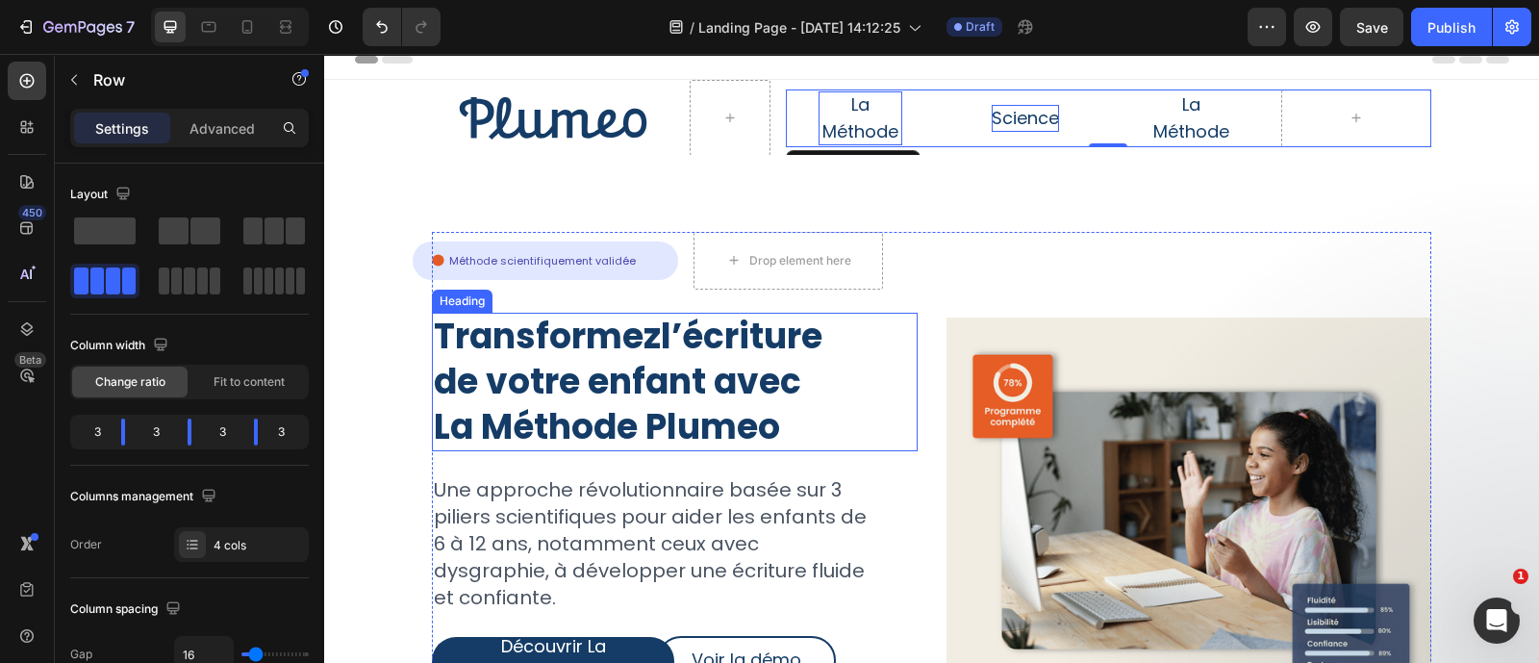
scroll to position [191, 0]
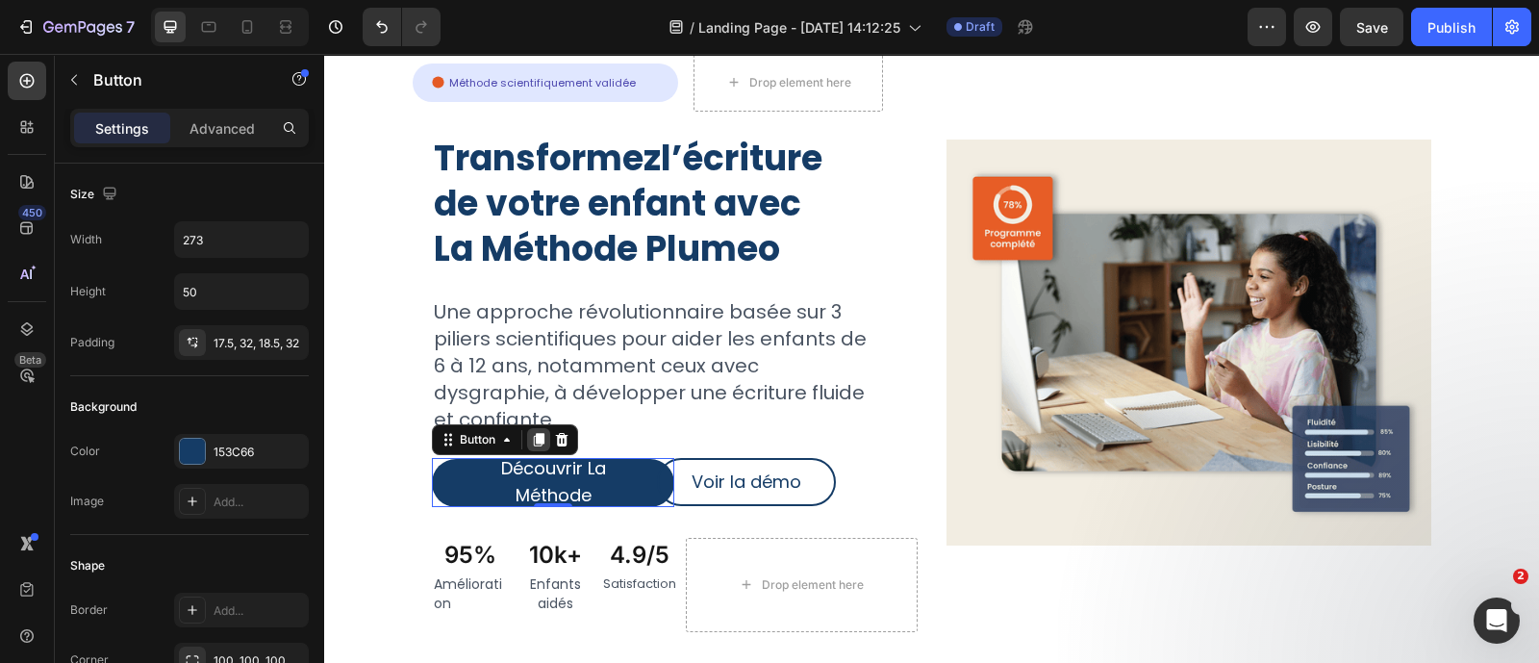
click at [537, 437] on icon at bounding box center [539, 440] width 11 height 13
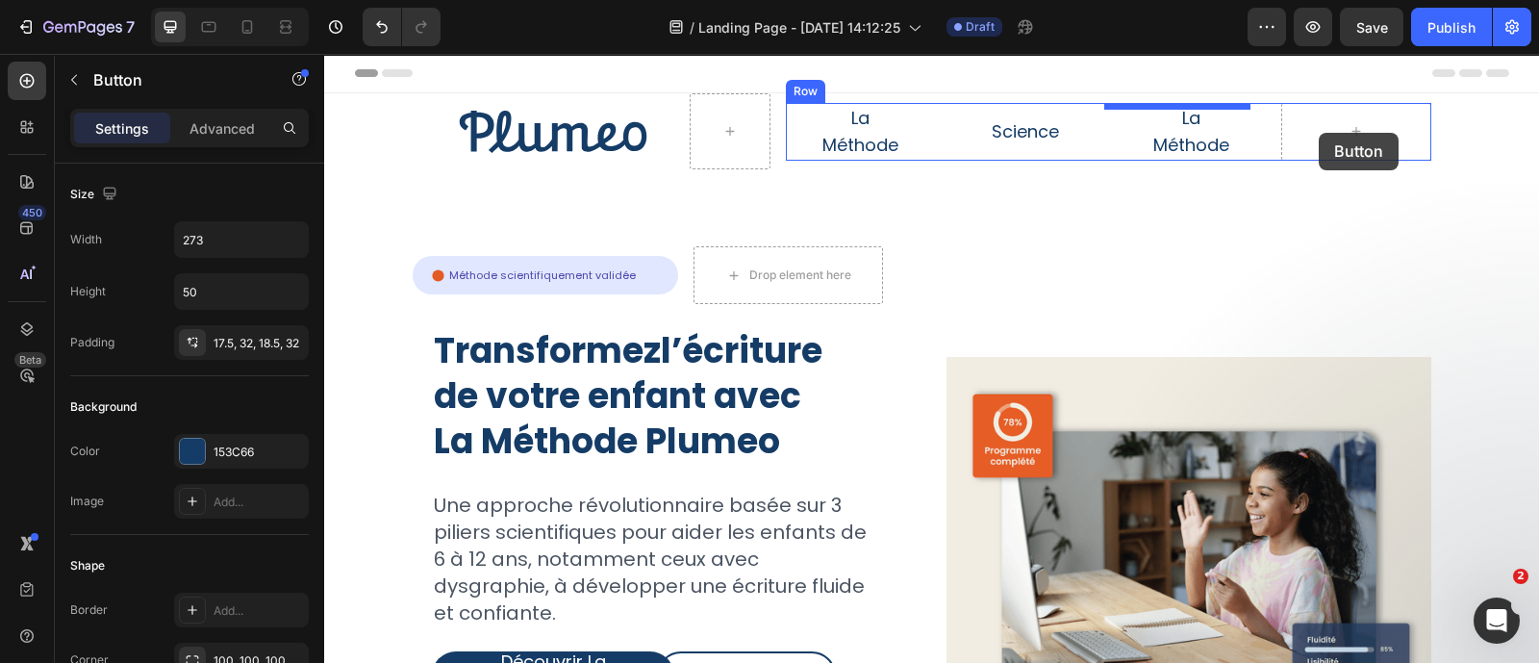
scroll to position [0, 0]
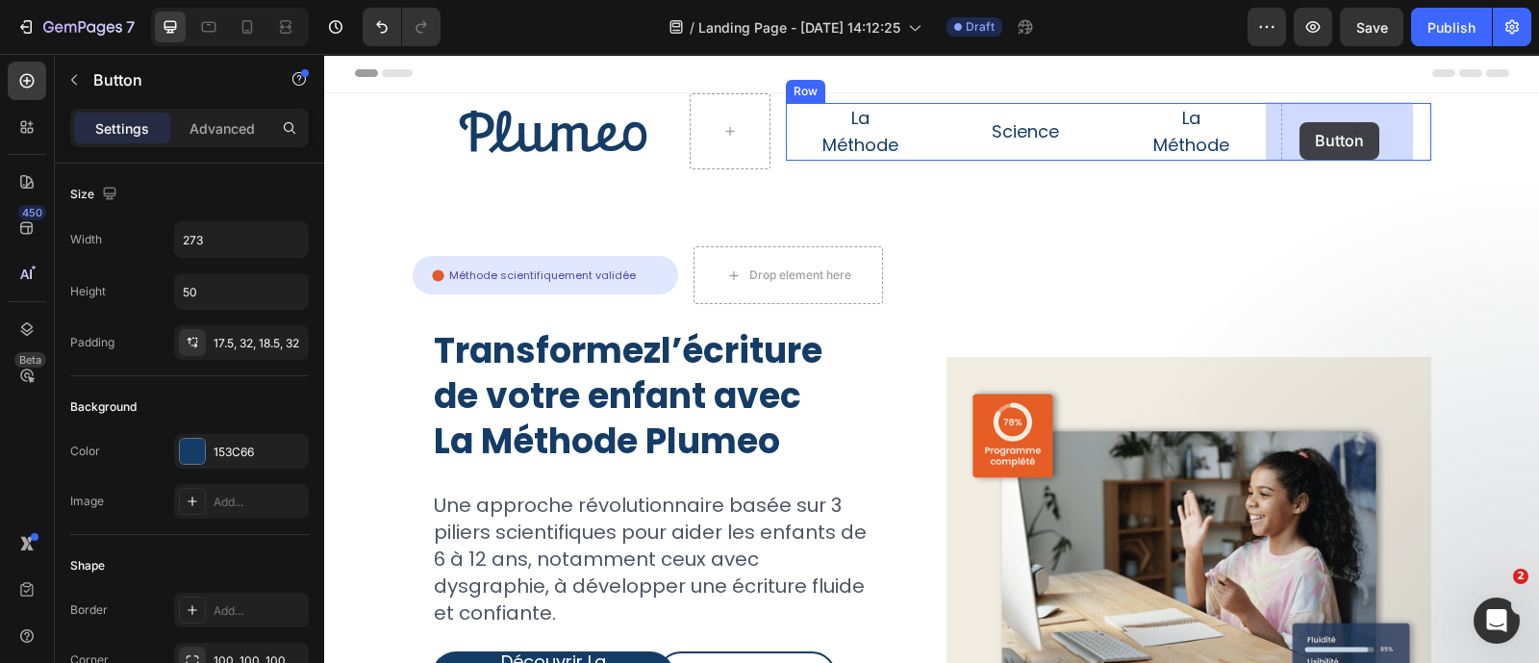
drag, startPoint x: 469, startPoint y: 488, endPoint x: 1300, endPoint y: 122, distance: 907.1
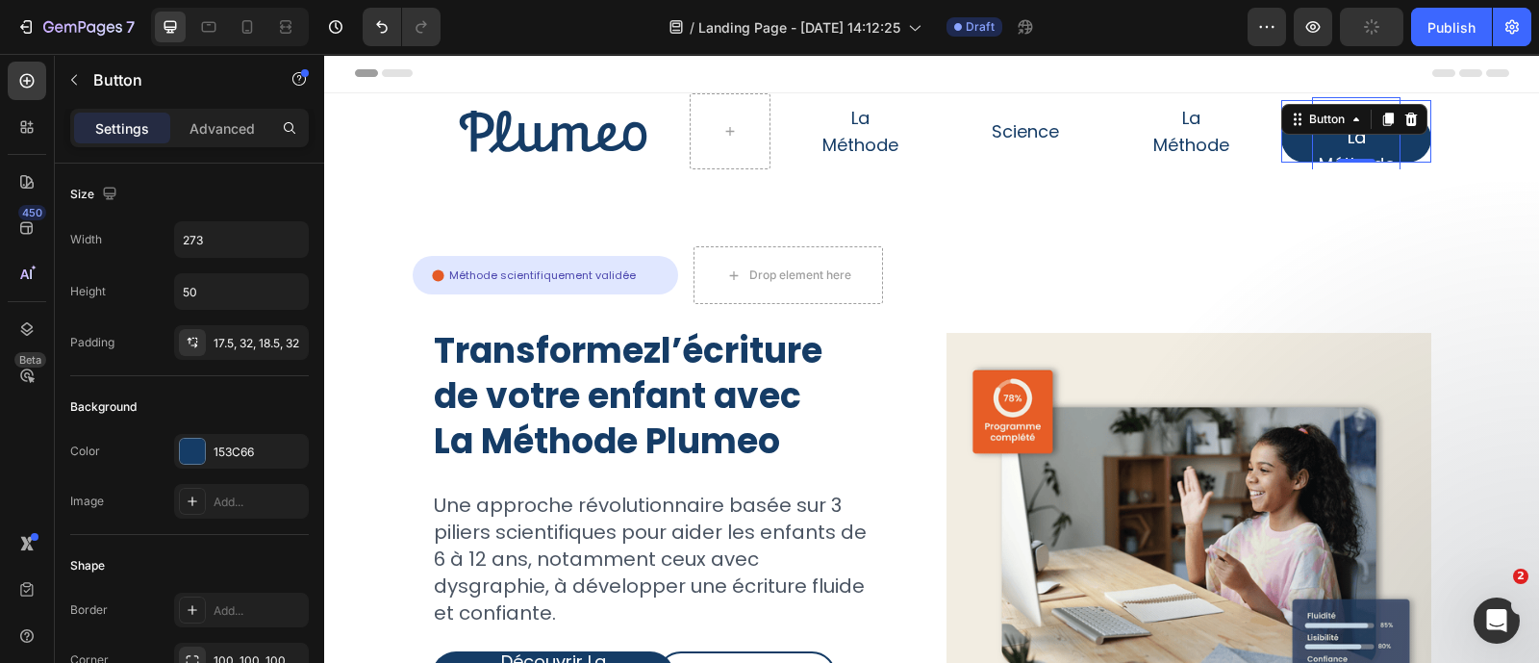
click at [1327, 140] on p "Découvrir La Méthode" at bounding box center [1356, 137] width 88 height 81
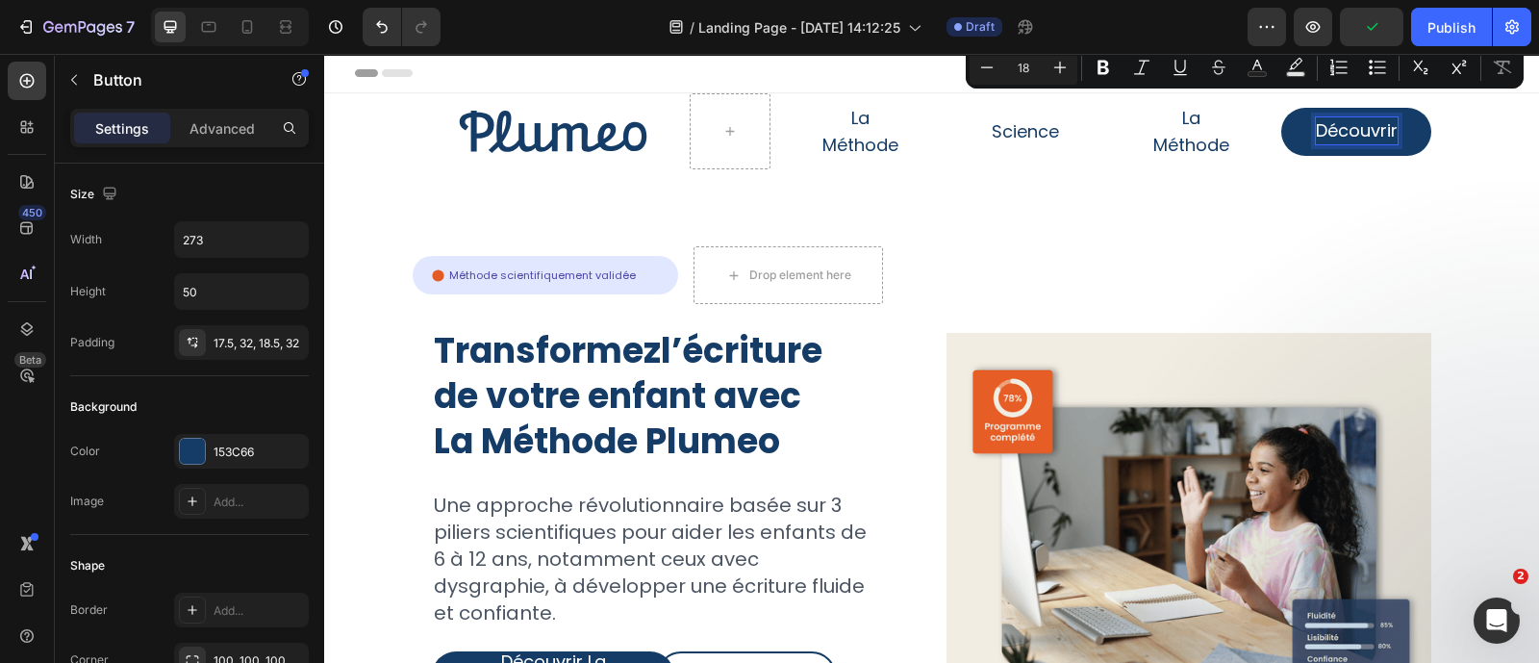
scroll to position [20, 0]
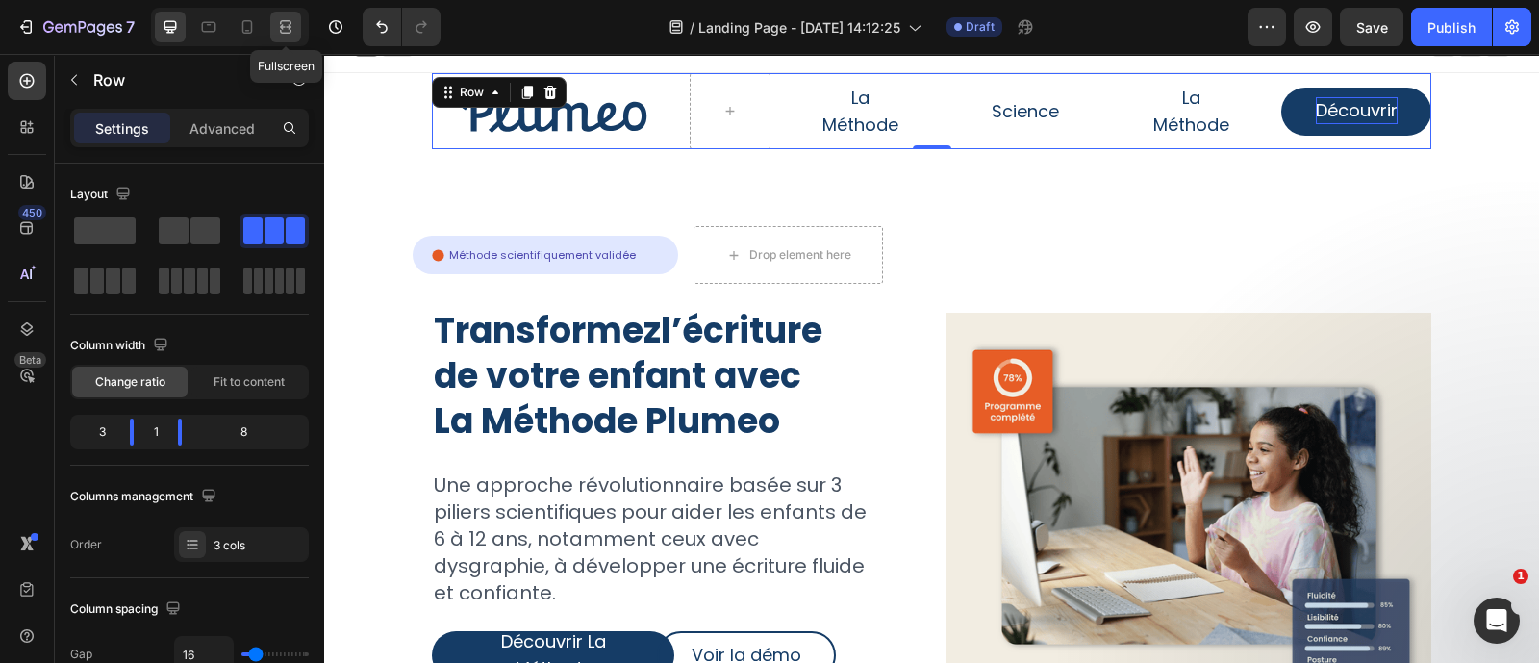
click at [287, 22] on icon at bounding box center [285, 26] width 19 height 19
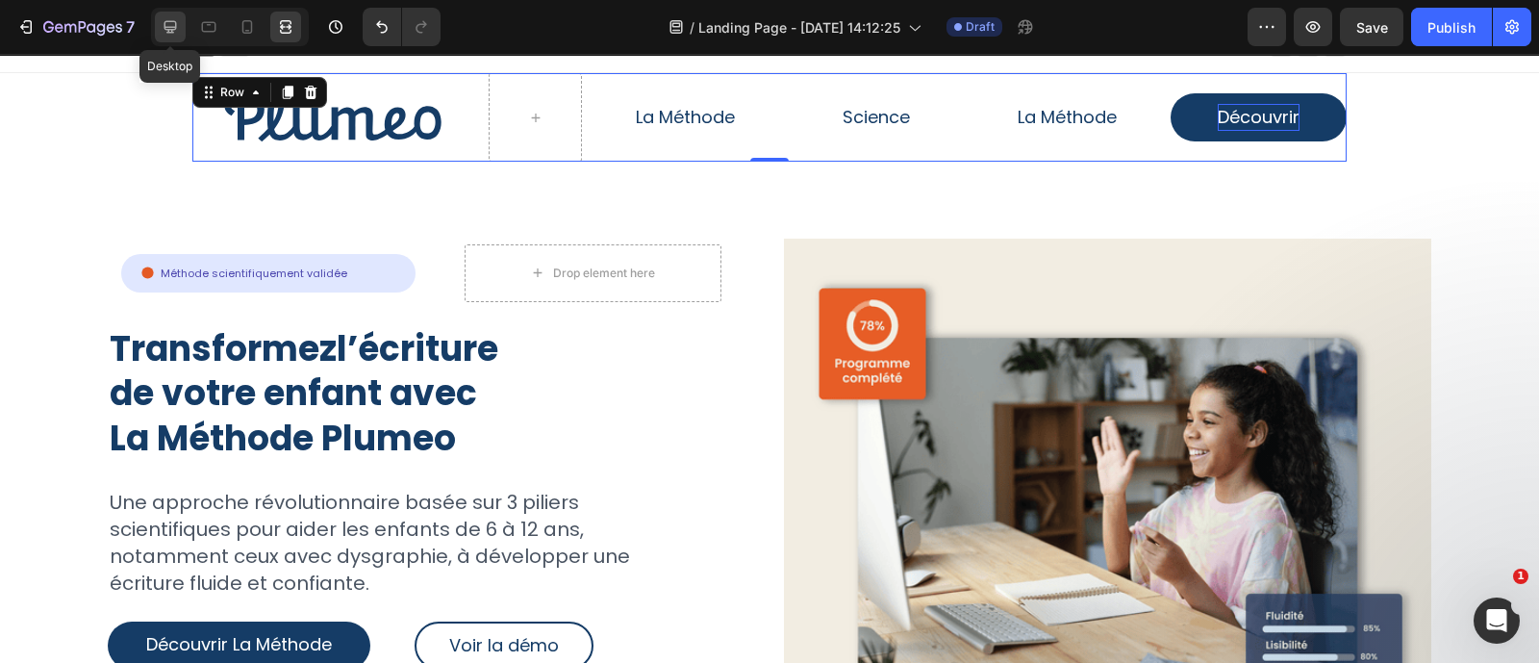
click at [159, 32] on div at bounding box center [170, 27] width 31 height 31
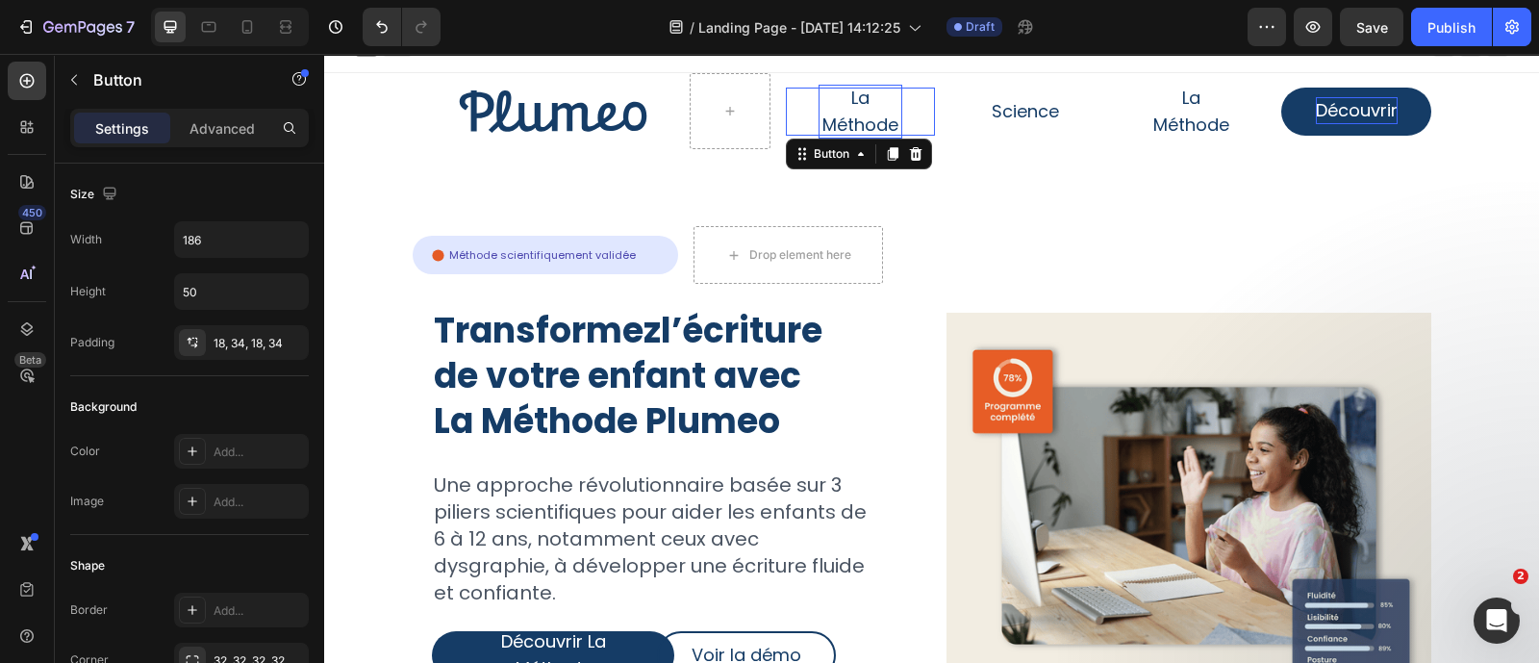
click at [868, 101] on p "La Méthode" at bounding box center [861, 112] width 85 height 54
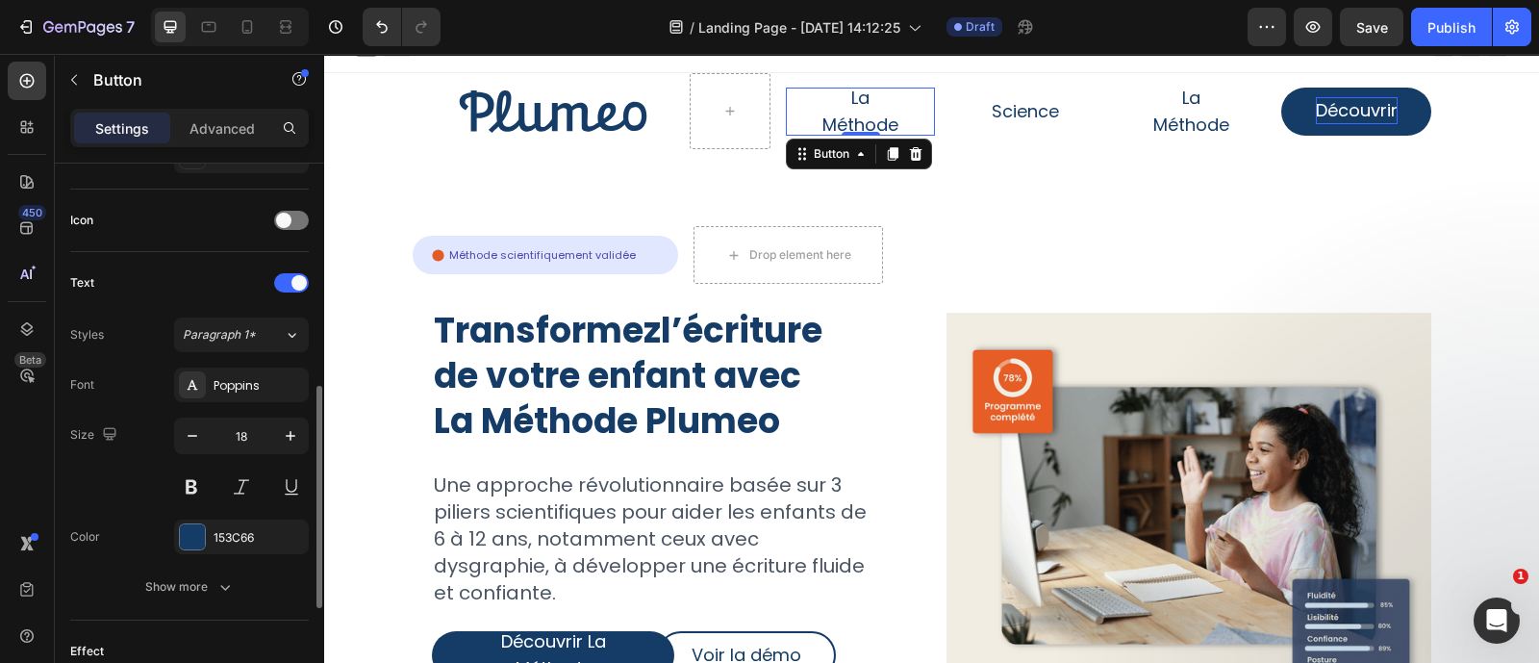
scroll to position [557, 0]
click at [258, 432] on input "18" at bounding box center [241, 433] width 63 height 35
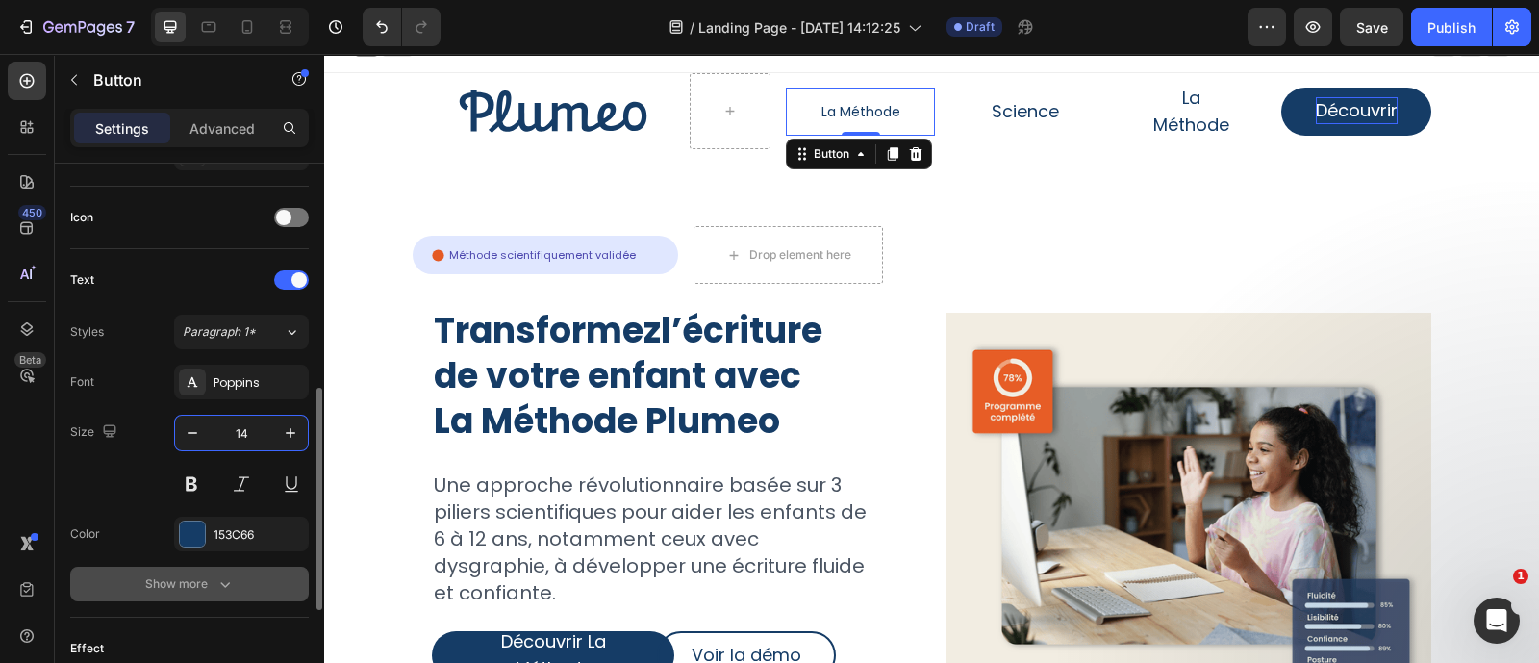
type input "14"
click at [218, 577] on icon "button" at bounding box center [224, 583] width 19 height 19
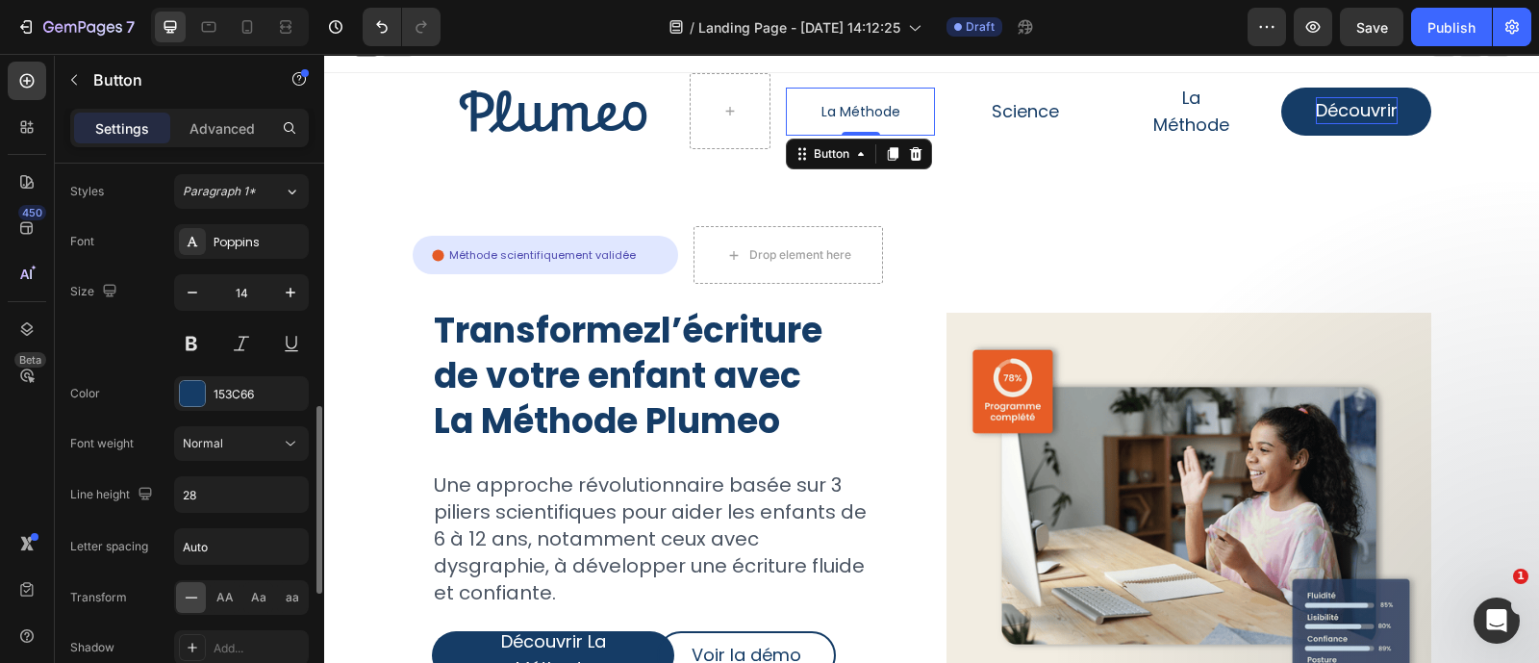
scroll to position [701, 0]
click at [231, 492] on input "28" at bounding box center [241, 490] width 133 height 35
type input "20"
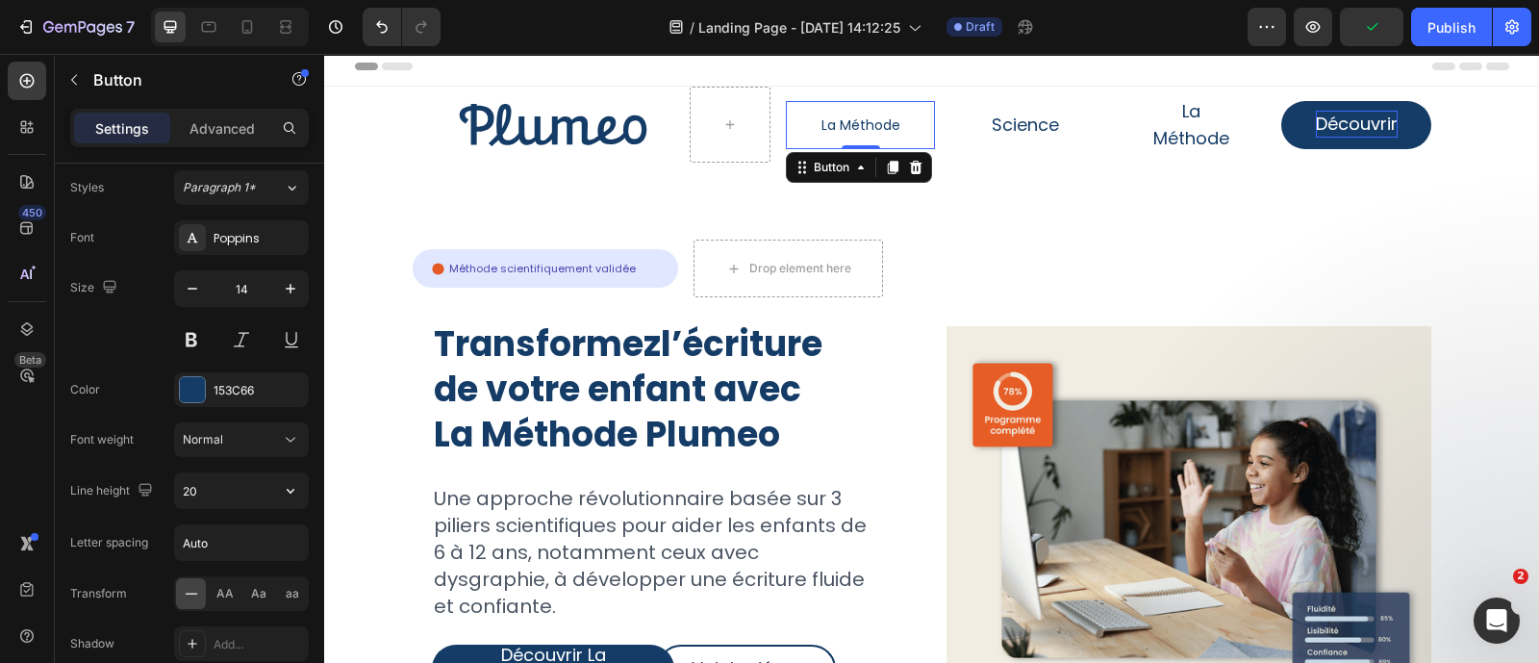
click at [921, 113] on button "La Méthode" at bounding box center [861, 125] width 150 height 48
click at [238, 124] on p "Advanced" at bounding box center [222, 128] width 65 height 20
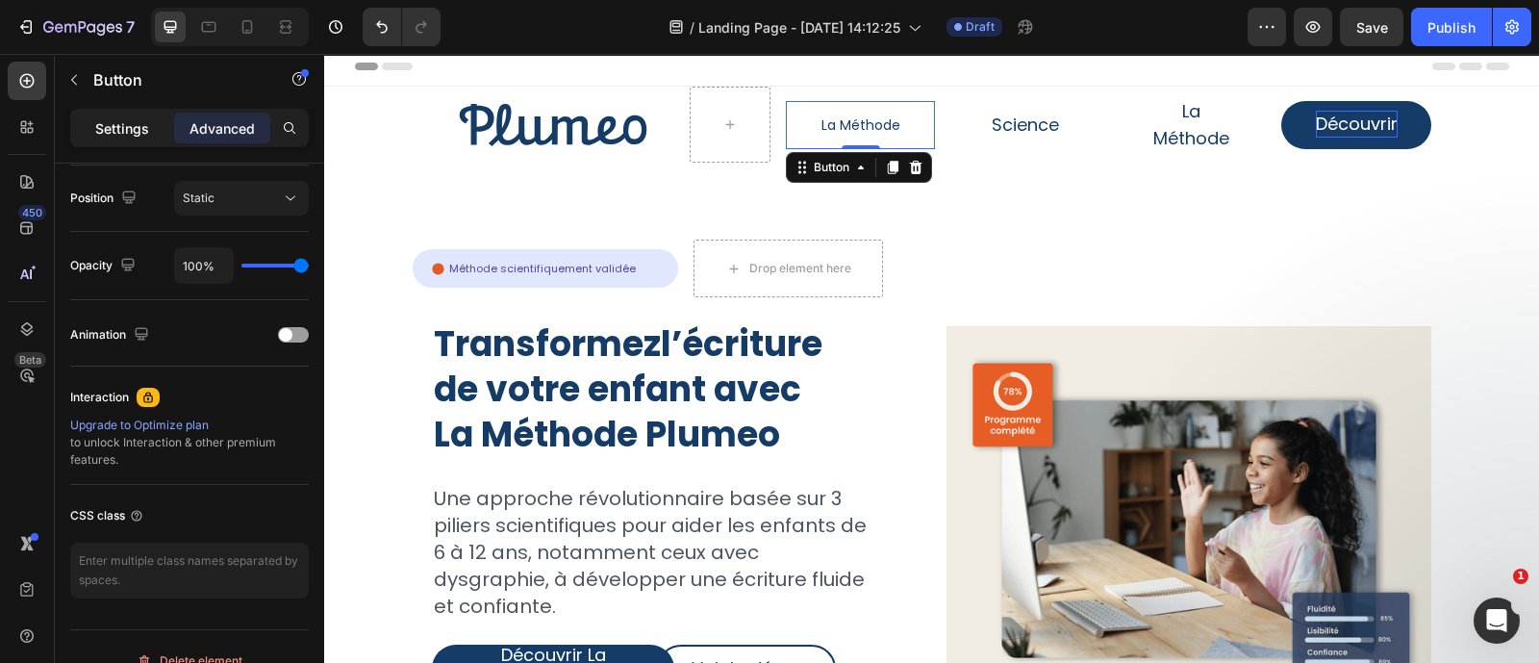
click at [137, 129] on p "Settings" at bounding box center [122, 128] width 54 height 20
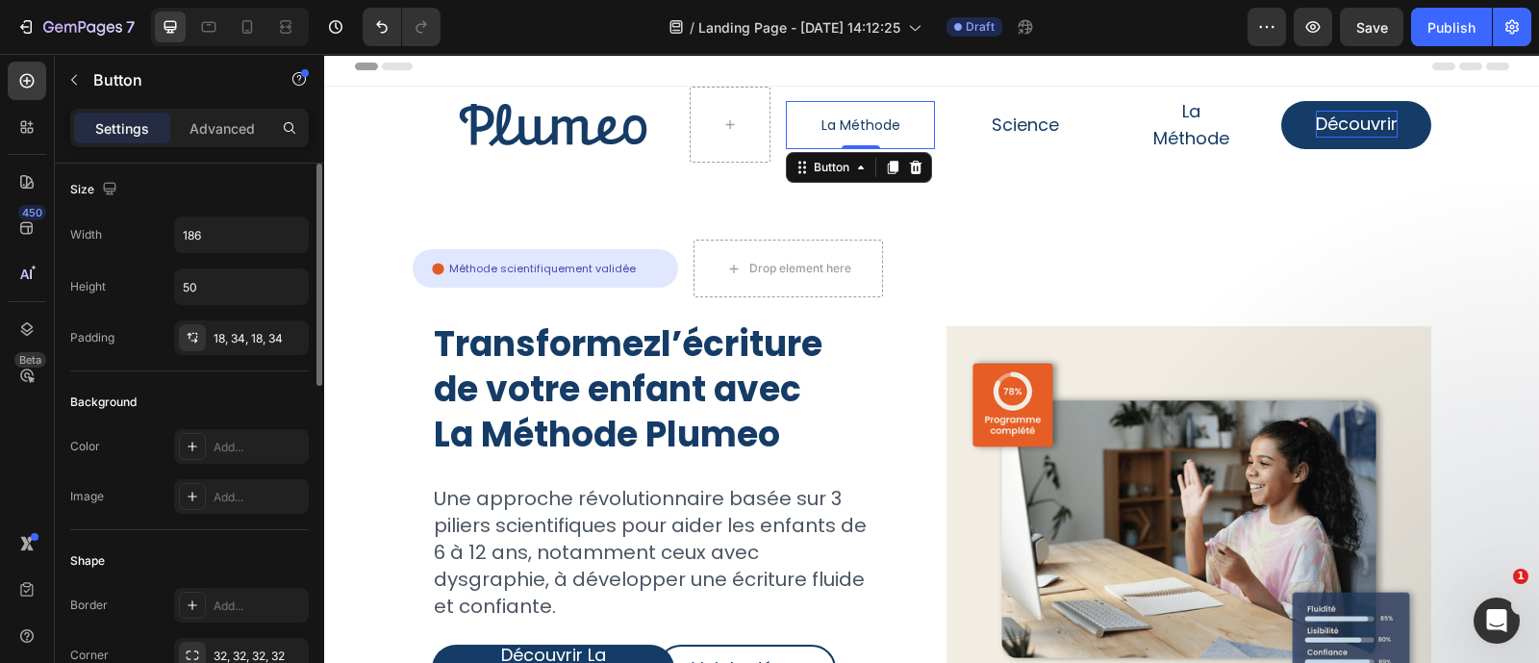
scroll to position [4, 0]
click at [284, 341] on icon "button" at bounding box center [288, 338] width 15 height 15
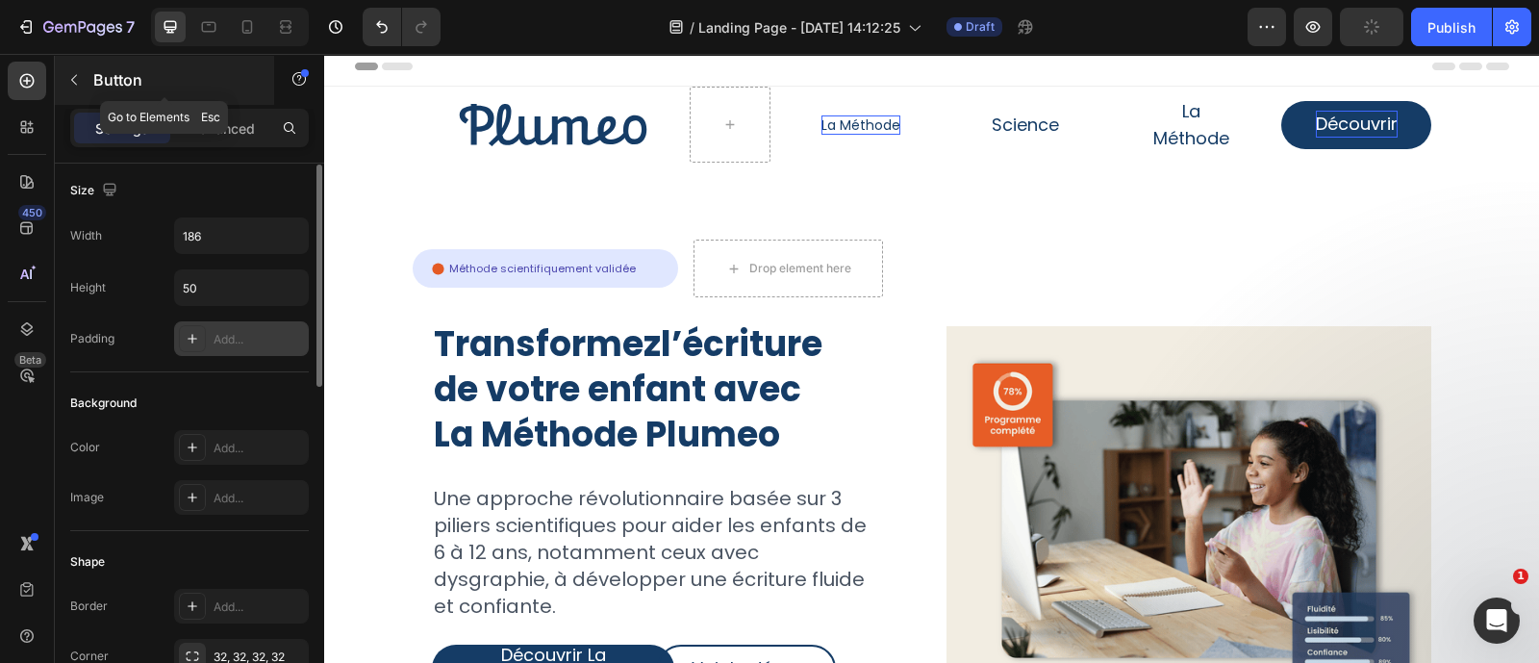
click at [70, 74] on icon "button" at bounding box center [73, 79] width 15 height 15
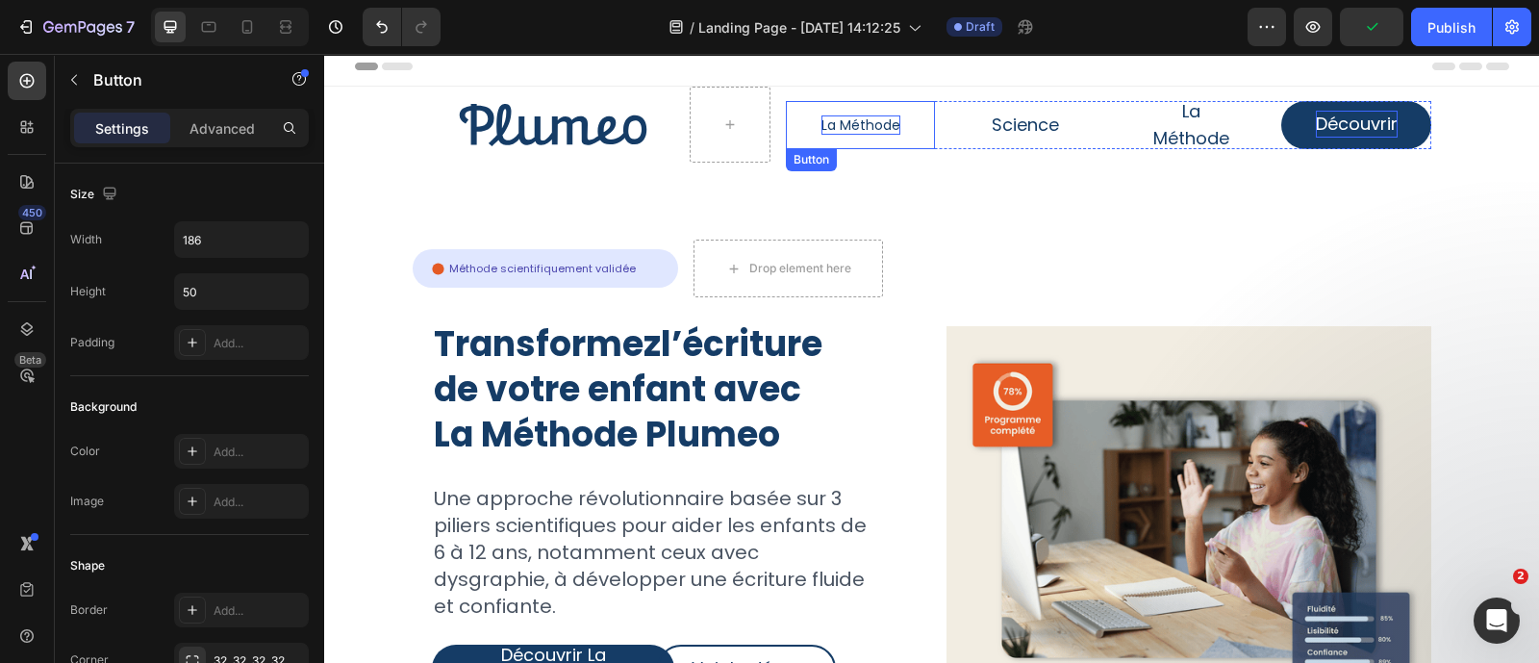
click at [854, 121] on p "La Méthode" at bounding box center [860, 124] width 79 height 19
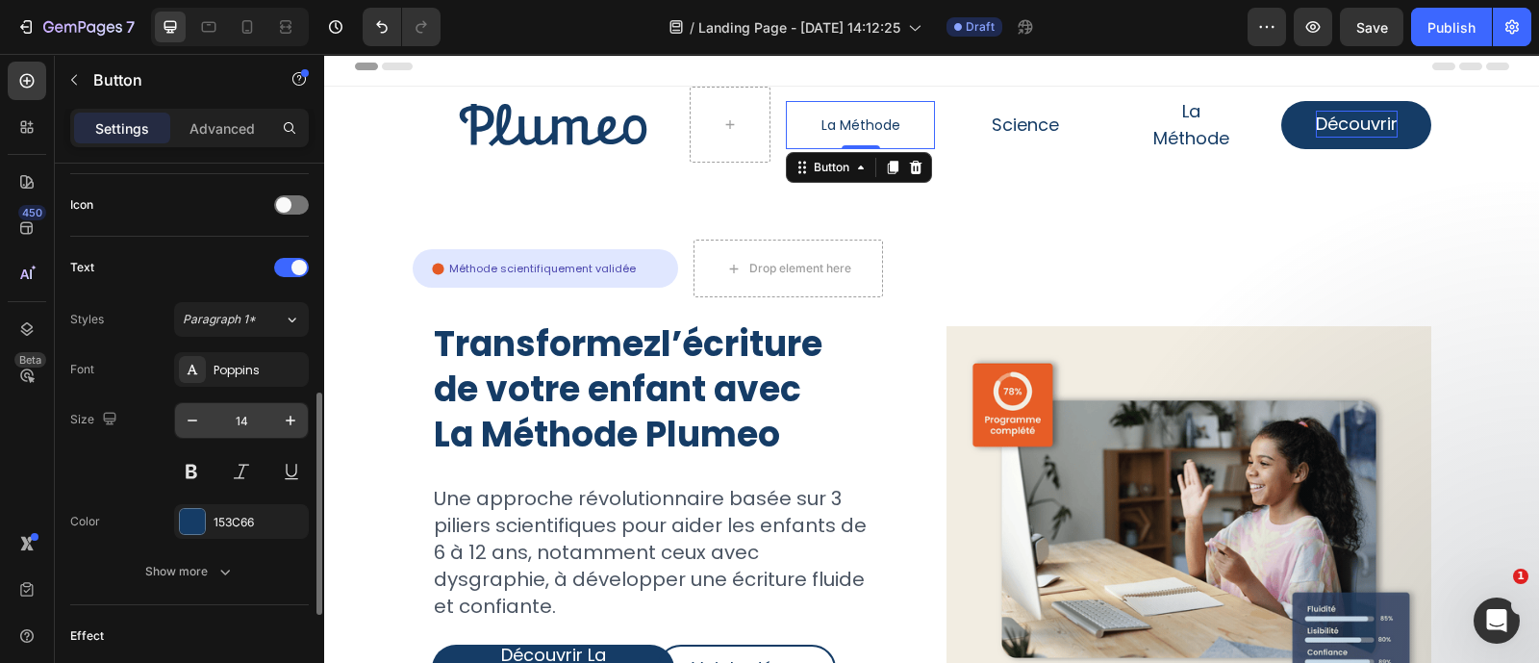
scroll to position [571, 0]
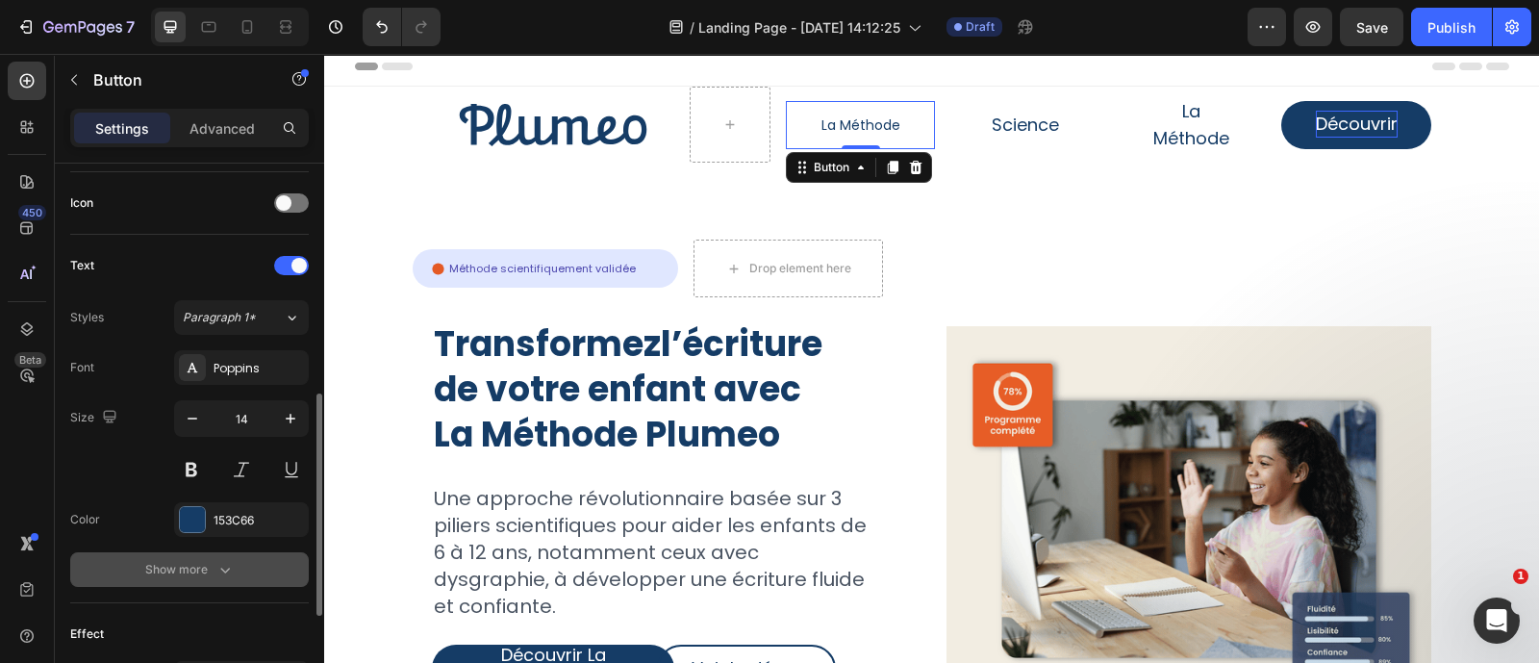
click at [224, 552] on button "Show more" at bounding box center [189, 569] width 239 height 35
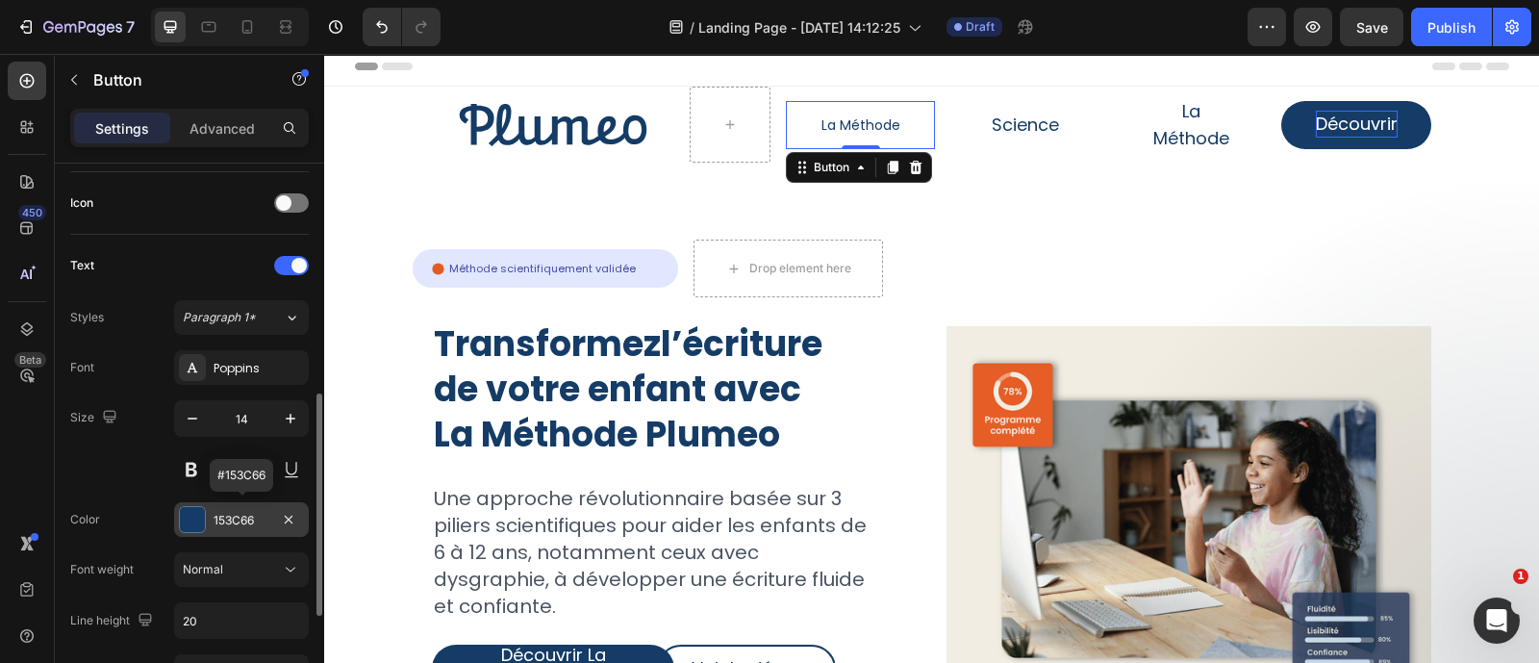
click at [256, 512] on div "153C66" at bounding box center [242, 520] width 56 height 17
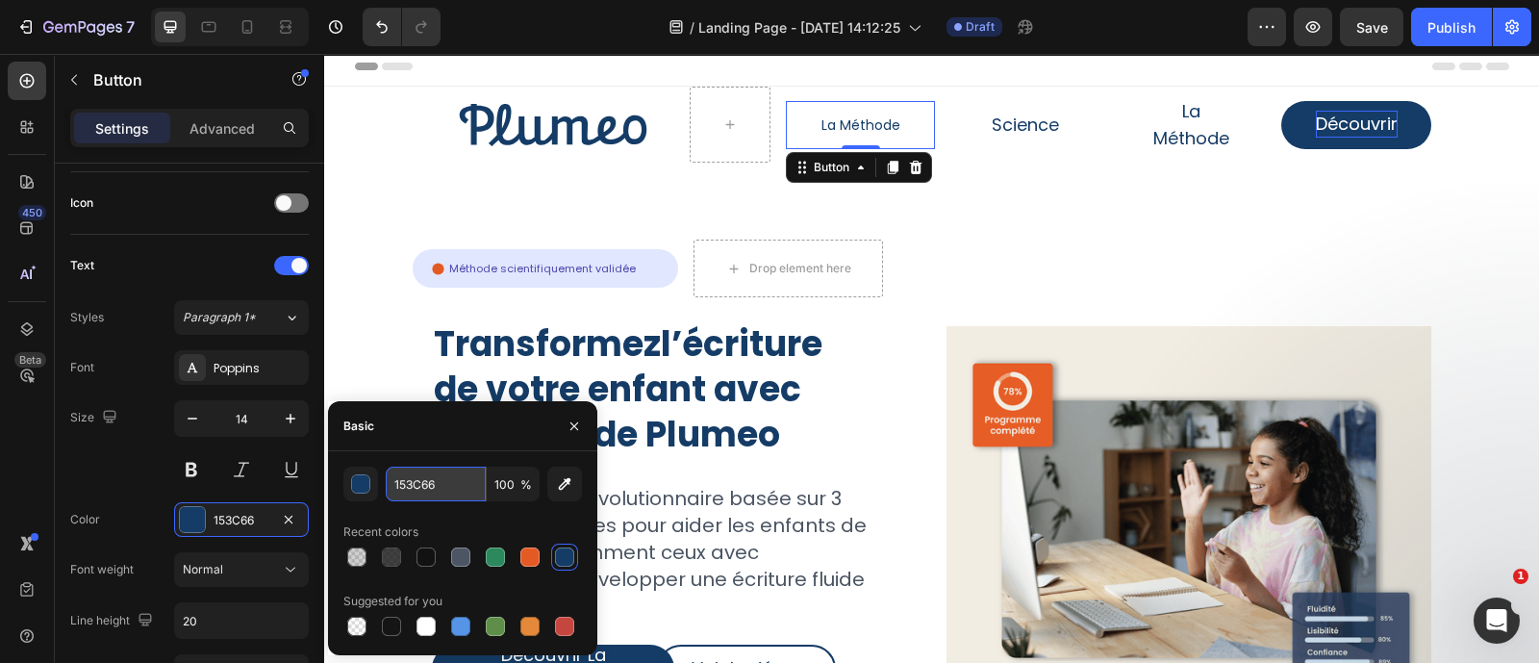
click at [456, 490] on input "153C66" at bounding box center [436, 484] width 100 height 35
paste input "374151"
type input "374151"
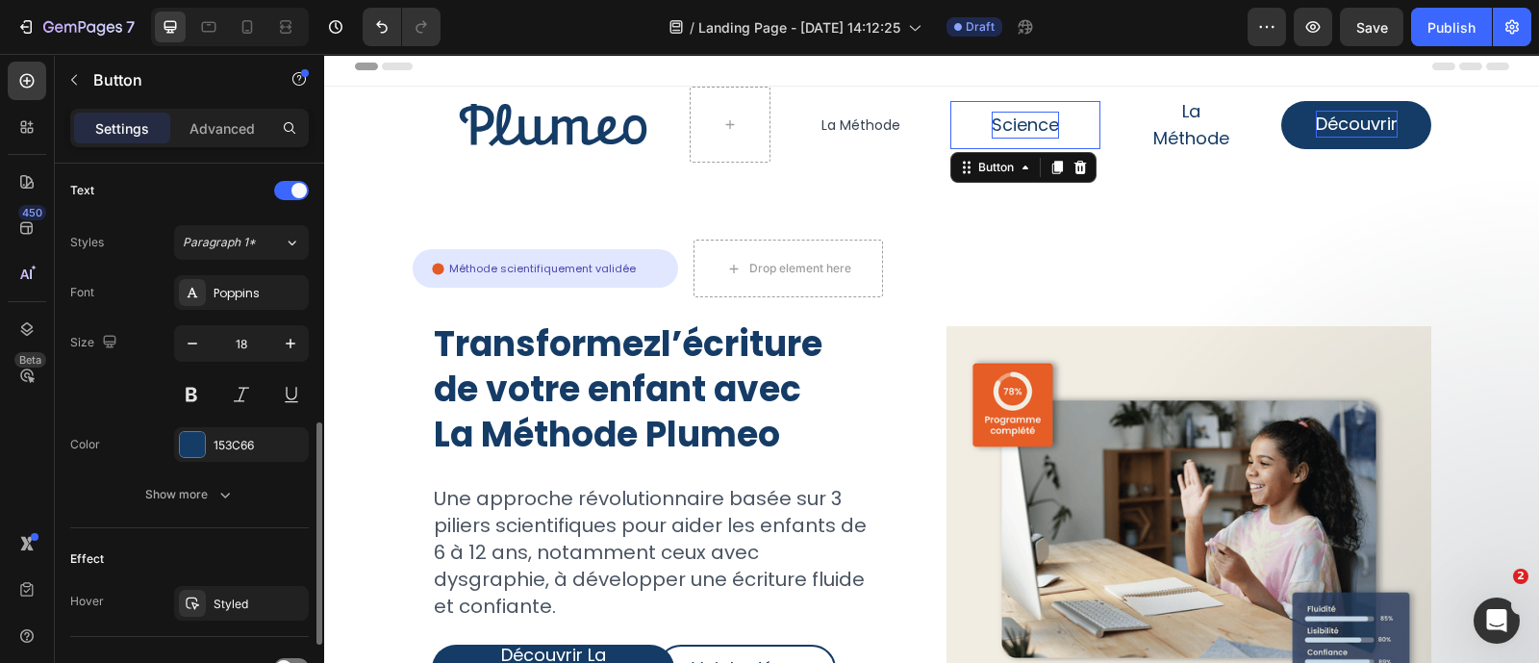
scroll to position [645, 0]
click at [1008, 119] on p "Science" at bounding box center [1025, 125] width 67 height 27
click at [246, 334] on input "18" at bounding box center [241, 344] width 63 height 35
type input "14"
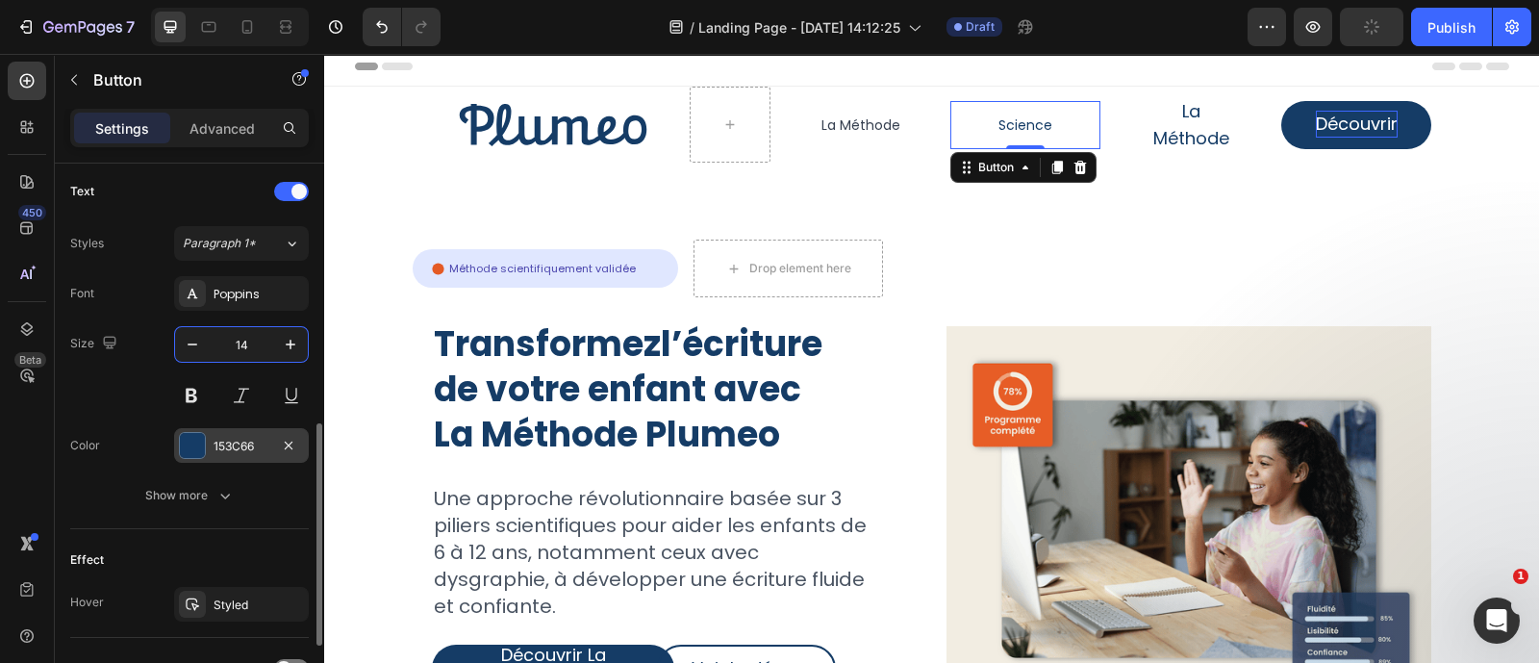
click at [249, 444] on div "153C66" at bounding box center [242, 446] width 56 height 17
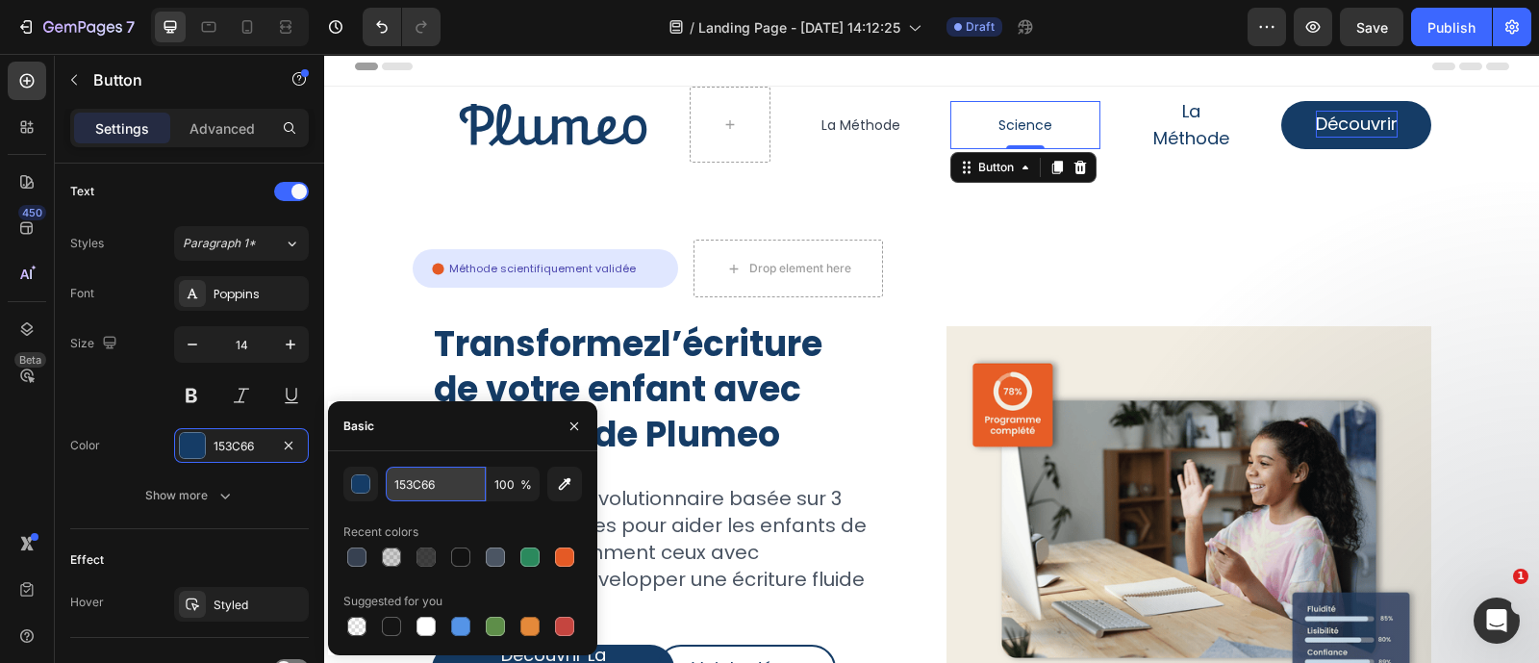
click at [414, 485] on input "153C66" at bounding box center [436, 484] width 100 height 35
paste input "374151"
type input "374151"
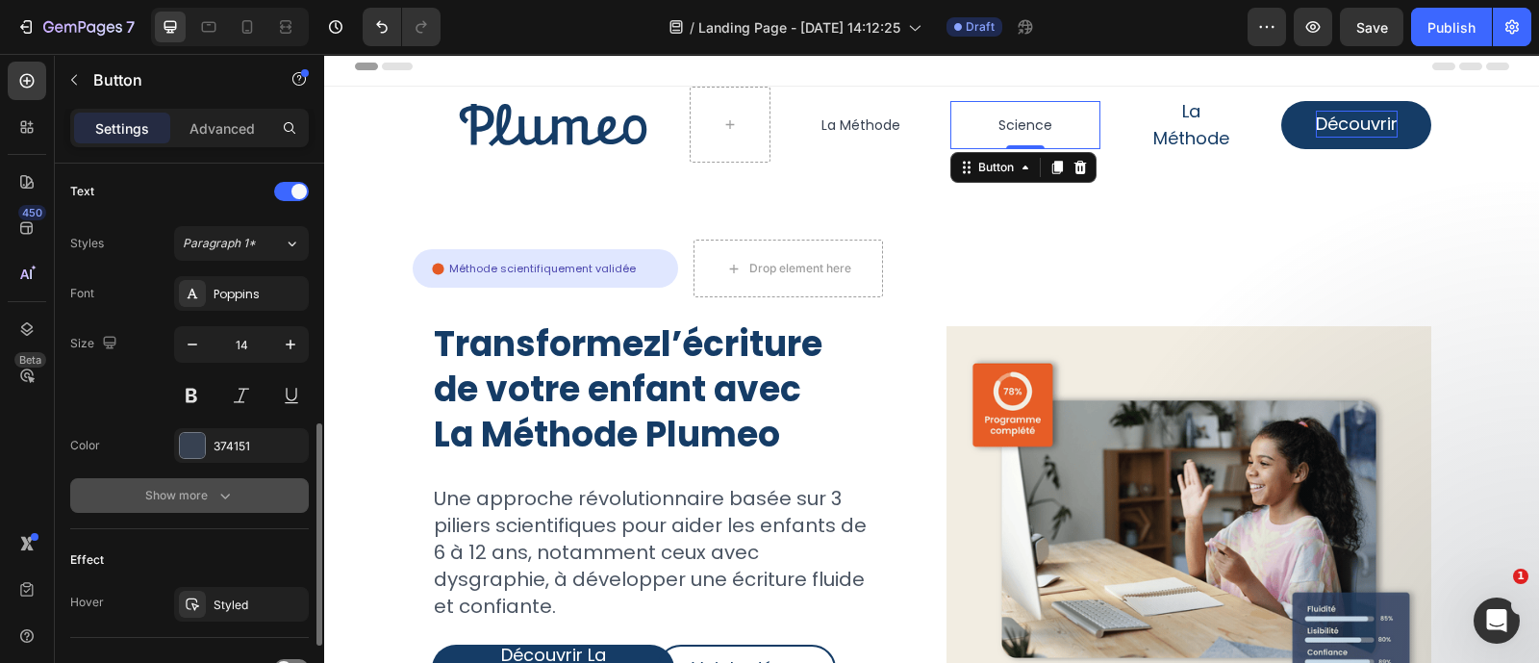
click at [221, 486] on icon "button" at bounding box center [224, 495] width 19 height 19
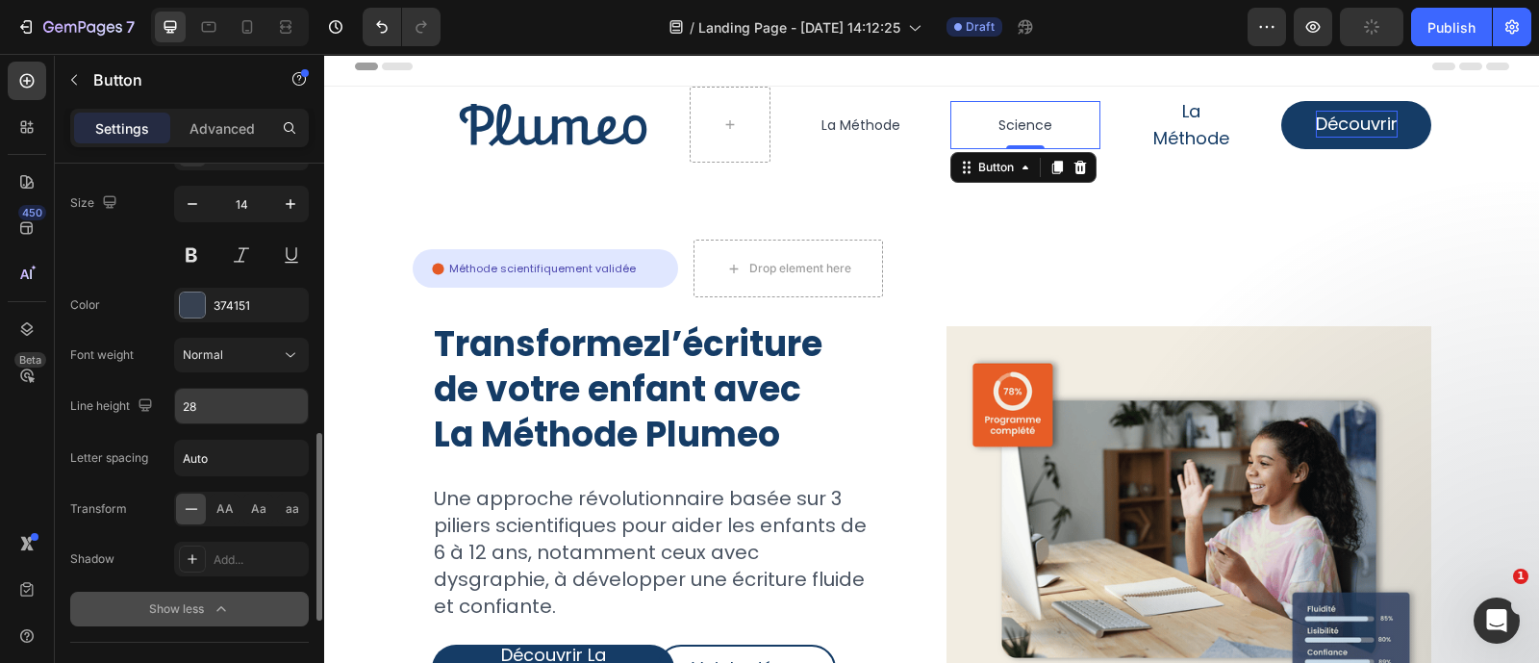
scroll to position [784, 0]
click at [237, 393] on input "28" at bounding box center [241, 408] width 133 height 35
type input "20"
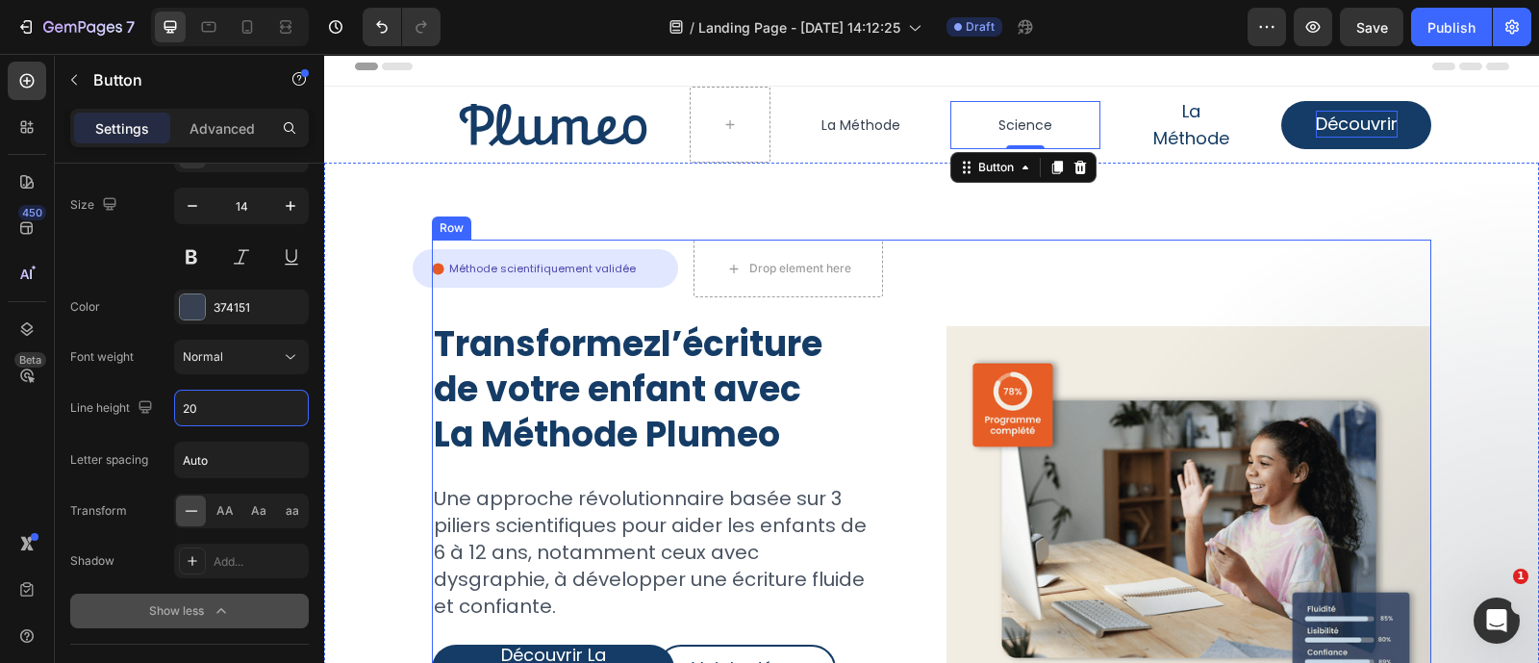
scroll to position [0, 0]
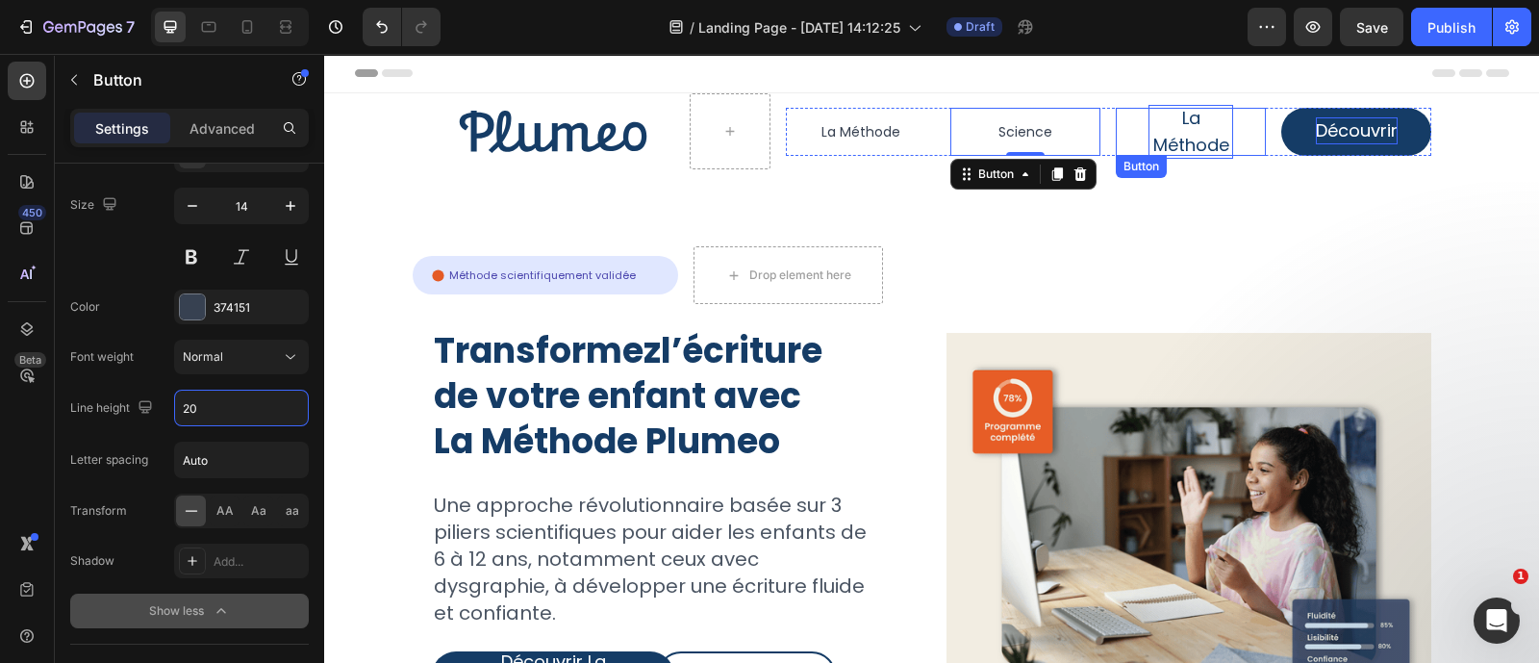
click at [1161, 136] on p "La Méthode" at bounding box center [1191, 132] width 85 height 54
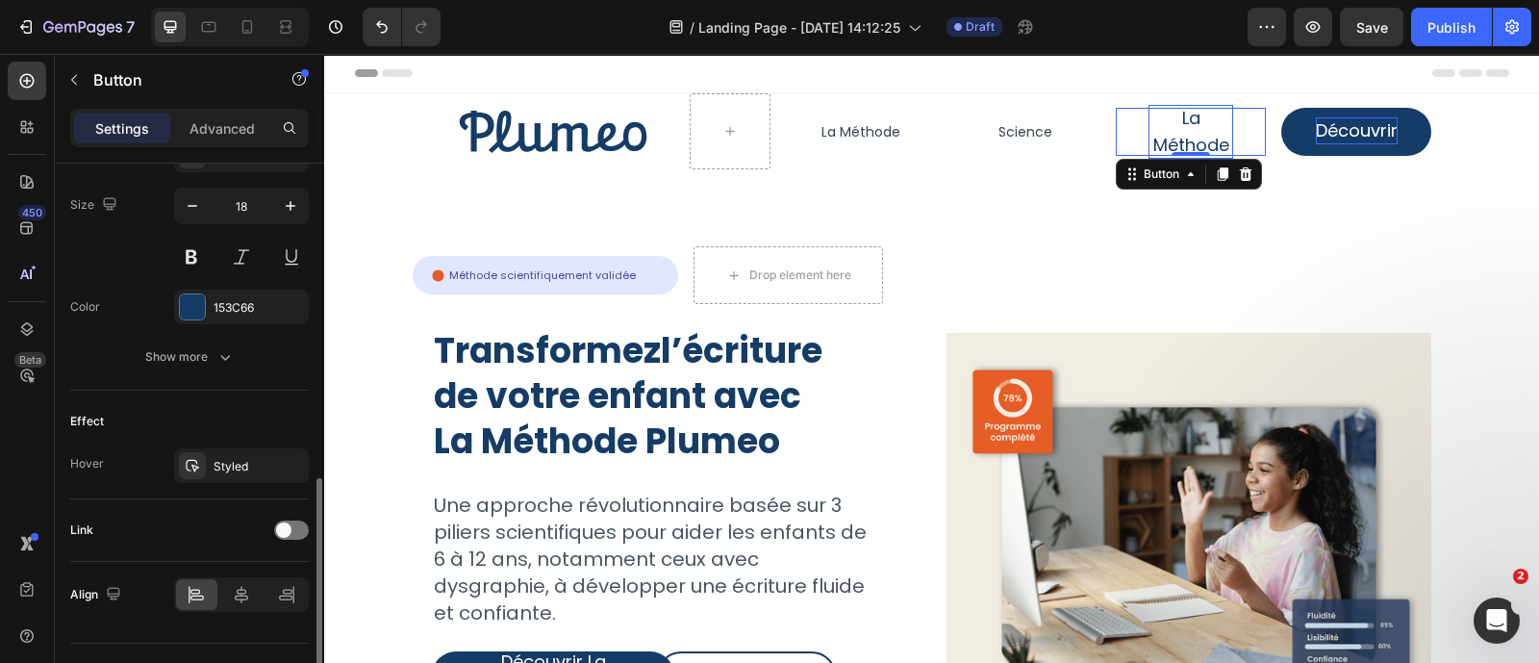
scroll to position [783, 0]
click at [208, 294] on div "153C66" at bounding box center [241, 308] width 135 height 35
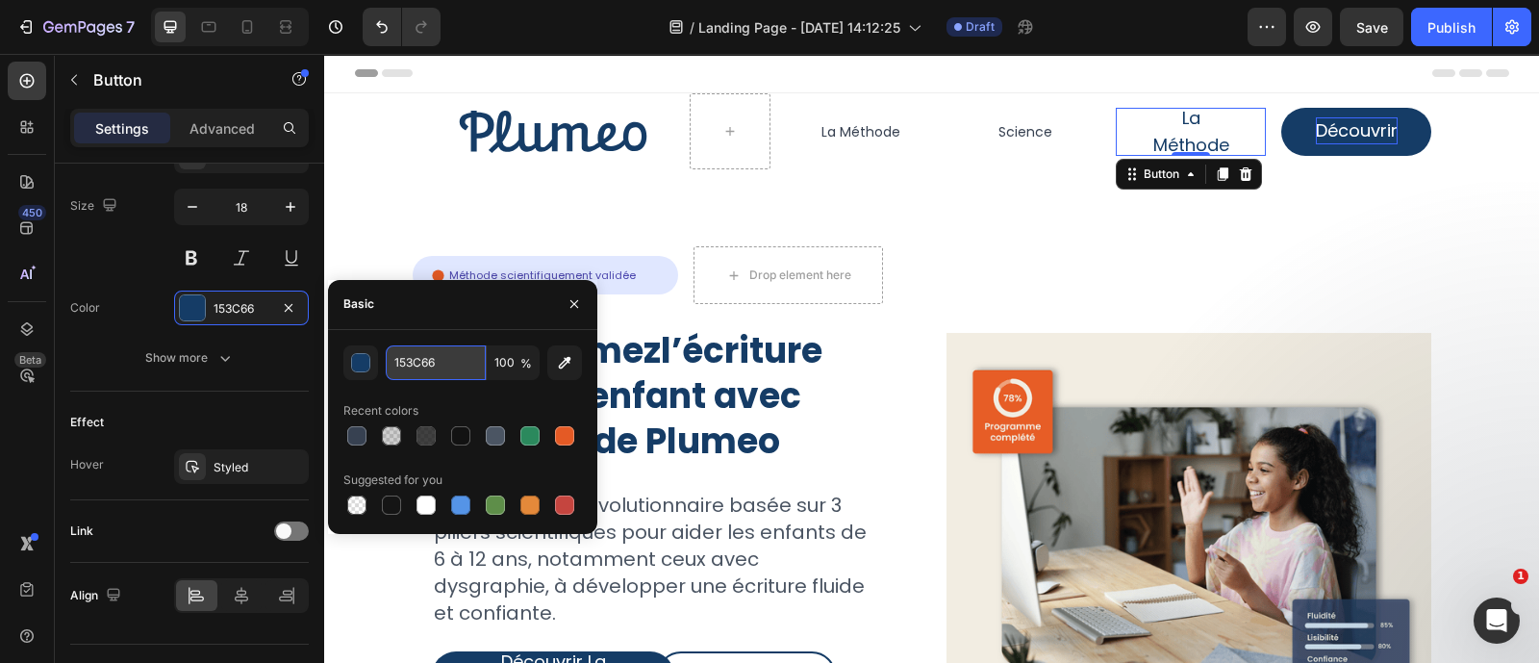
click at [447, 366] on input "153C66" at bounding box center [436, 362] width 100 height 35
paste input "374151"
type input "374151"
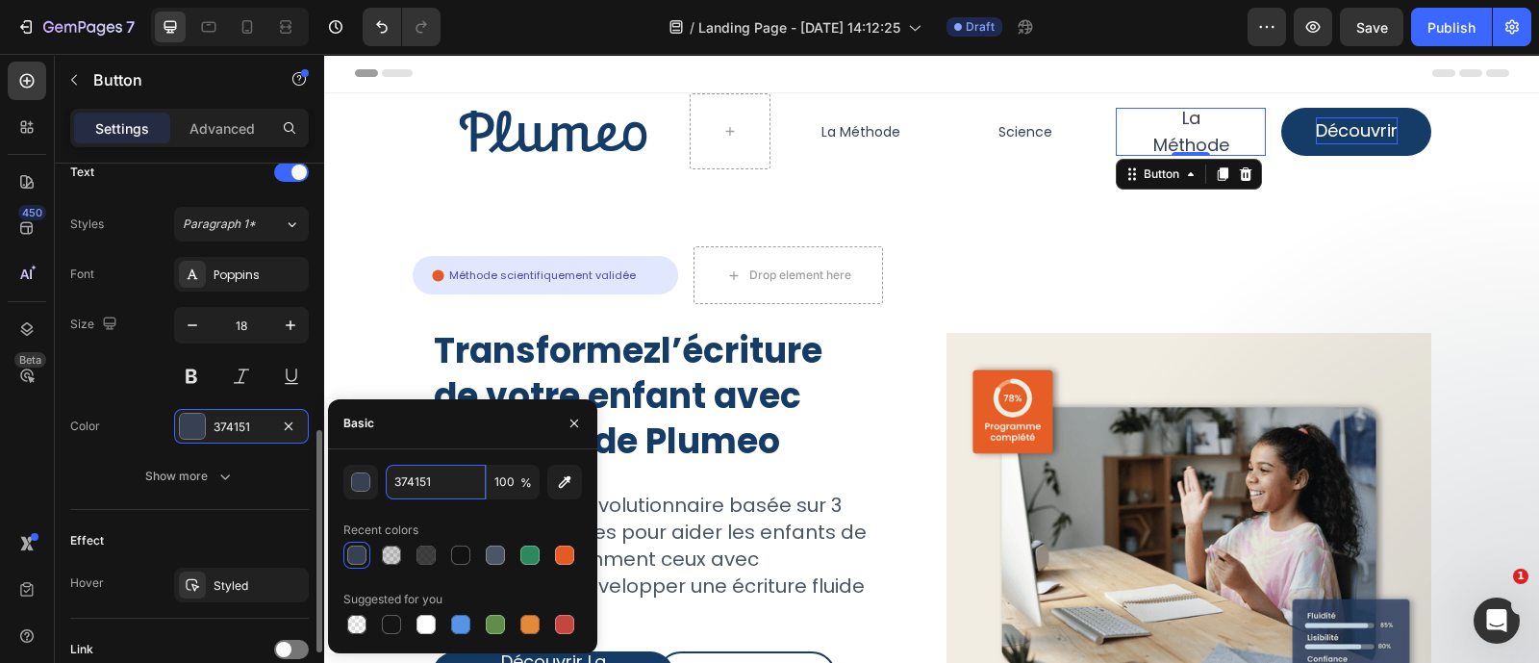
scroll to position [664, 0]
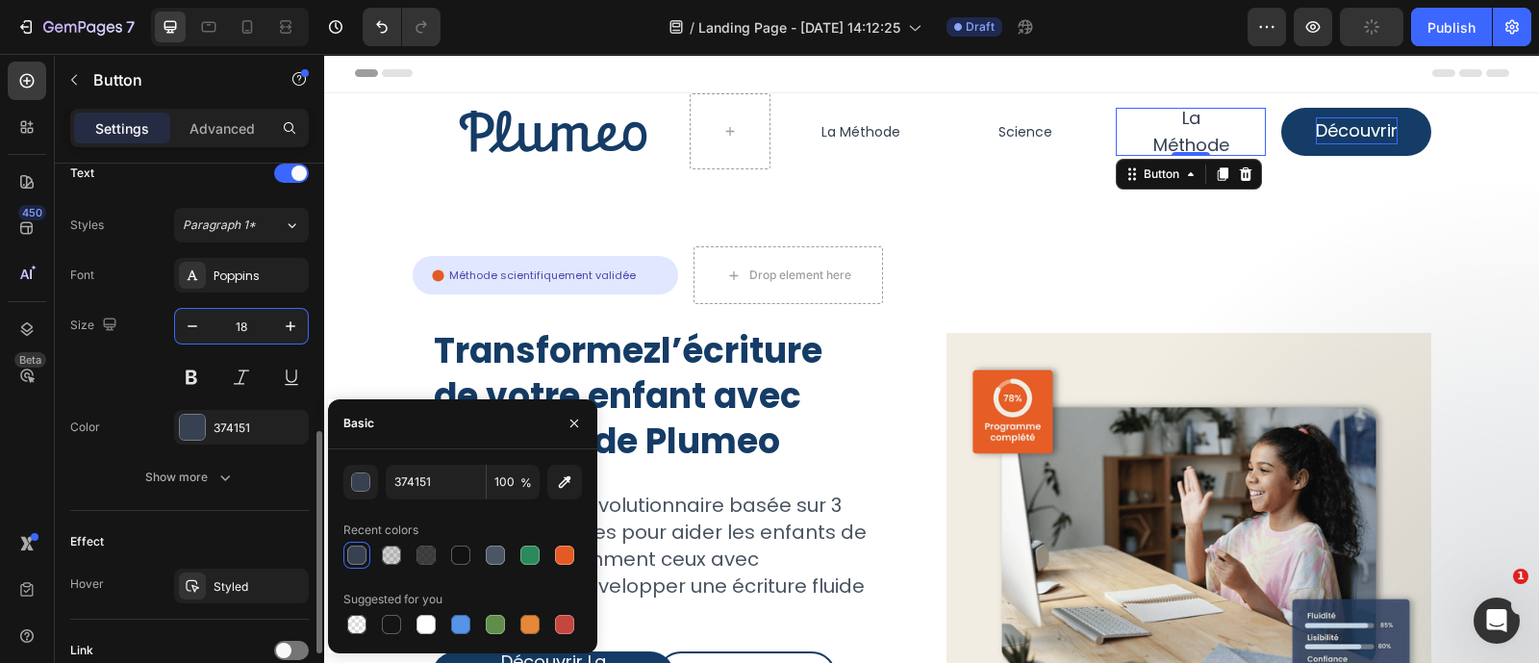
click at [265, 323] on input "18" at bounding box center [241, 326] width 63 height 35
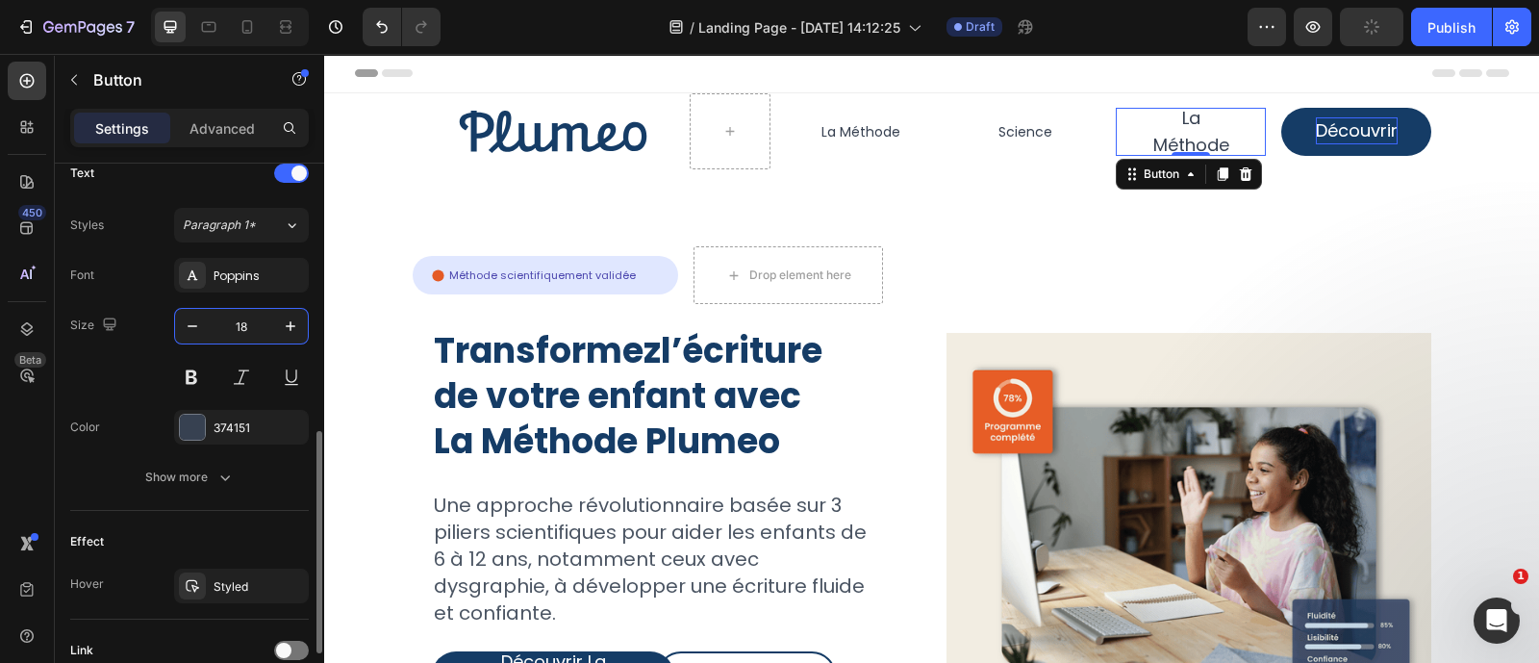
click at [265, 323] on input "18" at bounding box center [241, 326] width 63 height 35
type input "14"
click at [234, 471] on button "Show more" at bounding box center [189, 477] width 239 height 35
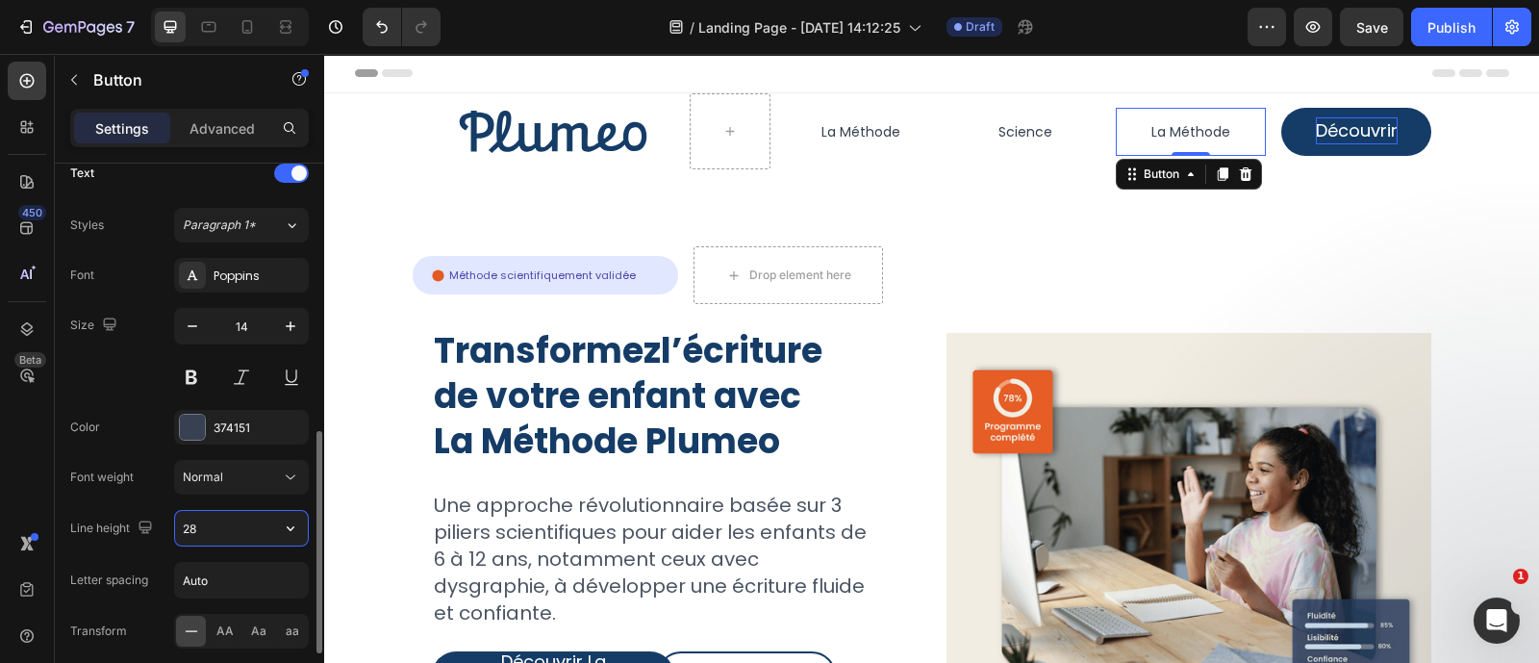
click at [249, 526] on input "28" at bounding box center [241, 528] width 133 height 35
type input "20"
click at [1326, 125] on p "Découvrir" at bounding box center [1357, 130] width 82 height 27
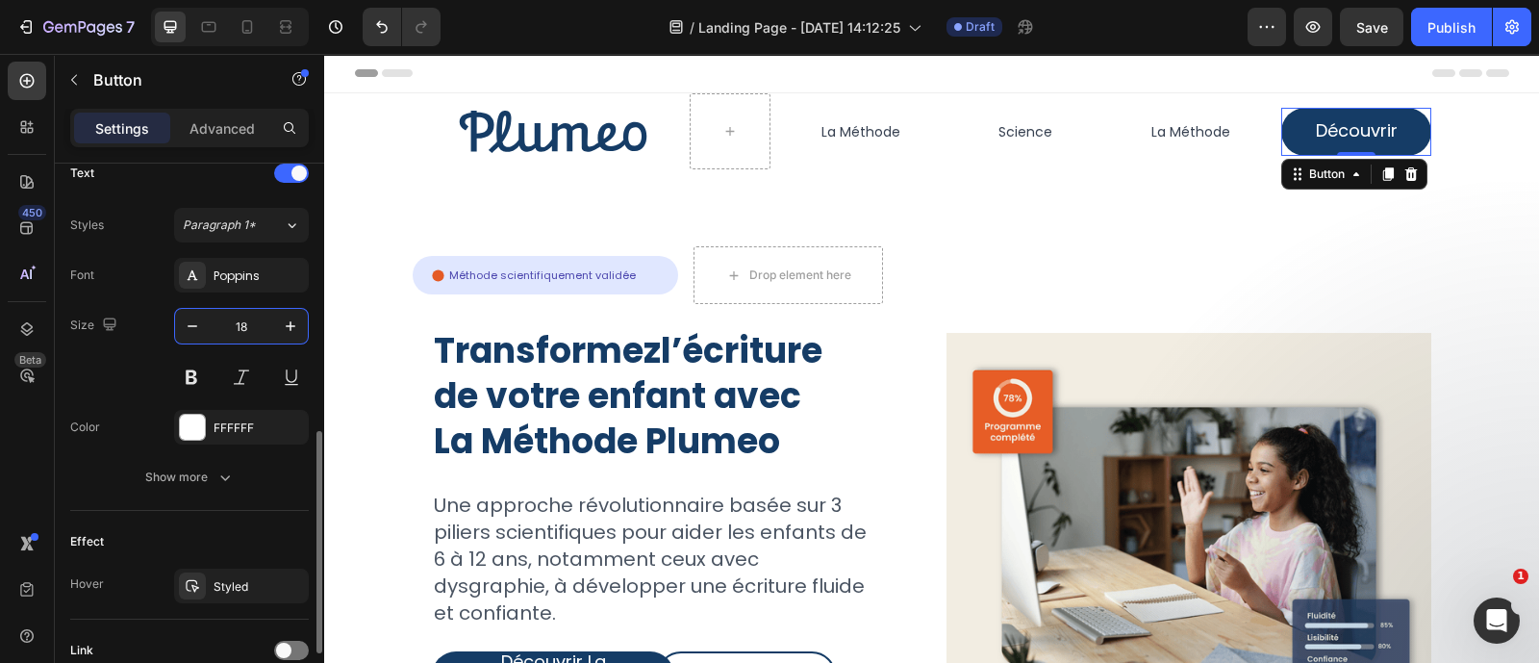
click at [252, 314] on input "18" at bounding box center [241, 326] width 63 height 35
type input "14"
click at [232, 468] on icon "button" at bounding box center [224, 477] width 19 height 19
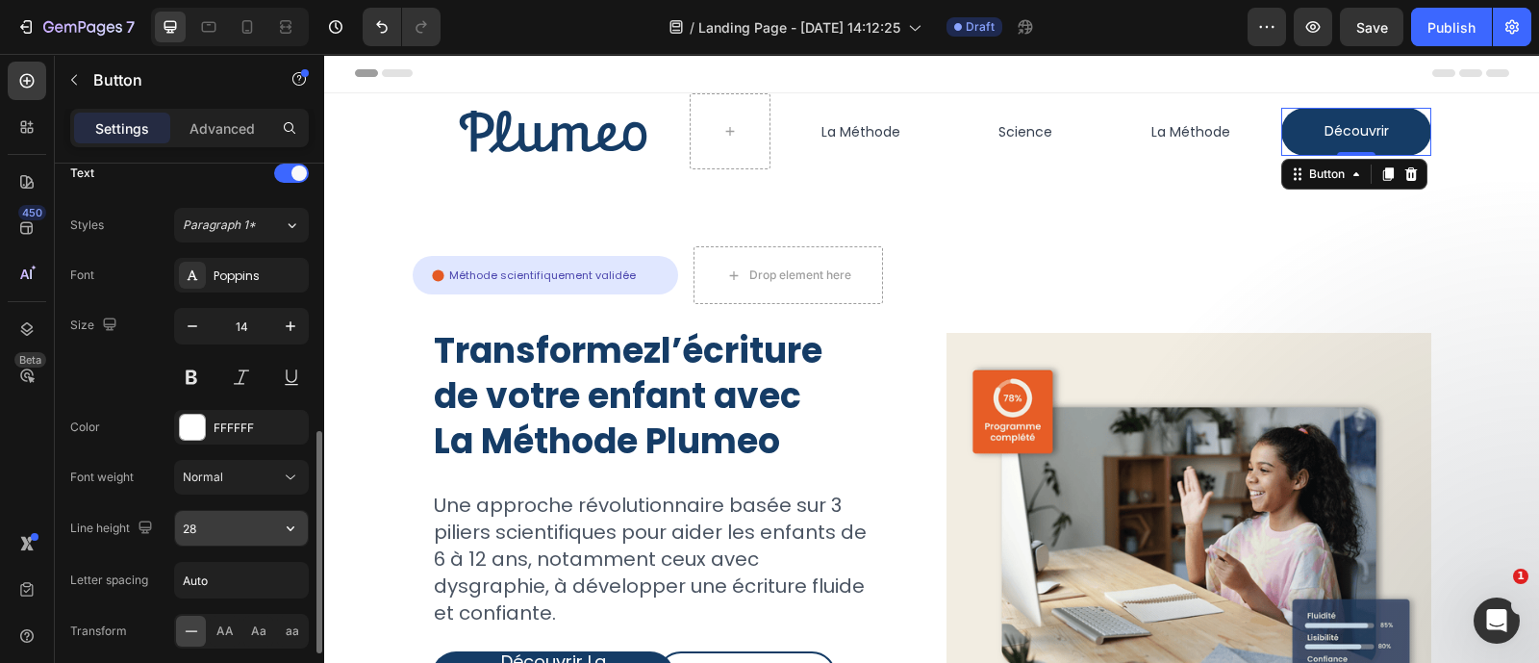
click at [250, 532] on input "28" at bounding box center [241, 528] width 133 height 35
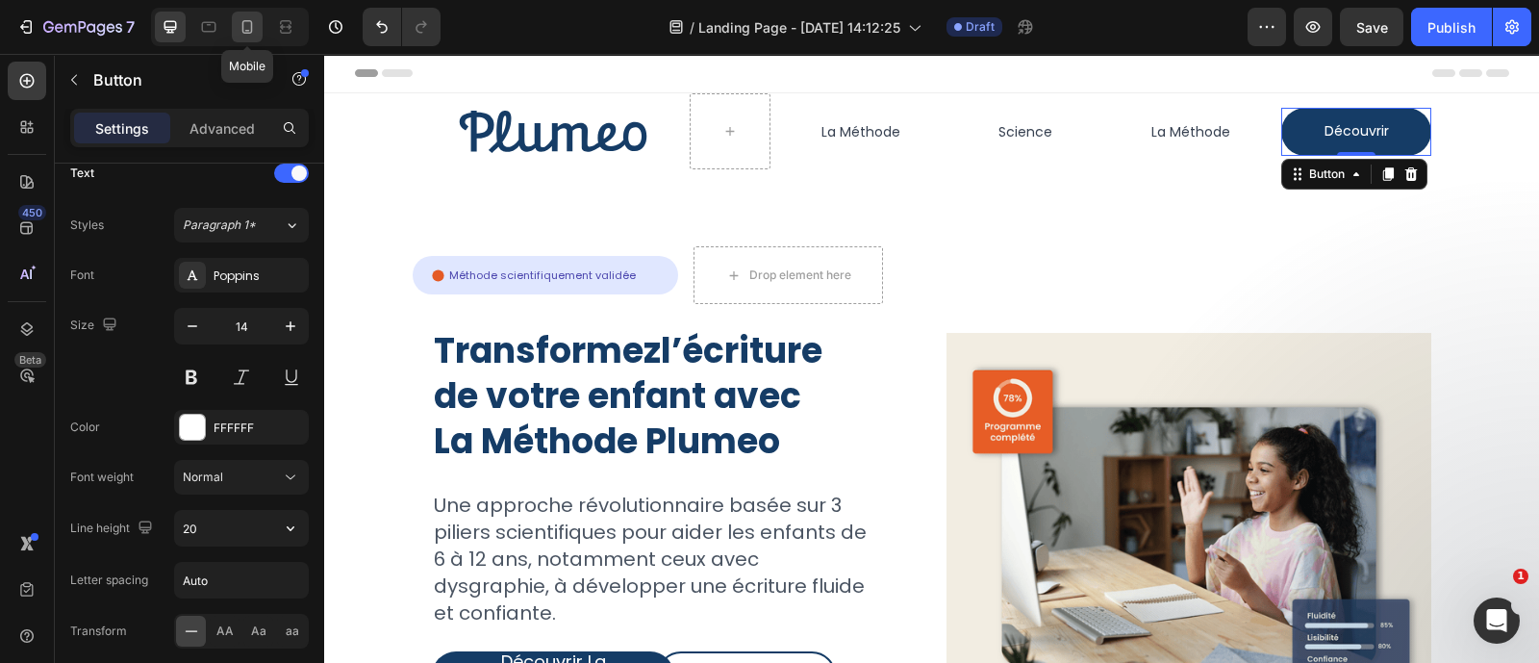
click at [242, 26] on icon at bounding box center [247, 26] width 11 height 13
type input "180%"
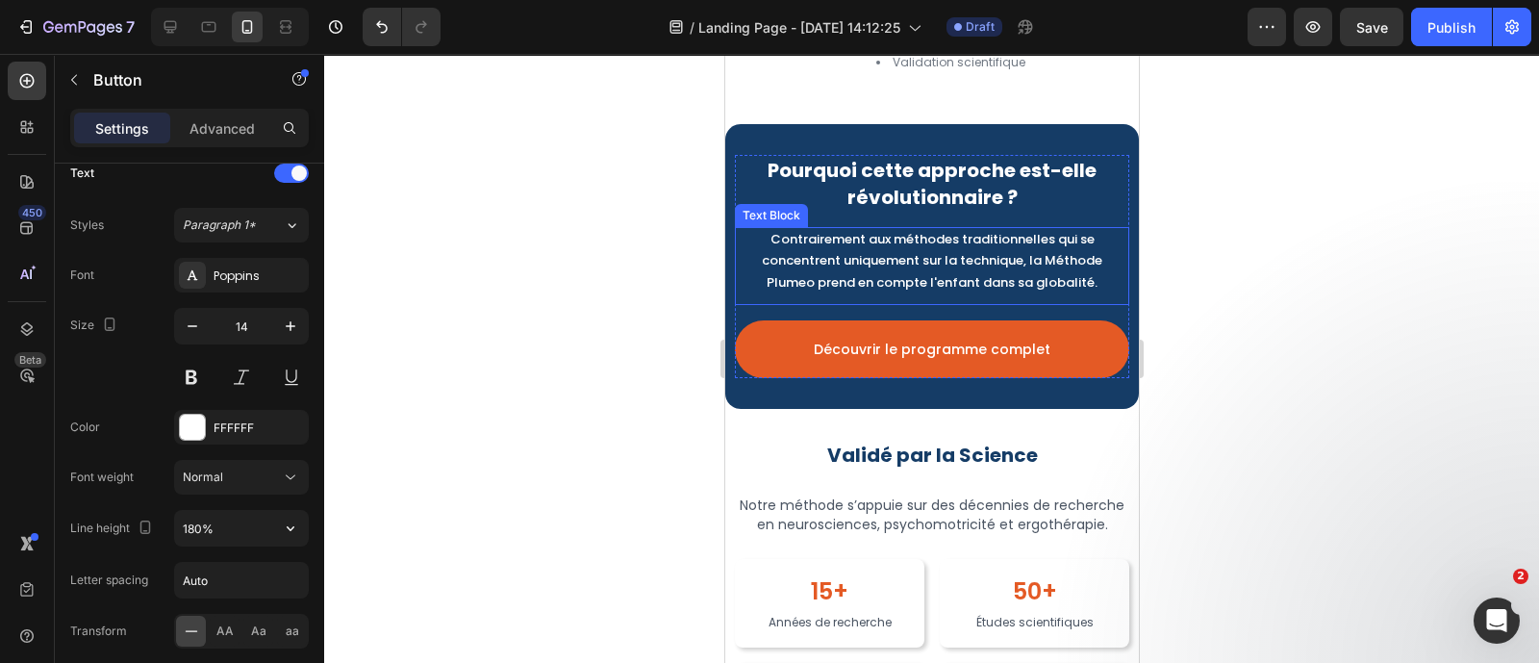
scroll to position [4052, 0]
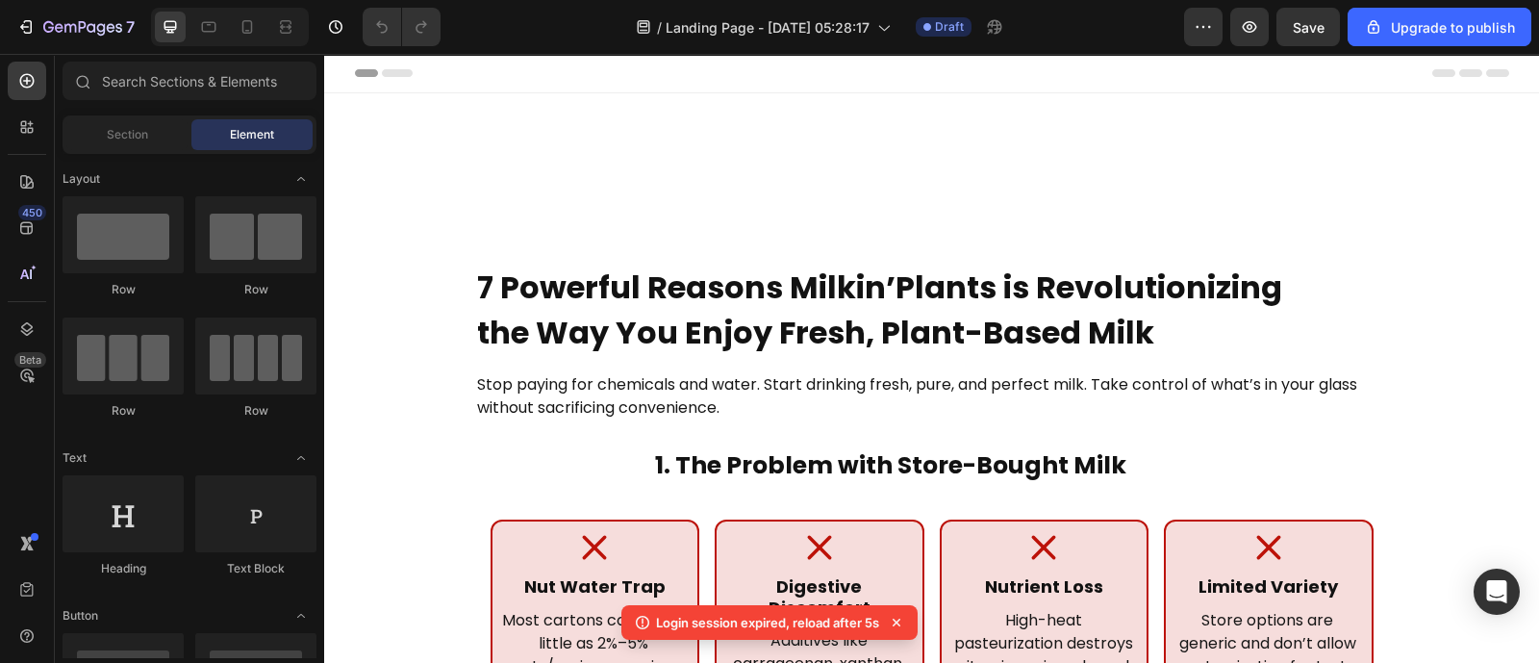
scroll to position [2434, 0]
